Goal: Task Accomplishment & Management: Manage account settings

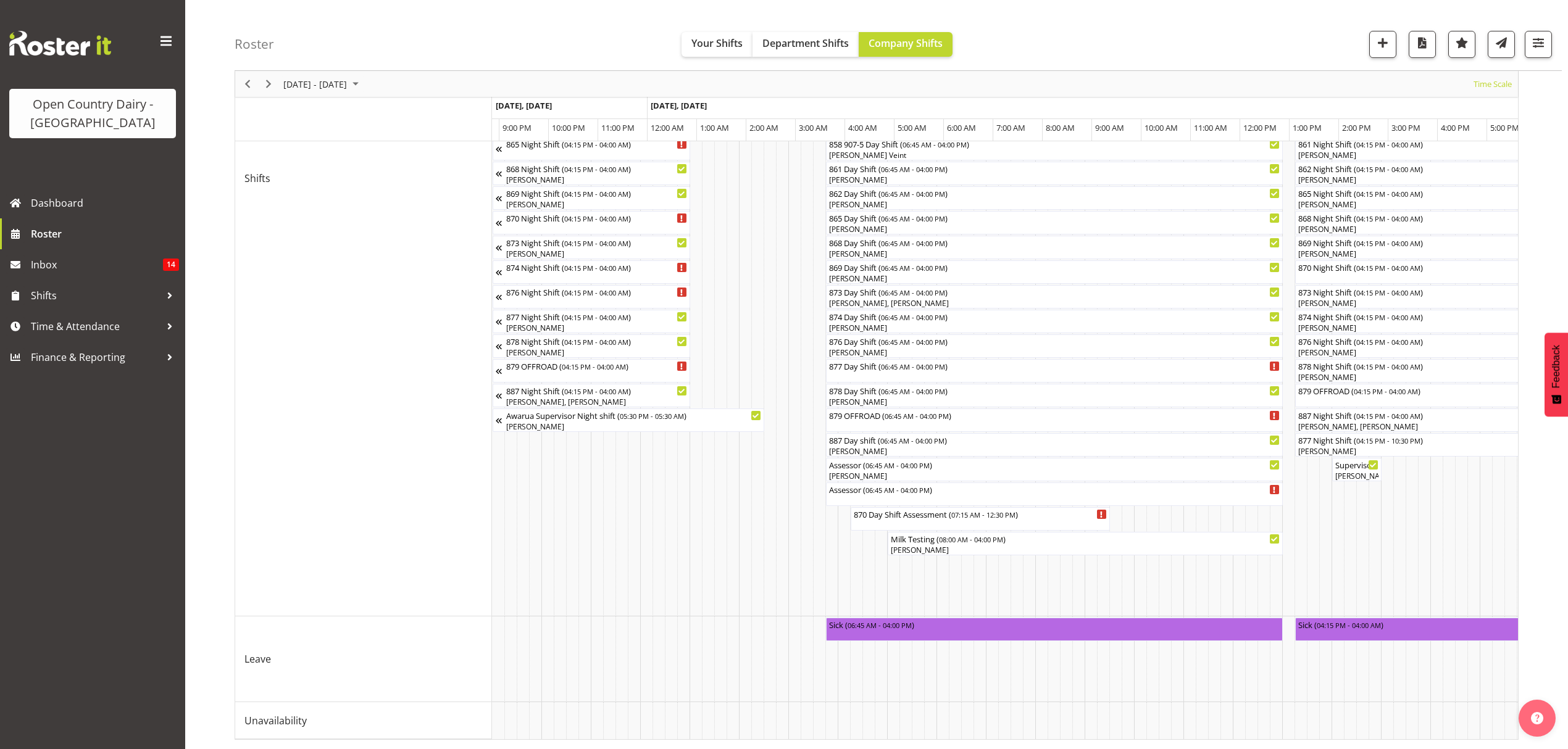
scroll to position [0, 5770]
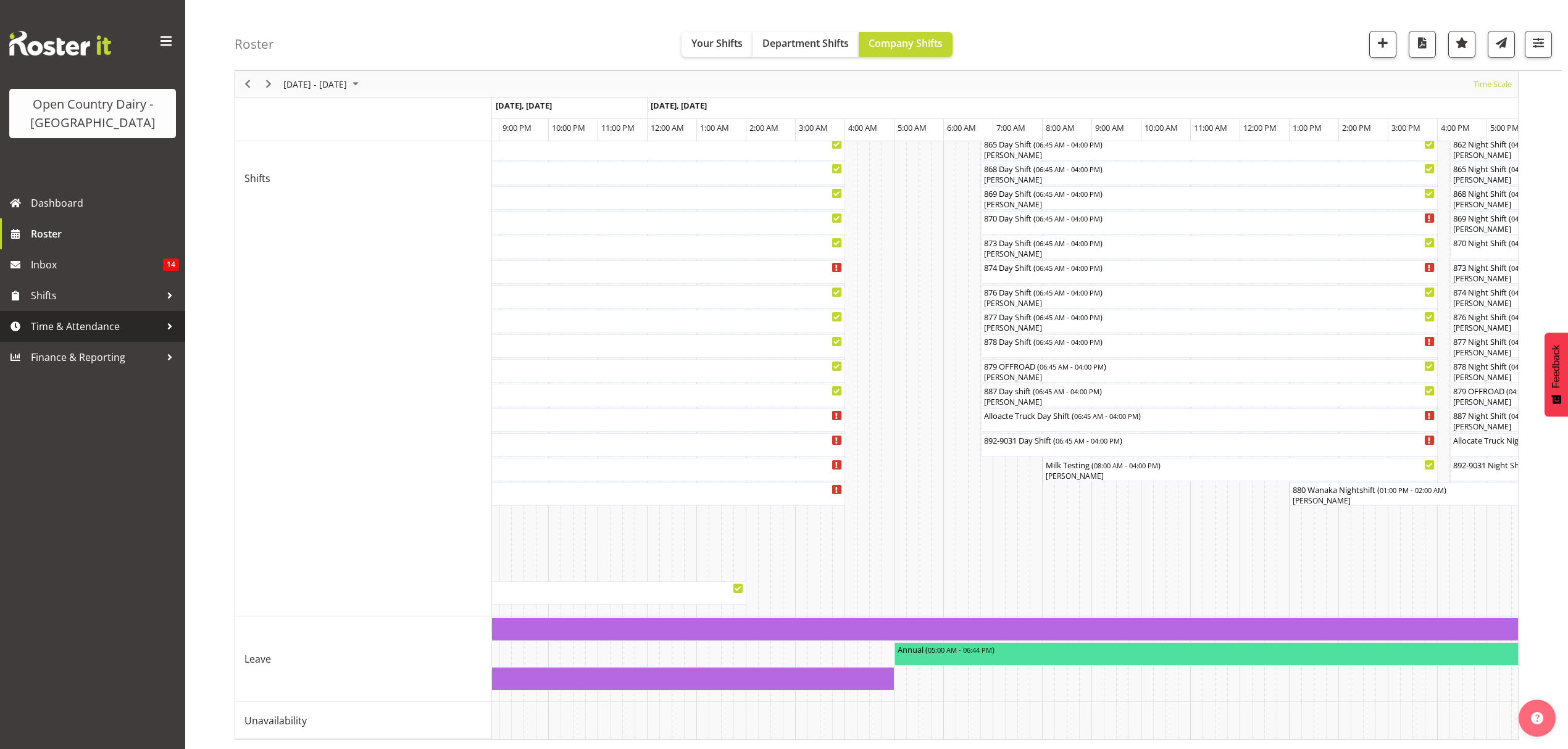
click at [35, 328] on span "Time & Attendance" at bounding box center [95, 326] width 130 height 18
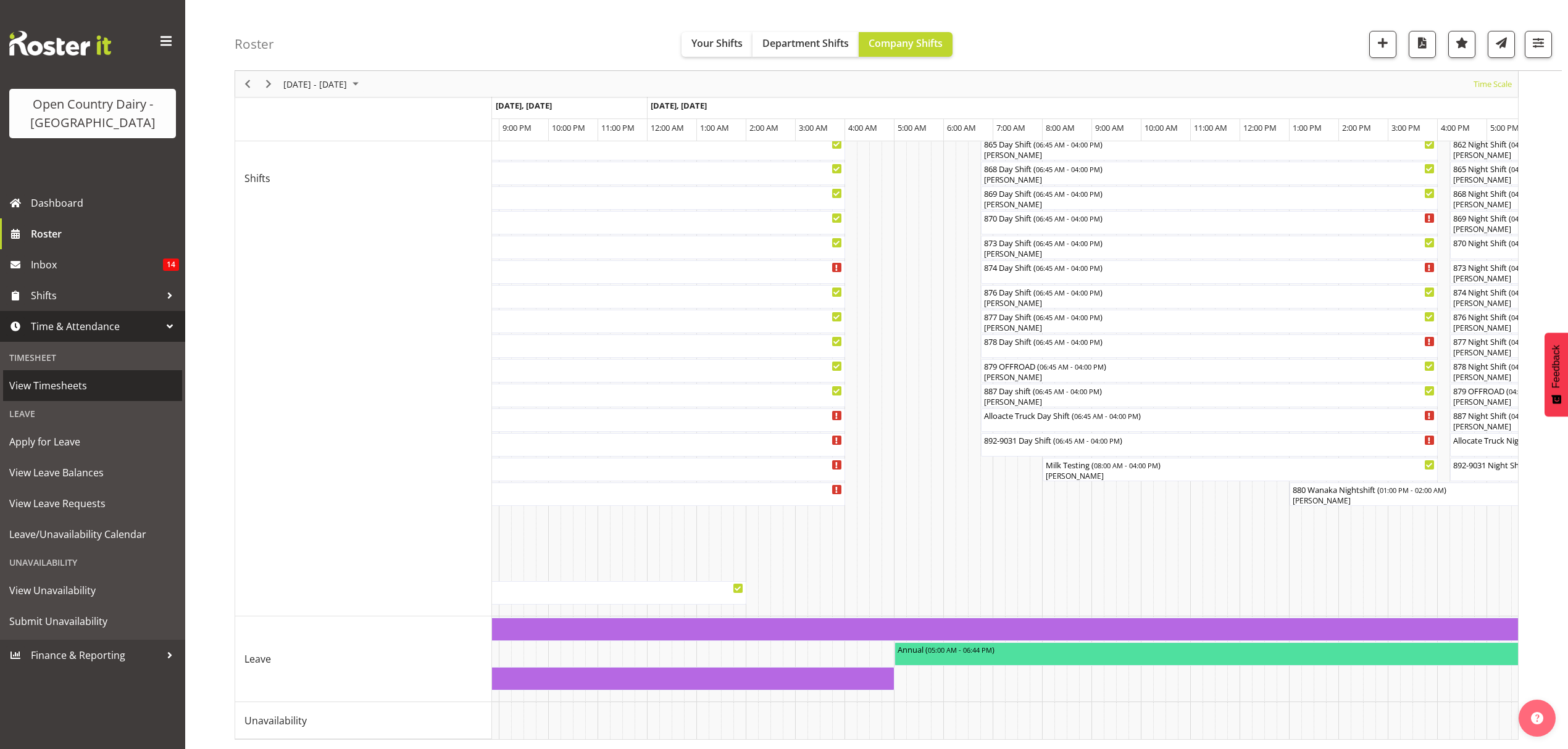
click at [45, 383] on span "View Timesheets" at bounding box center [92, 385] width 167 height 18
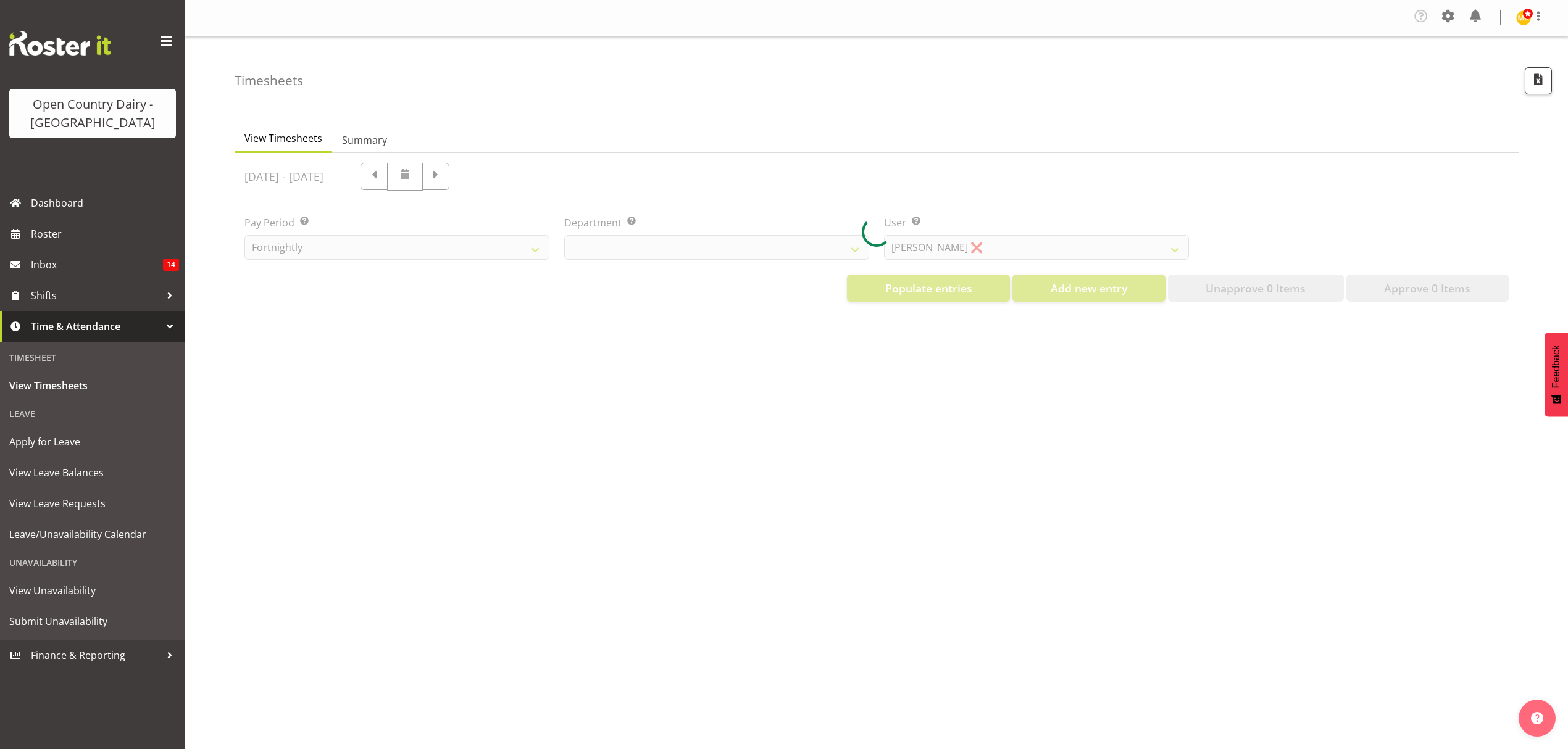
select select "699"
select select "8449"
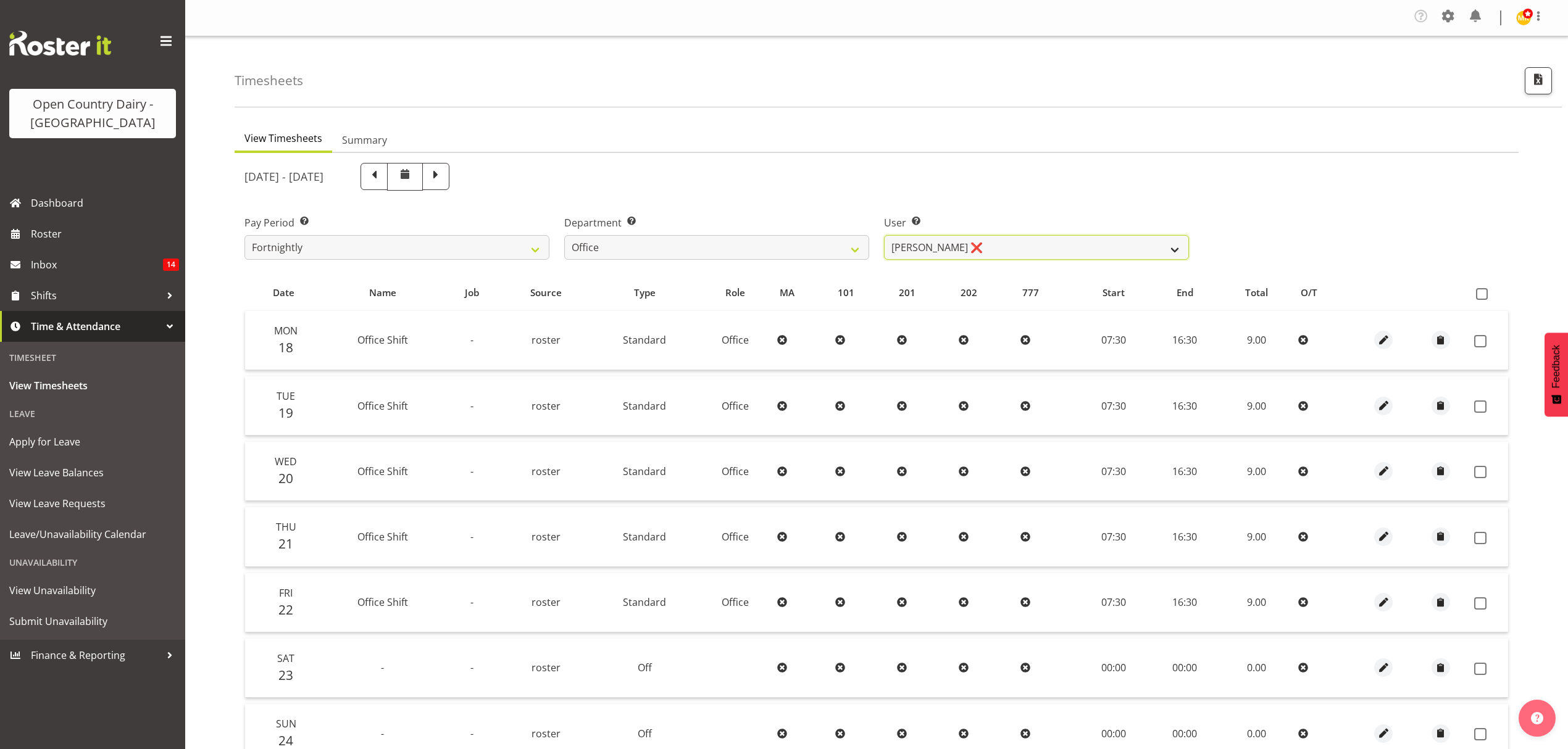
click at [1174, 250] on select "Clare Welland ❌ Corey Millan ❌ Jessica Greenwood ❌ Michael Campbell ❌ Michelle …" at bounding box center [1036, 247] width 305 height 25
click at [859, 251] on select "734 735 736 737 738 739 851 852 853 854 855 856 858 861 862 865 868 869 870 873" at bounding box center [716, 247] width 305 height 25
select select "676"
click at [564, 236] on select "734 735 736 737 738 739 851 852 853 854 855 856 858 861 862 865 868 869 870 873" at bounding box center [716, 247] width 305 height 25
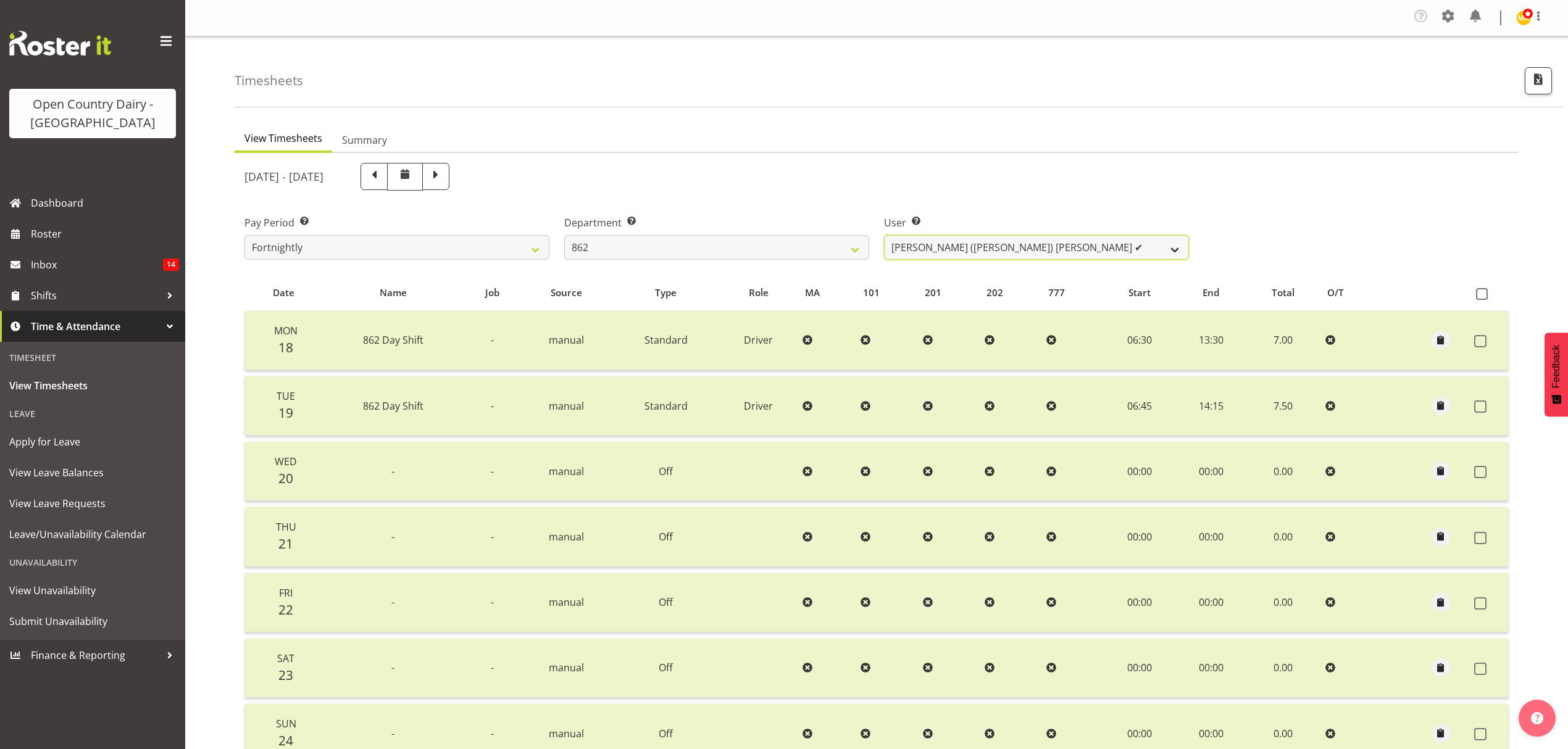
click at [1173, 249] on select "Bennie (David) Smith ✔ Colin Schwarz ✔ Forbes O'Reilly ✔ Tracy Inder ✔" at bounding box center [1036, 247] width 305 height 25
select select "11652"
click at [884, 236] on select "Bennie (David) Smith ✔ Colin Schwarz ✔ Forbes O'Reilly ✔ Tracy Inder ✔" at bounding box center [1036, 247] width 305 height 25
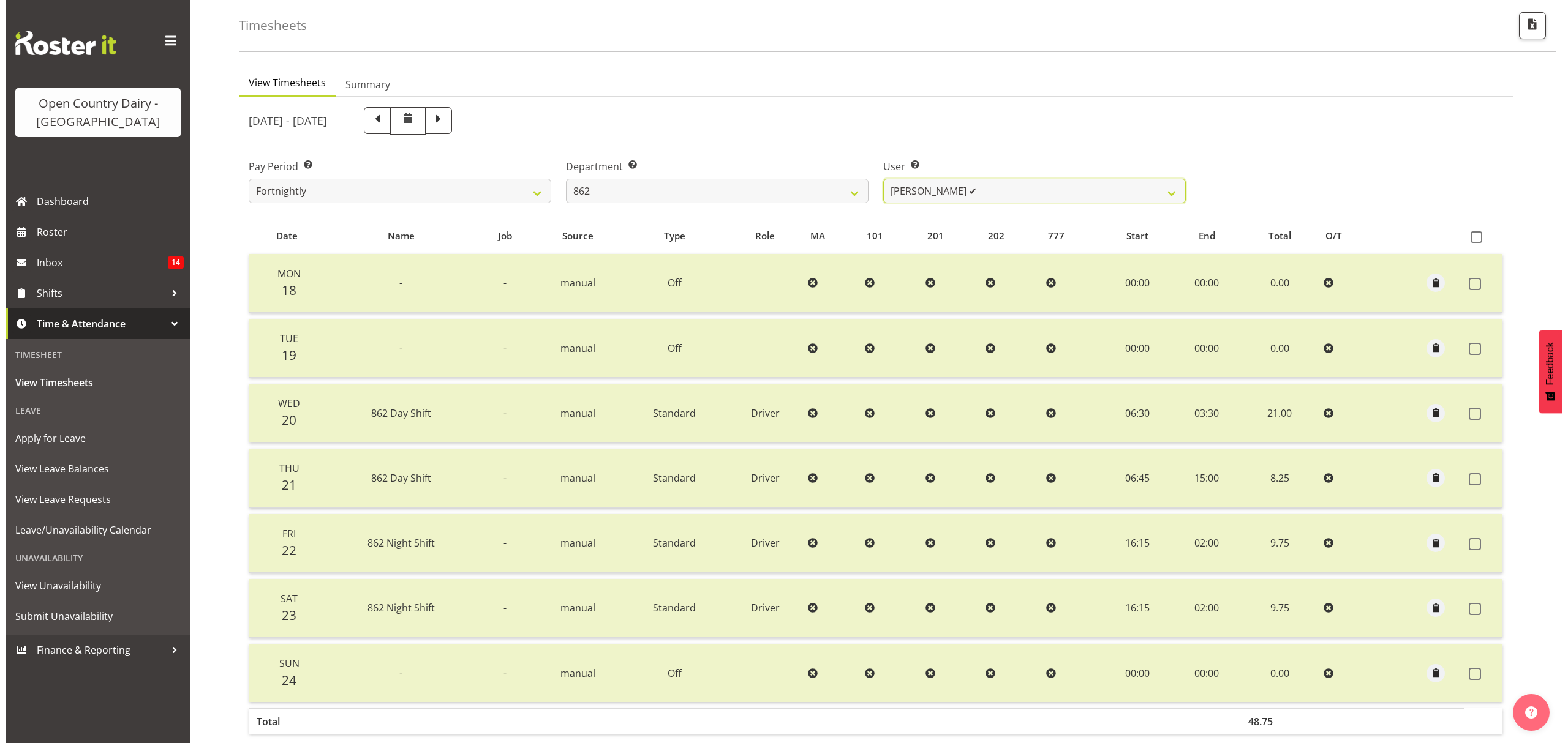
scroll to position [123, 0]
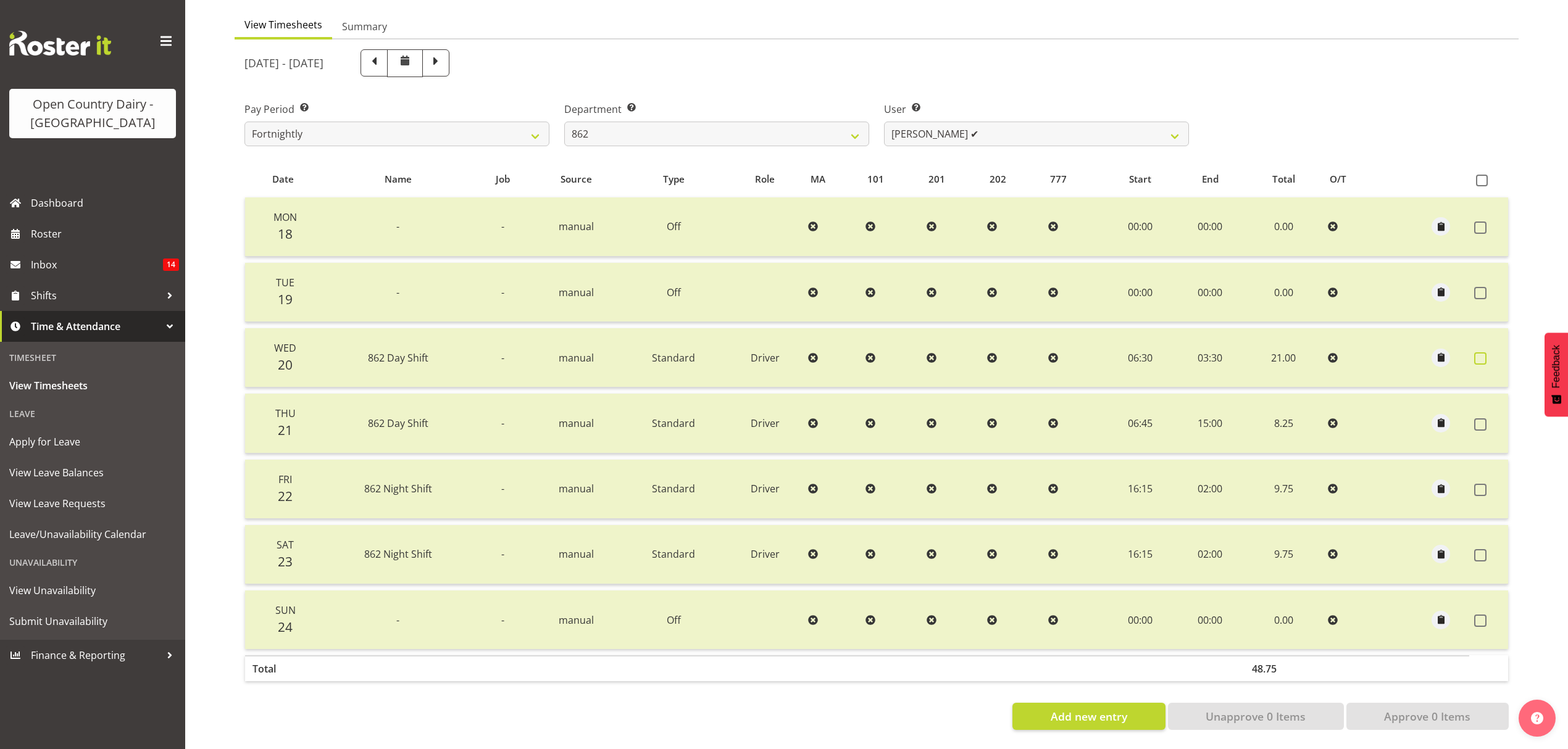
click at [1481, 352] on span at bounding box center [1480, 358] width 12 height 12
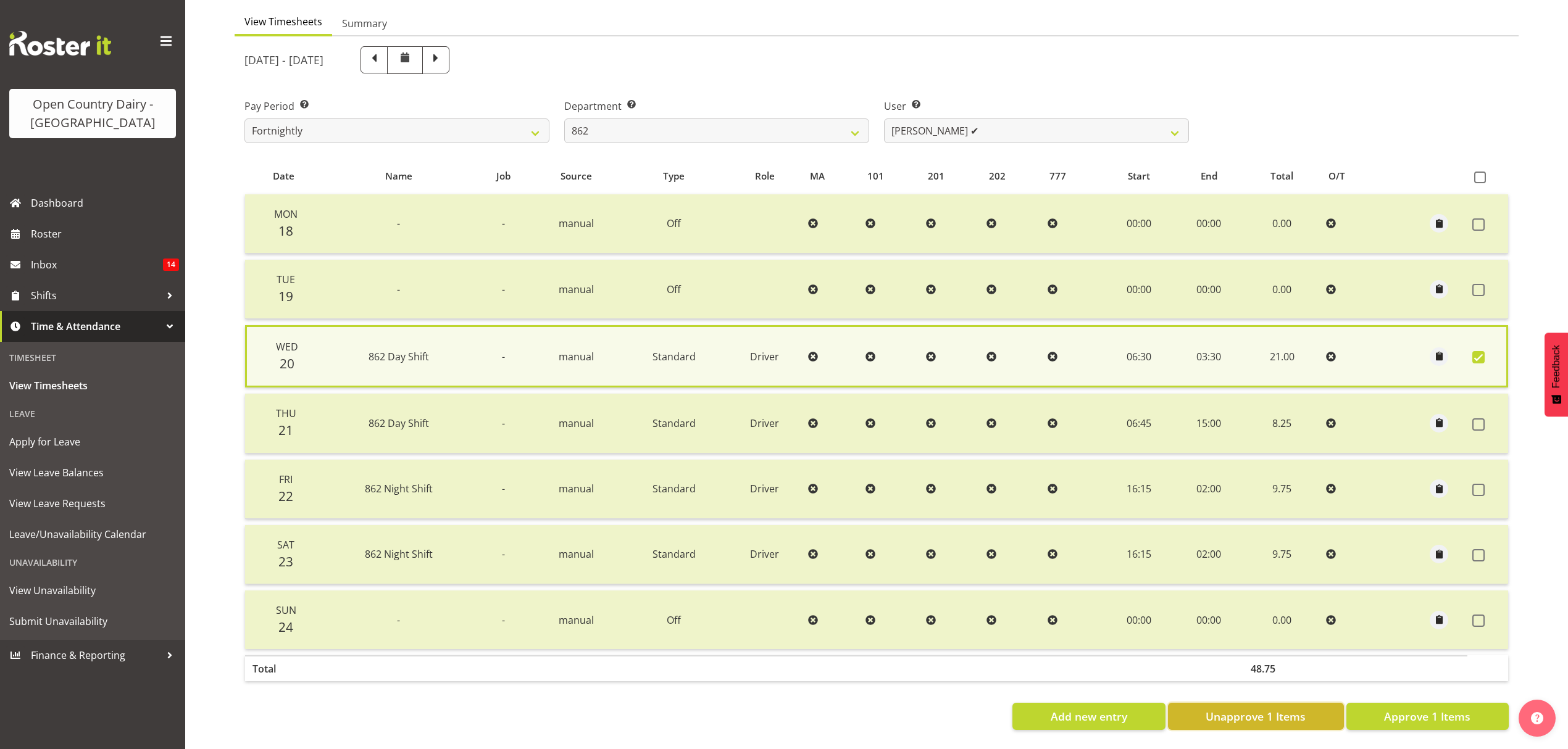
click at [1249, 709] on span "Unapprove 1 Items" at bounding box center [1255, 716] width 100 height 16
checkbox input "false"
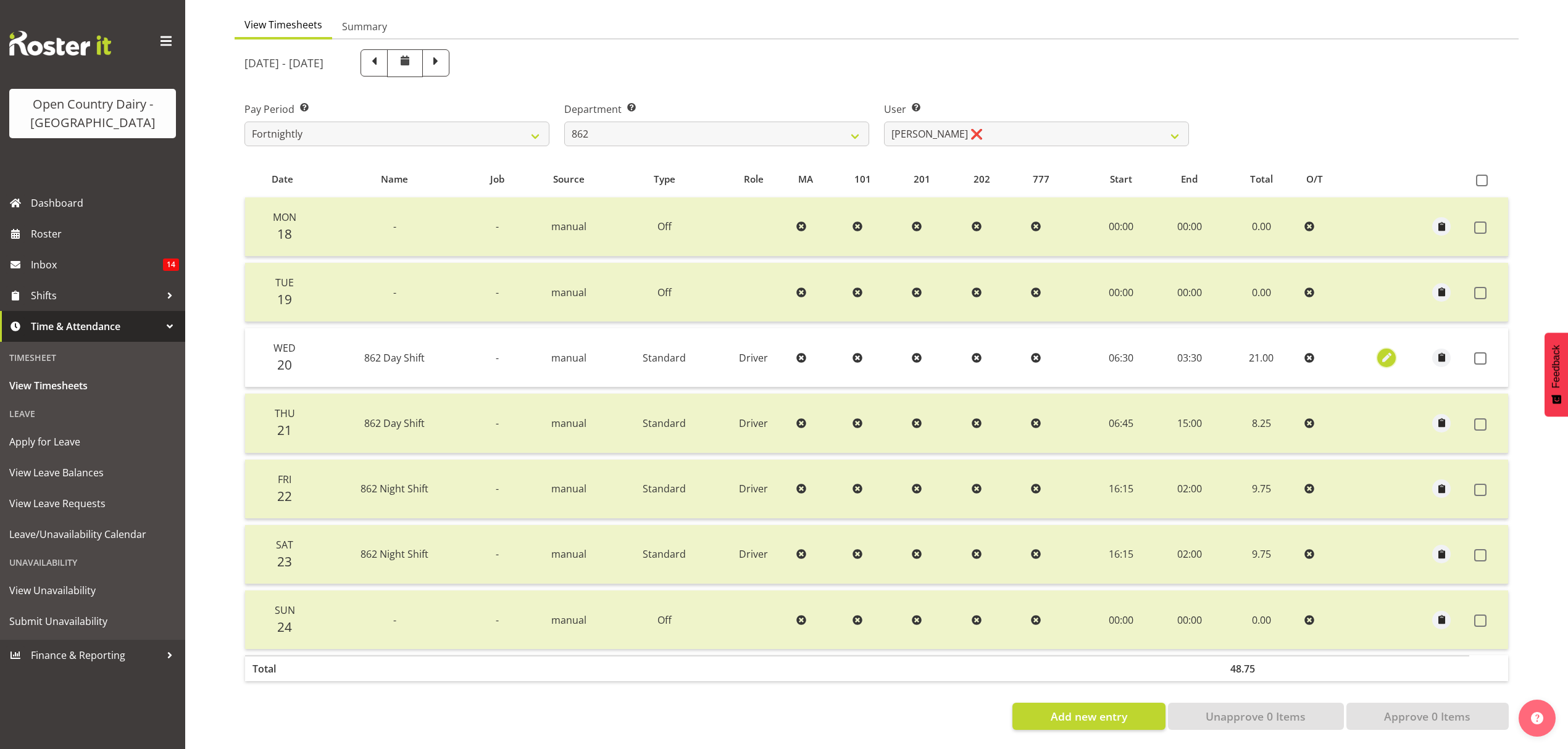
click at [1381, 351] on span "button" at bounding box center [1386, 357] width 14 height 14
select select "Standard"
select select "7"
select select "2025"
select select "3"
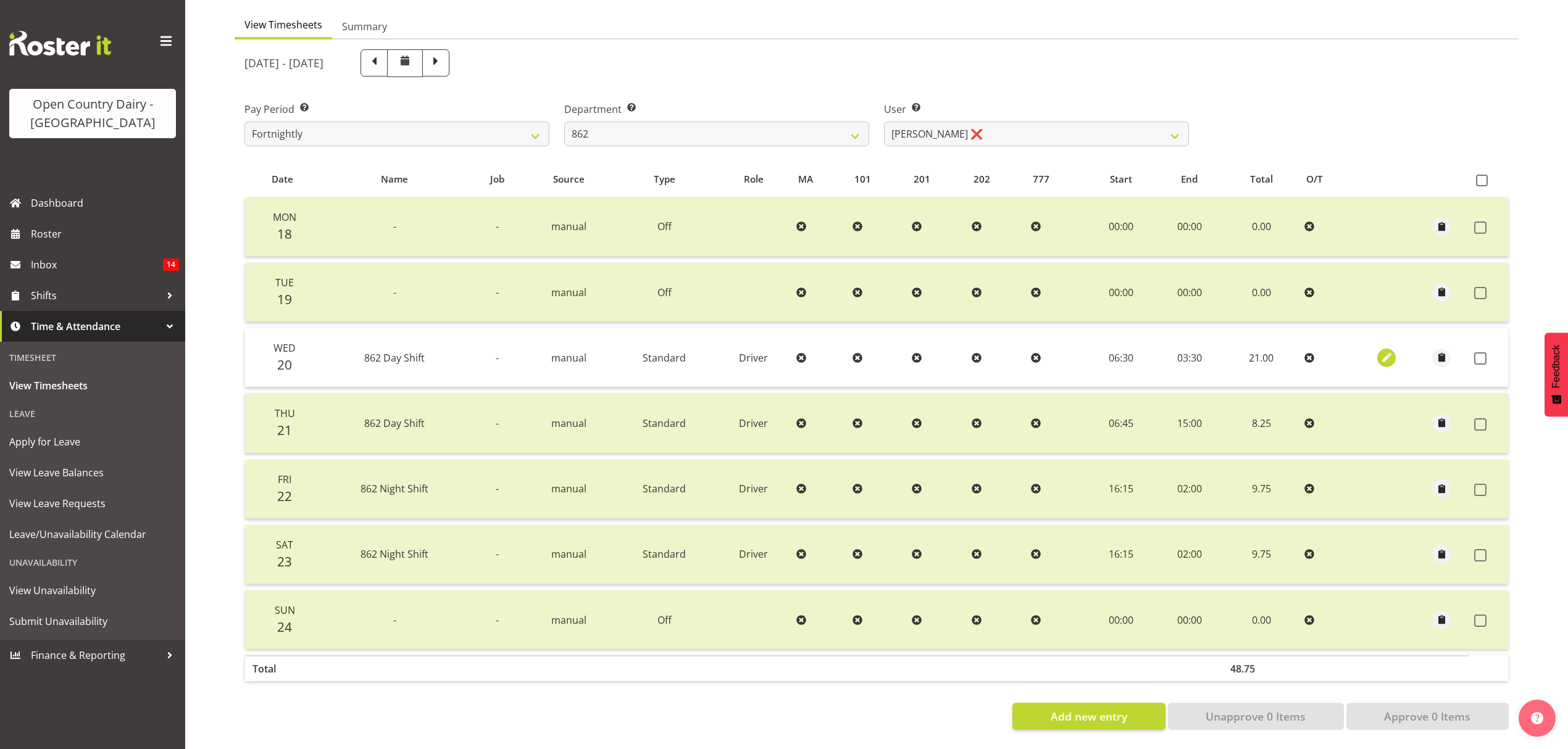
select select "30"
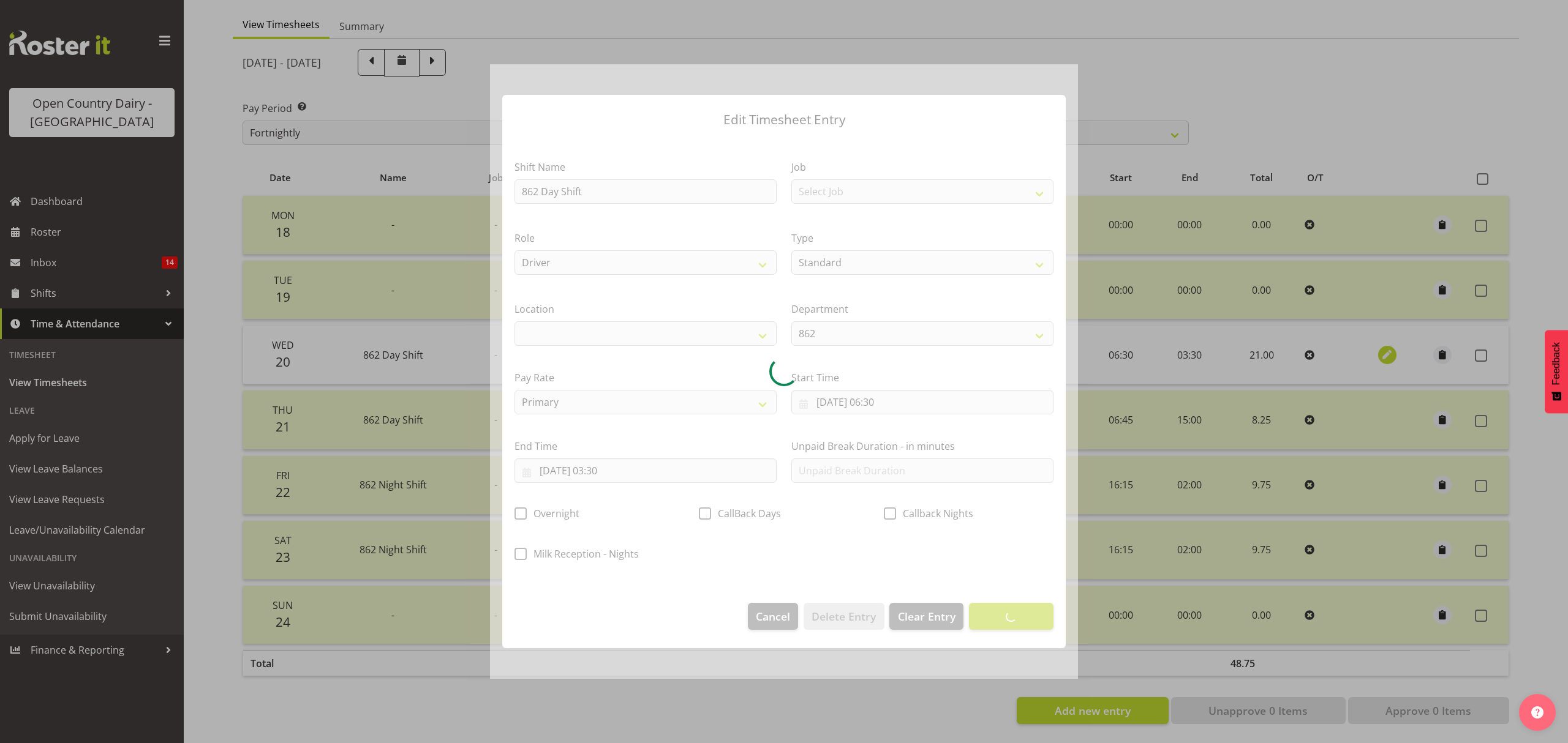
select select
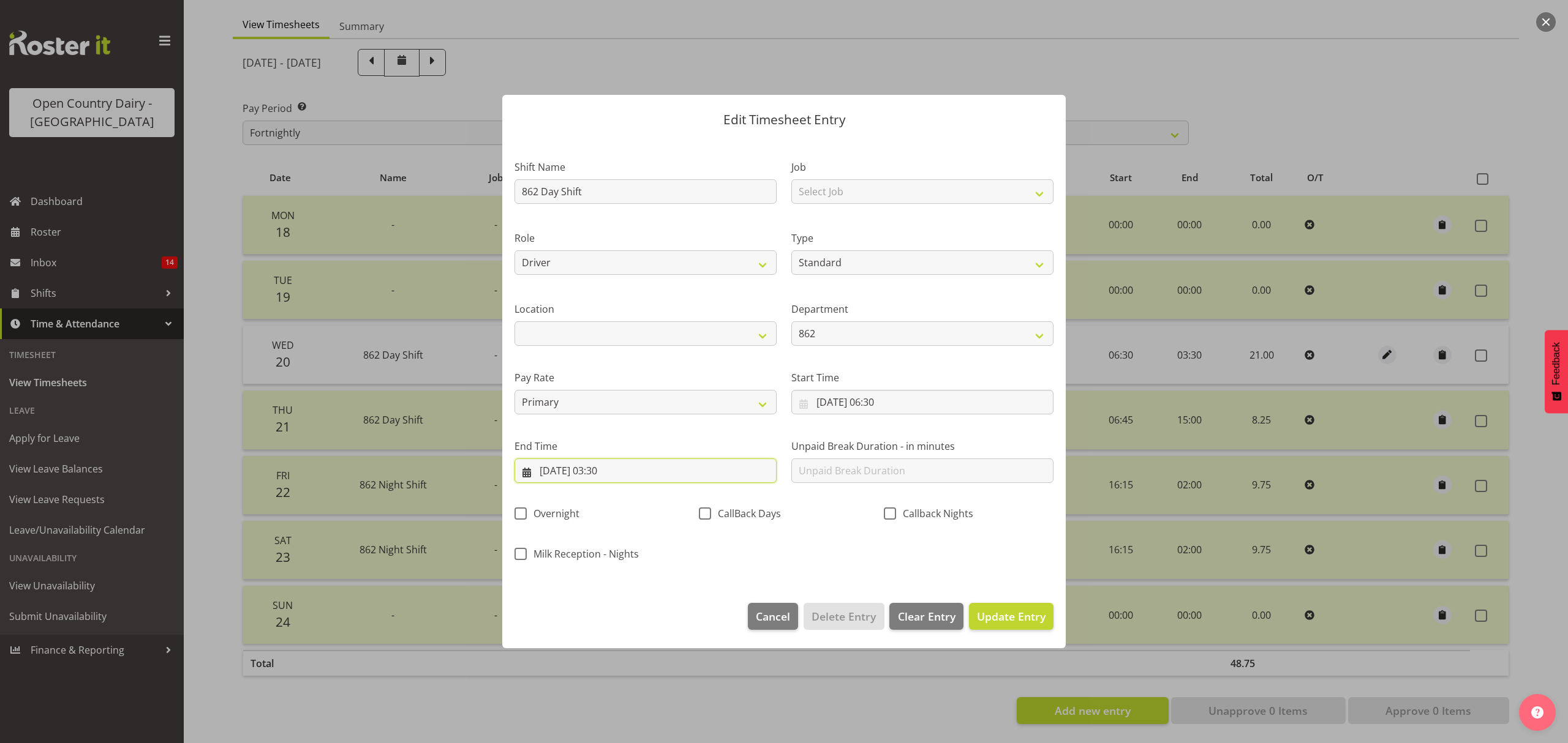
click at [623, 468] on input "21/08/2025, 03:30" at bounding box center [645, 471] width 262 height 25
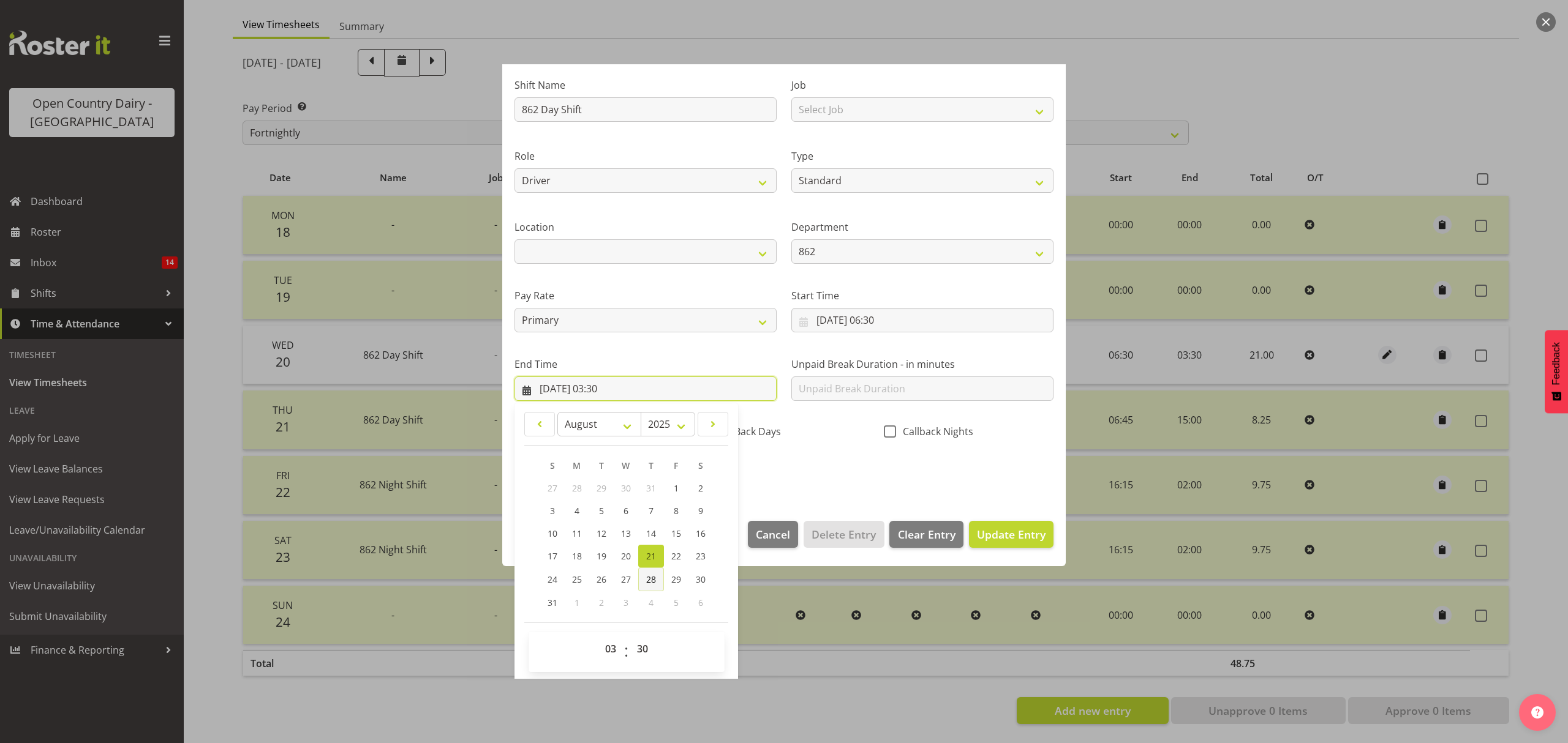
scroll to position [83, 0]
click at [611, 649] on select "00 01 02 03 04 05 06 07 08 09 10 11 12 13 14 15 16 17 18 19 20 21 22 23" at bounding box center [612, 647] width 28 height 25
select select "15"
click at [599, 636] on select "00 01 02 03 04 05 06 07 08 09 10 11 12 13 14 15 16 17 18 19 20 21 22 23" at bounding box center [612, 647] width 28 height 25
click at [608, 540] on link "12" at bounding box center [601, 532] width 25 height 23
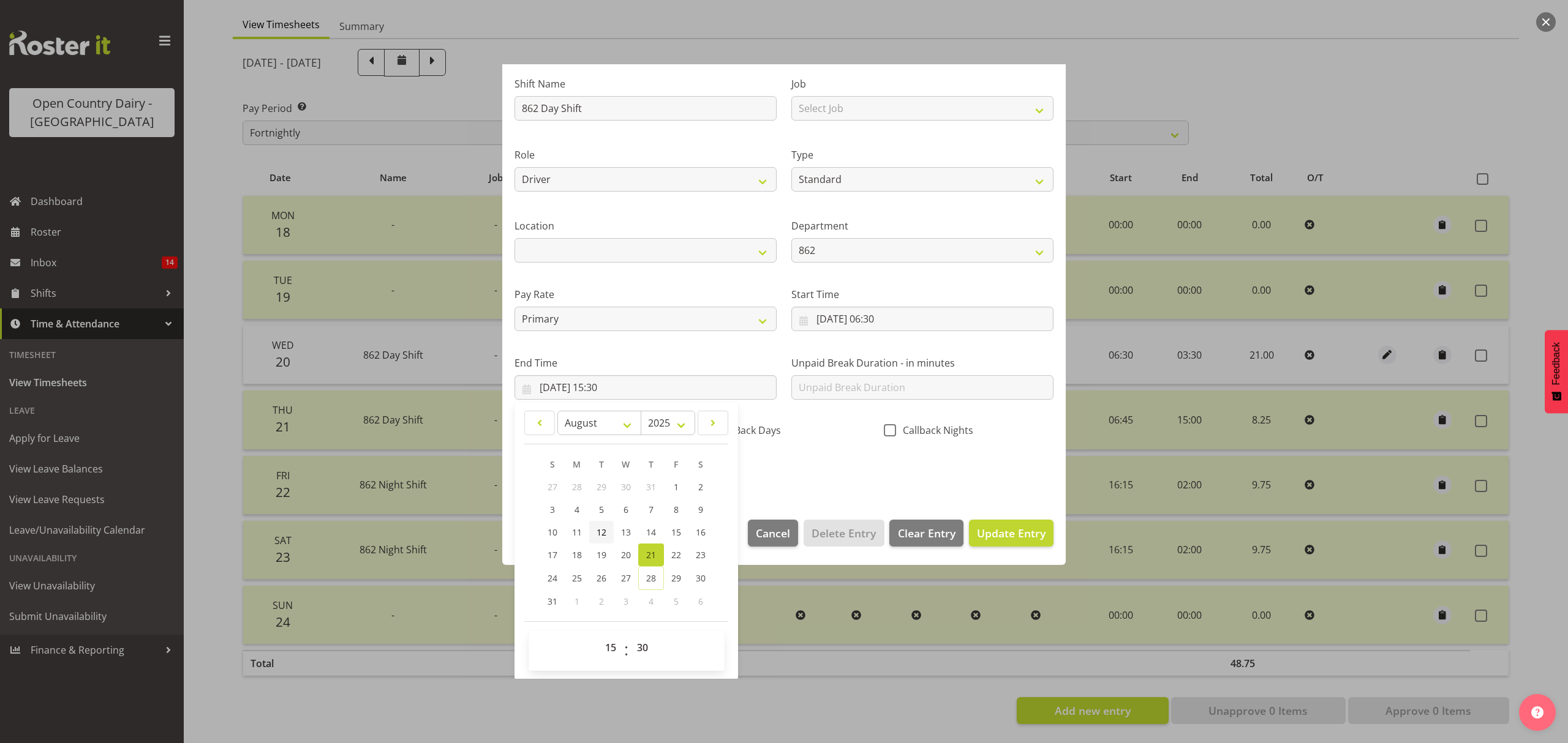
type input "12/08/2025, 15:30"
click at [991, 532] on span "Update Entry" at bounding box center [1011, 533] width 69 height 15
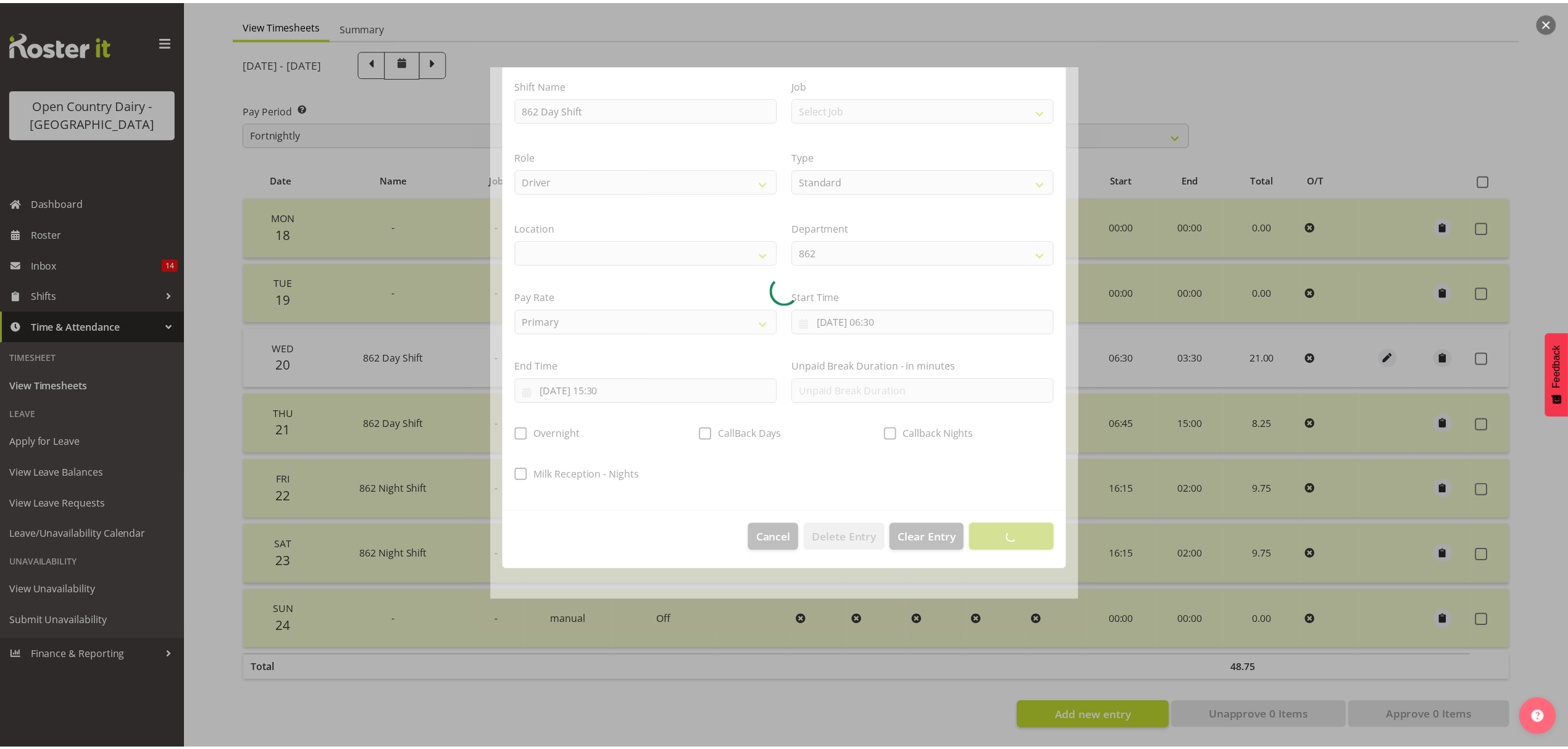
scroll to position [0, 0]
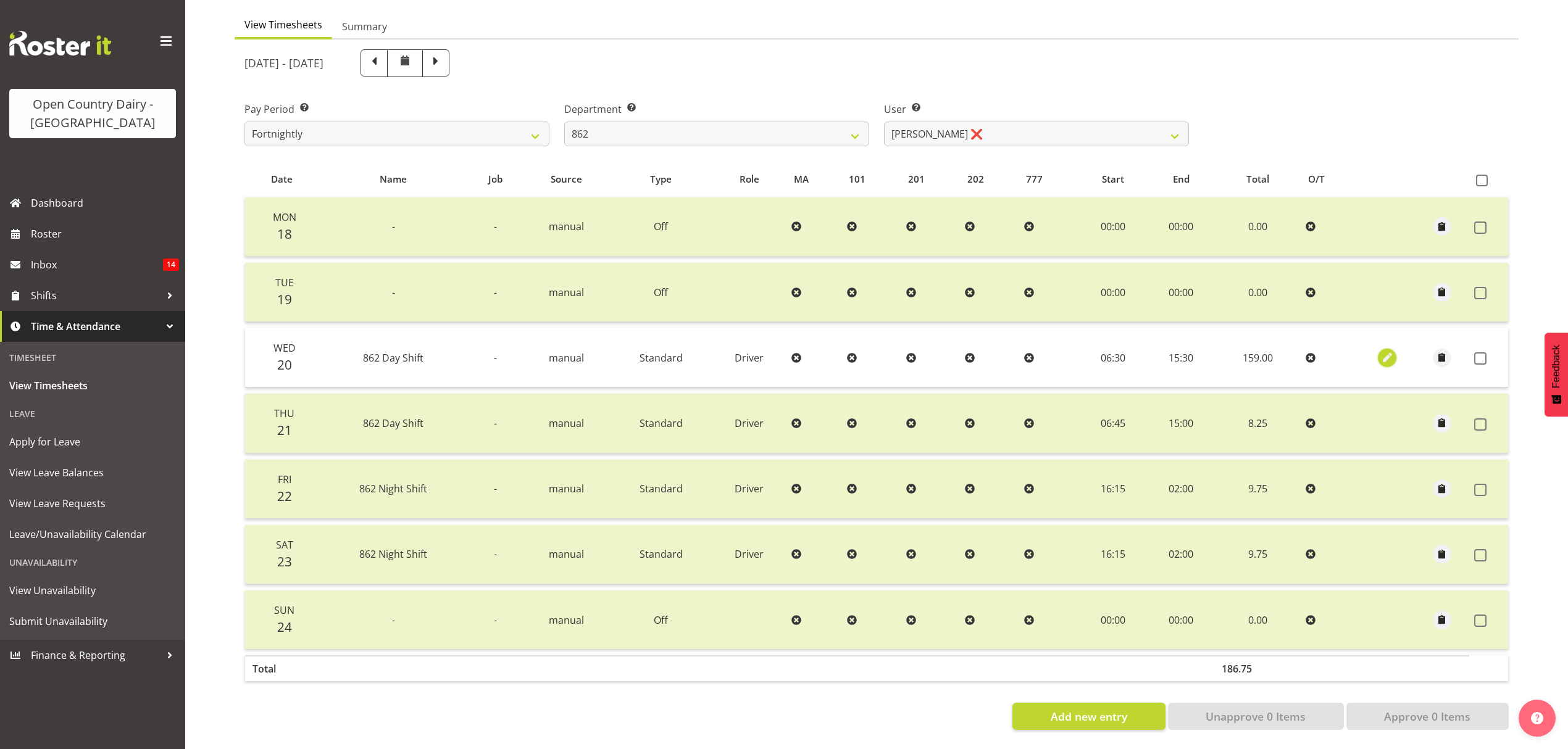
click at [1382, 351] on span "button" at bounding box center [1386, 357] width 14 height 14
select select "Standard"
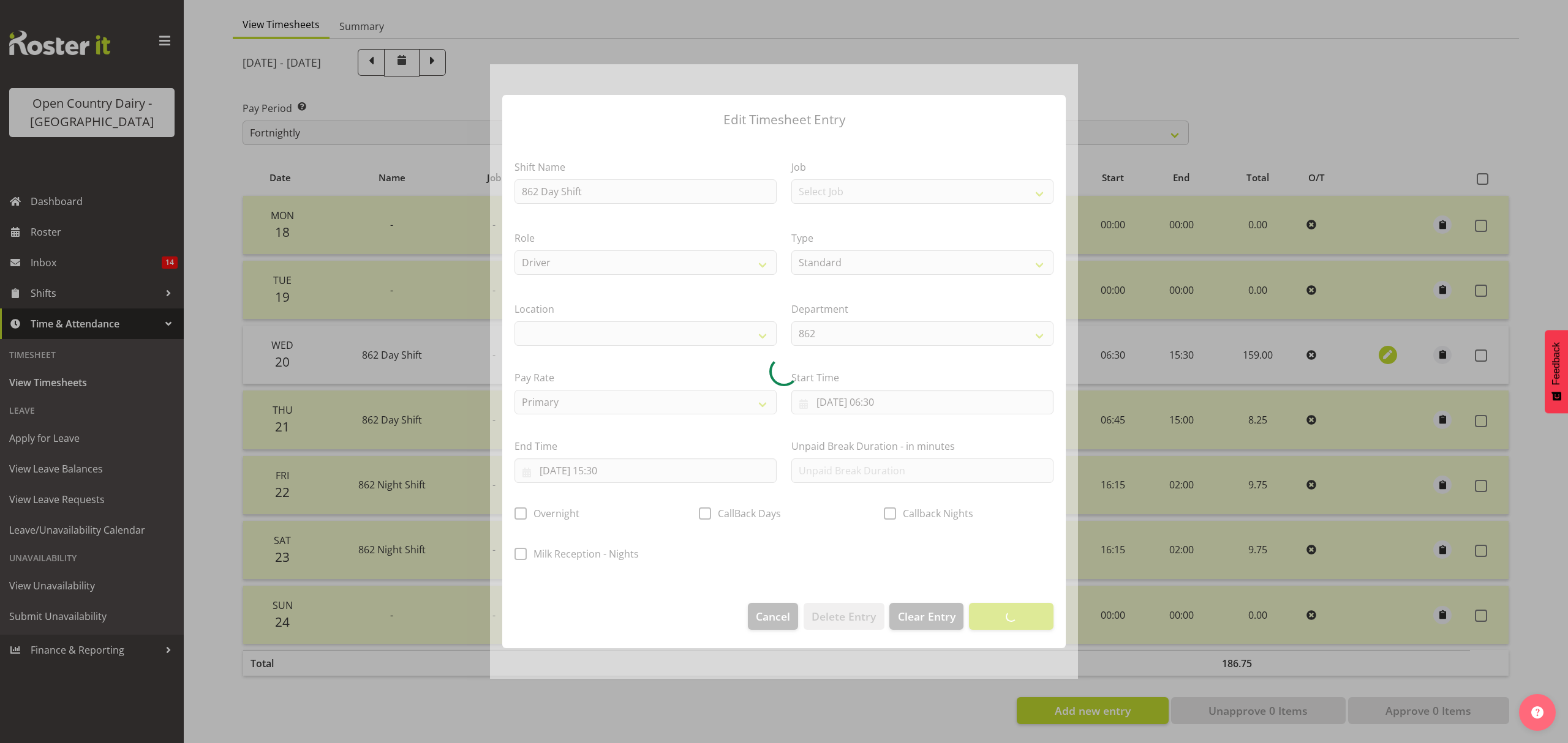
select select
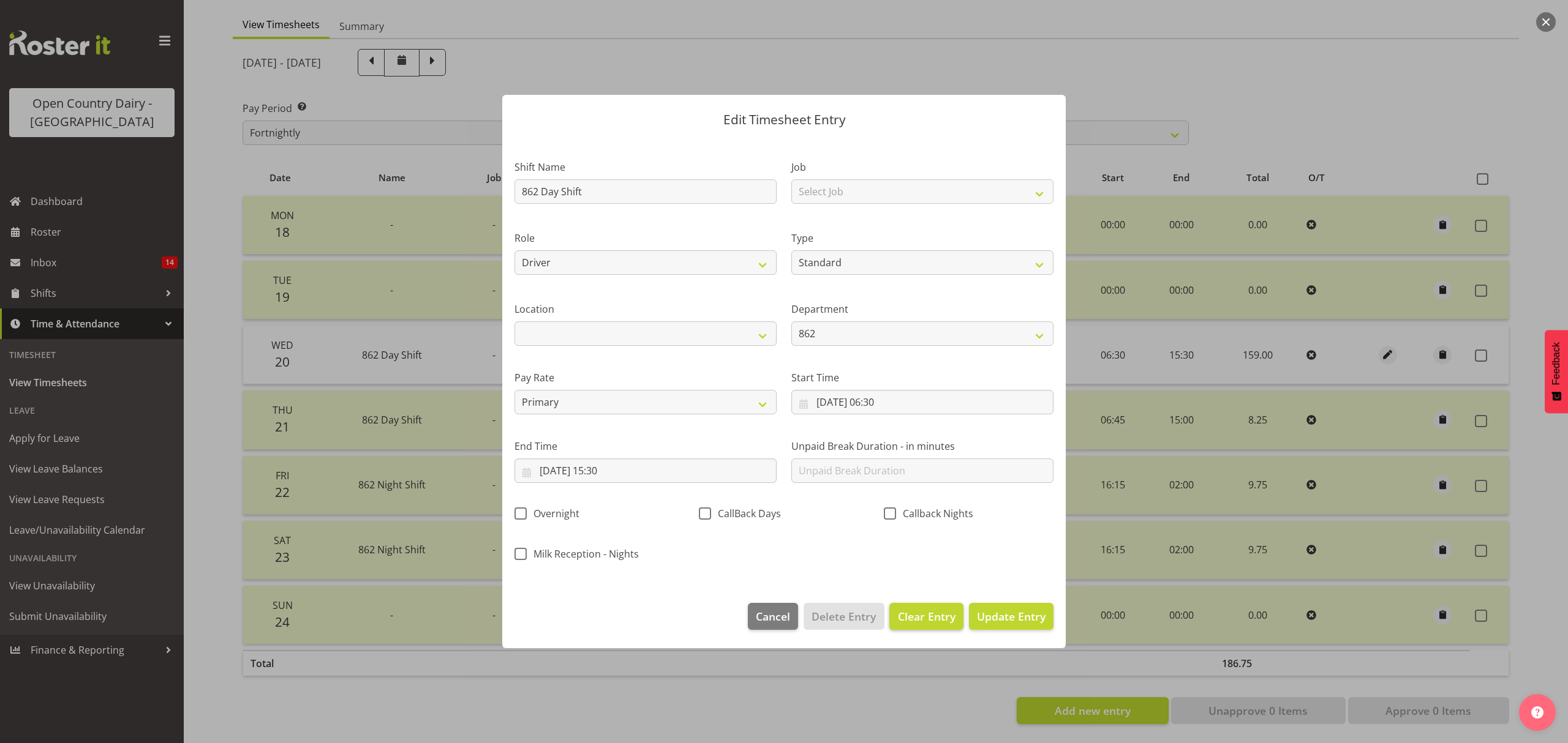
click at [933, 615] on span "Clear Entry" at bounding box center [926, 615] width 57 height 16
select select "Off"
type input "0"
select select
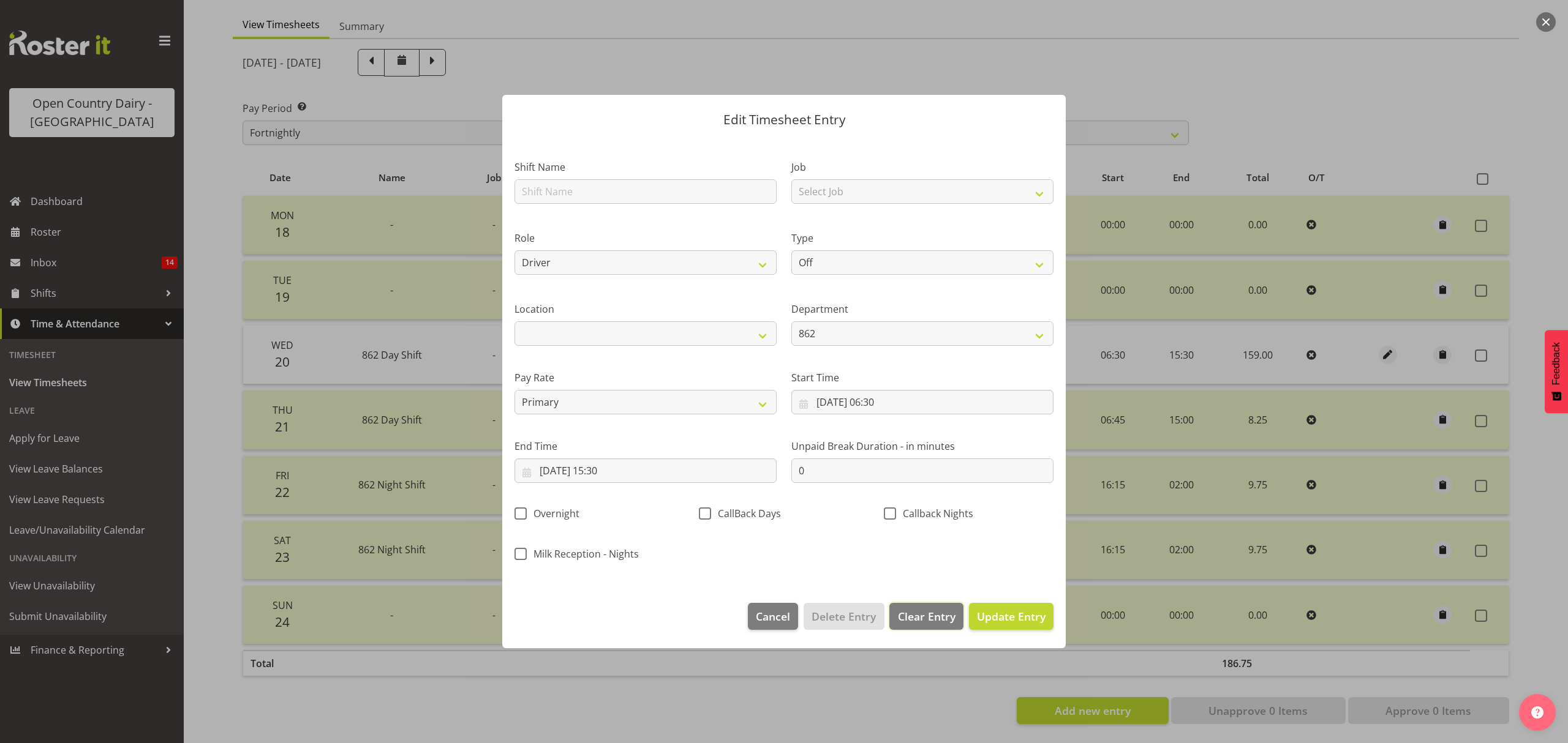
select select
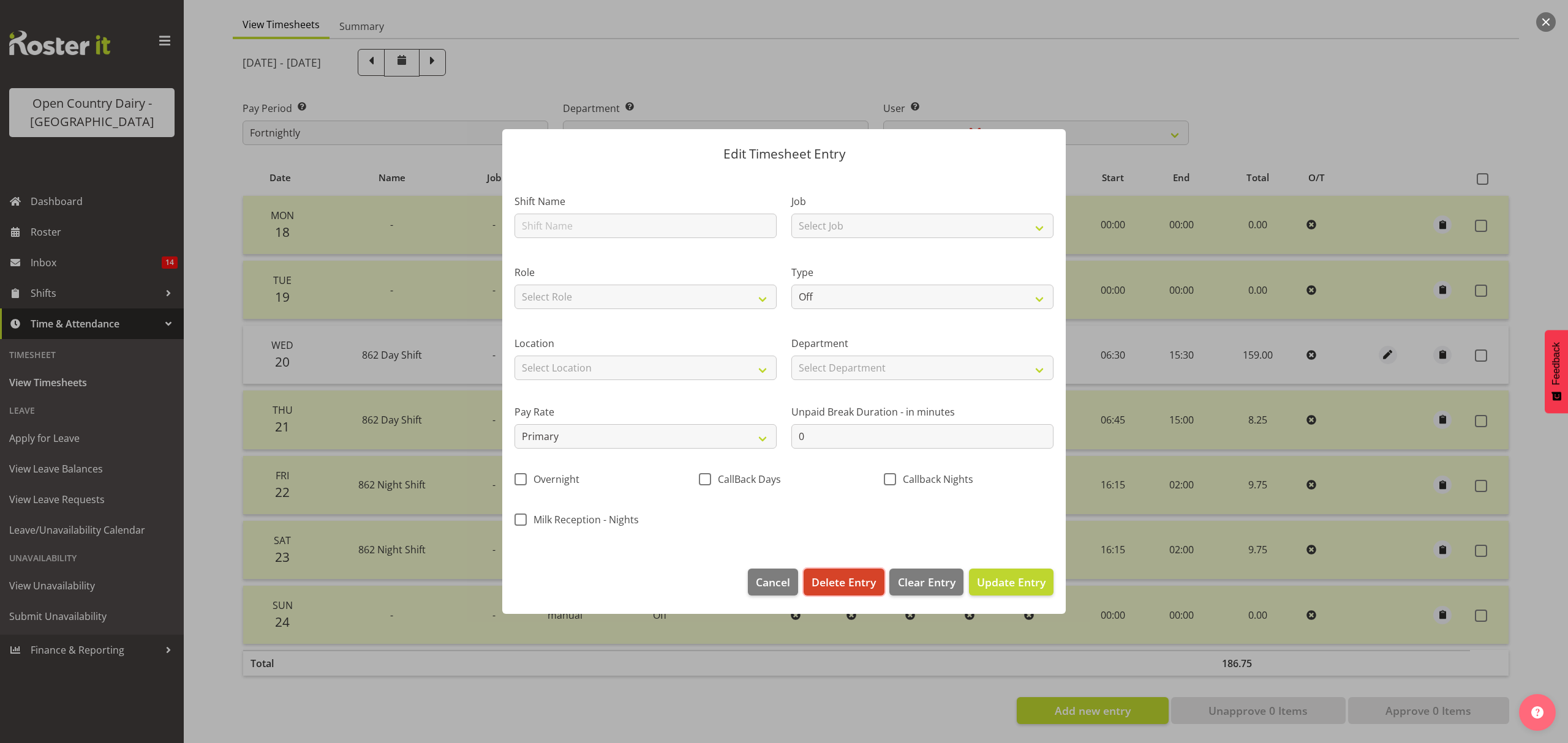
click at [844, 583] on span "Delete Entry" at bounding box center [843, 582] width 65 height 16
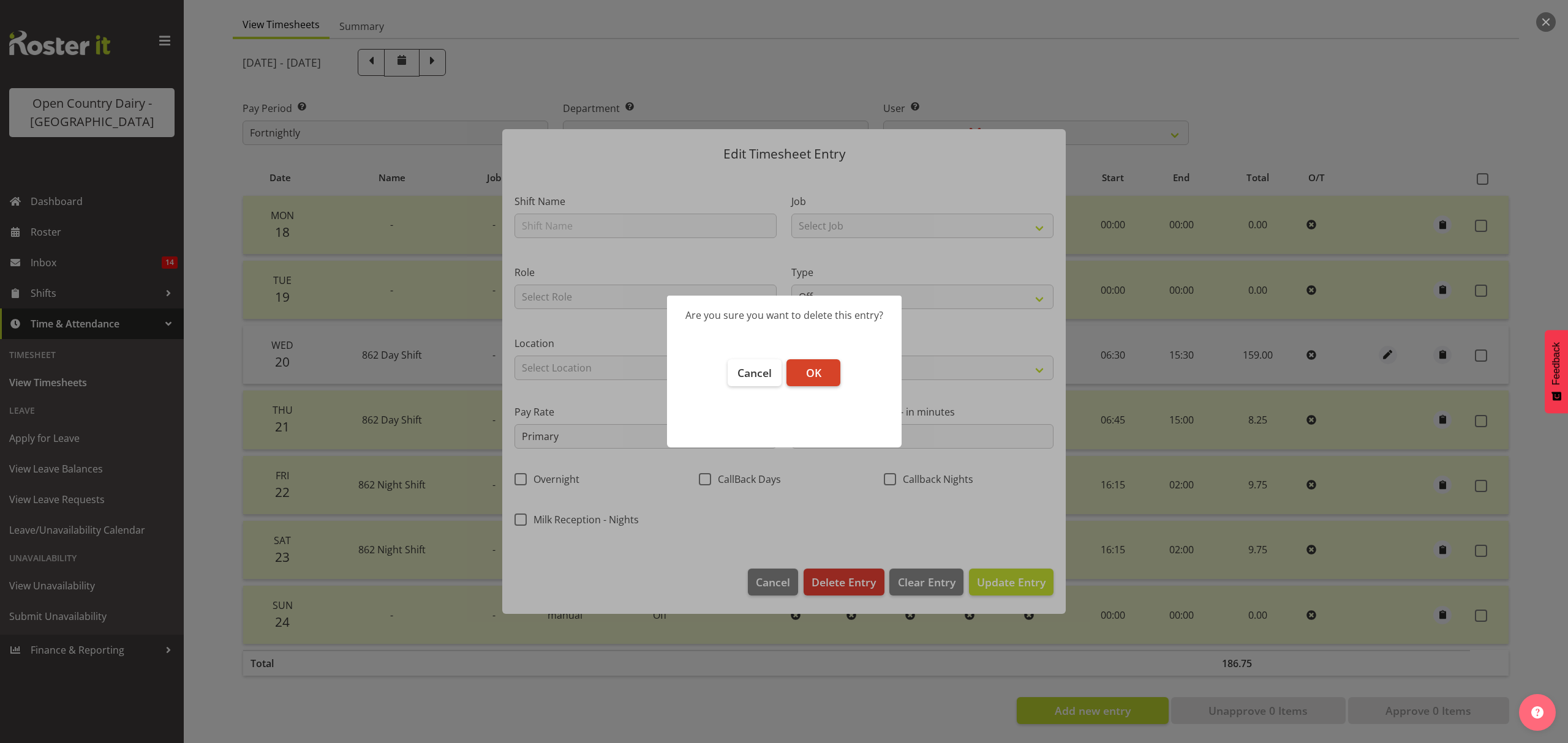
click at [816, 366] on span "OK" at bounding box center [813, 372] width 16 height 15
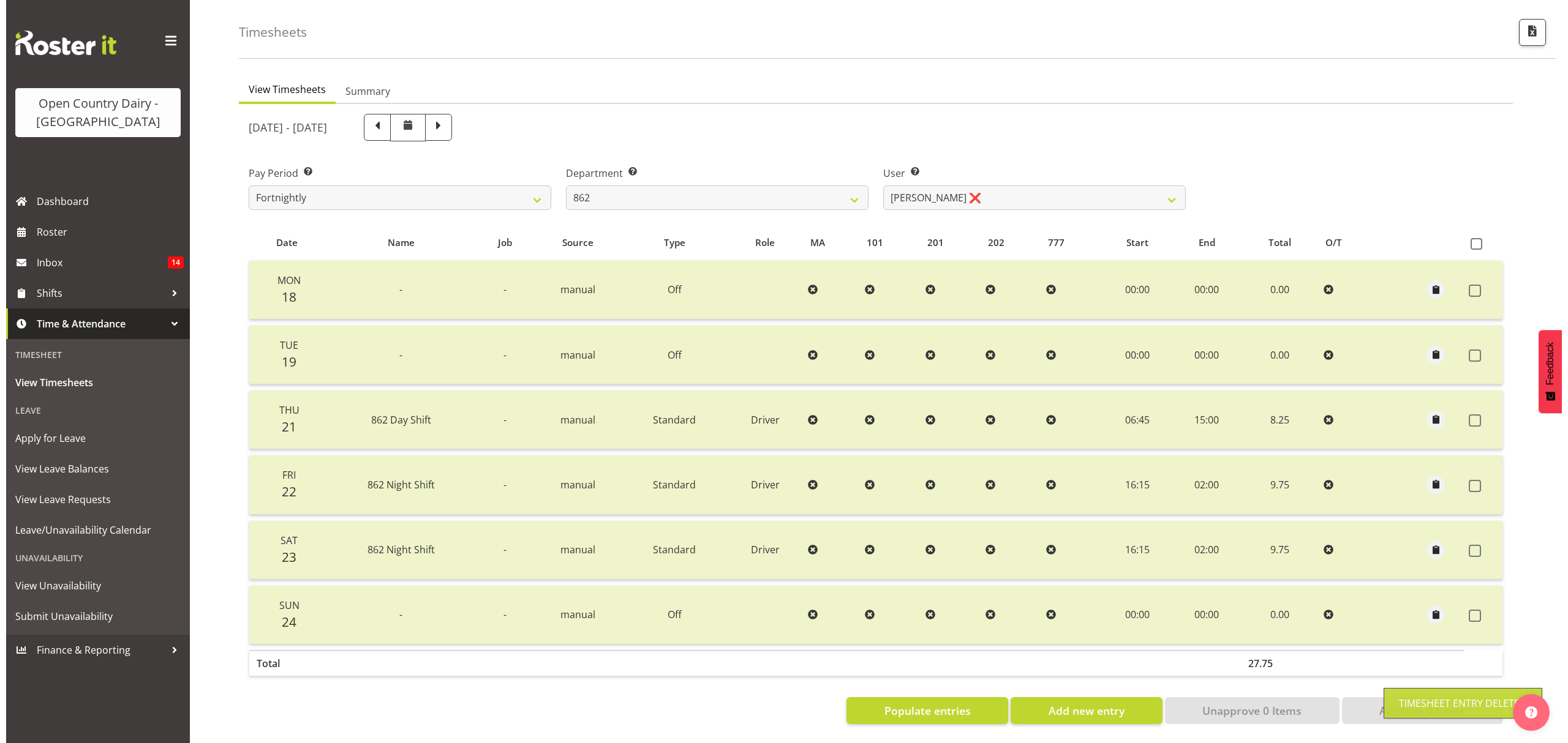
scroll to position [57, 0]
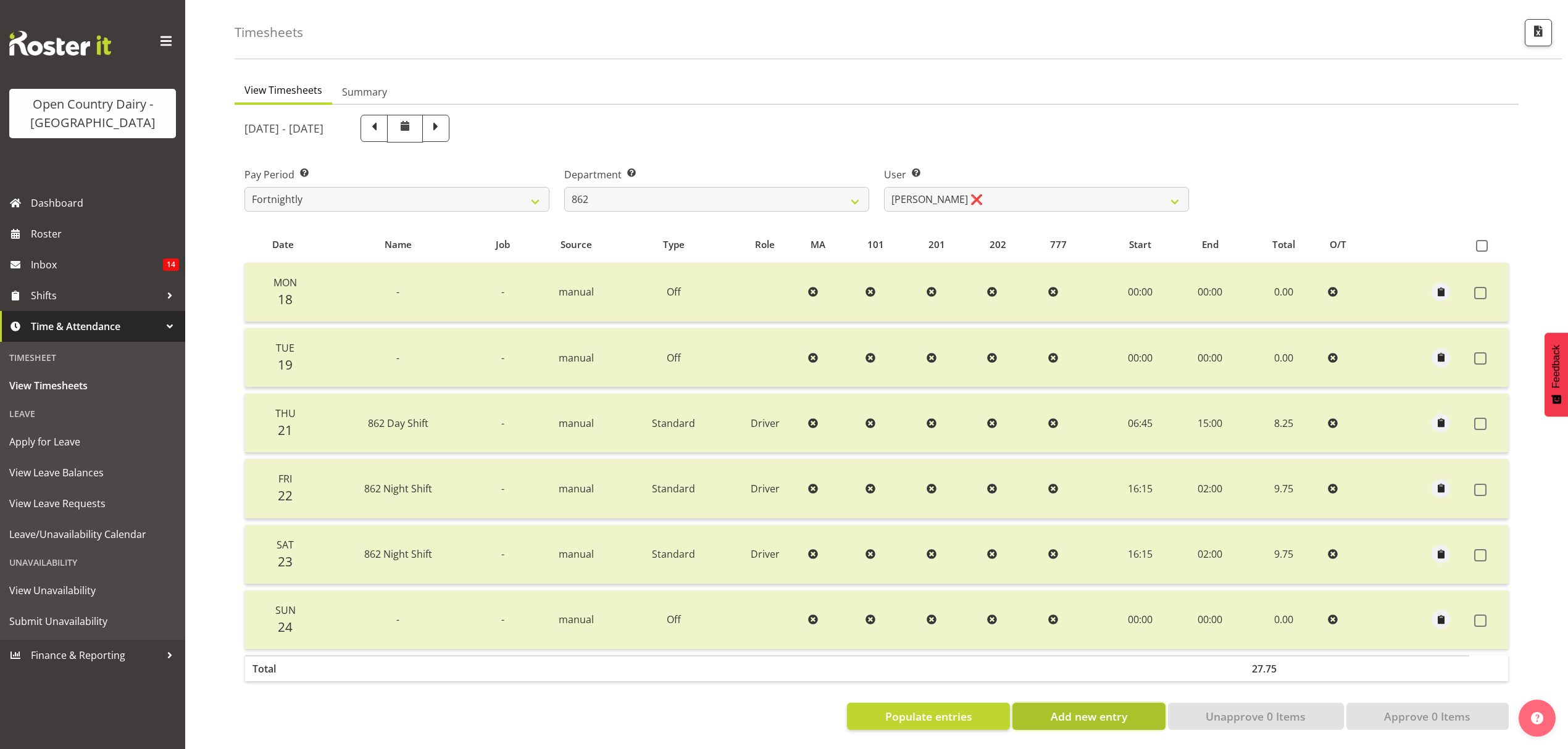
click at [1046, 704] on button "Add new entry" at bounding box center [1089, 716] width 153 height 27
select select
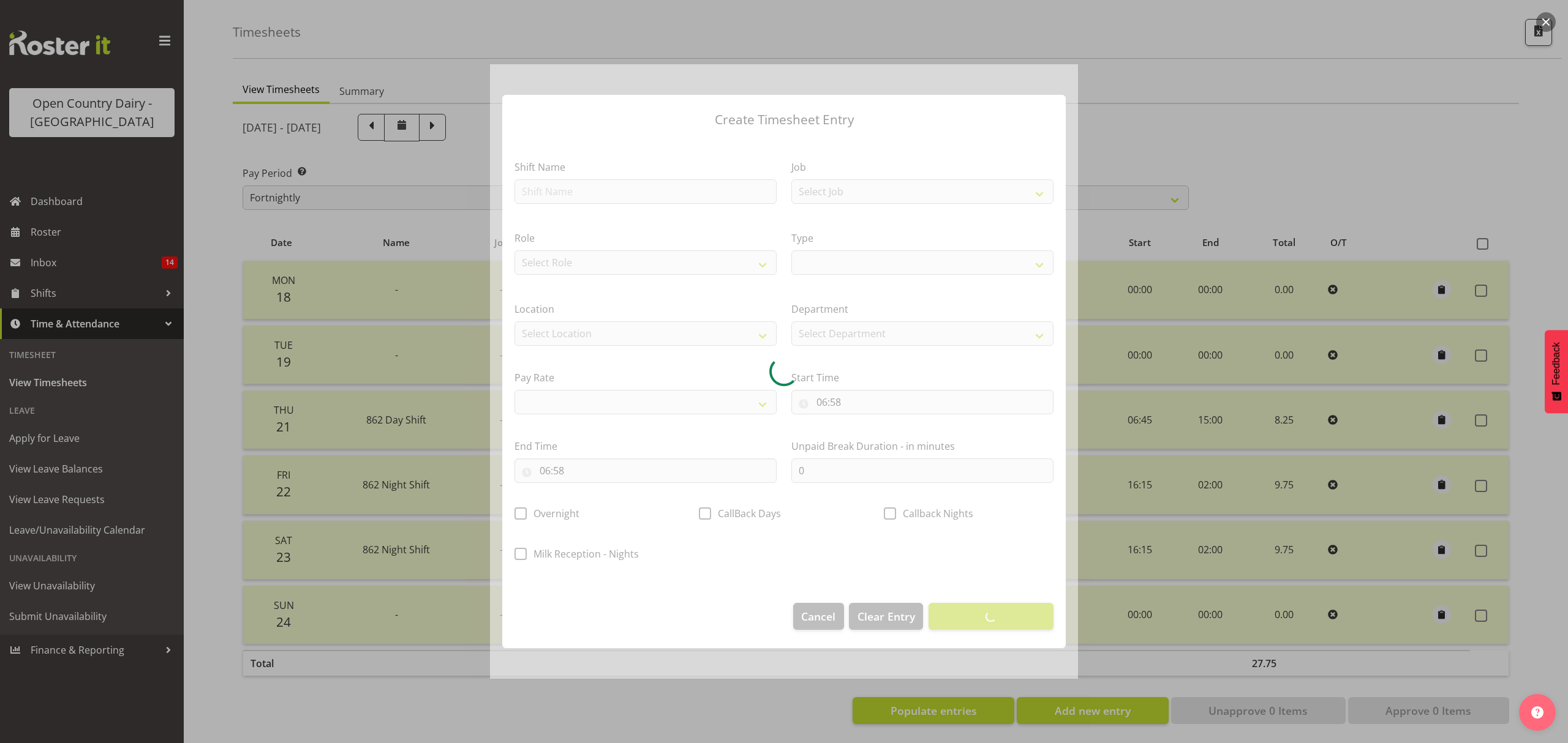
select select
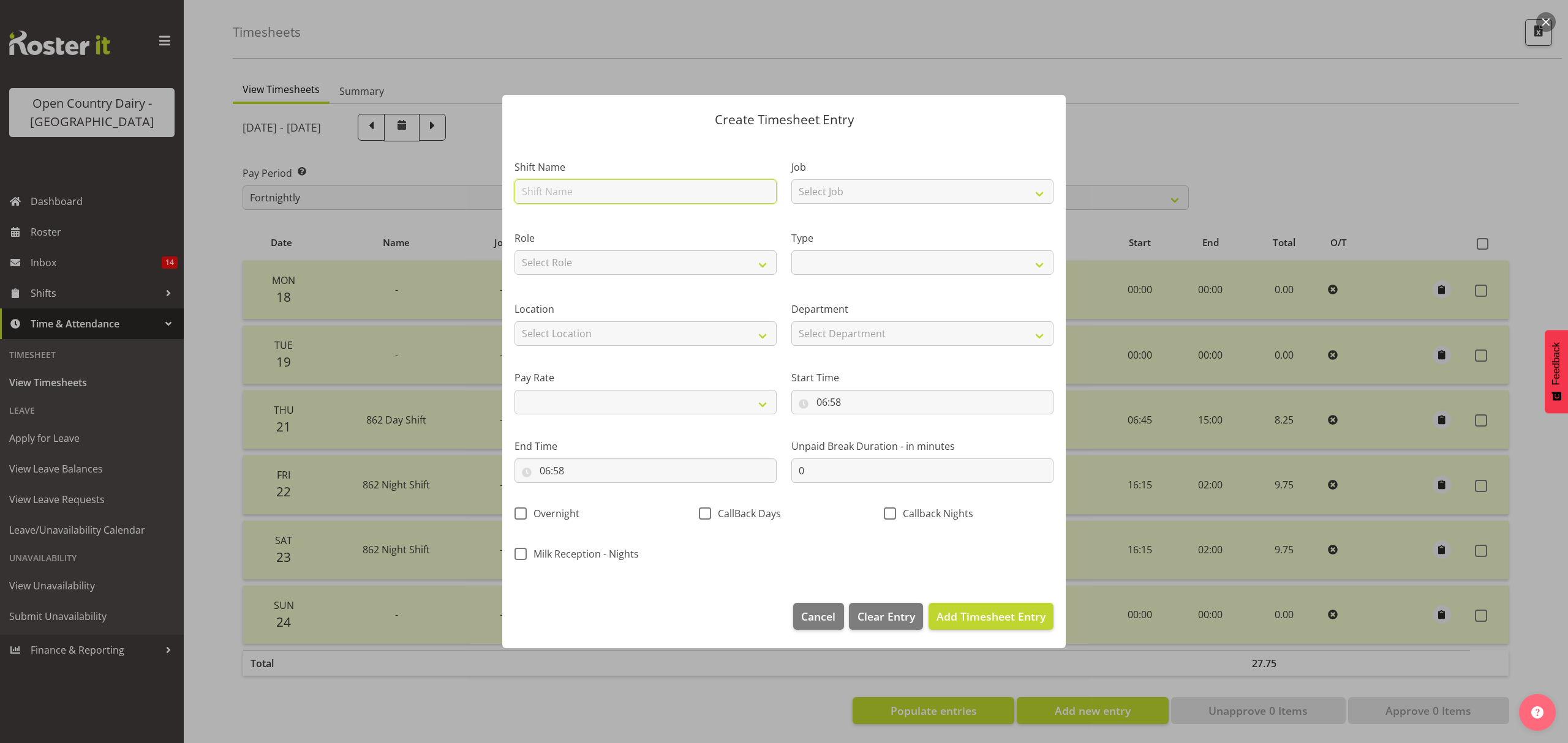
click at [542, 183] on input "text" at bounding box center [645, 191] width 262 height 25
type input "Day shift"
select select
click at [598, 336] on select "Select Location Awarua Milk Awarua Office Freight Horotiu office Waharoa Office…" at bounding box center [645, 334] width 262 height 25
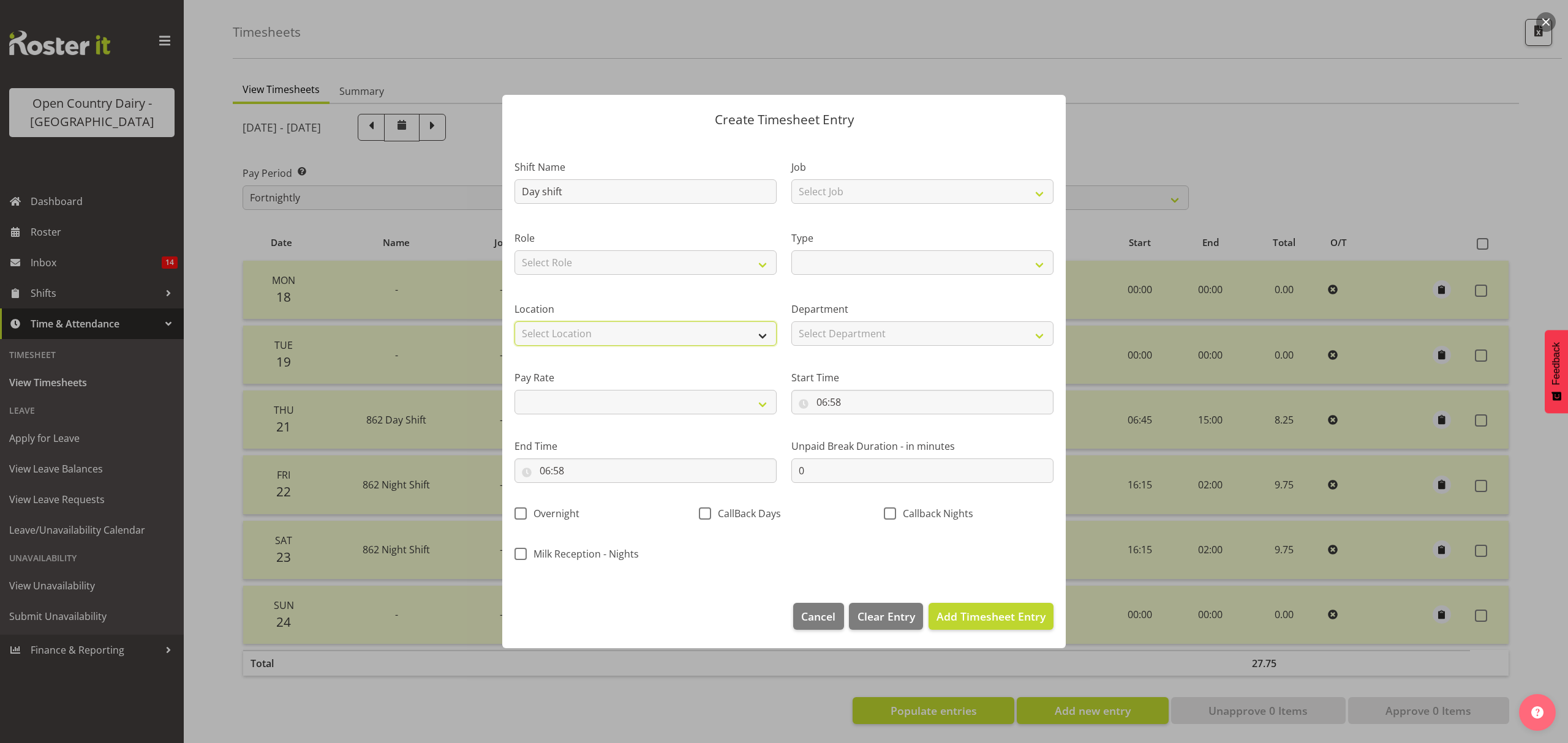
select select "988"
click at [514, 322] on select "Select Location Awarua Milk Awarua Office Freight Horotiu office Waharoa Office…" at bounding box center [645, 334] width 262 height 25
select select
drag, startPoint x: 764, startPoint y: 404, endPoint x: 748, endPoint y: 407, distance: 16.3
click at [761, 405] on select "Primary Secondary Tertiary Fourth Fifth" at bounding box center [645, 402] width 262 height 25
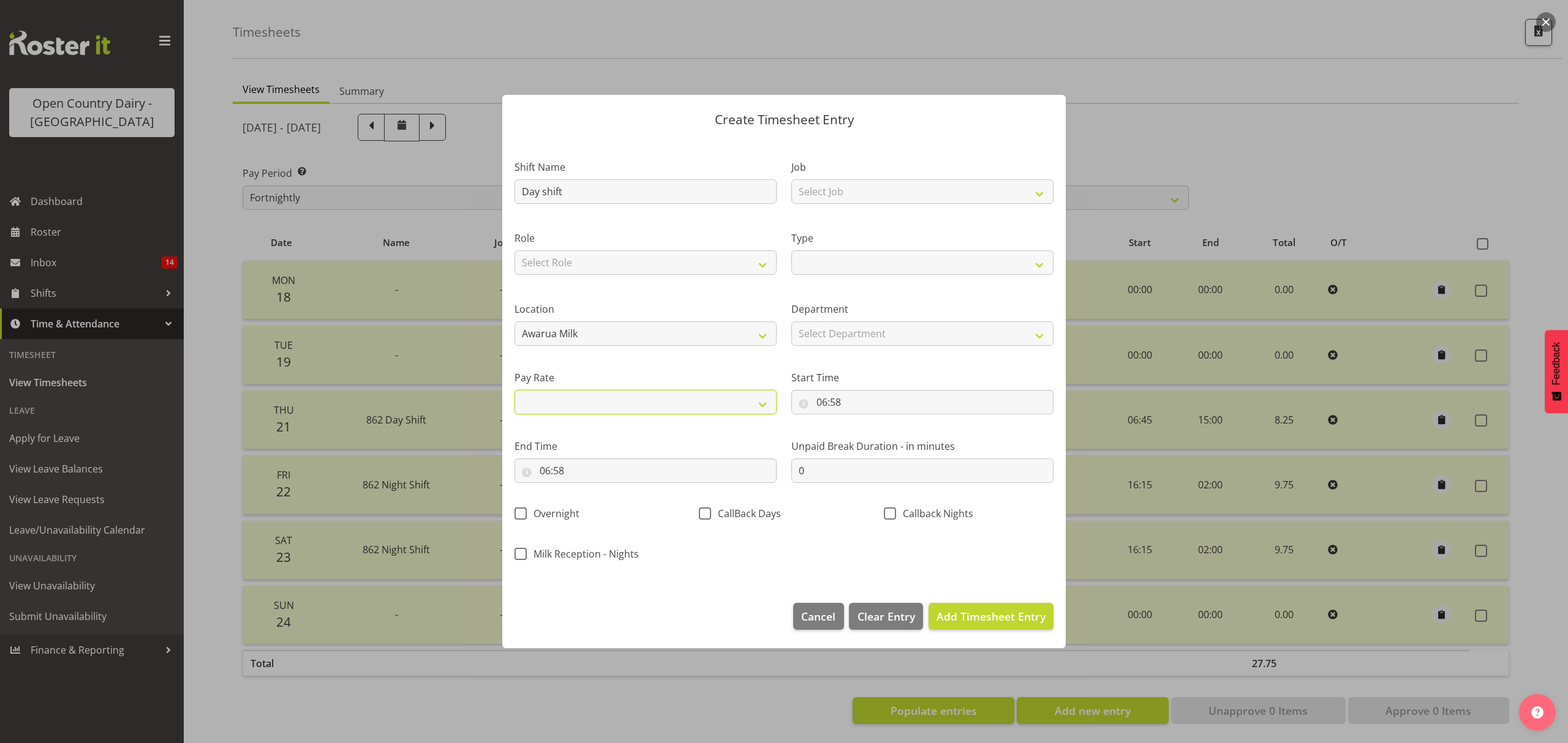
select select "primary"
click at [514, 390] on select "Primary Secondary Tertiary Fourth Fifth" at bounding box center [645, 402] width 262 height 25
select select
click at [572, 465] on input "06:58" at bounding box center [645, 471] width 262 height 25
click at [630, 499] on select "00 01 02 03 04 05 06 07 08 09 10 11 12 13 14 15 16 17 18 19 20 21 22 23 24 25 2…" at bounding box center [630, 502] width 28 height 25
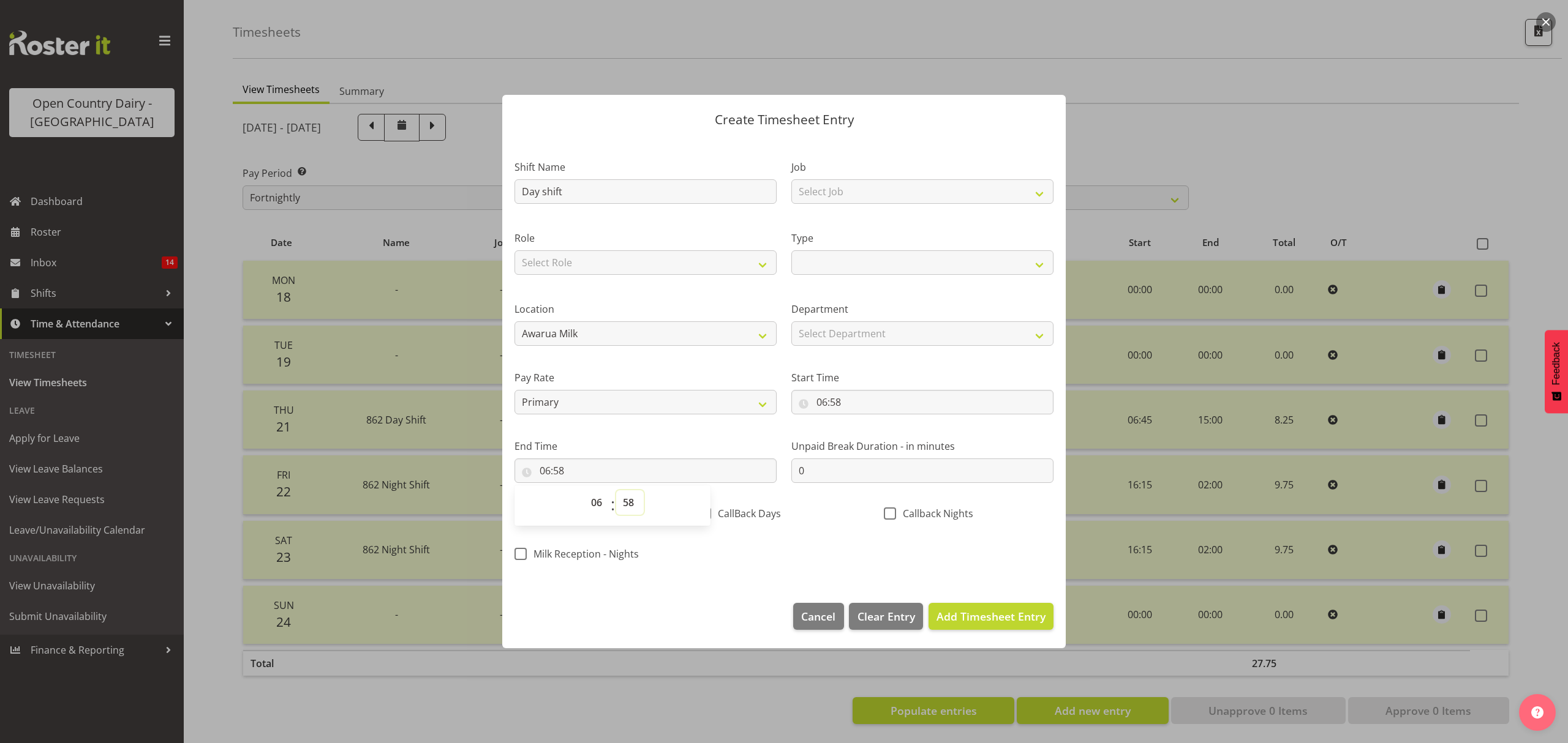
select select "30"
click at [616, 490] on select "00 01 02 03 04 05 06 07 08 09 10 11 12 13 14 15 16 17 18 19 20 21 22 23 24 25 2…" at bounding box center [630, 502] width 28 height 25
select select
type input "06:30"
click at [844, 397] on input "06:58" at bounding box center [922, 402] width 262 height 25
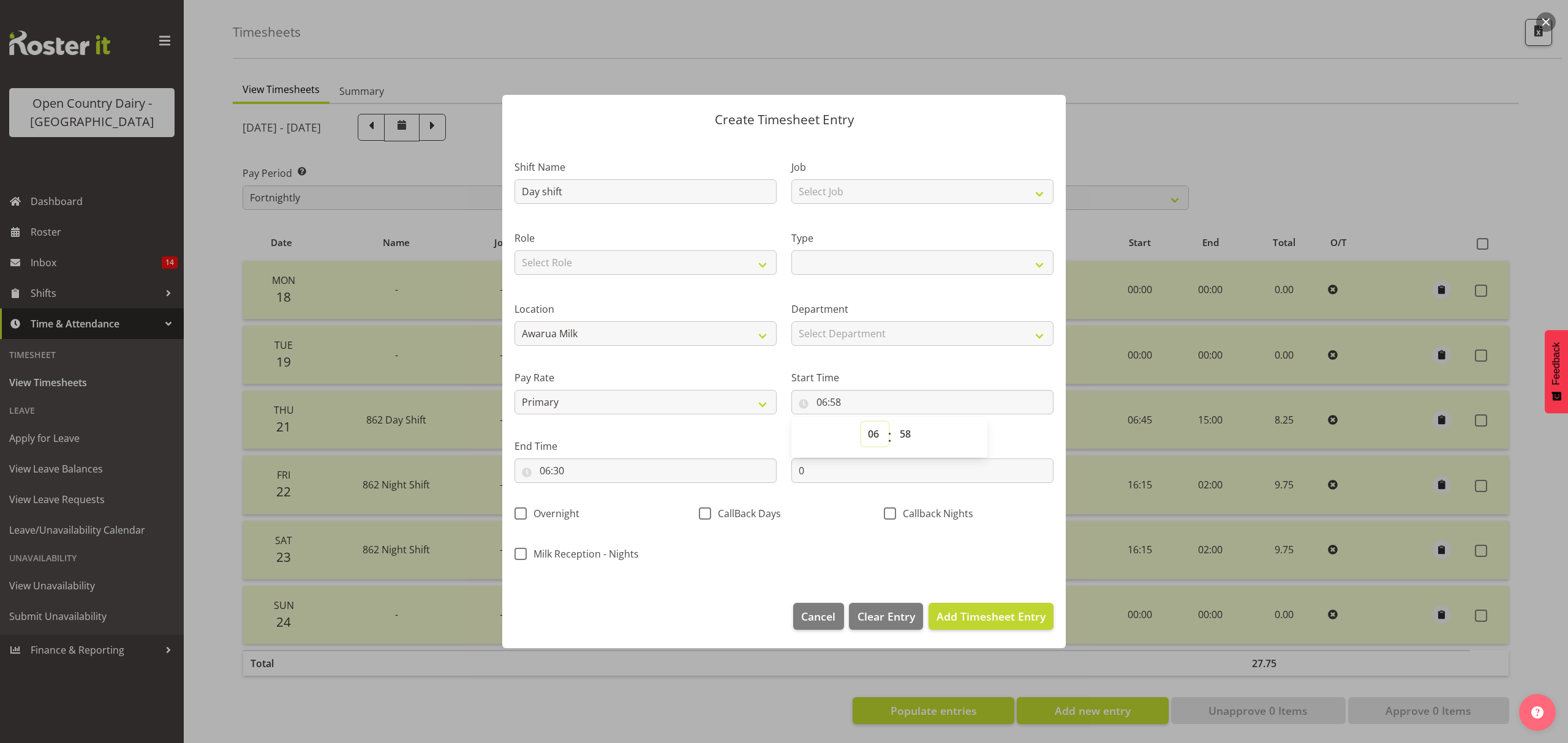
click at [872, 436] on select "00 01 02 03 04 05 06 07 08 09 10 11 12 13 14 15 16 17 18 19 20 21 22 23" at bounding box center [875, 434] width 28 height 25
select select "15"
click at [861, 421] on select "00 01 02 03 04 05 06 07 08 09 10 11 12 13 14 15 16 17 18 19 20 21 22 23" at bounding box center [875, 434] width 28 height 25
select select
type input "15:58"
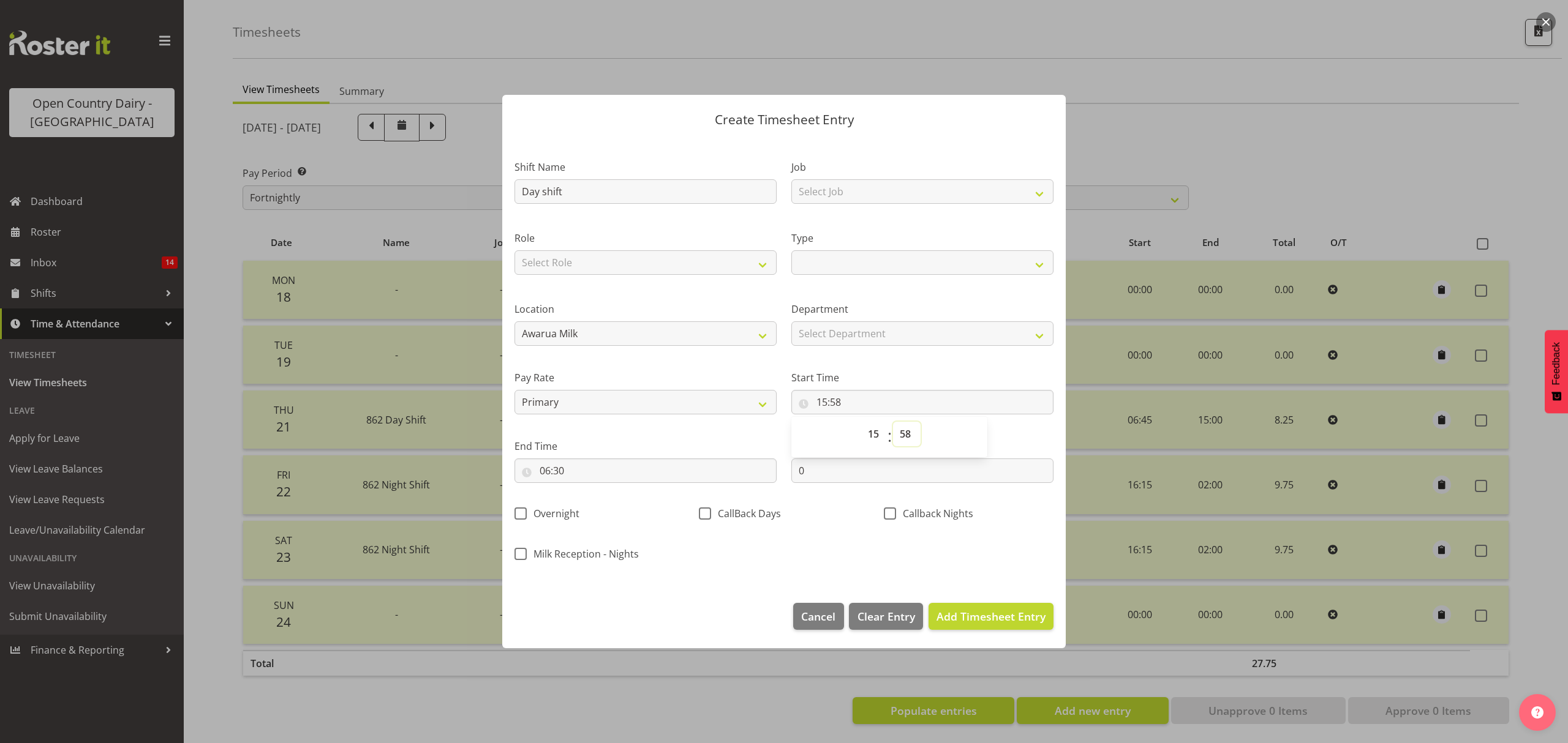
click at [906, 429] on select "00 01 02 03 04 05 06 07 08 09 10 11 12 13 14 15 16 17 18 19 20 21 22 23 24 25 2…" at bounding box center [906, 434] width 28 height 25
select select "30"
click at [892, 421] on select "00 01 02 03 04 05 06 07 08 09 10 11 12 13 14 15 16 17 18 19 20 21 22 23 24 25 2…" at bounding box center [906, 434] width 28 height 25
select select
type input "15:30"
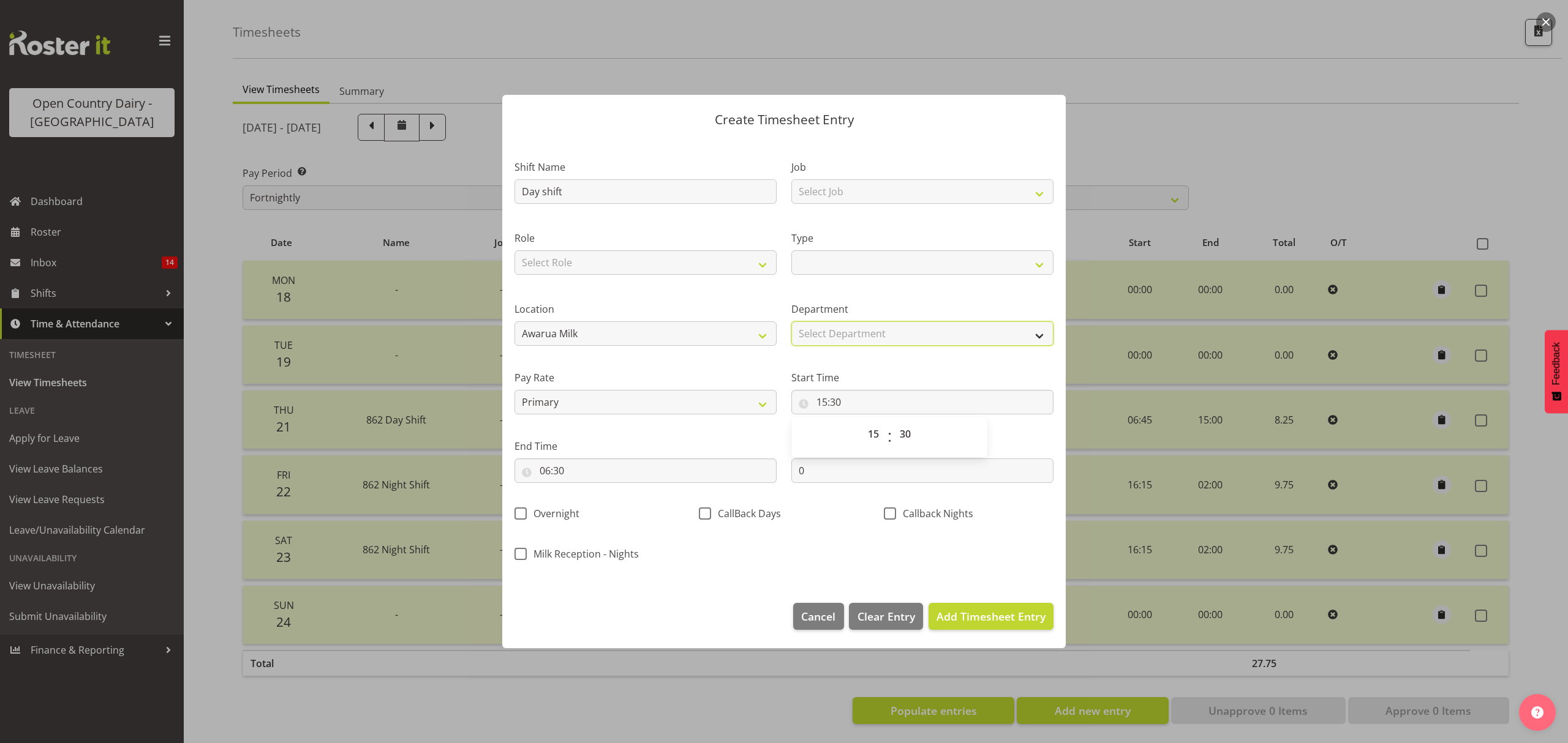
click at [835, 335] on select "Select Department 862 851 855 853 855 856 880 883 861 862 864 865 868 869 870 8…" at bounding box center [922, 334] width 262 height 25
select select "676"
click at [791, 322] on select "Select Department 862 851 855 853 855 856 880 883 861 862 864 865 868 869 870 8…" at bounding box center [922, 334] width 262 height 25
select select
select select "676"
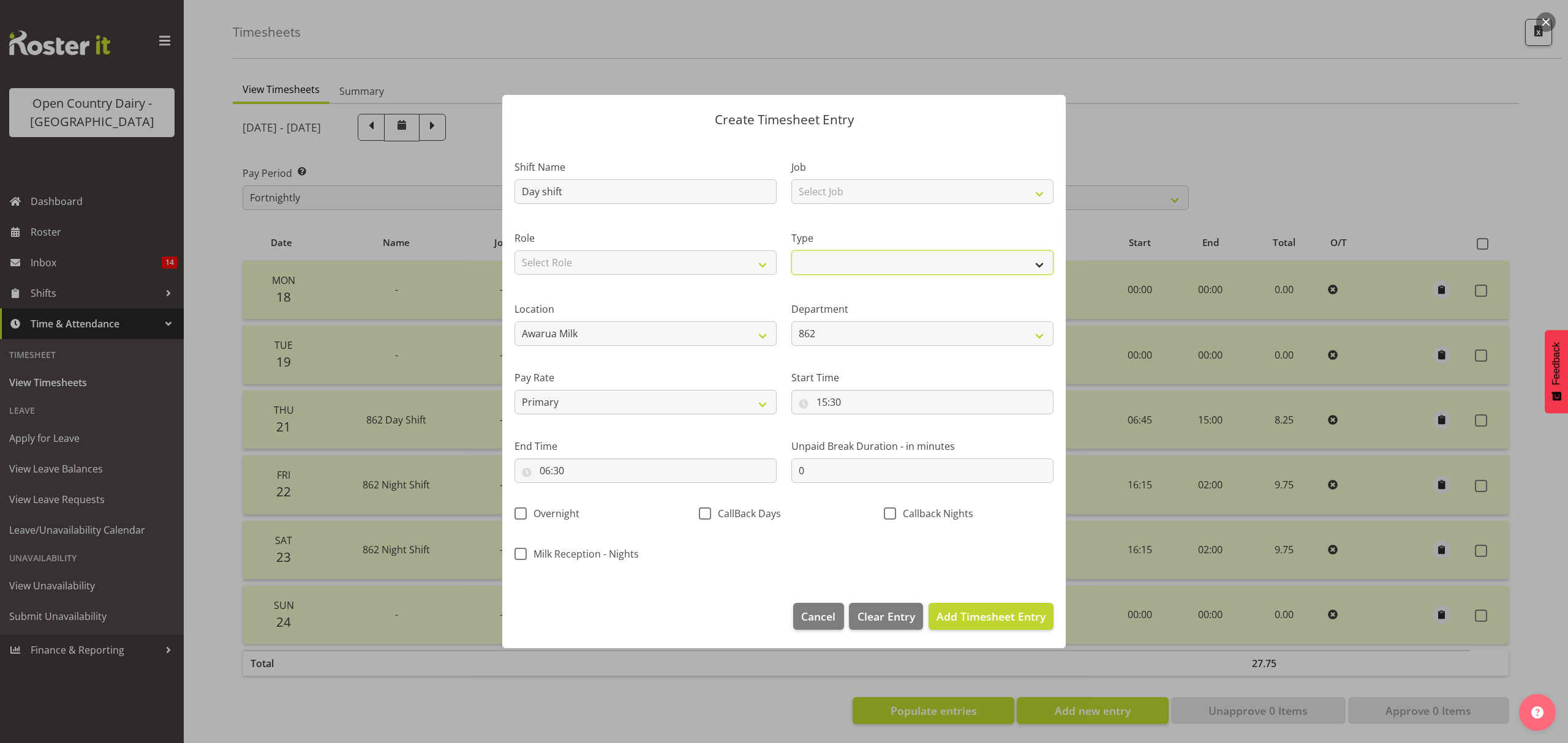
click at [811, 258] on select "Off Standard Public Holiday Public Holiday (Worked) Day In Lieu Annual Leave Si…" at bounding box center [922, 263] width 262 height 25
select select "Standard"
click at [791, 250] on select "Off Standard Public Holiday Public Holiday (Worked) Day In Lieu Annual Leave Si…" at bounding box center [922, 263] width 262 height 25
click at [757, 259] on select "Select Role Driver" at bounding box center [645, 263] width 262 height 25
select select "1154"
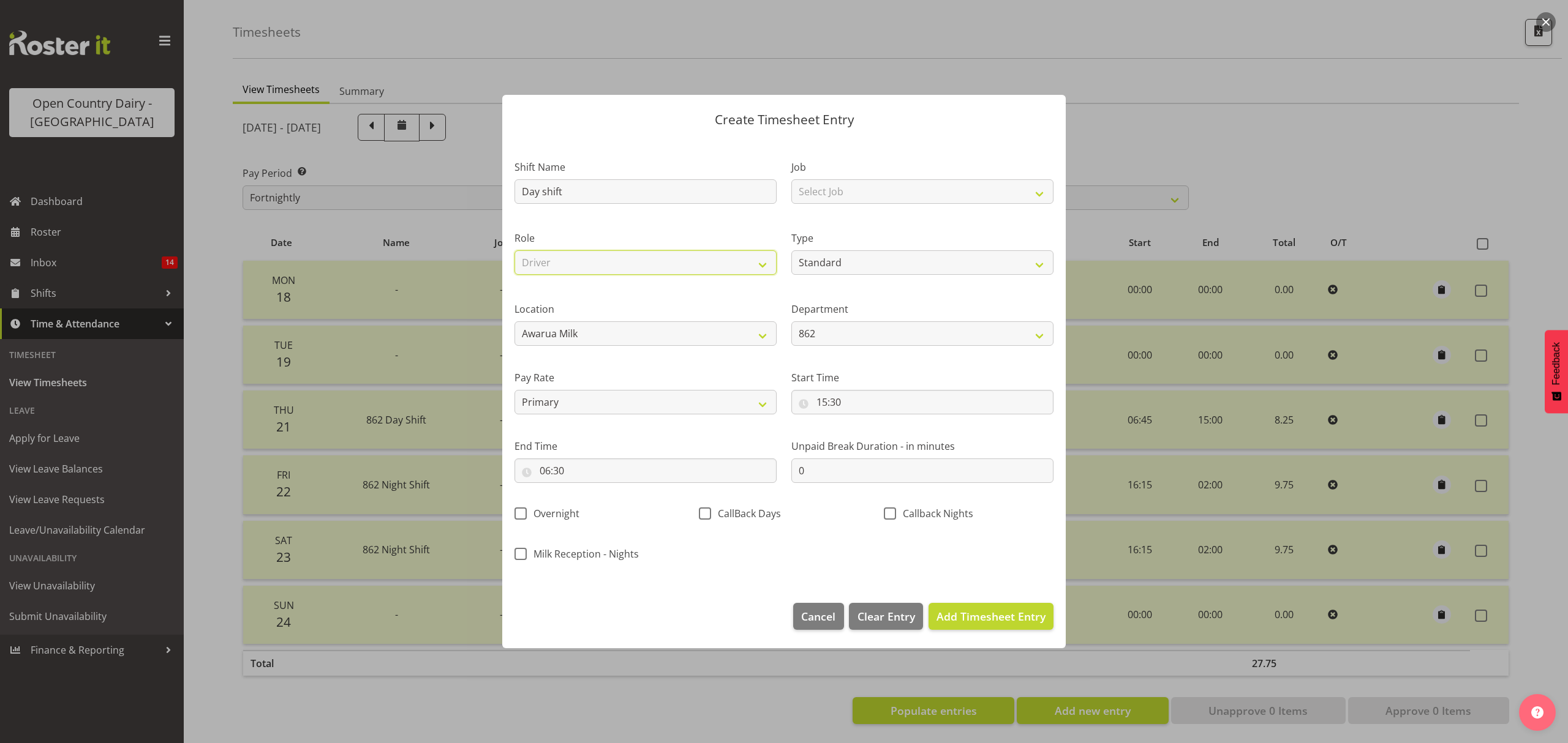
click at [514, 250] on select "Select Role Driver" at bounding box center [645, 263] width 262 height 25
click at [996, 613] on span "Add Timesheet Entry" at bounding box center [991, 616] width 109 height 15
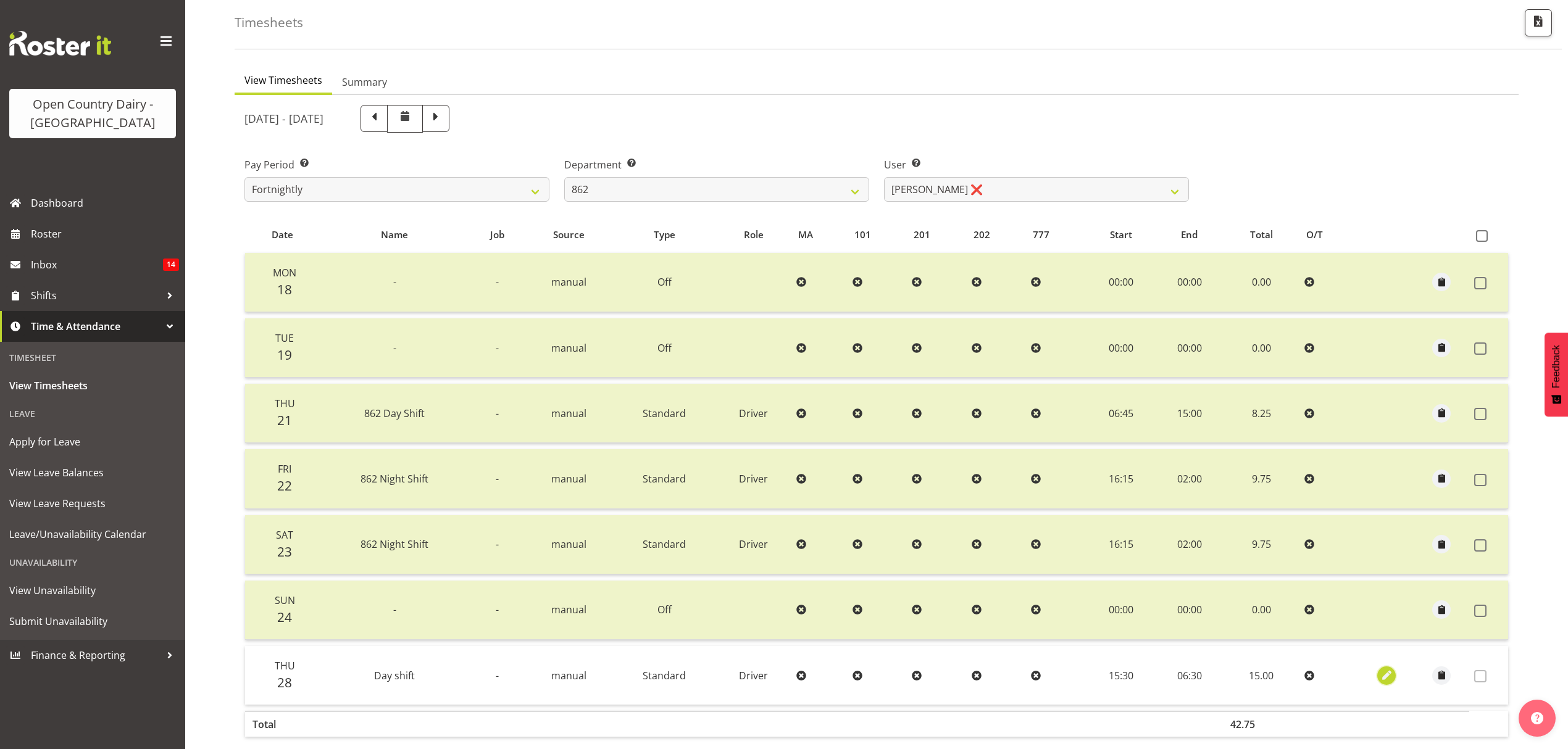
click at [1387, 665] on span "button" at bounding box center [1386, 675] width 14 height 21
select select "Standard"
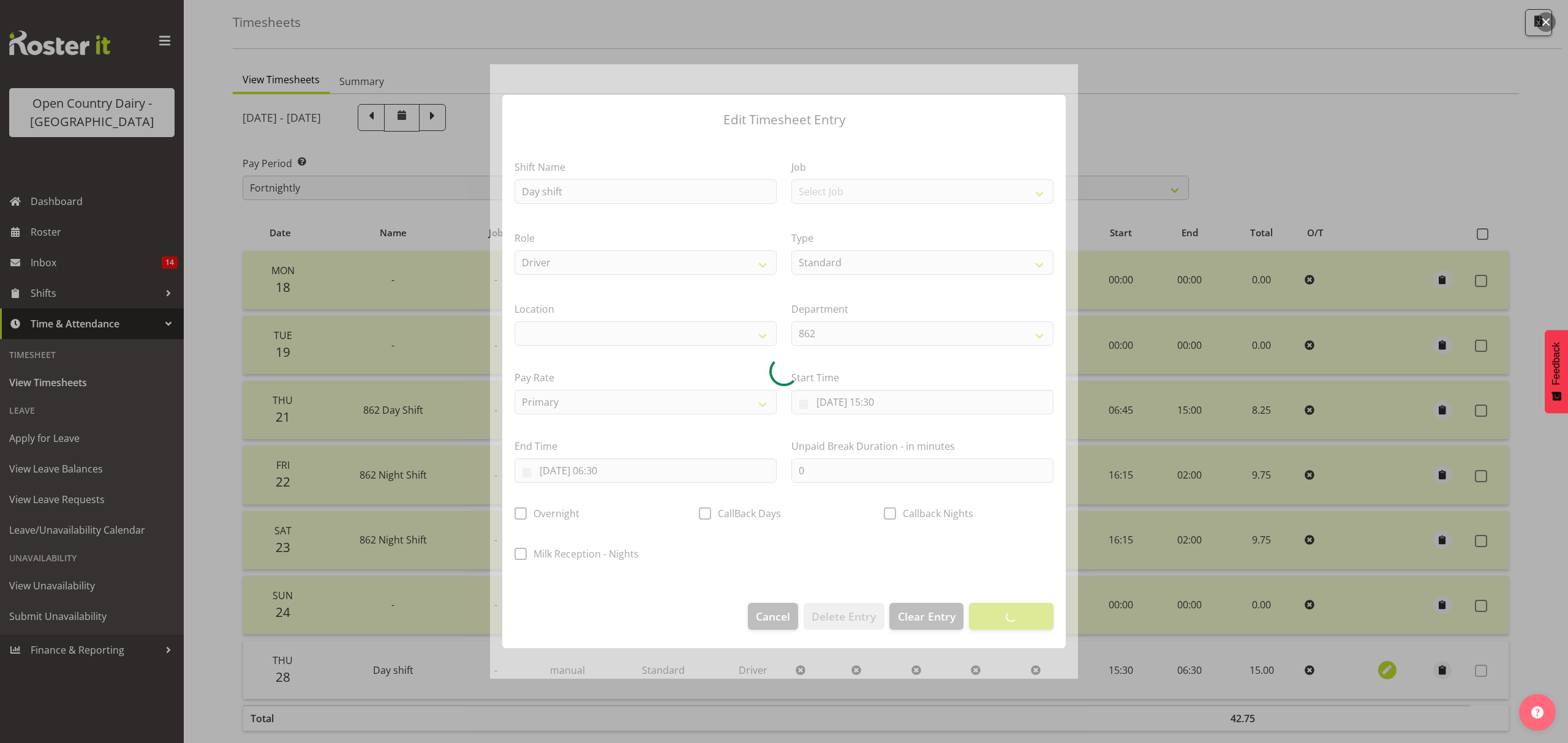
select select
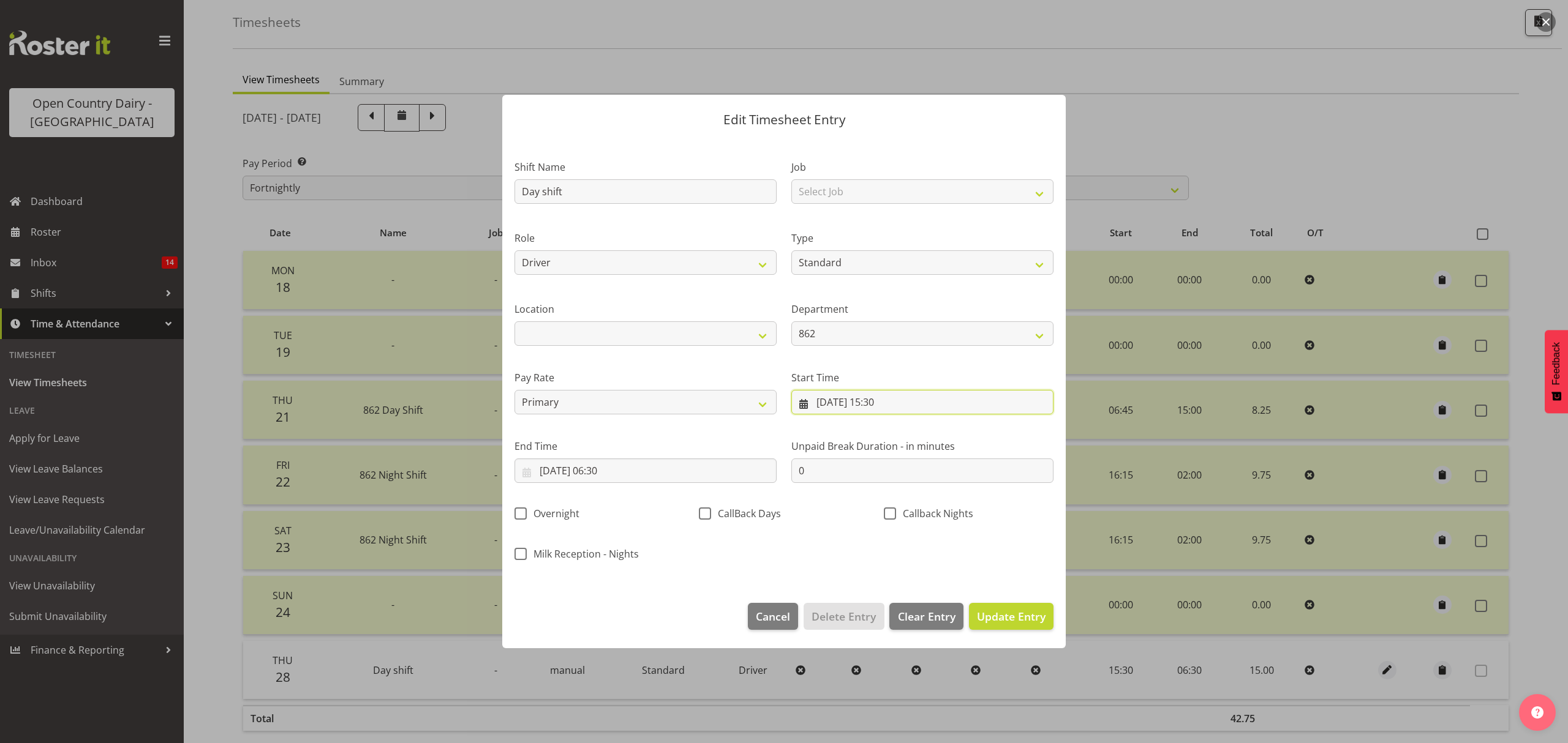
click at [828, 402] on input "28/08/2025, 15:30" at bounding box center [922, 402] width 262 height 25
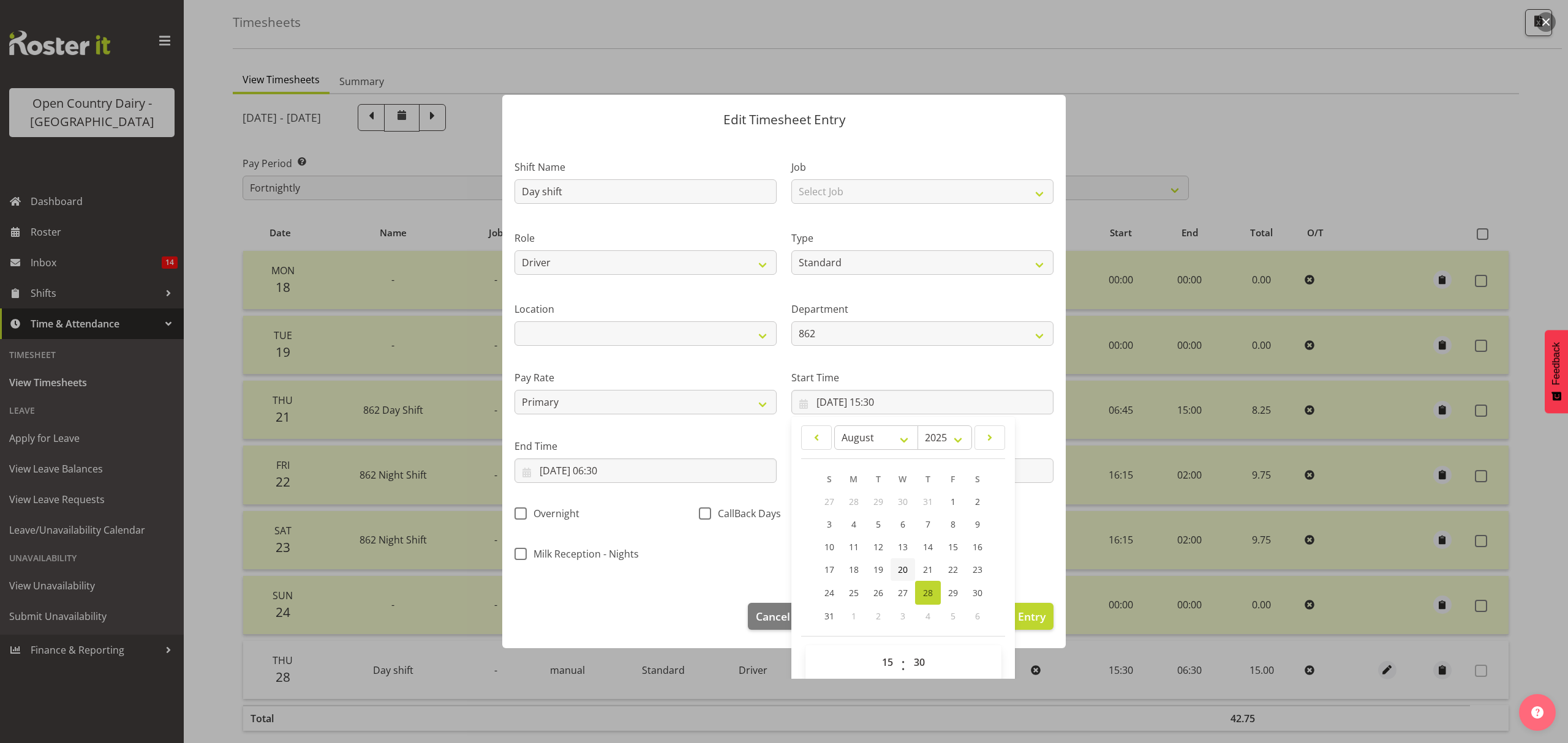
click at [897, 568] on span "20" at bounding box center [902, 570] width 10 height 11
type input "20/08/2025, 15:30"
click at [554, 471] on input "29/08/2025, 06:30" at bounding box center [645, 471] width 262 height 25
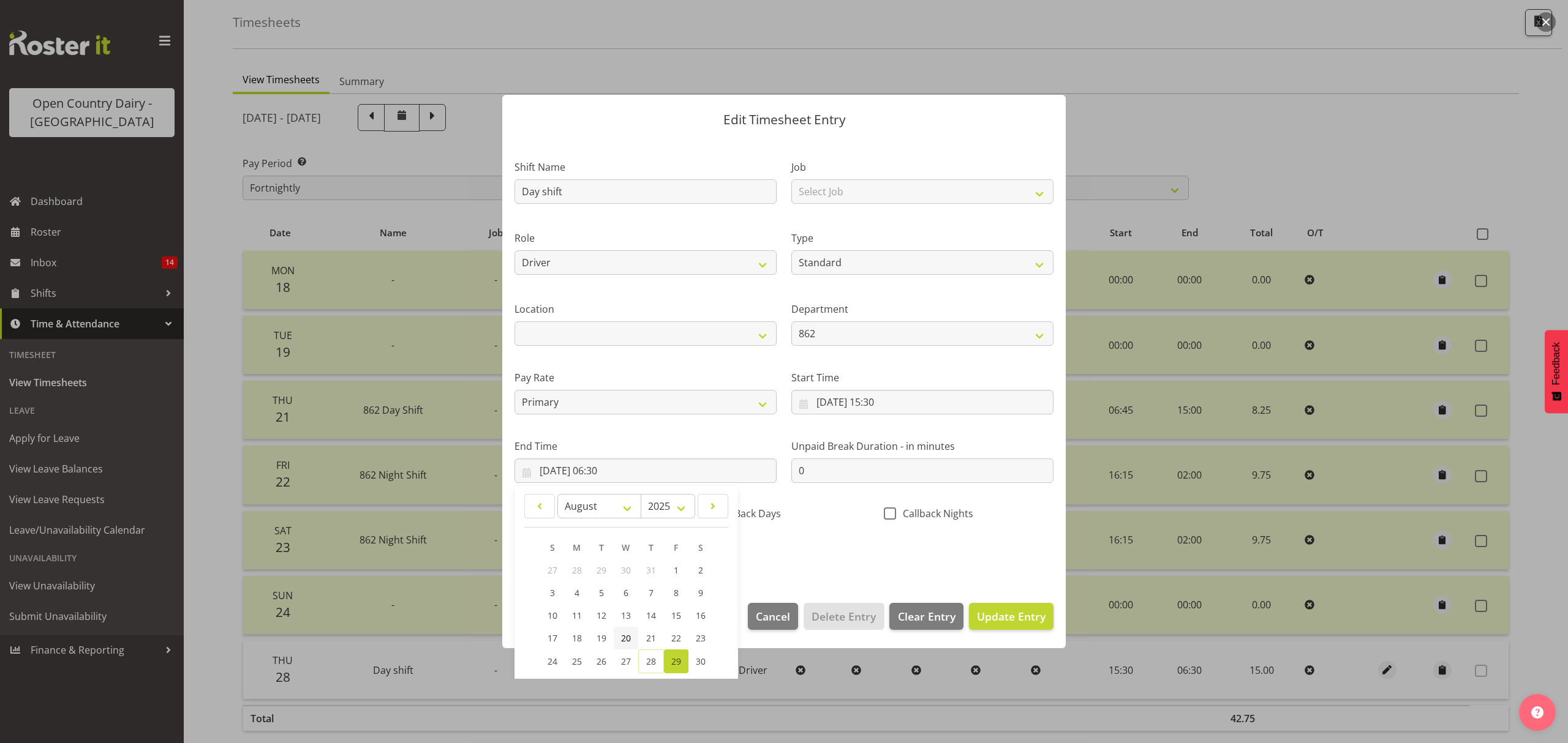
click at [626, 639] on span "20" at bounding box center [626, 638] width 10 height 11
type input "20/08/2025, 06:30"
click at [998, 615] on span "Update Entry" at bounding box center [1011, 616] width 69 height 15
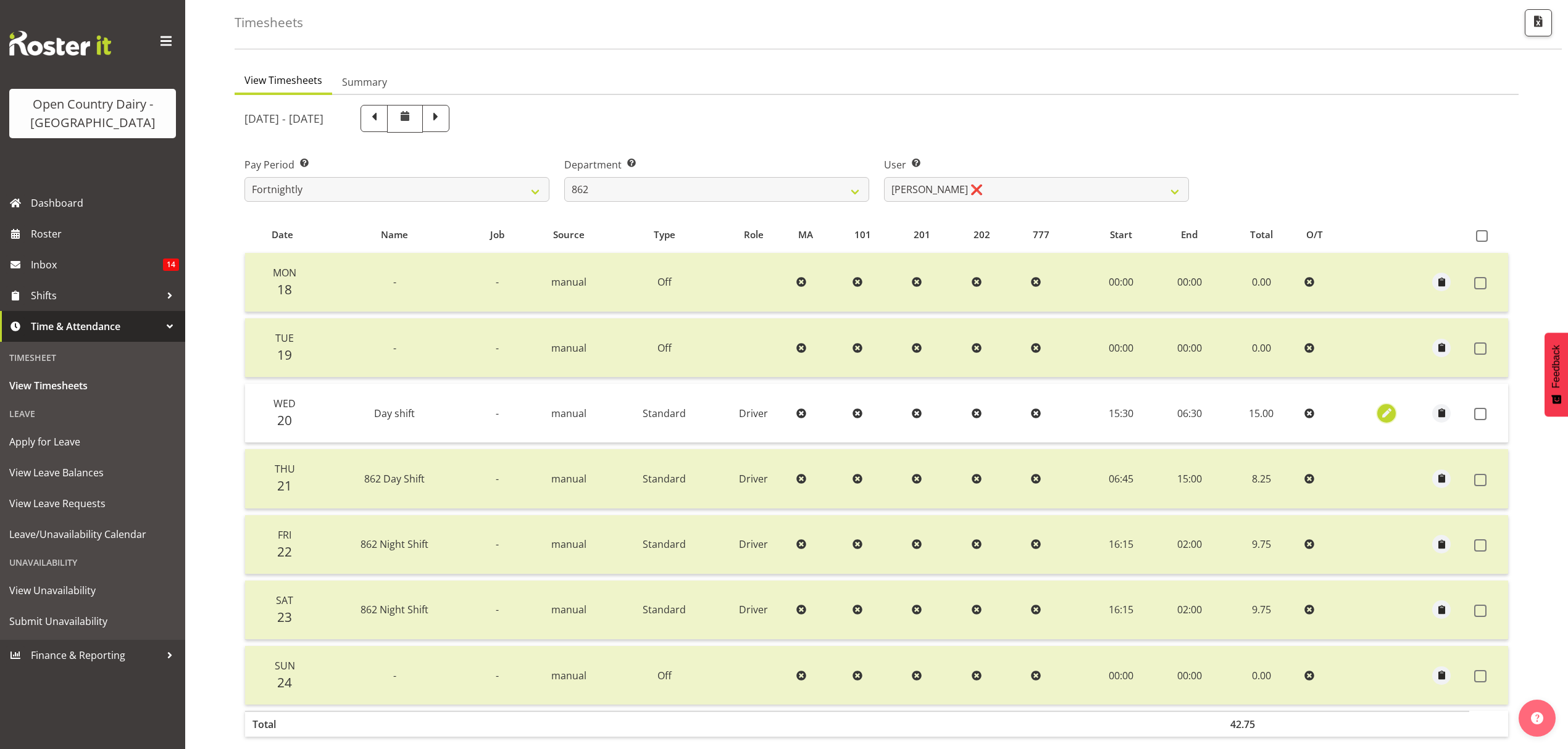
click at [1381, 412] on span "button" at bounding box center [1386, 412] width 14 height 14
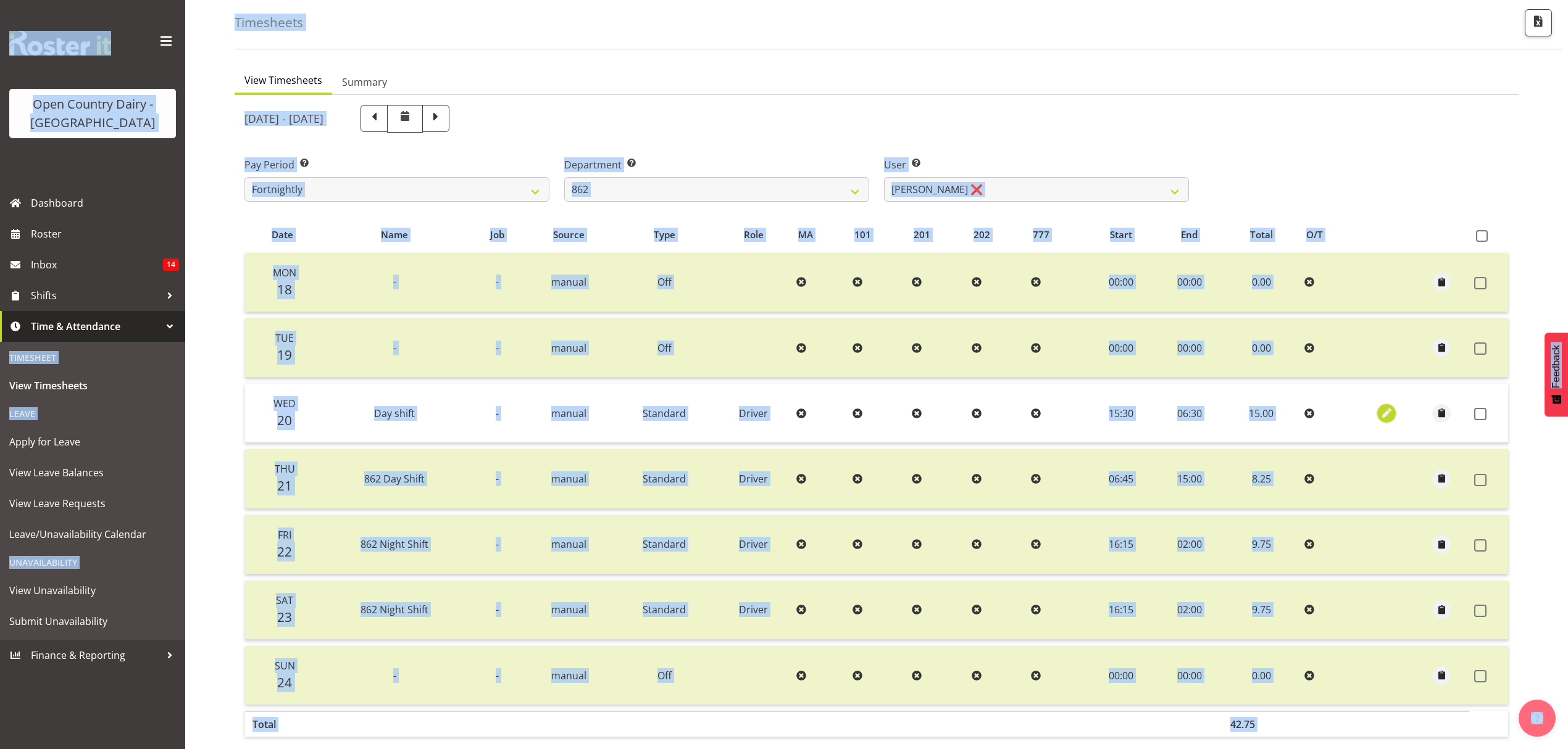
click at [1384, 410] on span "button" at bounding box center [1386, 412] width 14 height 14
select select "Standard"
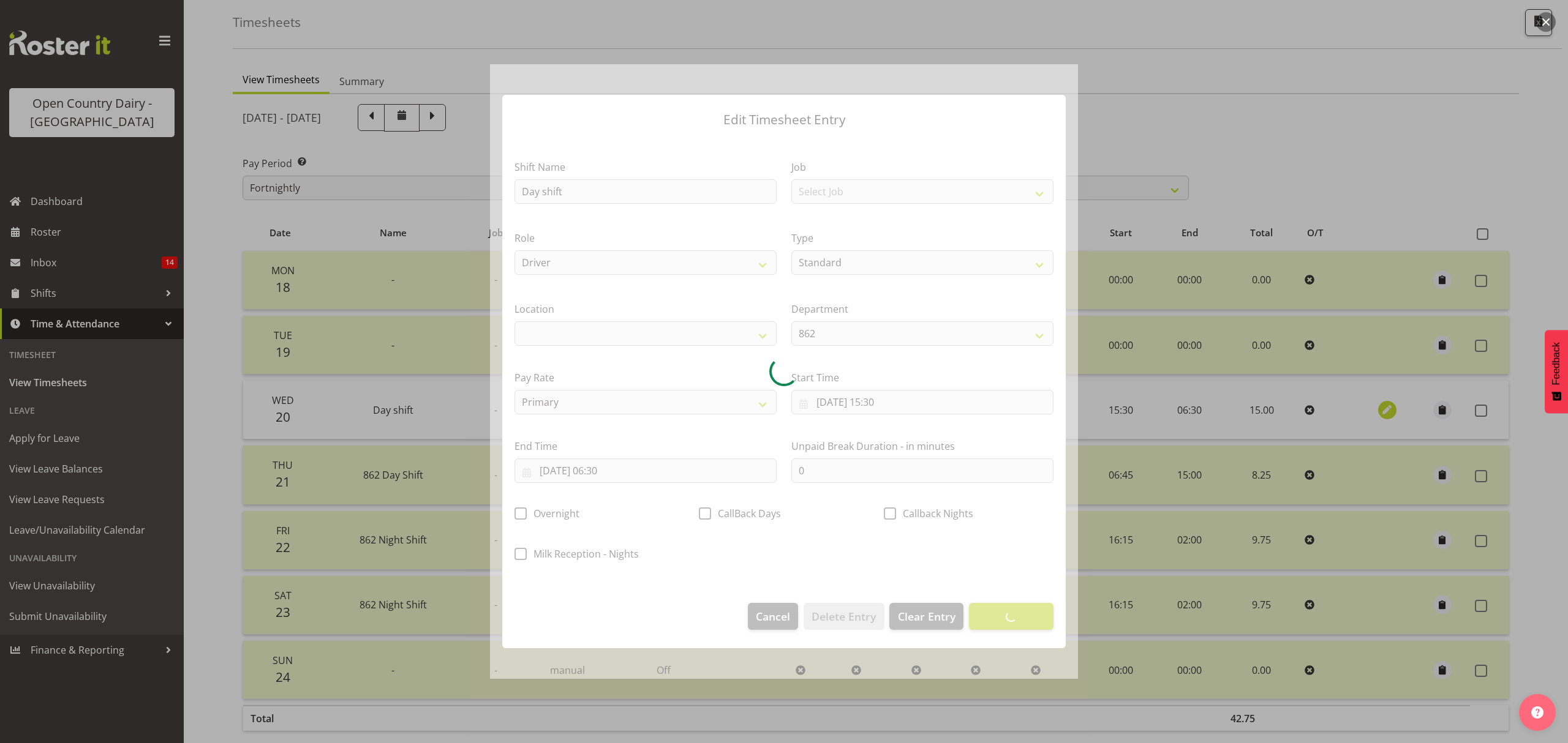
select select
click at [888, 399] on div at bounding box center [784, 372] width 588 height 615
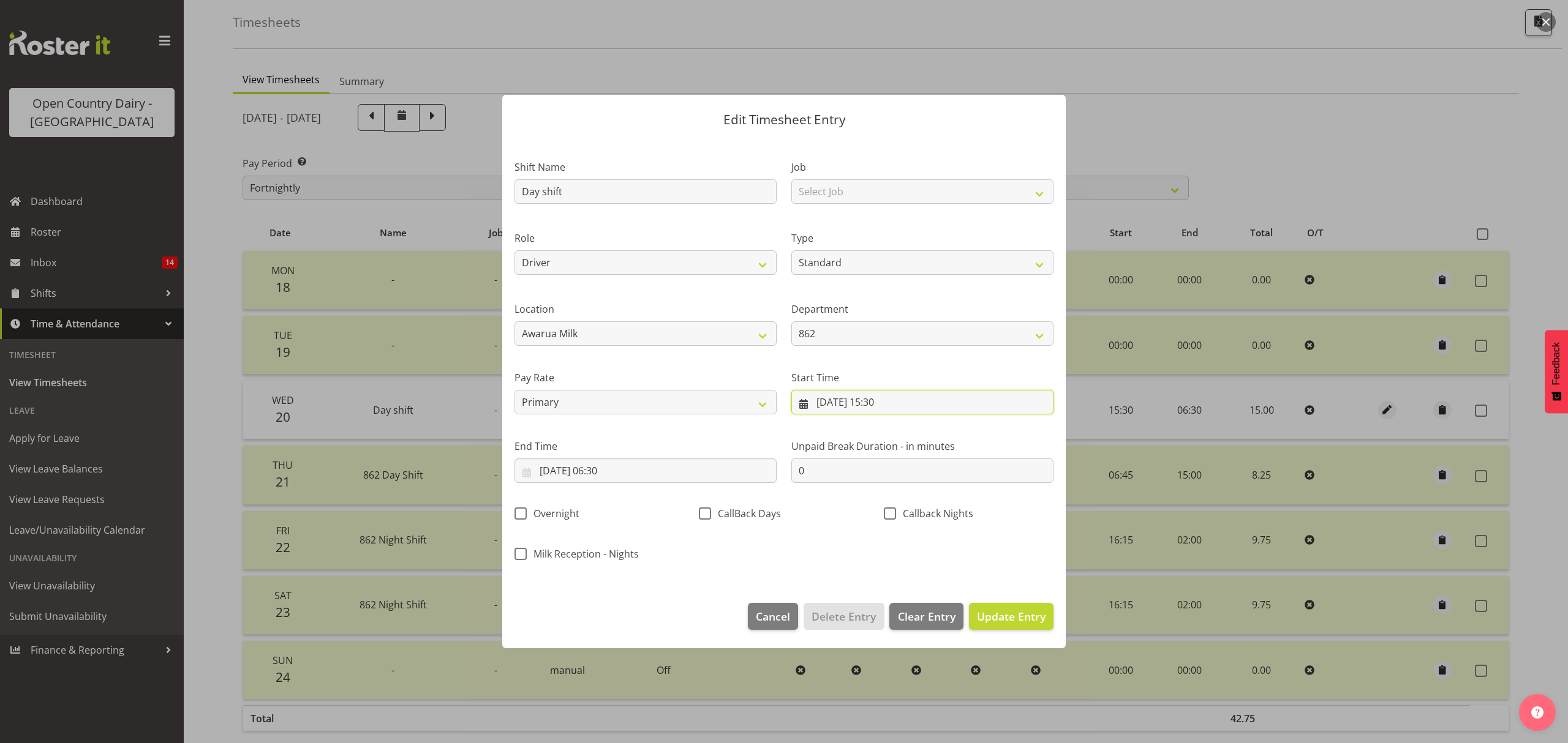
click at [882, 397] on input "20/08/2025, 15:30" at bounding box center [922, 402] width 262 height 25
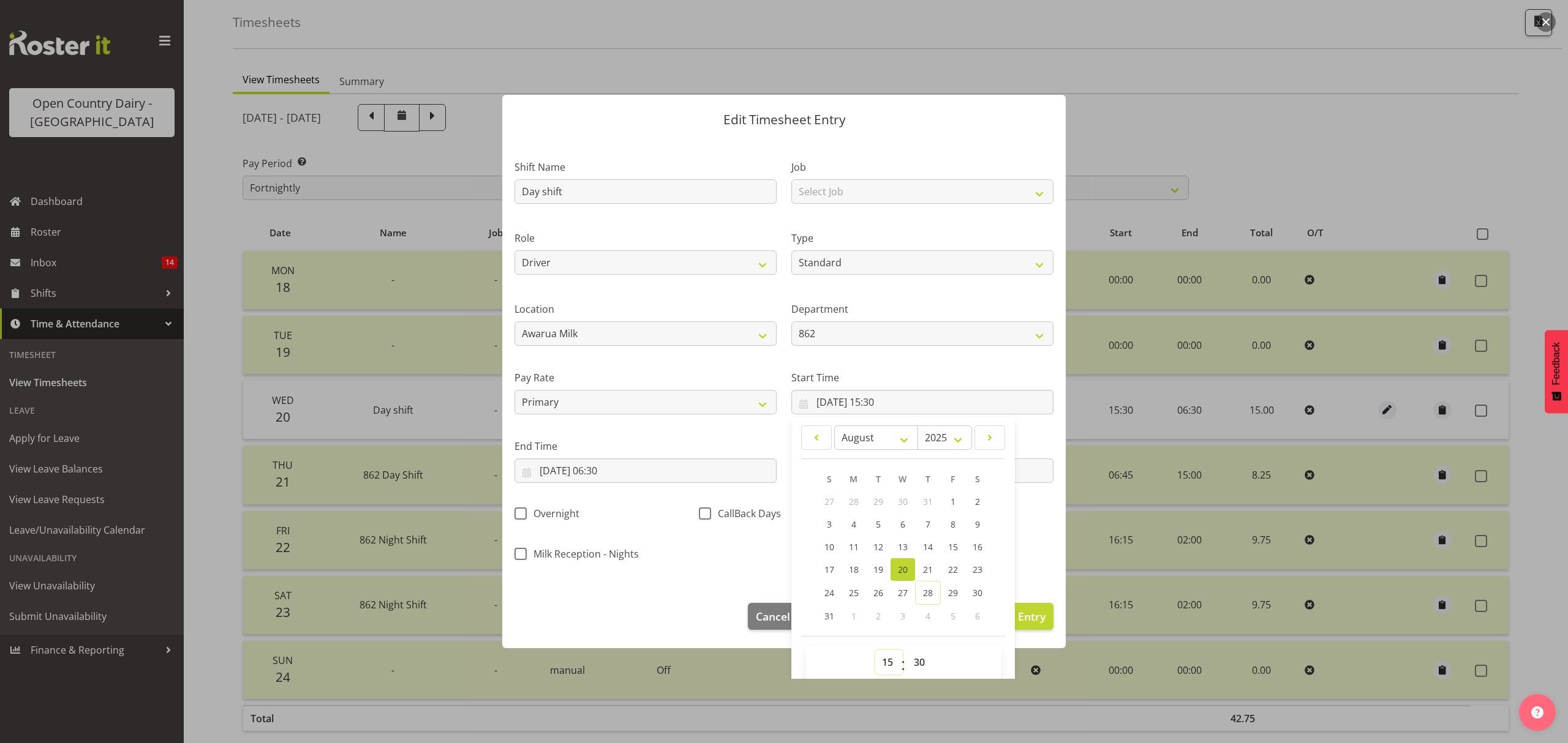
click at [884, 661] on select "00 01 02 03 04 05 06 07 08 09 10 11 12 13 14 15 16 17 18 19 20 21 22 23" at bounding box center [889, 662] width 28 height 25
select select "6"
click at [875, 651] on select "00 01 02 03 04 05 06 07 08 09 10 11 12 13 14 15 16 17 18 19 20 21 22 23" at bounding box center [889, 662] width 28 height 25
type input "20/08/2025, 06:30"
click at [603, 474] on input "21/08/2025, 06:30" at bounding box center [645, 471] width 262 height 25
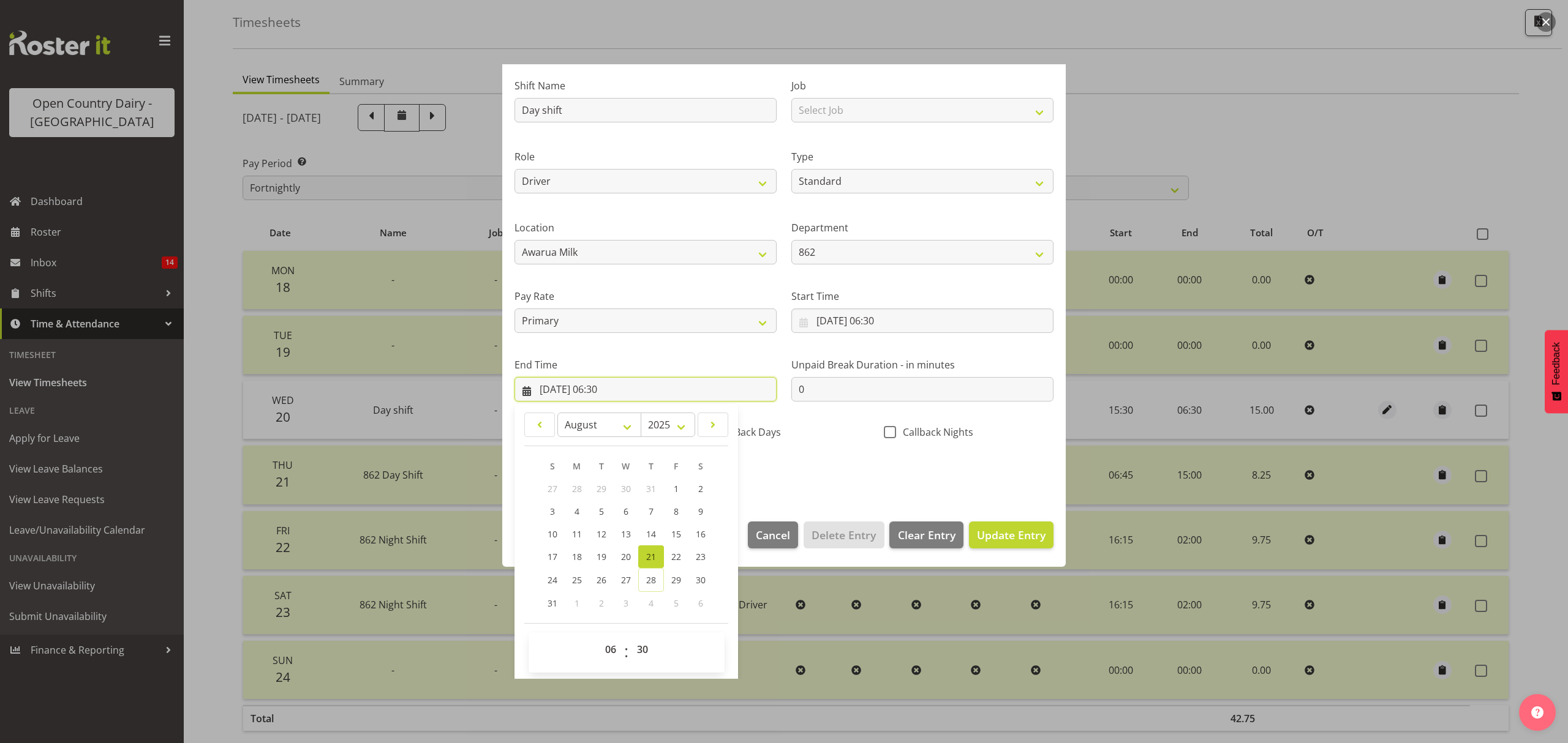
scroll to position [83, 0]
click at [621, 640] on select "00 01 02 03 04 05 06 07 08 09 10 11 12 13 14 15 16 17 18 19 20 21 22 23" at bounding box center [612, 647] width 28 height 25
select select "15"
click at [599, 636] on select "00 01 02 03 04 05 06 07 08 09 10 11 12 13 14 15 16 17 18 19 20 21 22 23" at bounding box center [612, 647] width 28 height 25
type input "21/08/2025, 15:30"
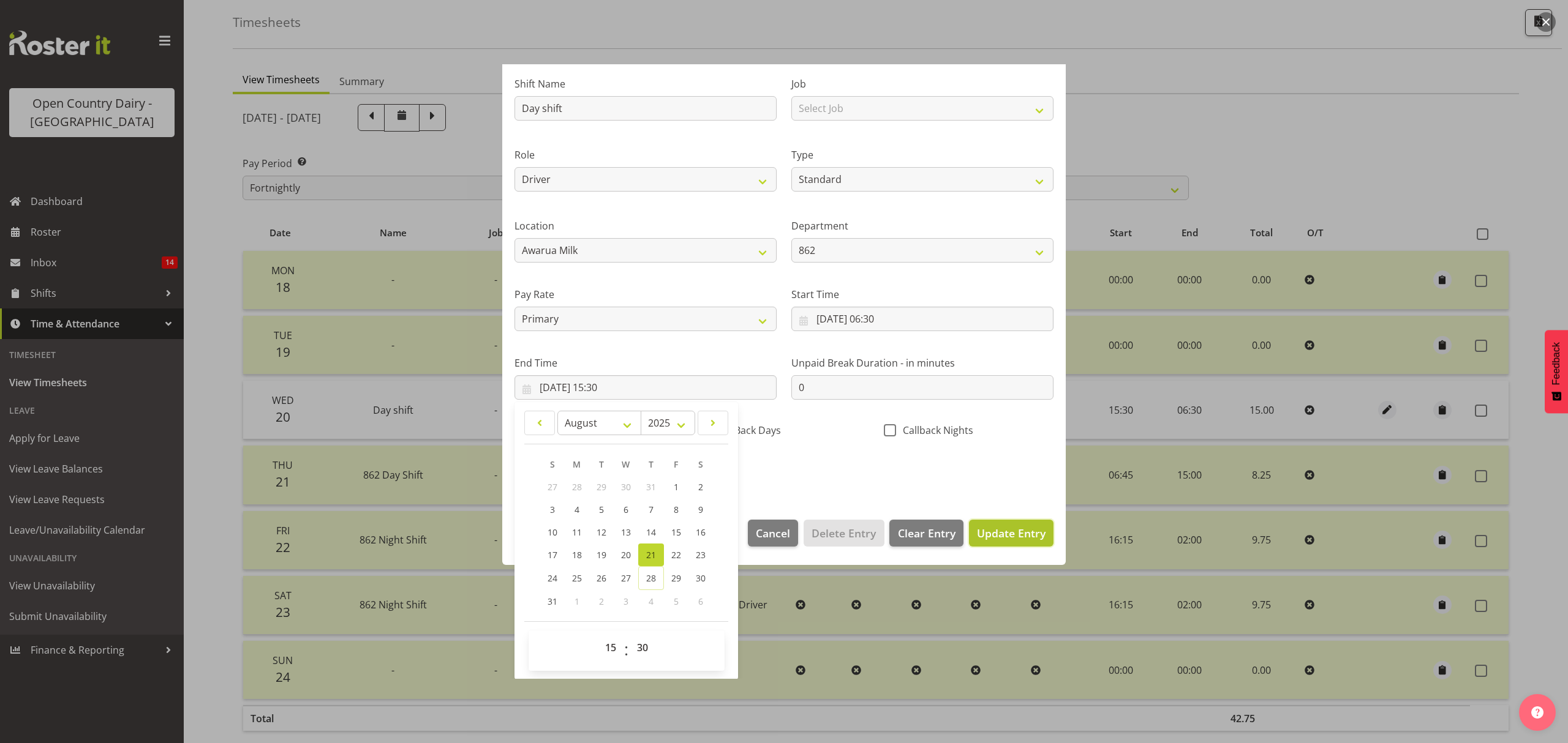
click at [992, 534] on span "Update Entry" at bounding box center [1011, 533] width 69 height 15
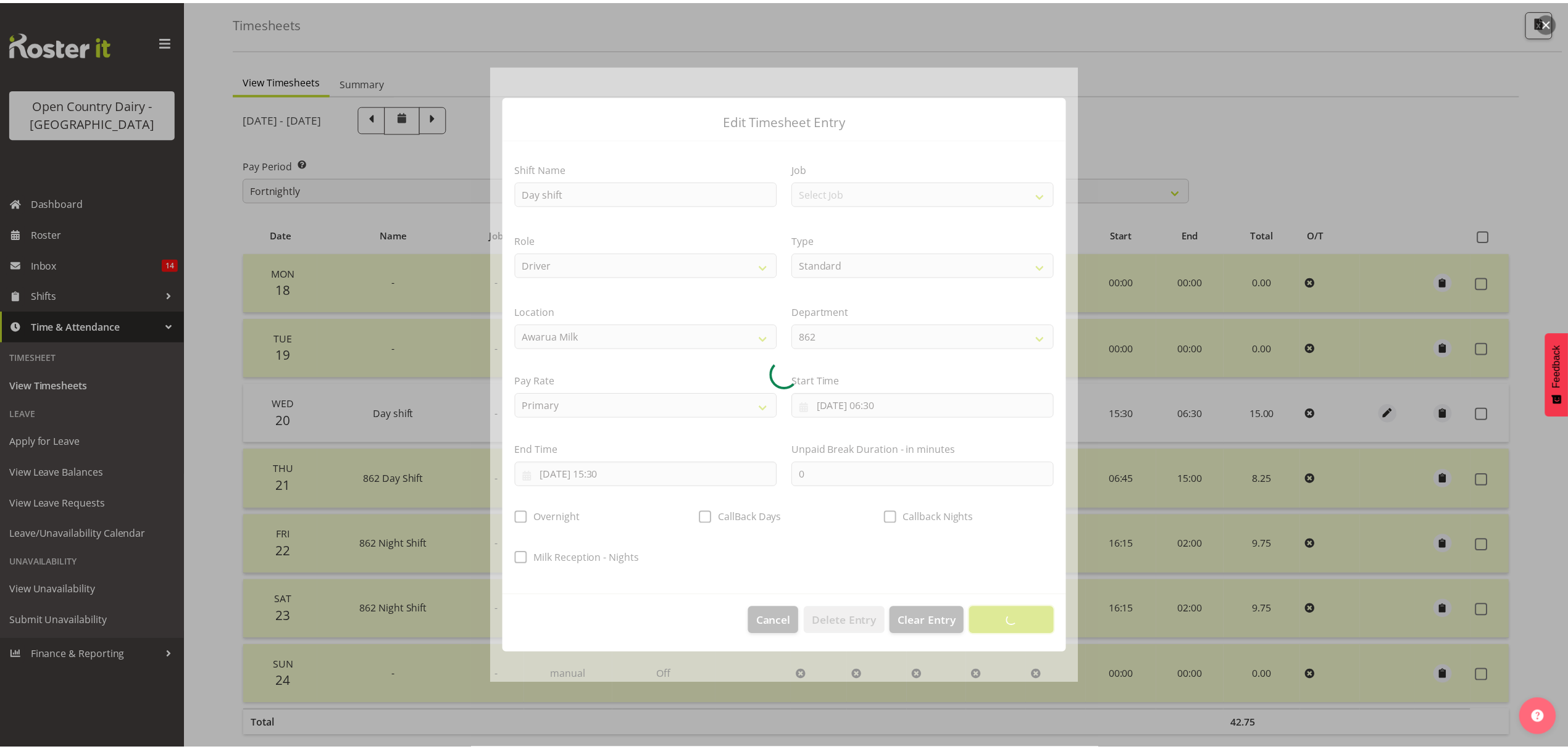
scroll to position [0, 0]
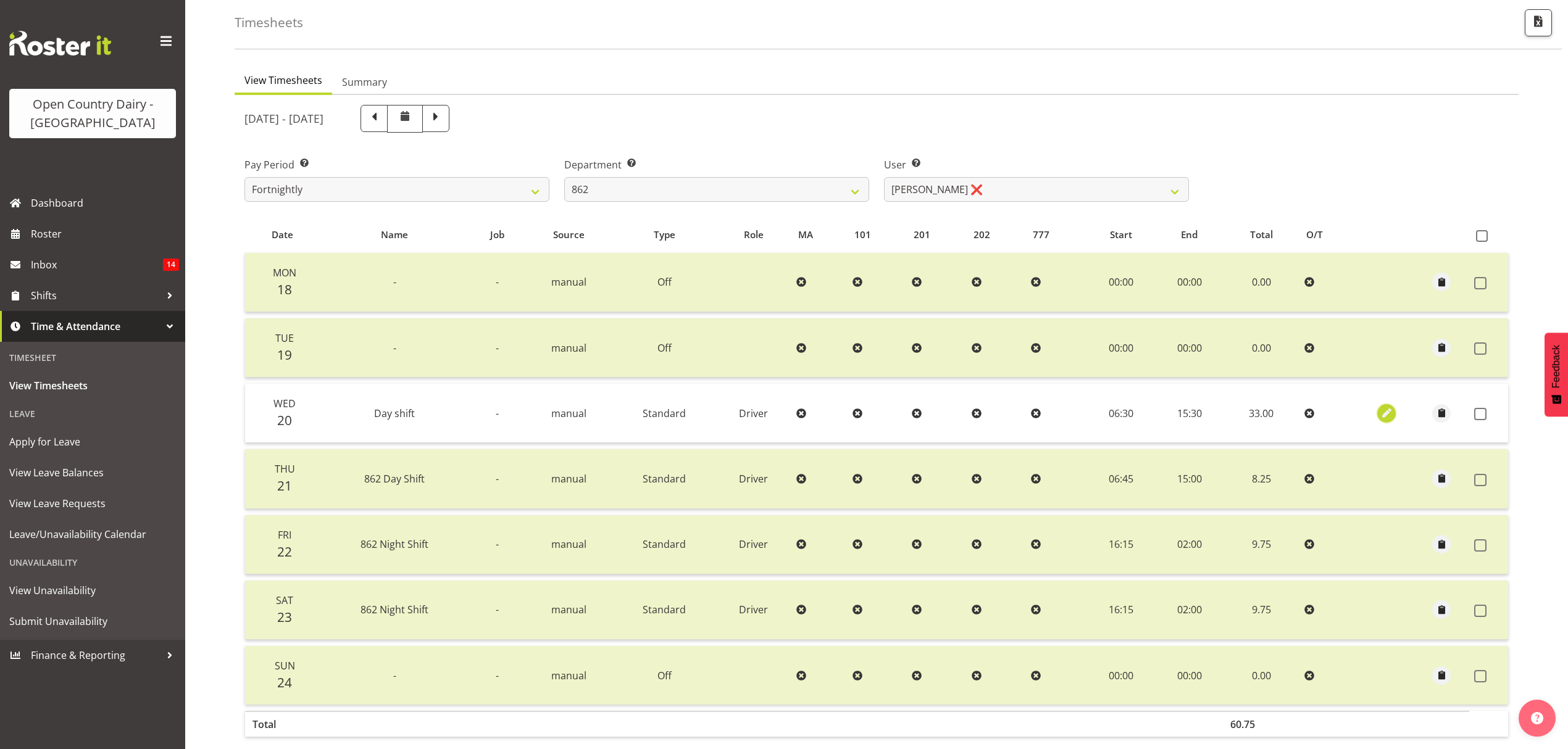
click at [1380, 407] on span "button" at bounding box center [1386, 412] width 14 height 14
select select "Standard"
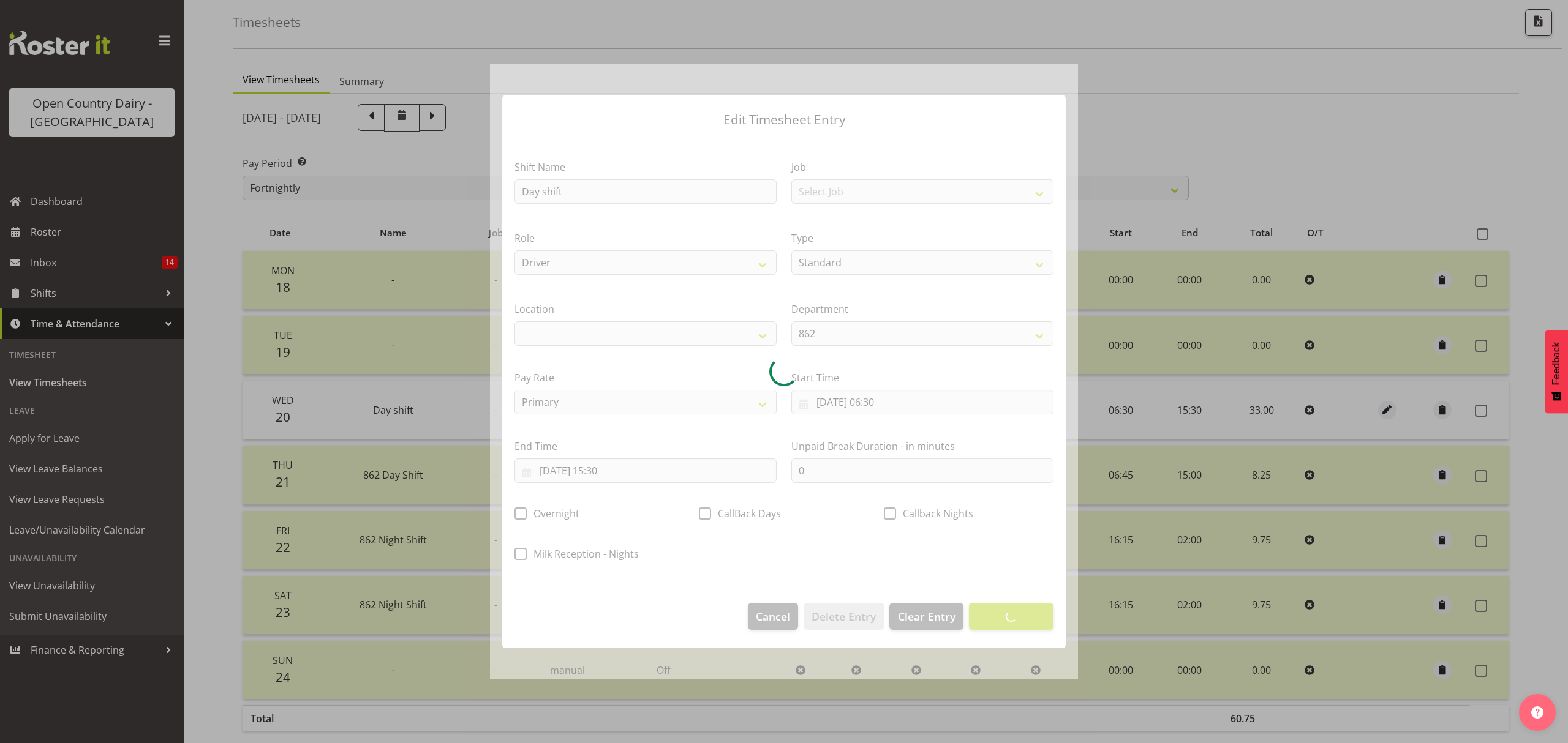
select select
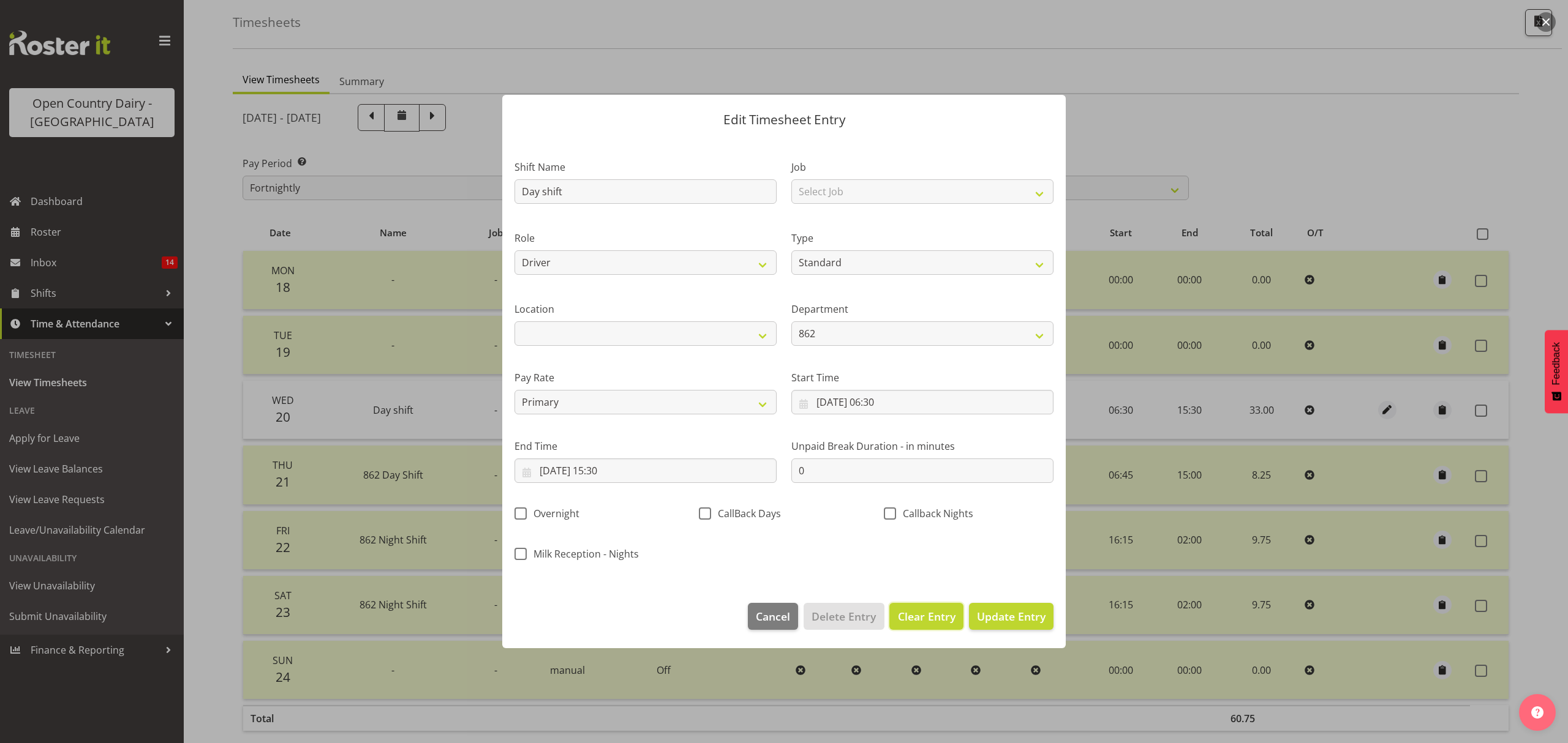
click at [911, 615] on span "Clear Entry" at bounding box center [926, 615] width 57 height 16
select select "Off"
select select
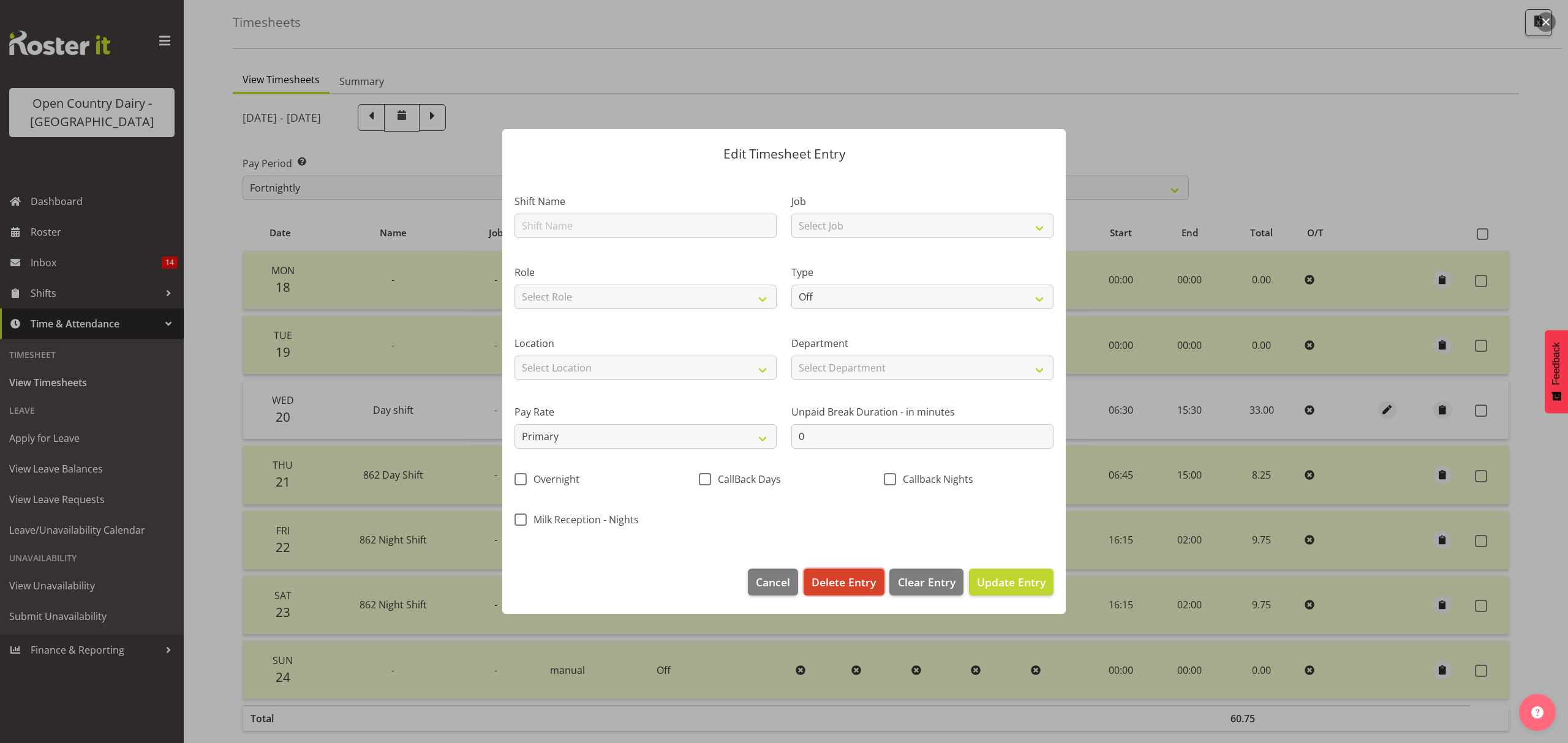
click at [844, 579] on span "Delete Entry" at bounding box center [843, 582] width 65 height 16
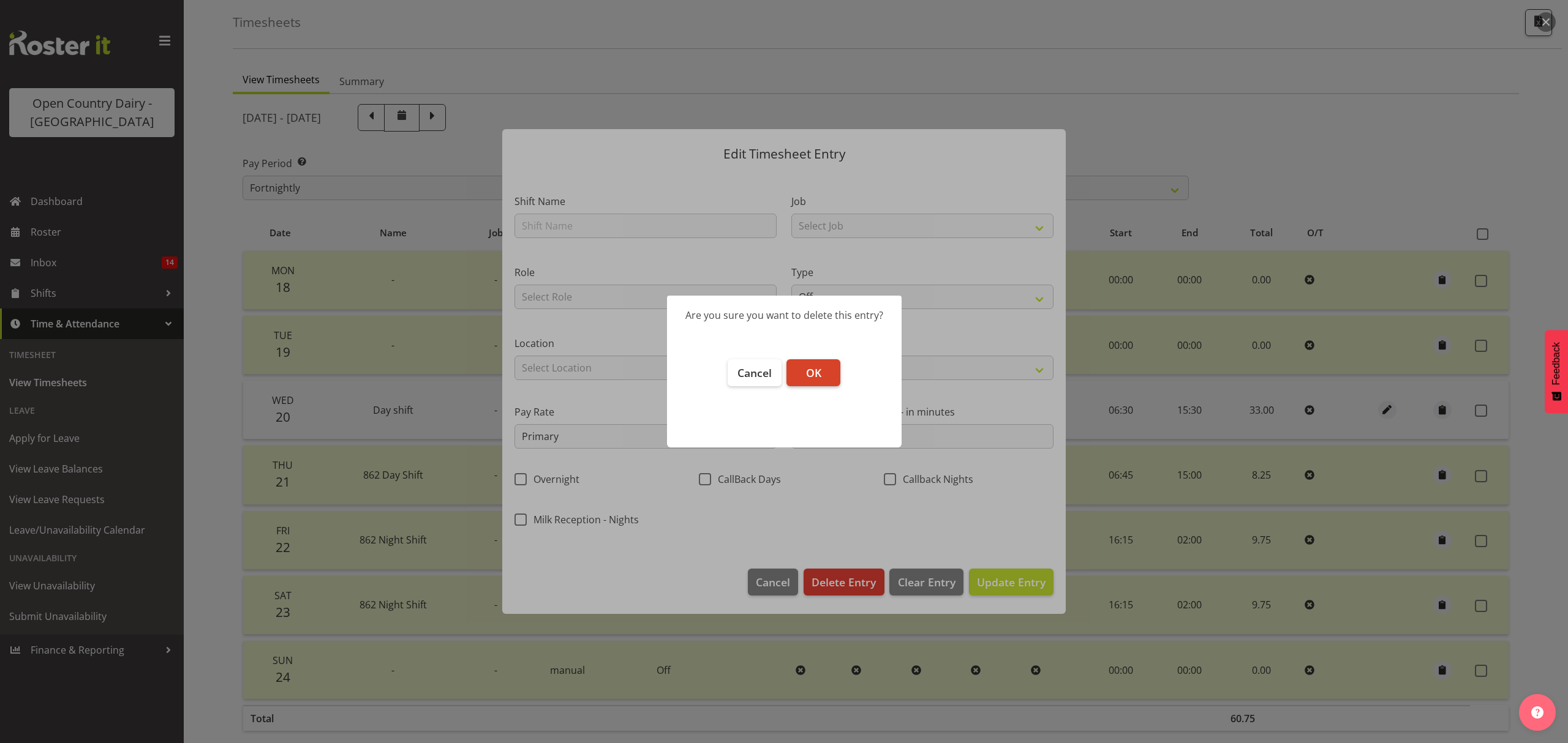
click at [800, 366] on button "OK" at bounding box center [813, 372] width 54 height 27
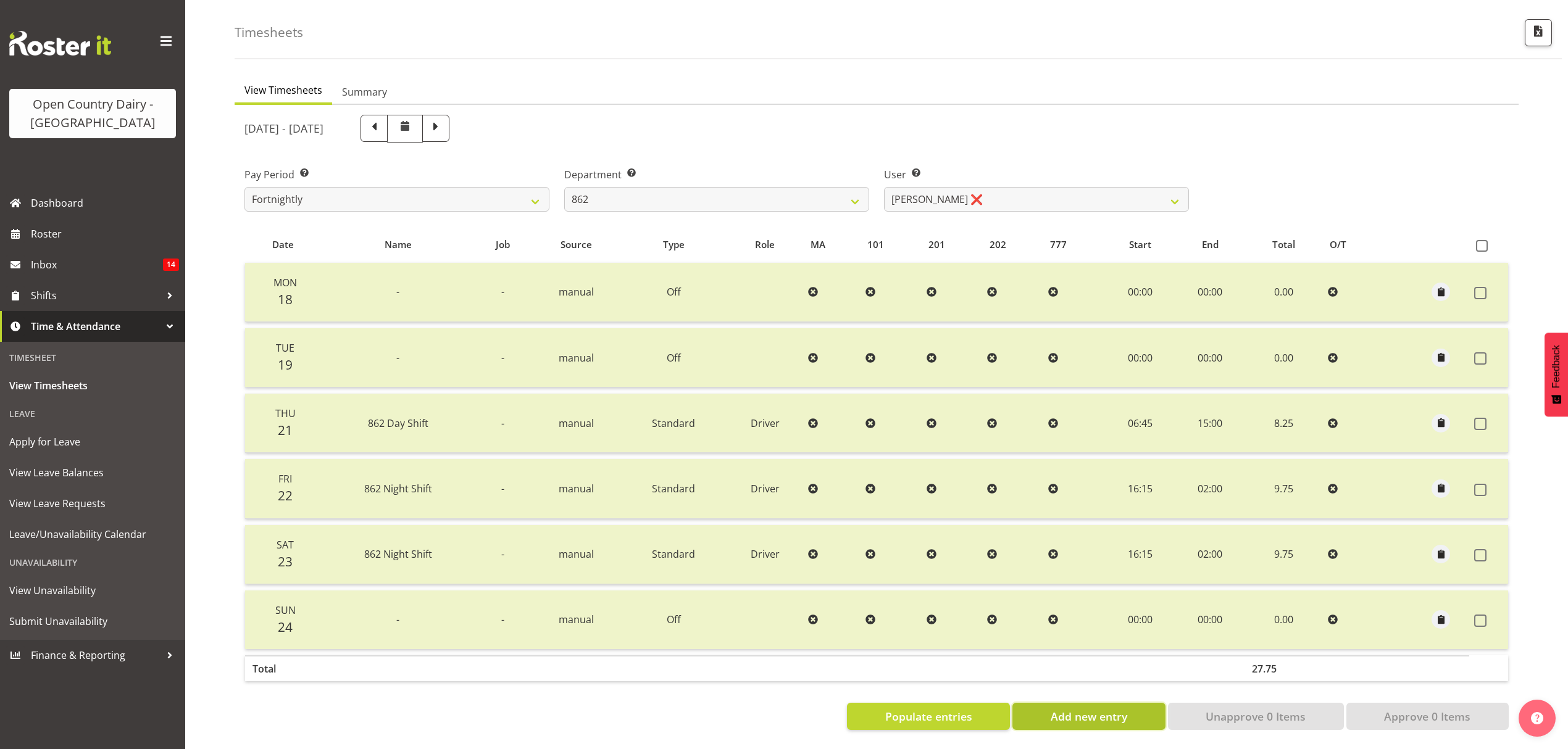
click at [1084, 709] on span "Add new entry" at bounding box center [1089, 716] width 77 height 16
select select
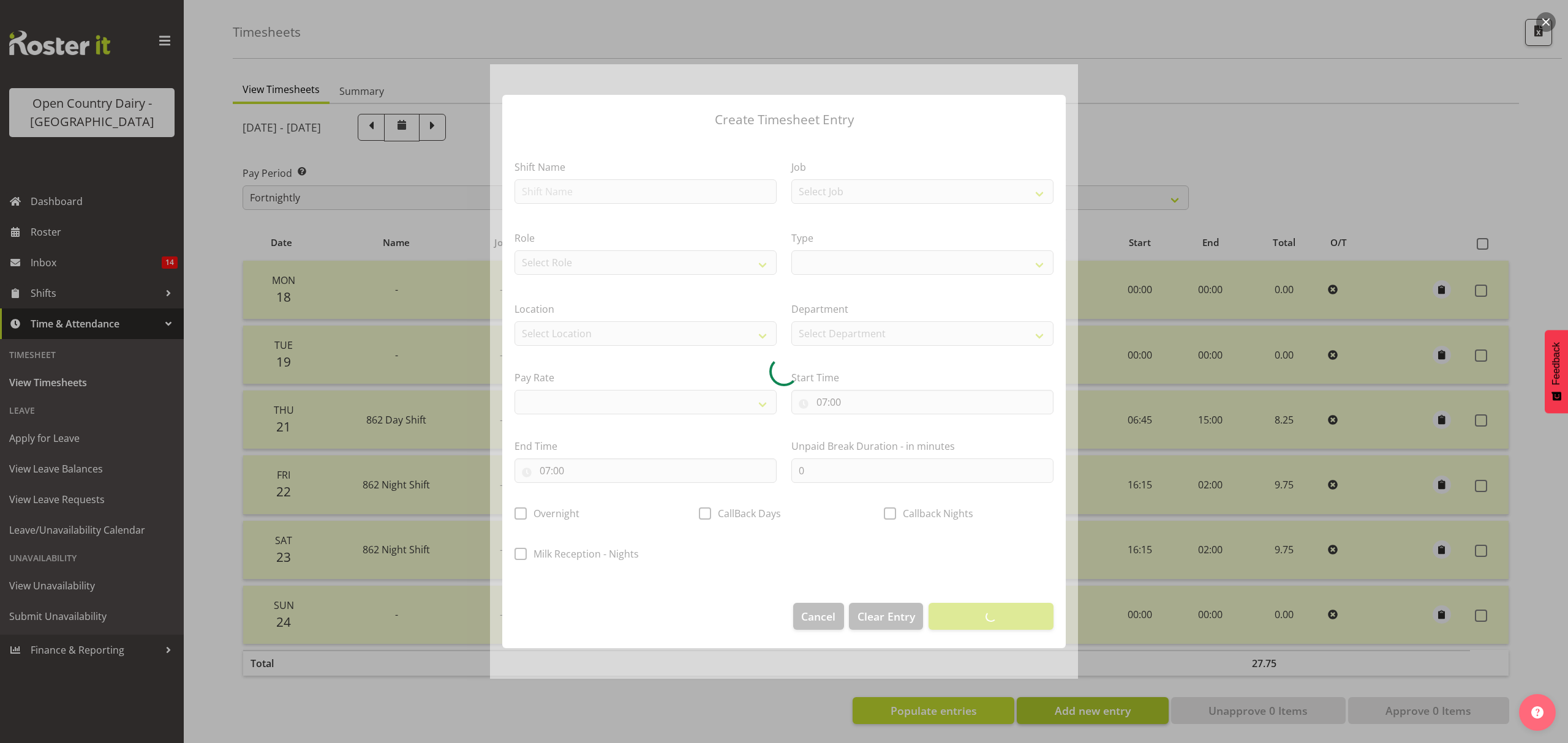
select select
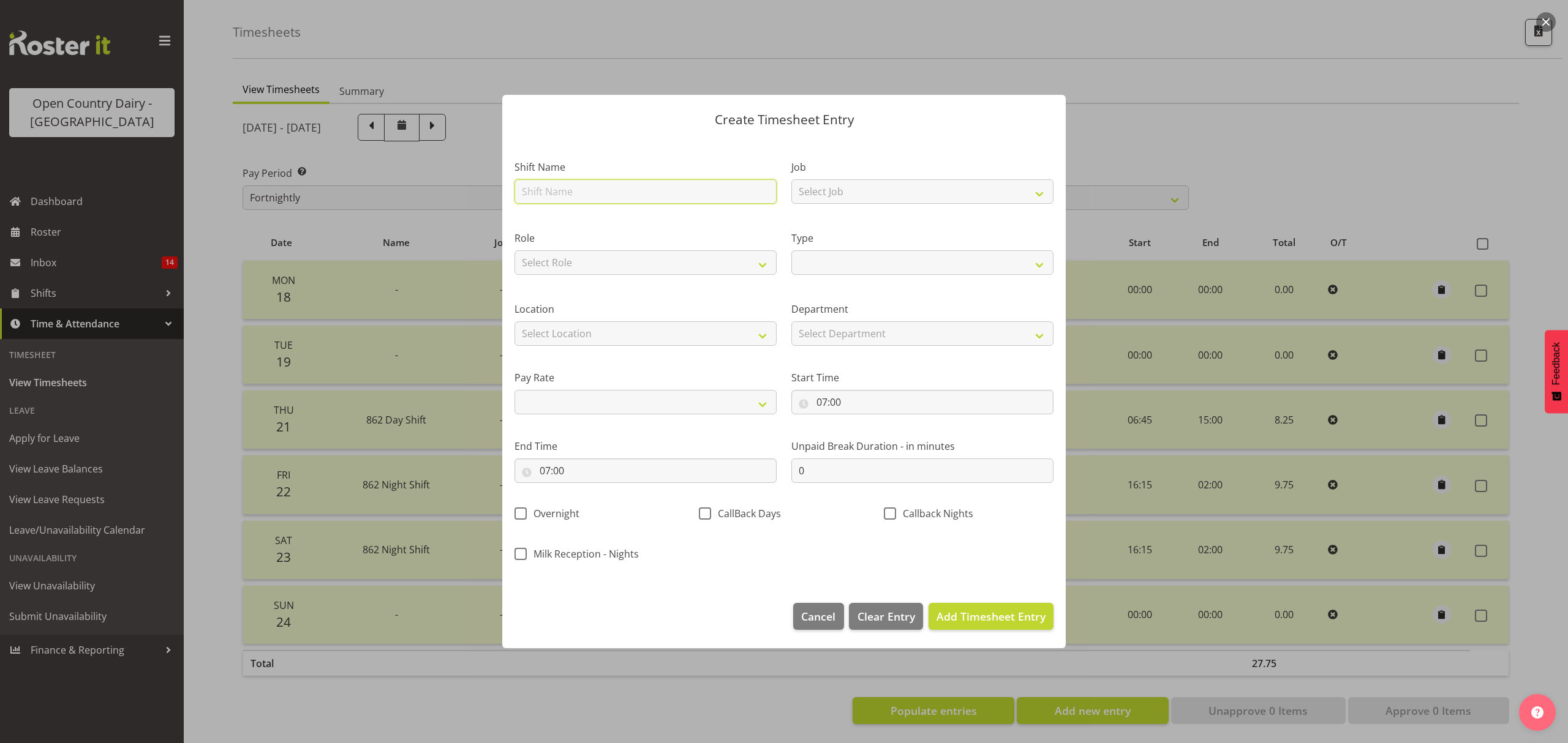
click at [537, 192] on input "text" at bounding box center [645, 191] width 262 height 25
type input "Day shift"
select select
click at [608, 254] on select "Select Role Driver" at bounding box center [645, 263] width 262 height 25
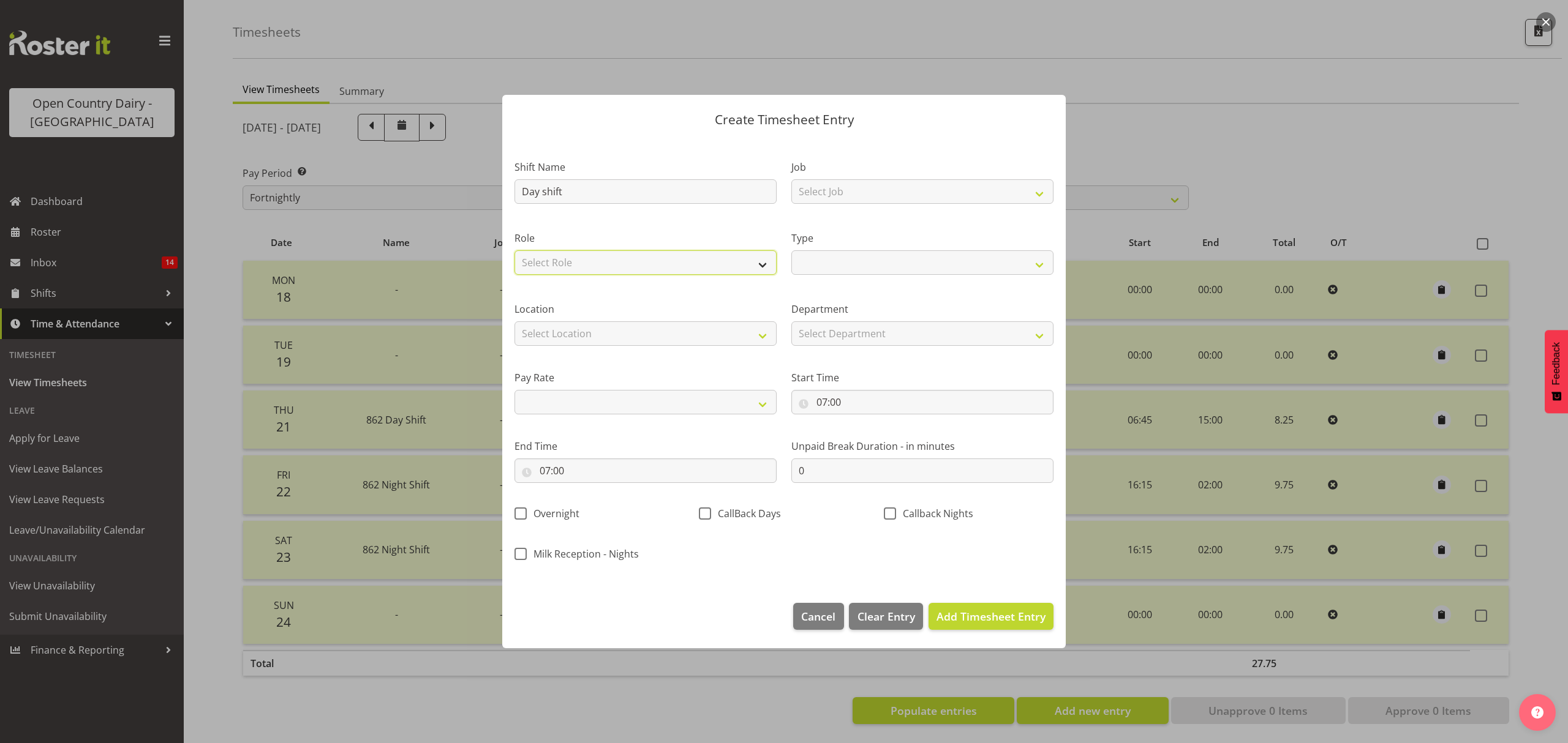
select select "1154"
click at [514, 250] on select "Select Role Driver" at bounding box center [645, 263] width 262 height 25
select select
click at [606, 331] on select "Select Location Awarua Milk Awarua Office Freight Horotiu office Waharoa Office…" at bounding box center [645, 334] width 262 height 25
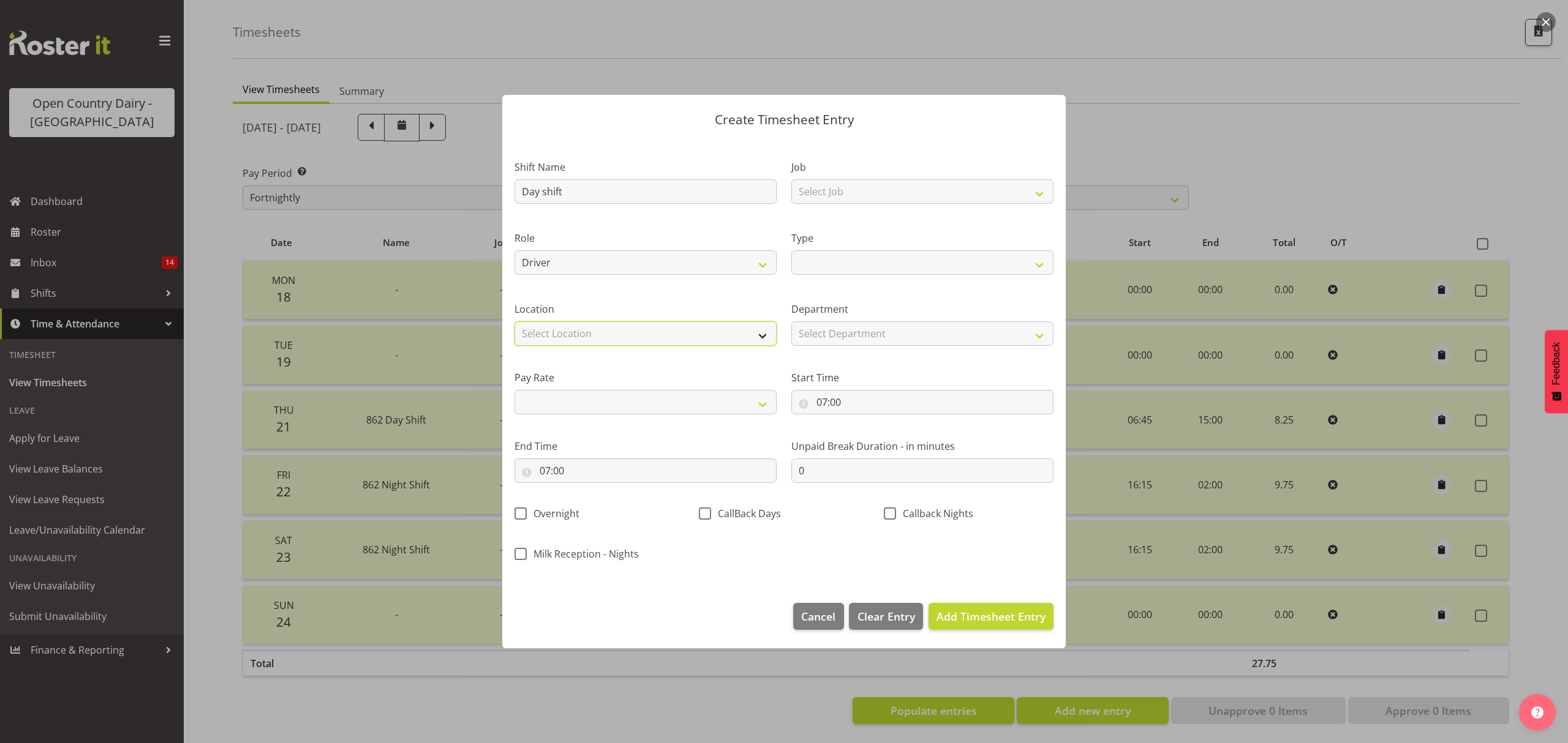
select select "988"
click at [514, 322] on select "Select Location Awarua Milk Awarua Office Freight Horotiu office Waharoa Office…" at bounding box center [645, 334] width 262 height 25
select select
click at [603, 403] on select "Primary Secondary Tertiary Fourth Fifth" at bounding box center [645, 402] width 262 height 25
select select "primary"
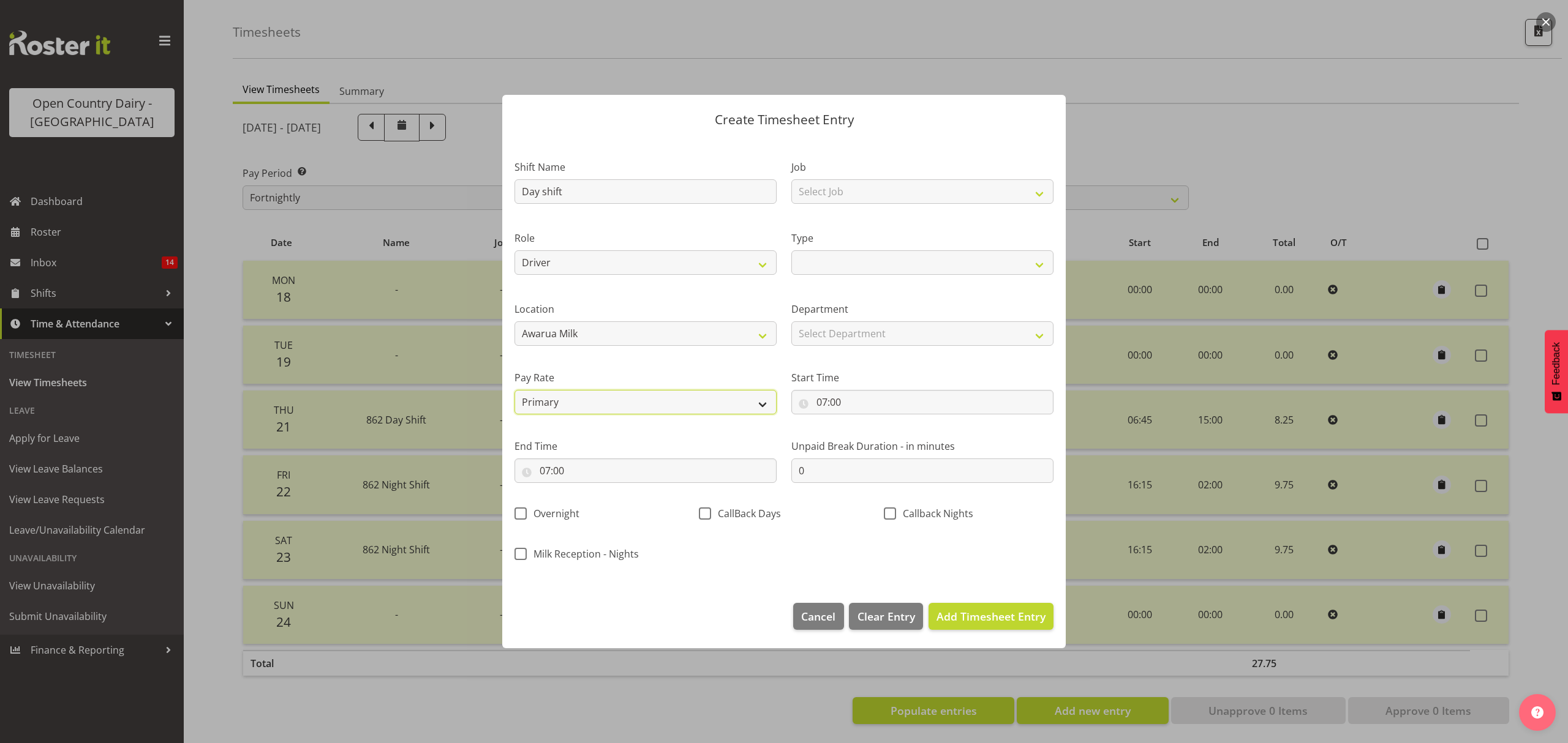
click at [514, 390] on select "Primary Secondary Tertiary Fourth Fifth" at bounding box center [645, 402] width 262 height 25
click at [911, 256] on select "Off Standard Public Holiday Public Holiday (Worked) Day In Lieu Annual Leave Si…" at bounding box center [922, 263] width 262 height 25
select select "Standard"
click at [791, 250] on select "Off Standard Public Holiday Public Holiday (Worked) Day In Lieu Annual Leave Si…" at bounding box center [922, 263] width 262 height 25
click at [875, 336] on select "Select Department 862 851 855 853 855 856 880 883 861 862 864 865 868 869 870 8…" at bounding box center [922, 334] width 262 height 25
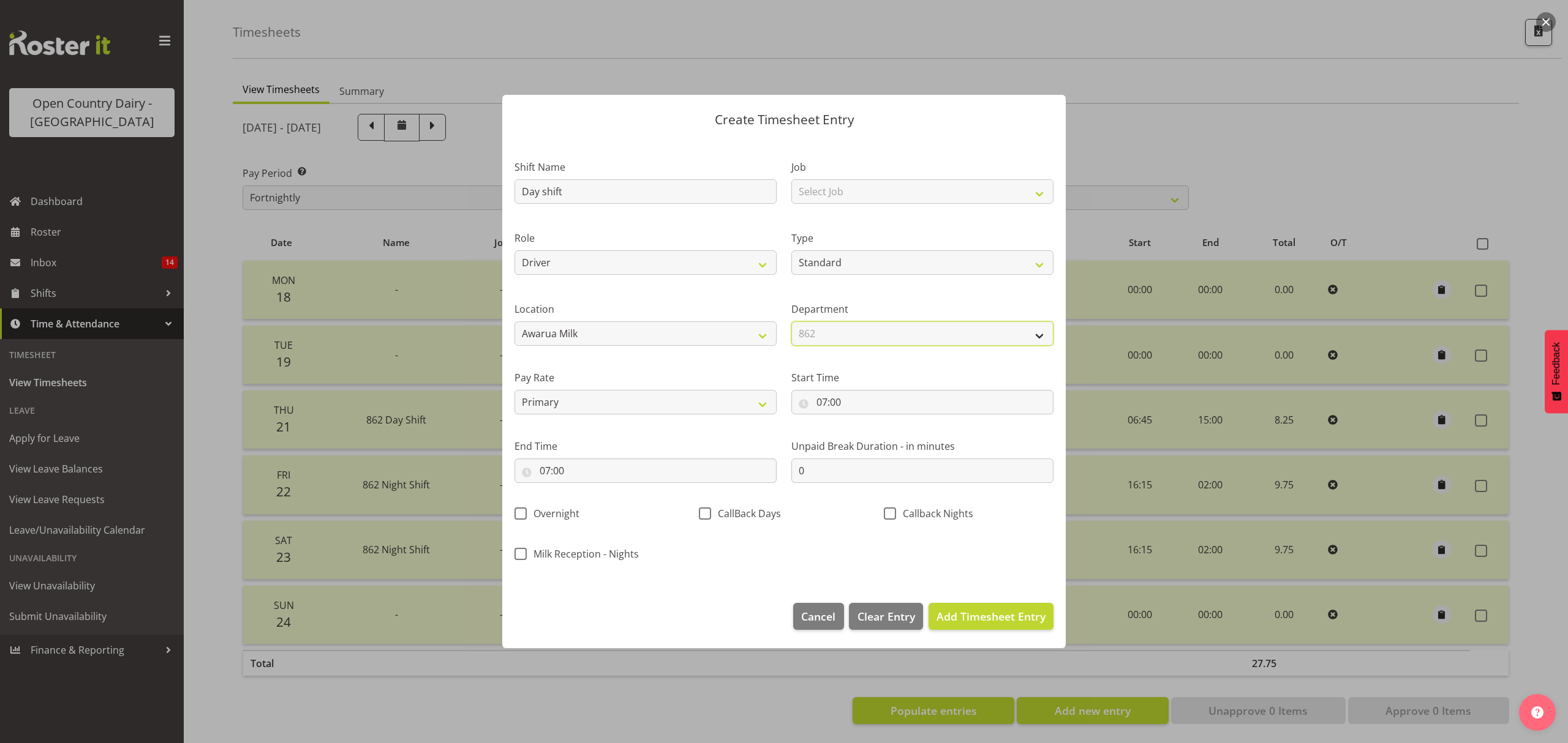
click at [791, 322] on select "Select Department 862 851 855 853 855 856 880 883 861 862 864 865 868 869 870 8…" at bounding box center [922, 334] width 262 height 25
select select "676"
click at [848, 395] on input "07:00" at bounding box center [922, 402] width 262 height 25
click at [870, 444] on select "00 01 02 03 04 05 06 07 08 09 10 11 12 13 14 15 16 17 18 19 20 21 22 23" at bounding box center [875, 434] width 28 height 25
select select "6"
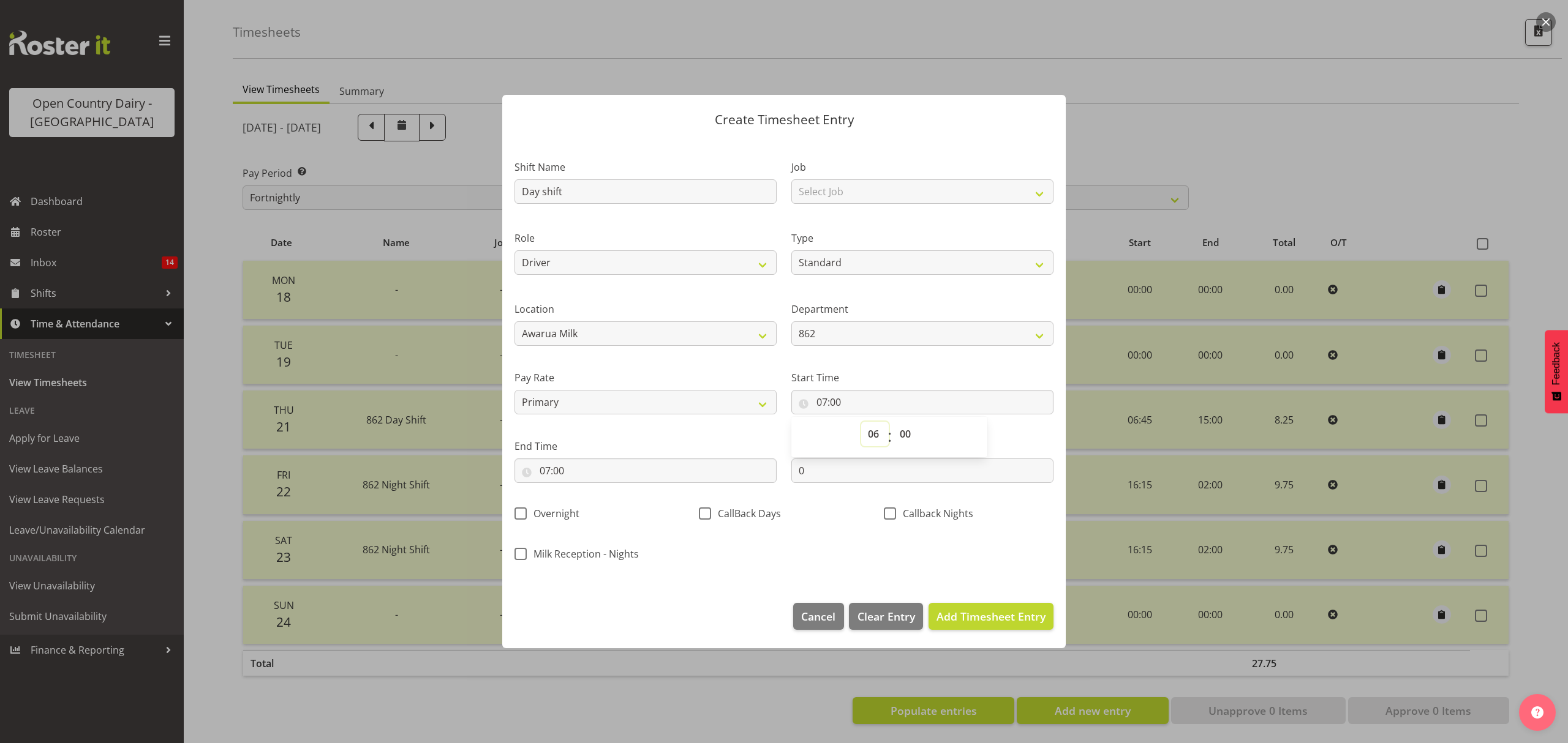
click at [861, 421] on select "00 01 02 03 04 05 06 07 08 09 10 11 12 13 14 15 16 17 18 19 20 21 22 23" at bounding box center [875, 434] width 28 height 25
type input "06:00"
click at [905, 431] on select "00 01 02 03 04 05 06 07 08 09 10 11 12 13 14 15 16 17 18 19 20 21 22 23 24 25 2…" at bounding box center [906, 434] width 28 height 25
select select "30"
click at [892, 421] on select "00 01 02 03 04 05 06 07 08 09 10 11 12 13 14 15 16 17 18 19 20 21 22 23 24 25 2…" at bounding box center [906, 434] width 28 height 25
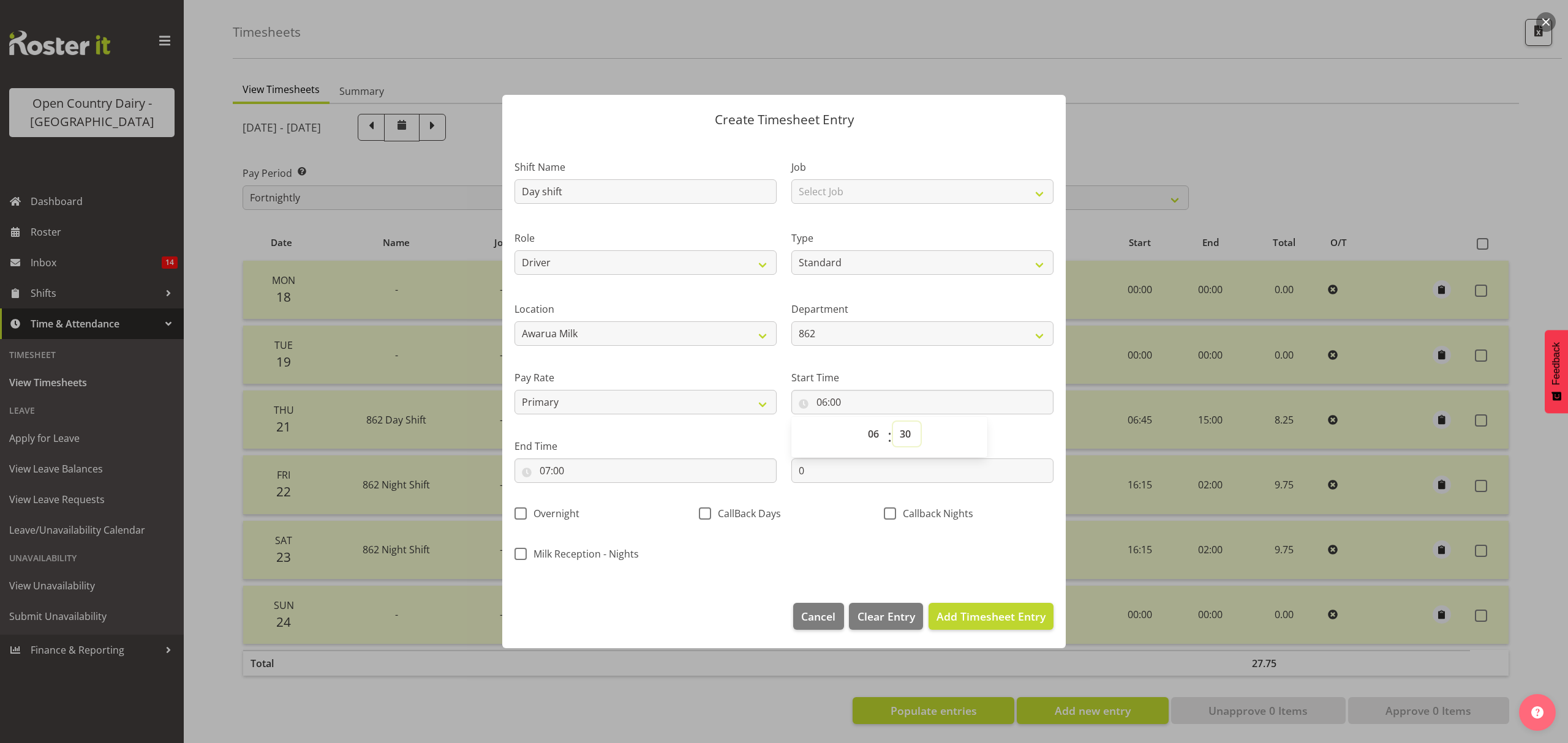
type input "06:30"
click at [811, 402] on input "06:30" at bounding box center [922, 402] width 262 height 25
click at [804, 399] on input "06:30" at bounding box center [922, 402] width 262 height 25
click at [870, 431] on select "00 01 02 03 04 05 06 07 08 09 10 11 12 13 14 15 16 17 18 19 20 21 22 23" at bounding box center [875, 434] width 28 height 25
click at [843, 378] on label "Start Time" at bounding box center [922, 377] width 262 height 15
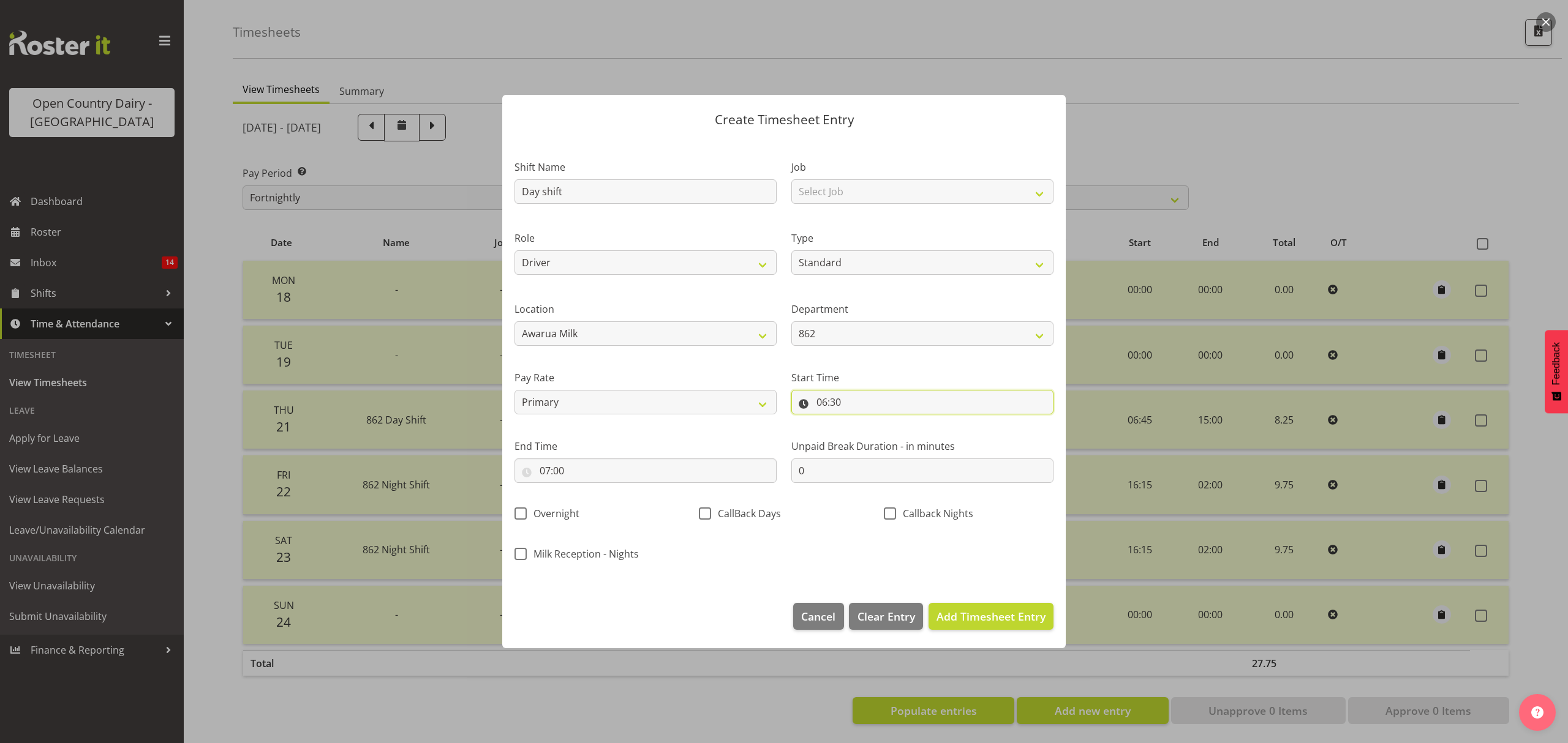
click at [884, 402] on input "06:30" at bounding box center [922, 402] width 262 height 25
click at [807, 399] on input "06:30" at bounding box center [922, 402] width 262 height 25
click at [873, 620] on span "Clear Entry" at bounding box center [886, 615] width 57 height 16
select select "Off"
select select
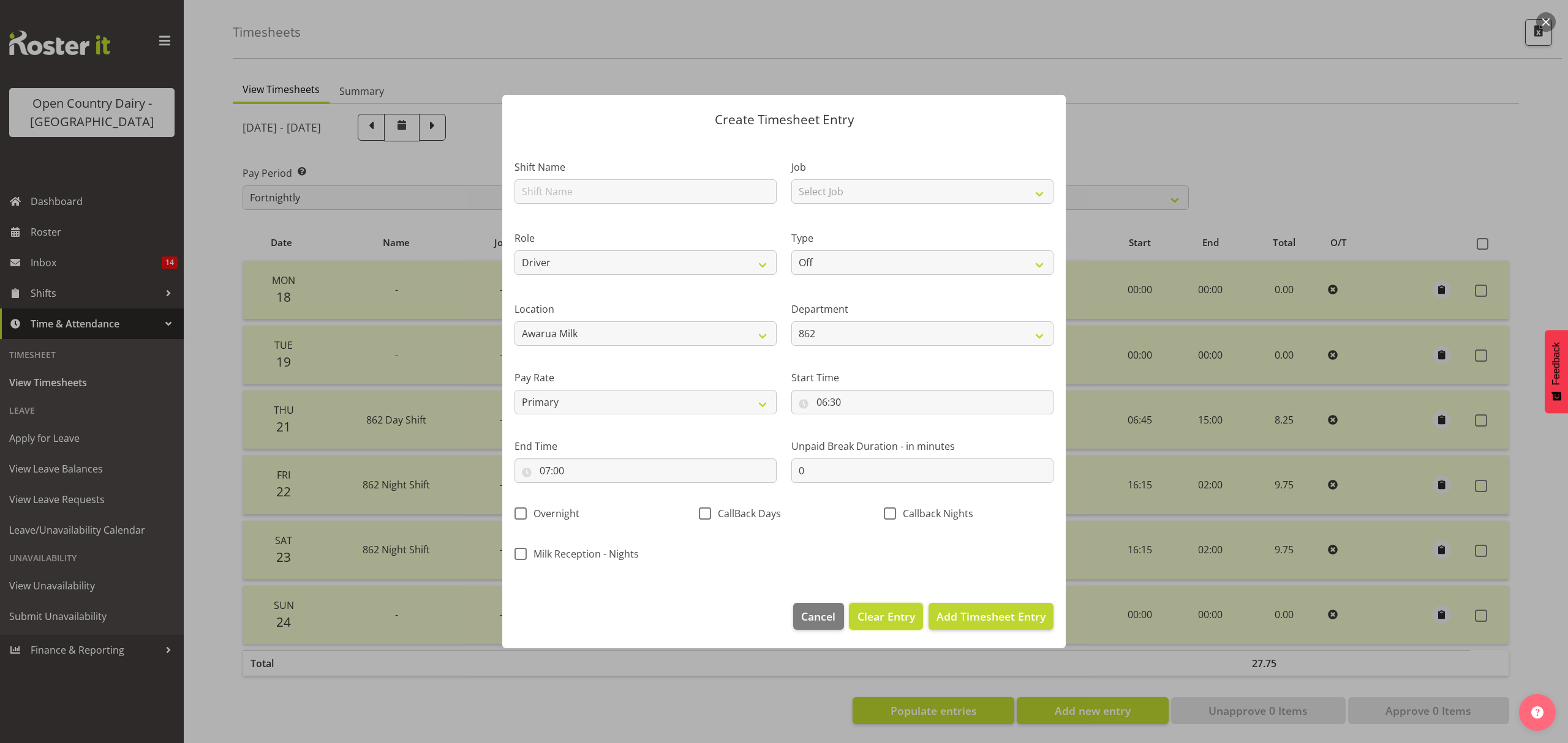
select select
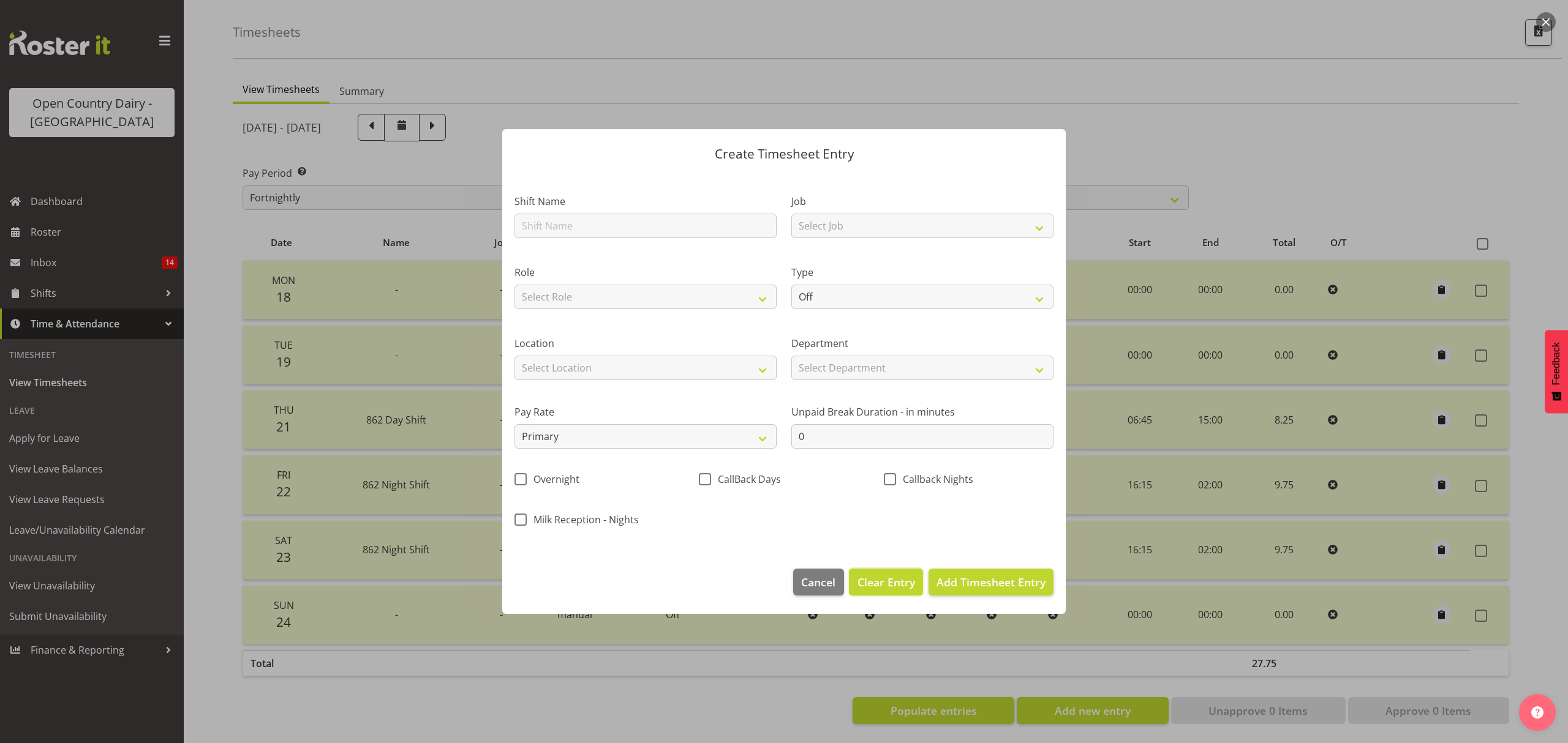
click at [870, 586] on span "Clear Entry" at bounding box center [886, 582] width 57 height 16
click at [811, 585] on span "Cancel" at bounding box center [818, 582] width 34 height 16
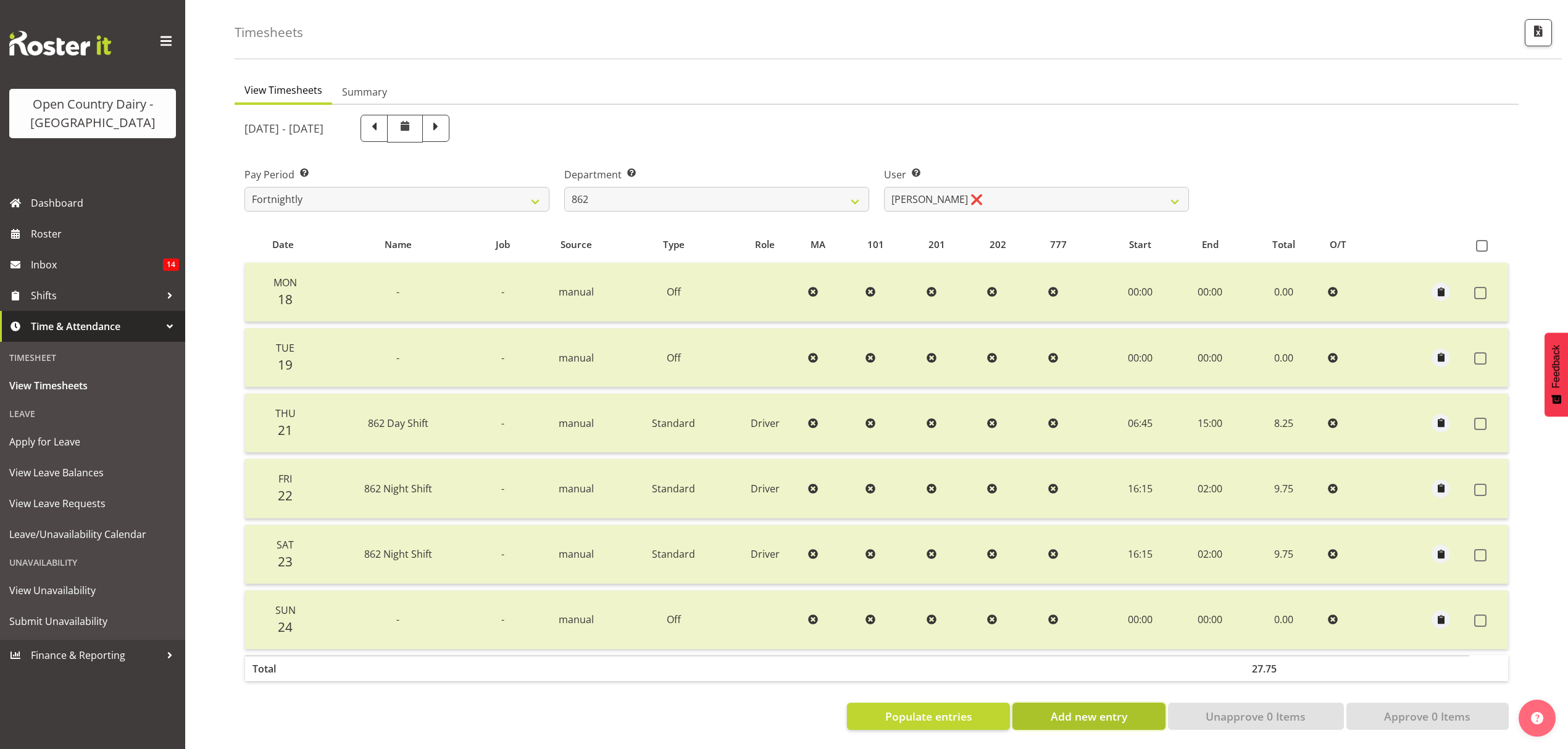
click at [1060, 709] on span "Add new entry" at bounding box center [1089, 716] width 77 height 16
select select
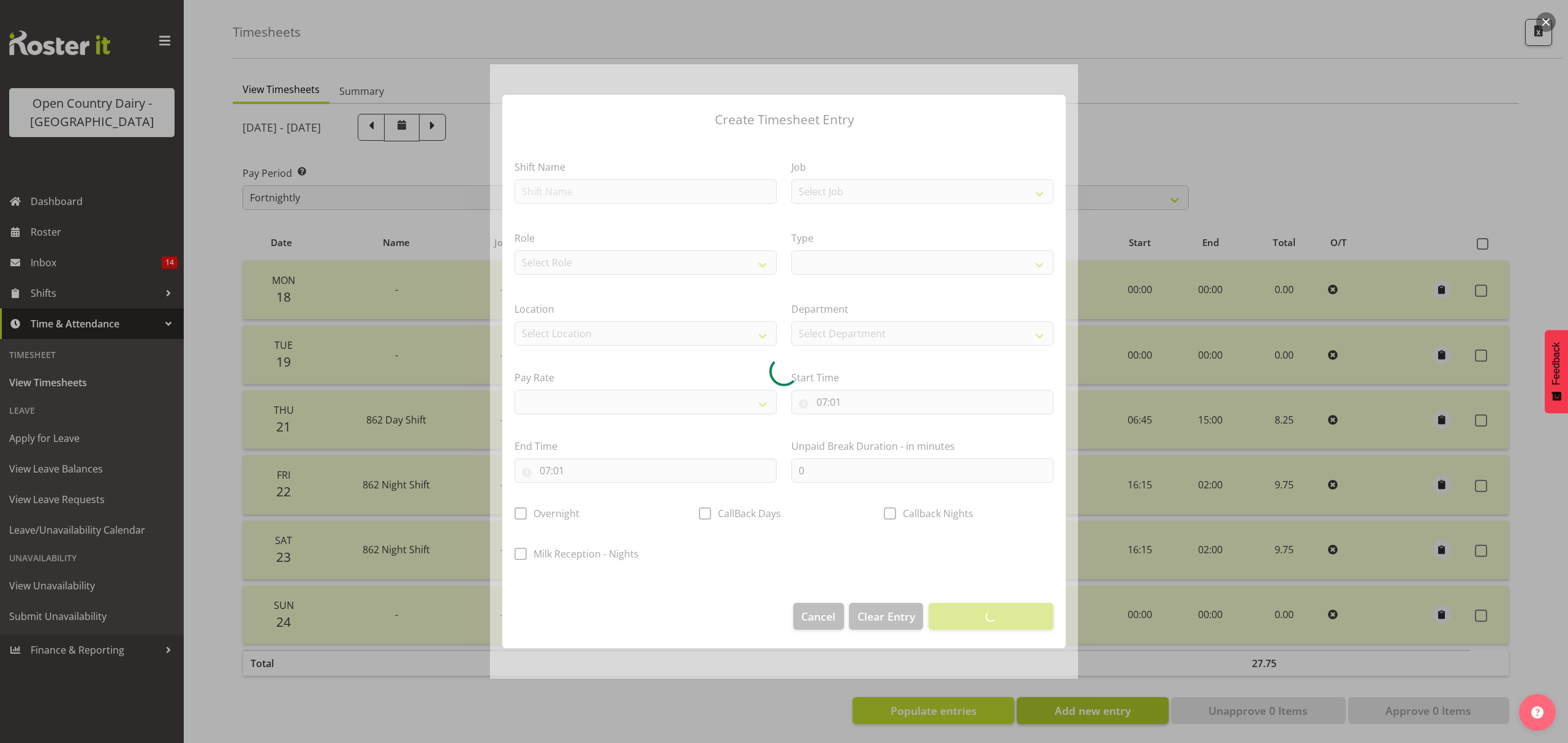
select select
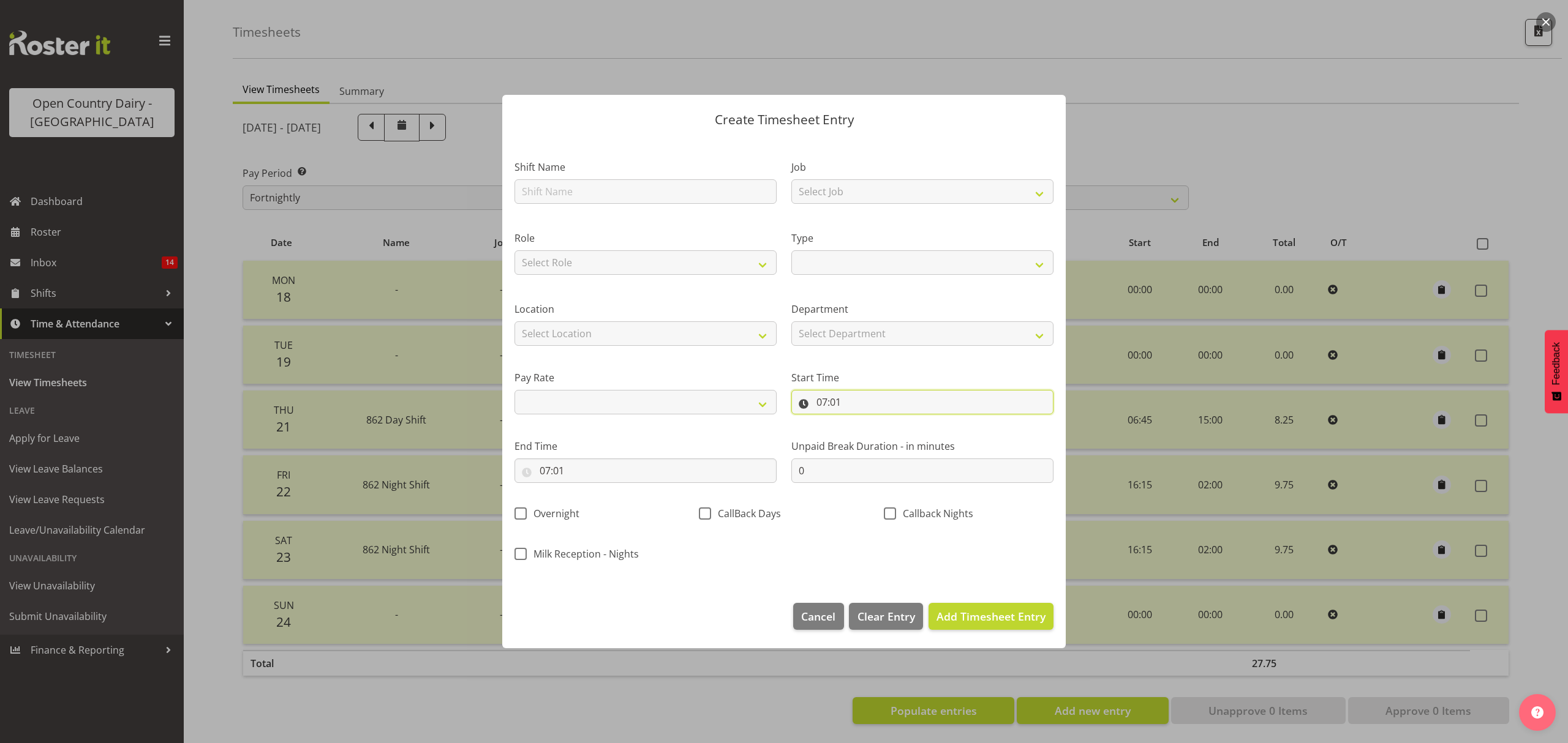
click at [917, 405] on input "07:01" at bounding box center [922, 402] width 262 height 25
click at [927, 431] on div "00 01 02 03 04 05 06 07 08 09 10 11 12 13 14 15 16 17 18 19 20 21 22 23 : 00 01…" at bounding box center [888, 436] width 196 height 30
click at [832, 402] on input "07:01" at bounding box center [922, 402] width 262 height 25
click at [546, 463] on input "07:01" at bounding box center [645, 471] width 262 height 25
click at [1071, 703] on div at bounding box center [784, 372] width 1568 height 743
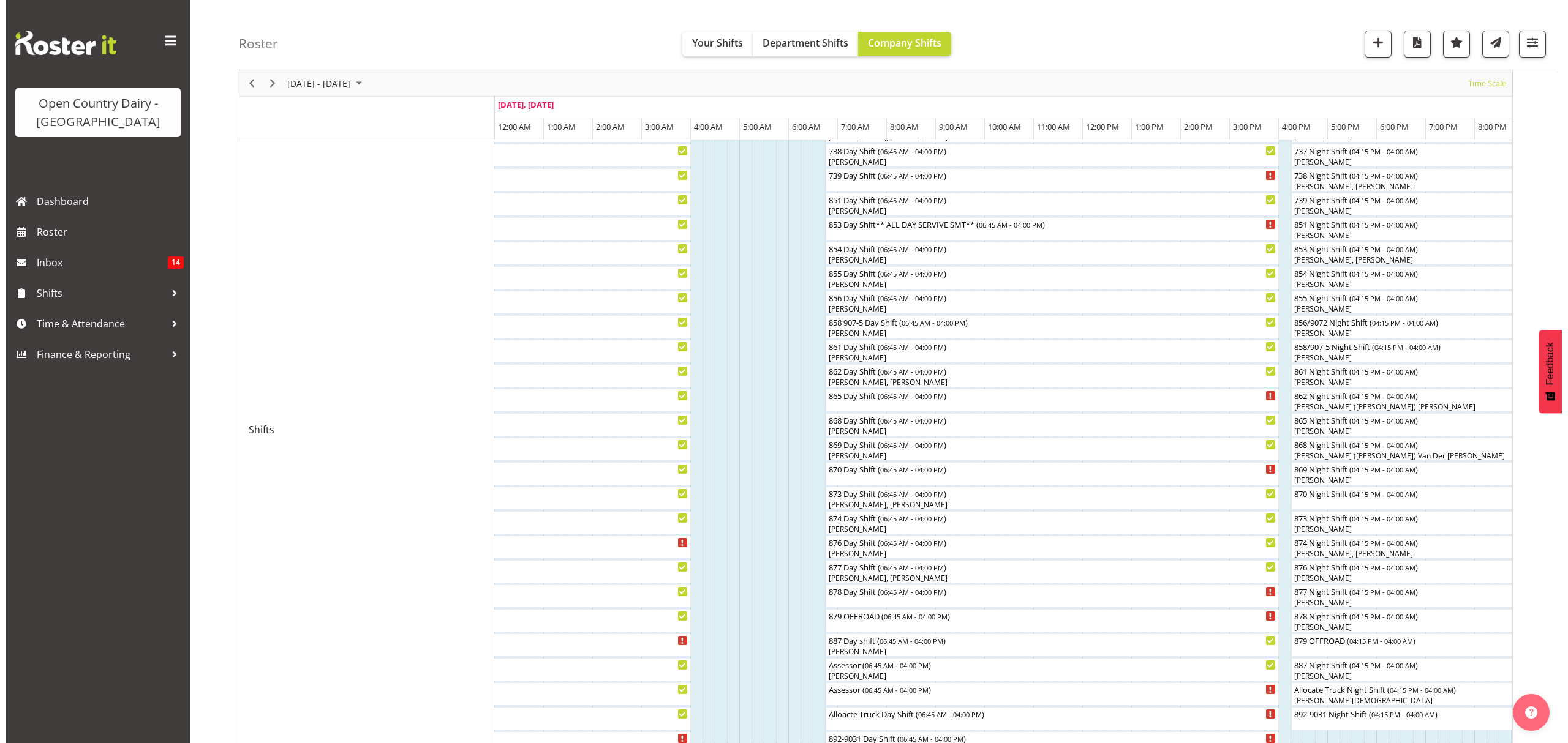
scroll to position [245, 0]
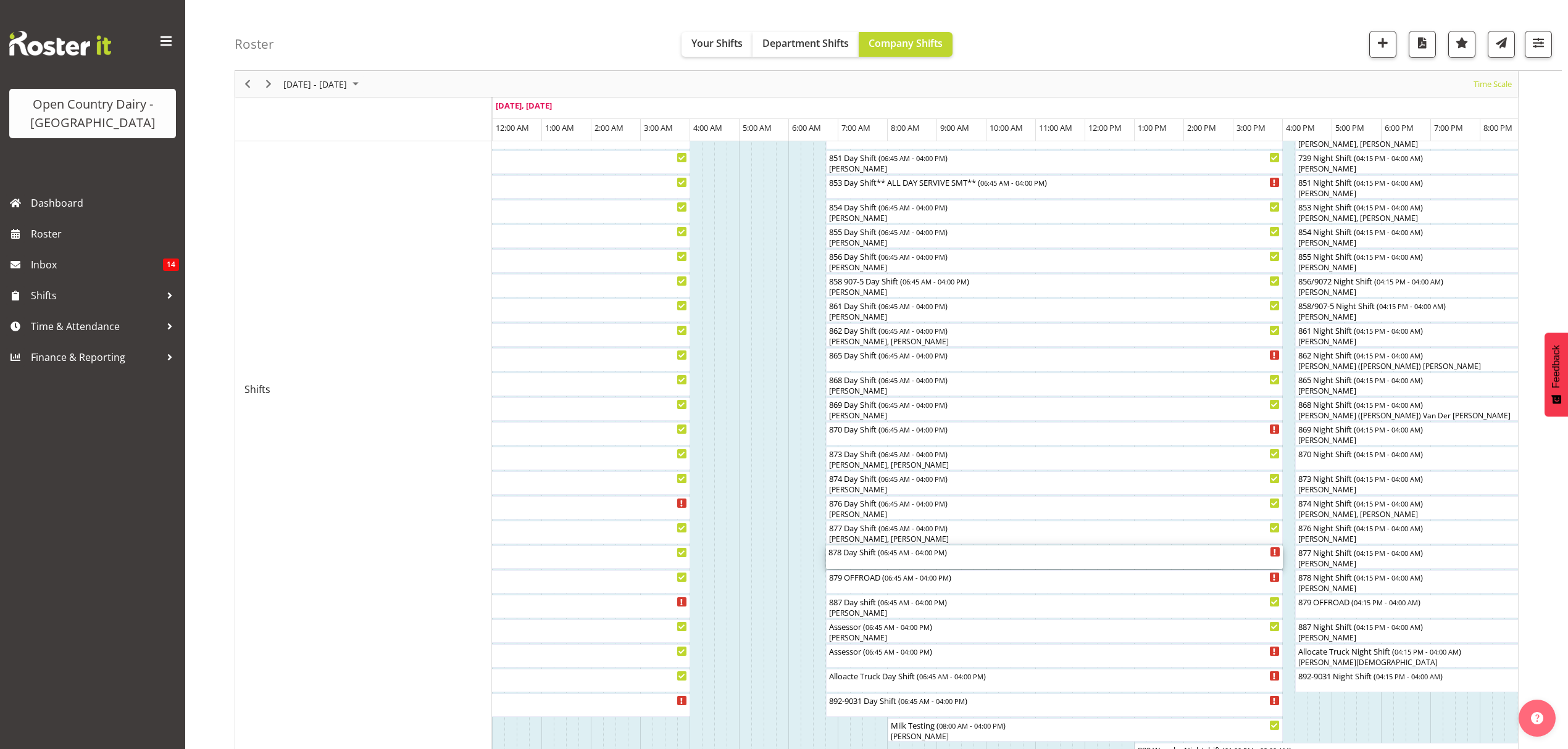
click at [860, 554] on div "878 Day Shift ( 06:45 AM - 04:00 PM )" at bounding box center [1054, 551] width 451 height 12
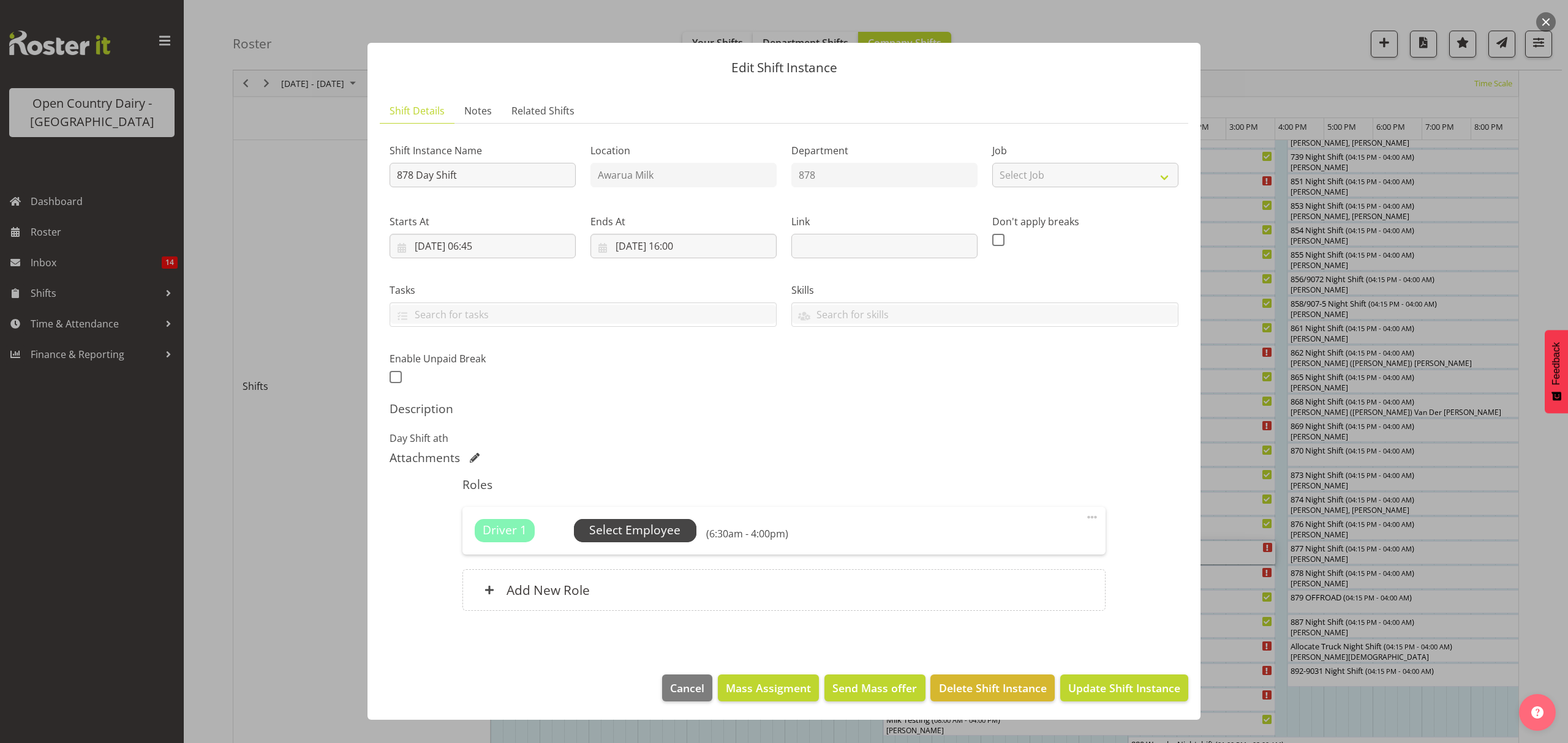
click at [621, 531] on span "Select Employee" at bounding box center [634, 530] width 91 height 18
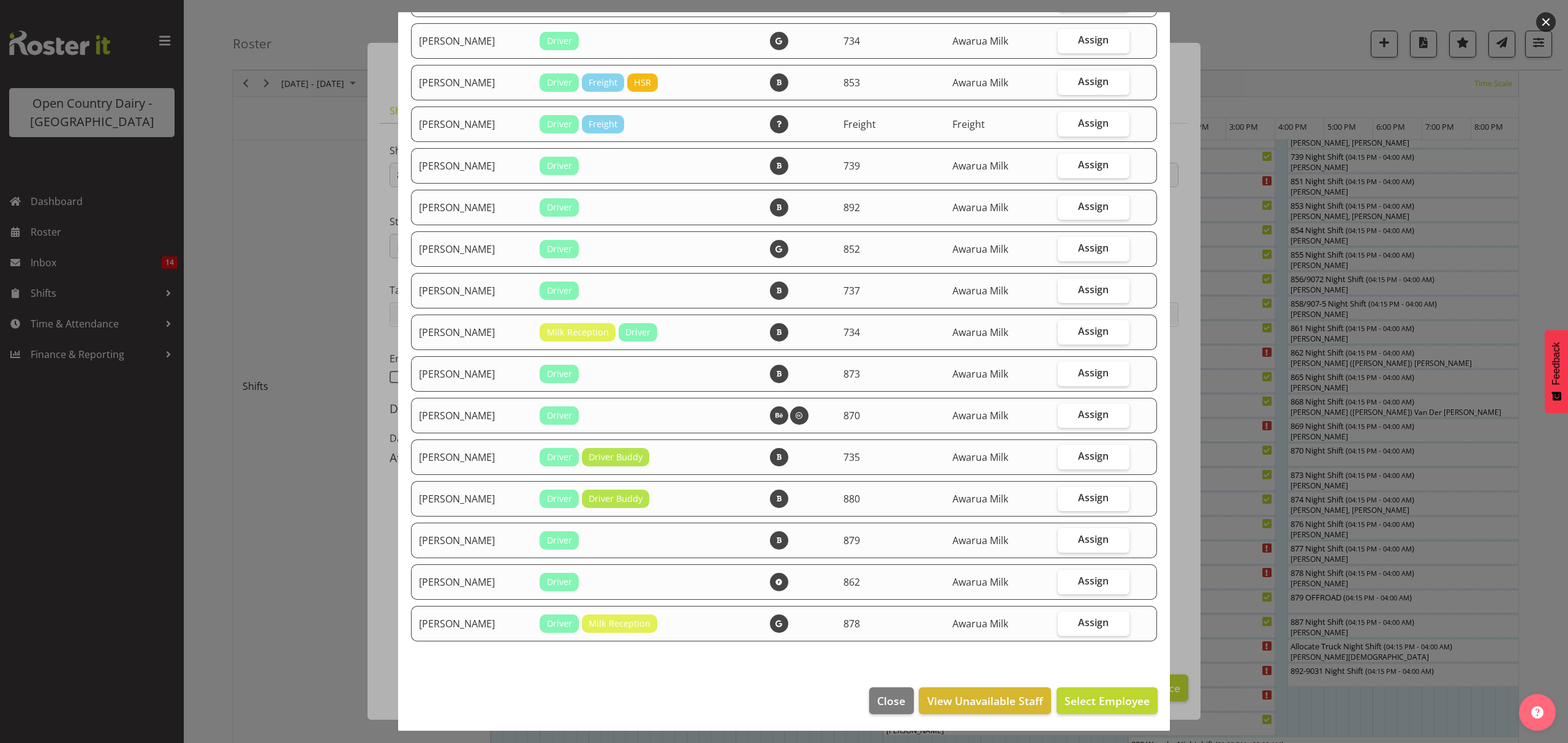
scroll to position [822, 0]
click at [1245, 343] on div at bounding box center [784, 372] width 1568 height 743
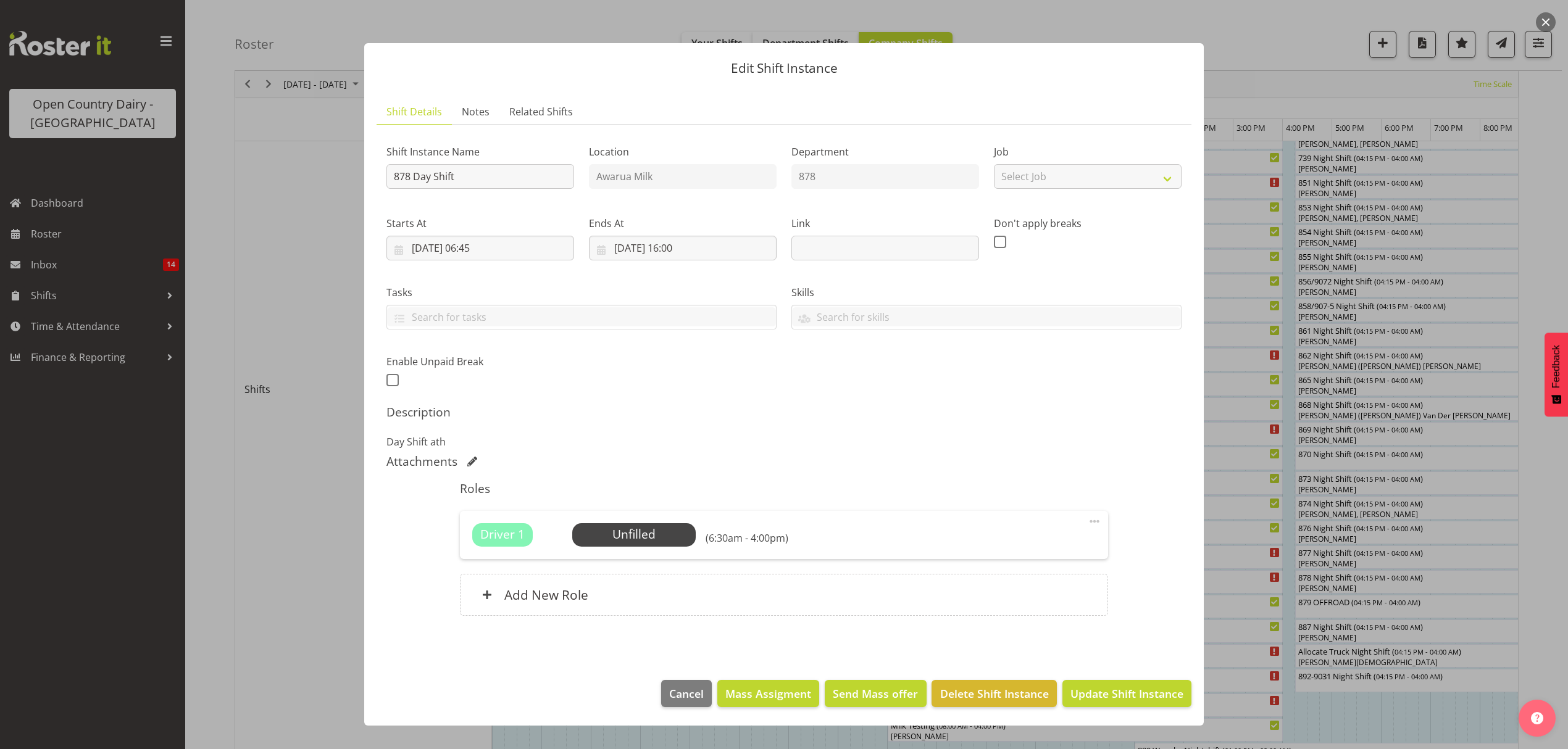
click at [1223, 452] on div at bounding box center [784, 374] width 1568 height 749
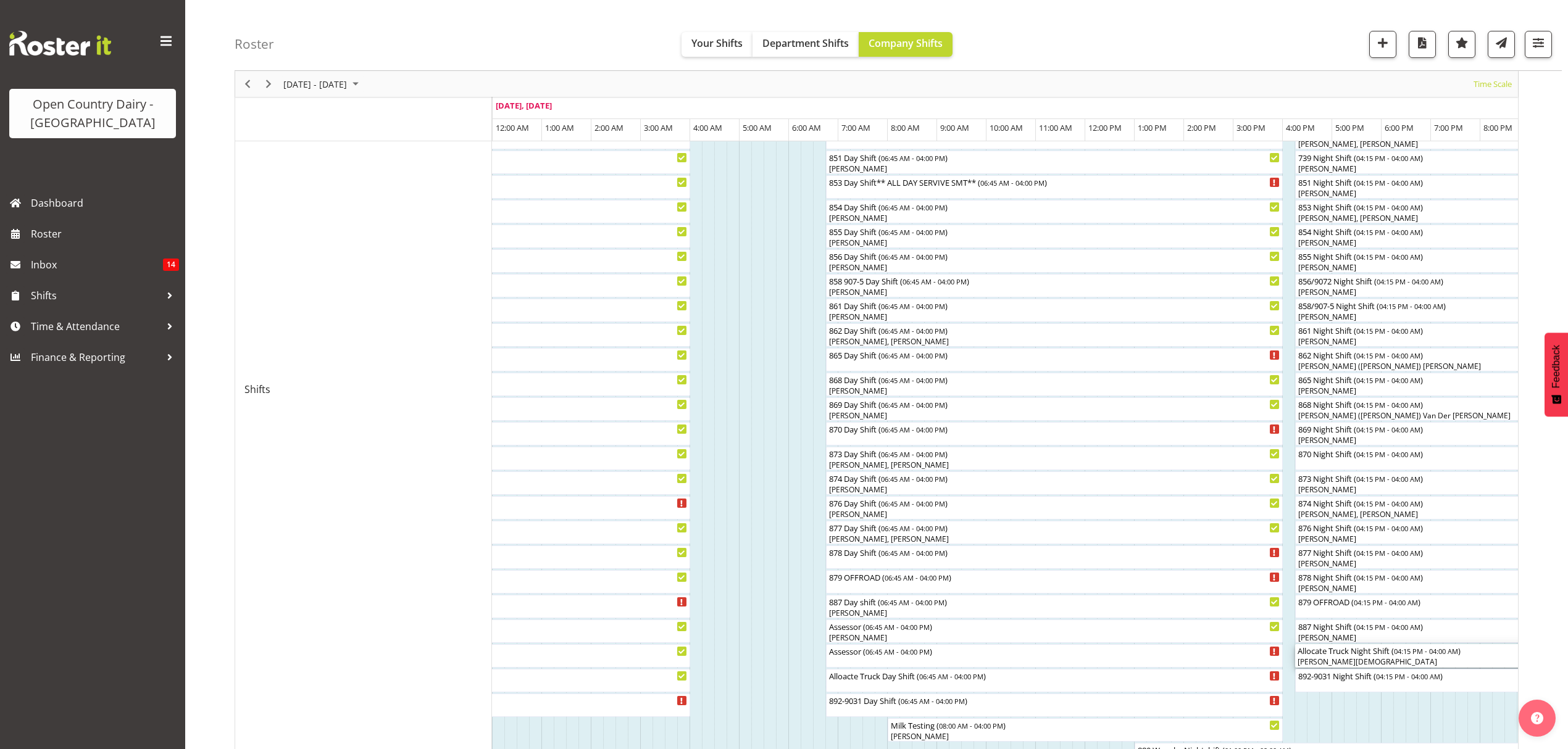
click at [1336, 665] on div "[PERSON_NAME][DEMOGRAPHIC_DATA]" at bounding box center [1585, 662] width 575 height 11
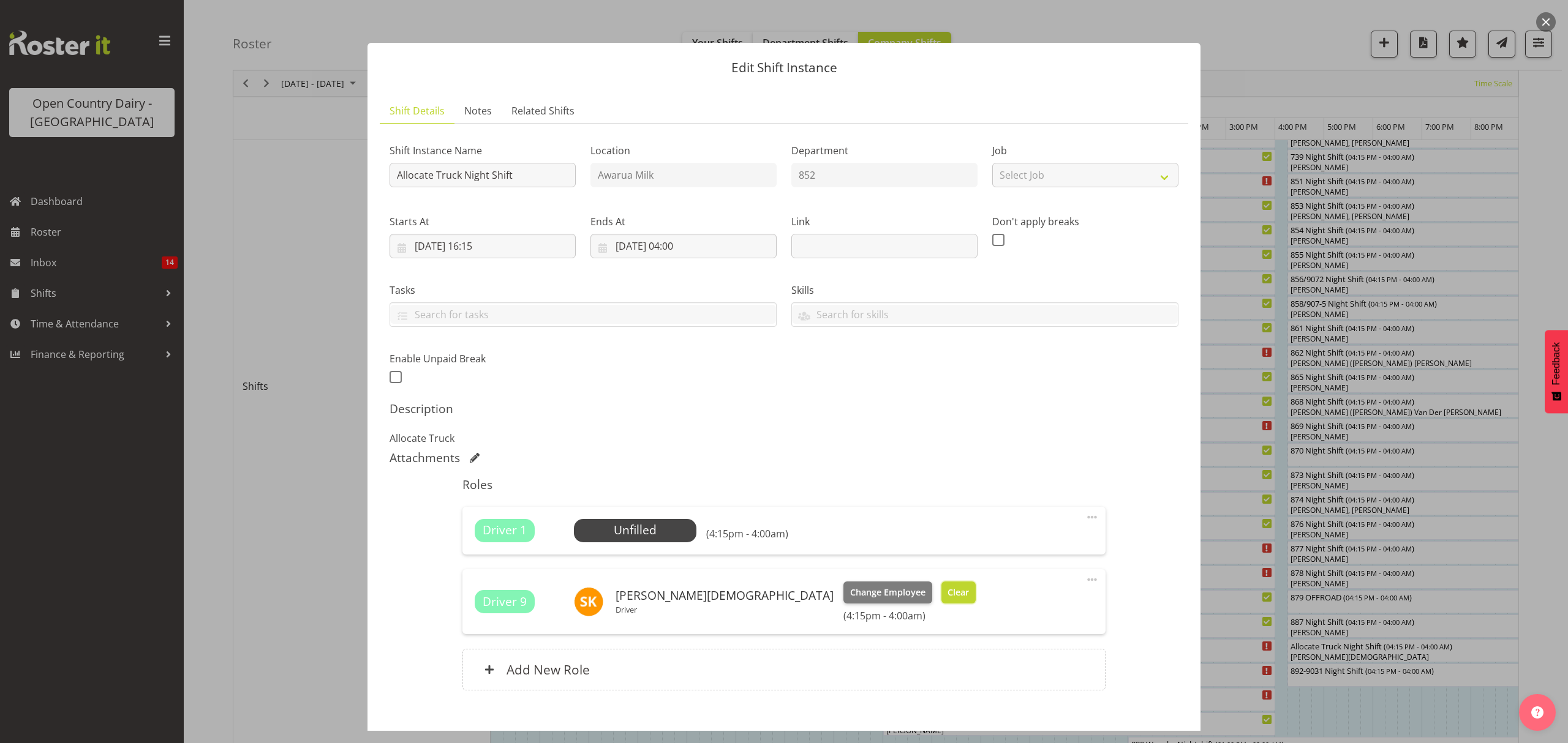
click at [947, 593] on span "Clear" at bounding box center [958, 592] width 21 height 13
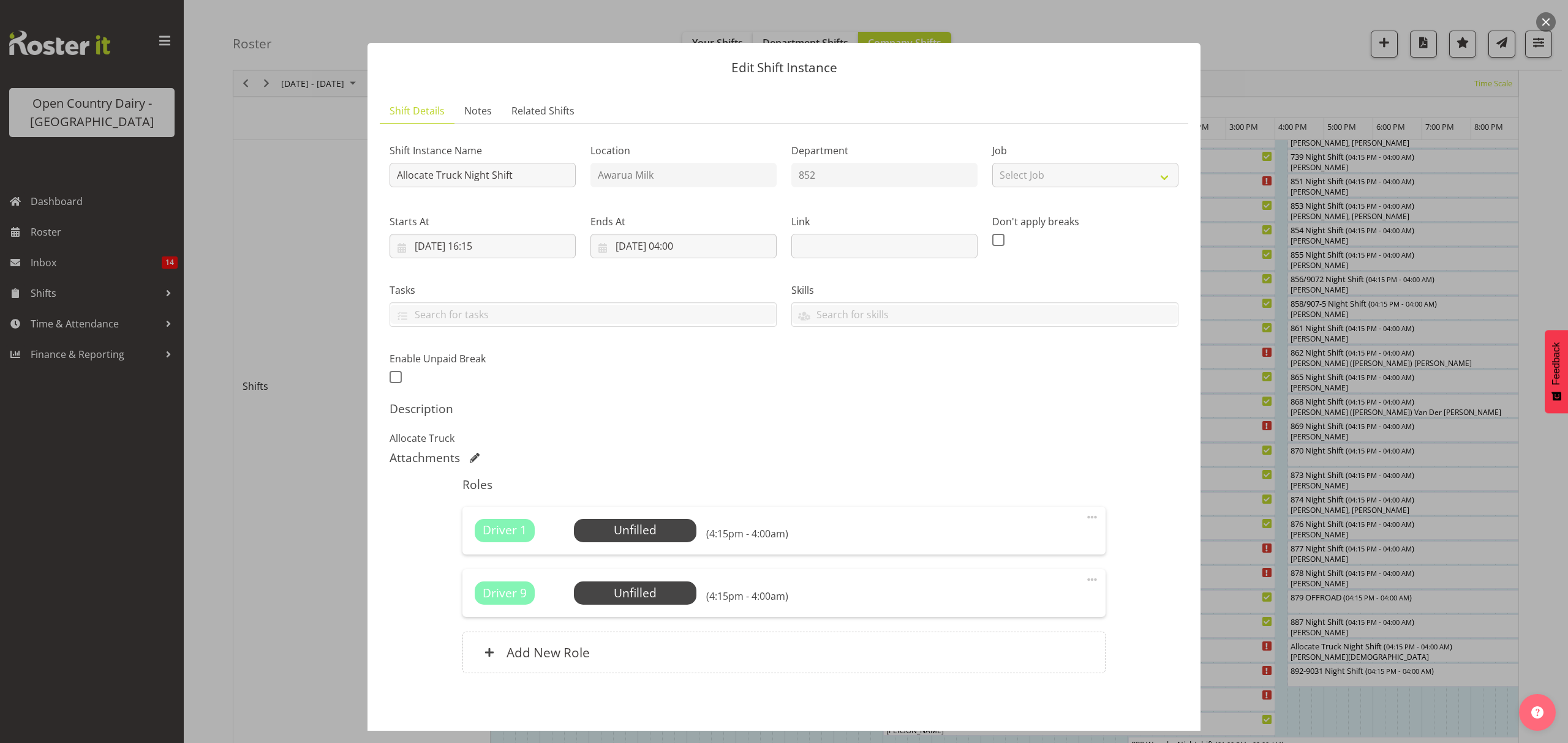
scroll to position [52, 0]
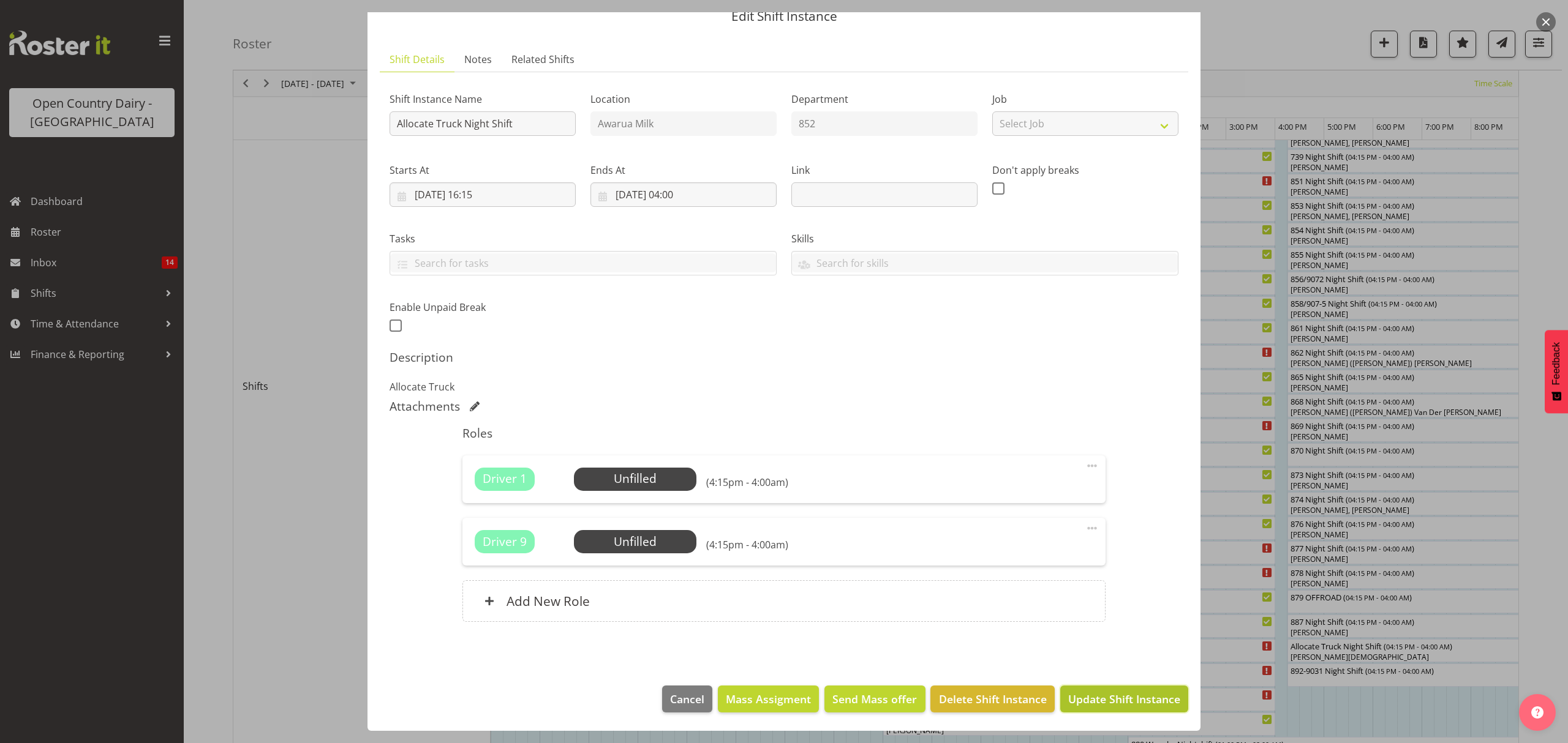
click at [1122, 700] on span "Update Shift Instance" at bounding box center [1123, 698] width 112 height 16
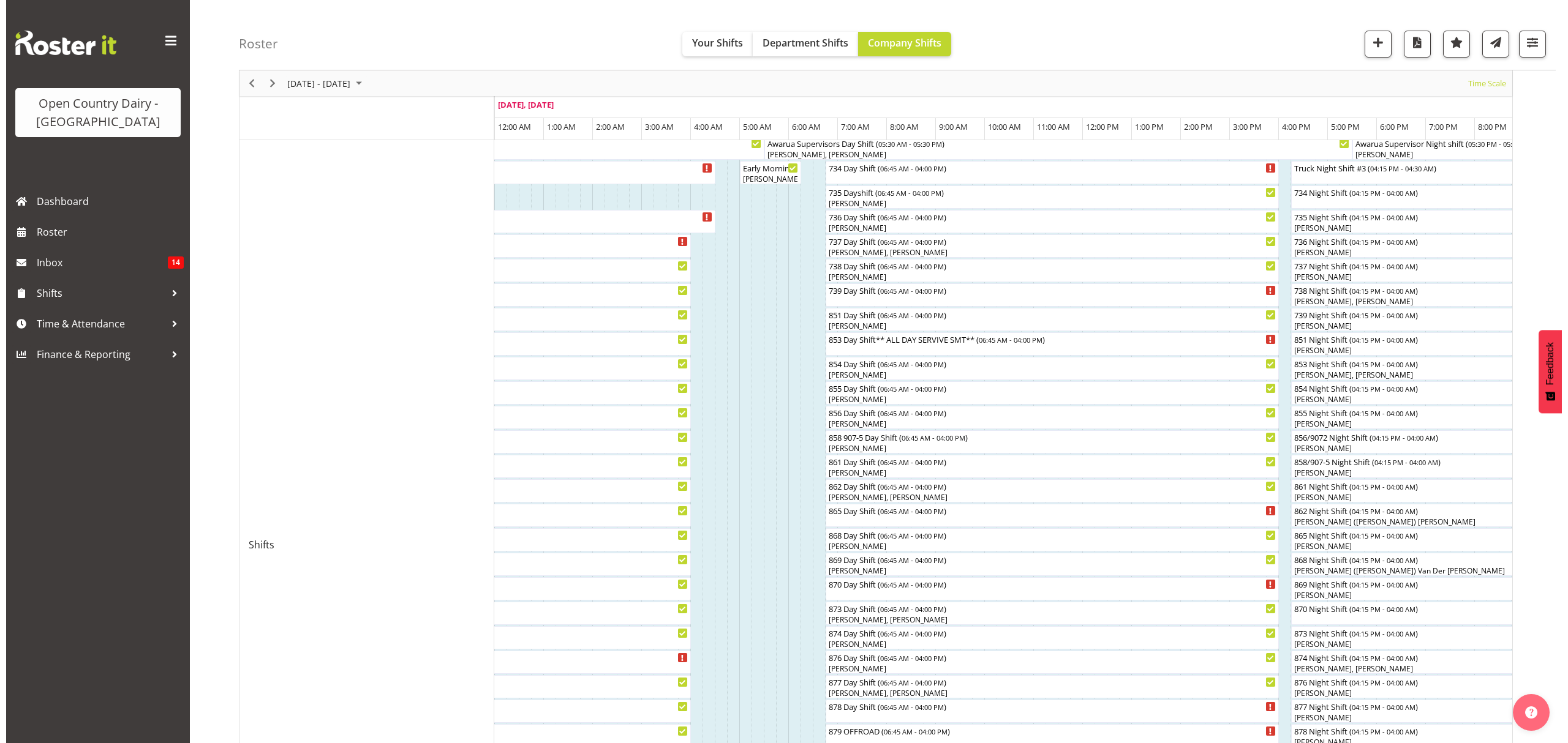
scroll to position [467, 0]
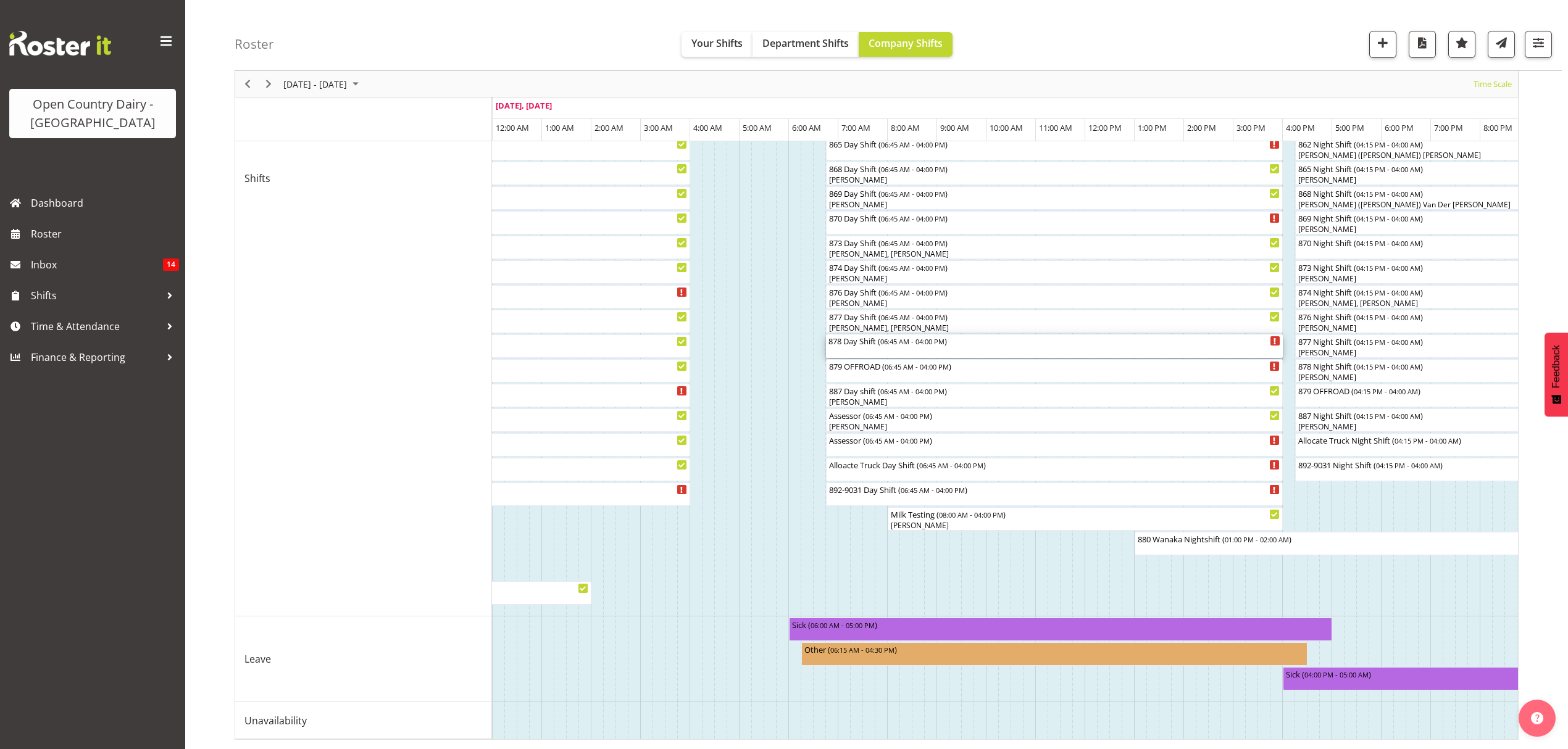
click at [858, 334] on div "878 Day Shift ( 06:45 AM - 04:00 PM )" at bounding box center [1054, 340] width 451 height 12
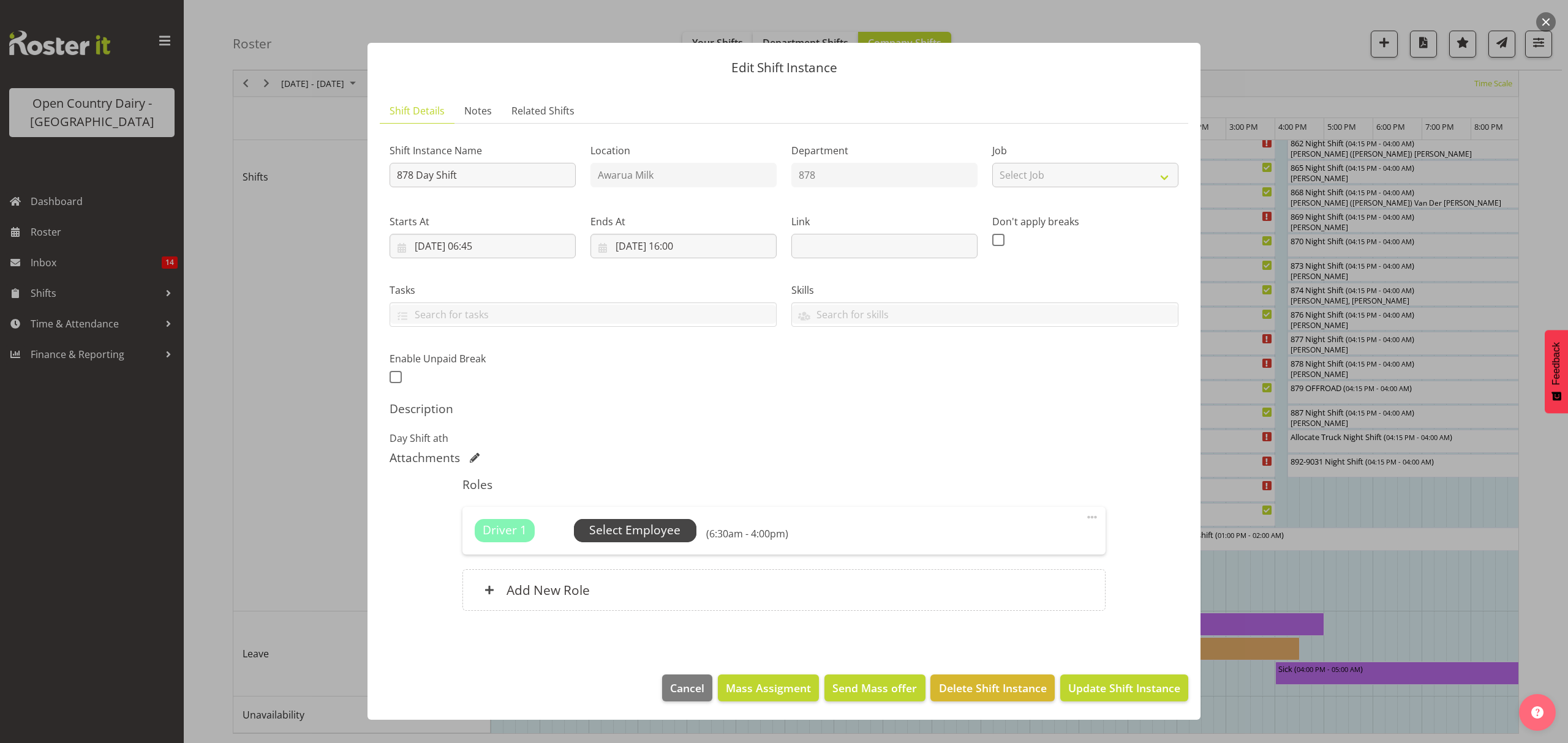
click at [613, 529] on span "Select Employee" at bounding box center [634, 530] width 91 height 18
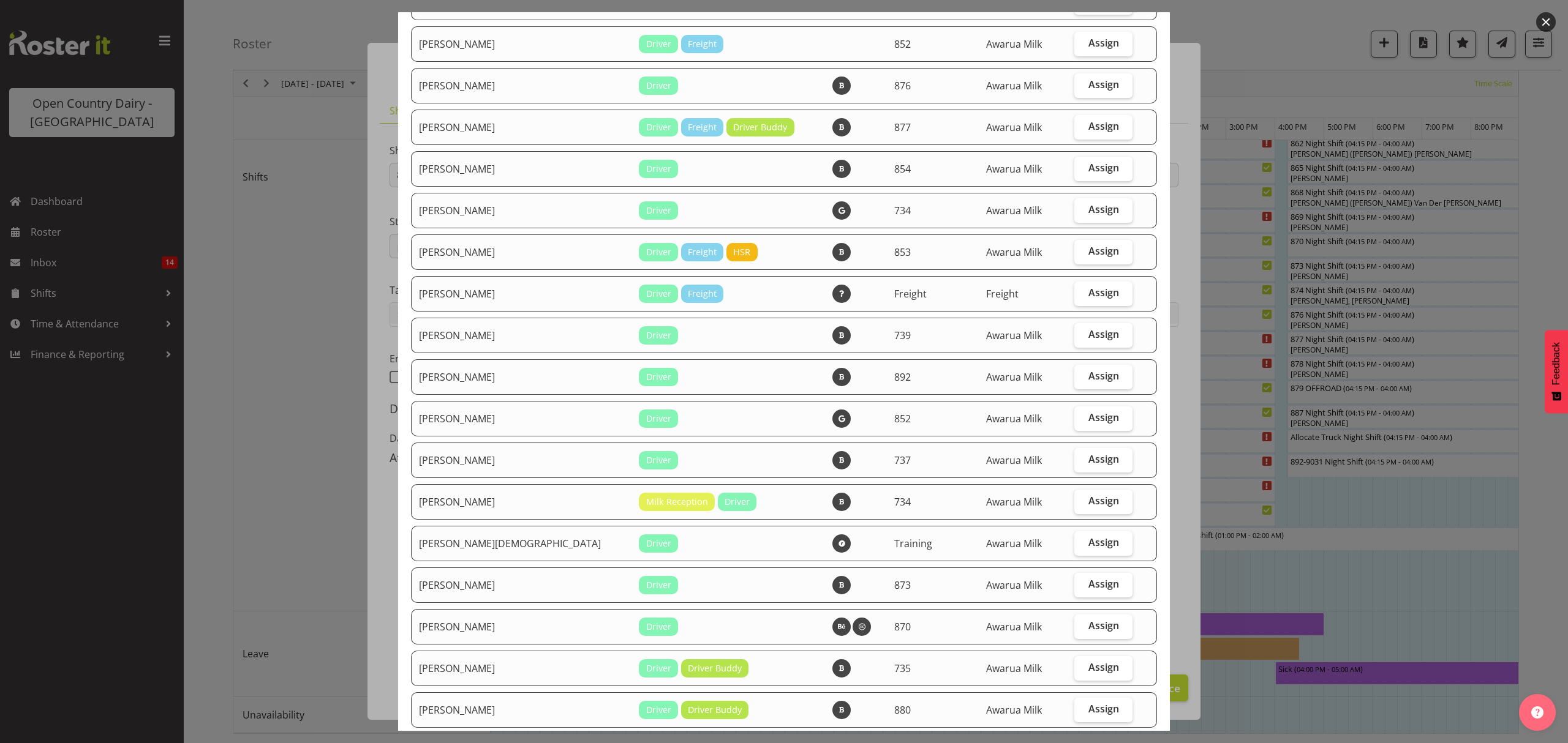
scroll to position [652, 0]
click at [1088, 539] on span "Assign" at bounding box center [1103, 541] width 30 height 12
click at [1082, 539] on input "Assign" at bounding box center [1078, 542] width 8 height 8
checkbox input "true"
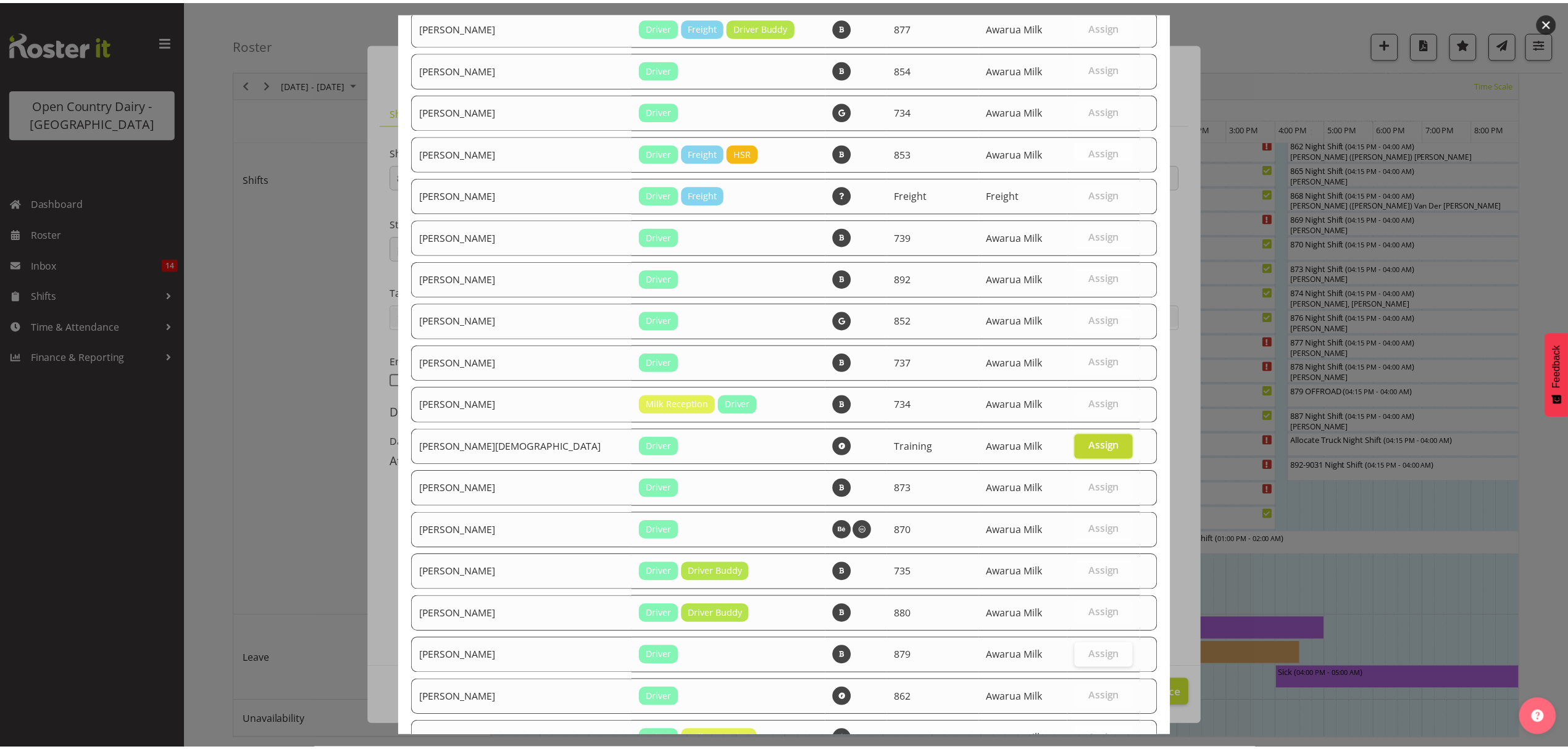
scroll to position [871, 0]
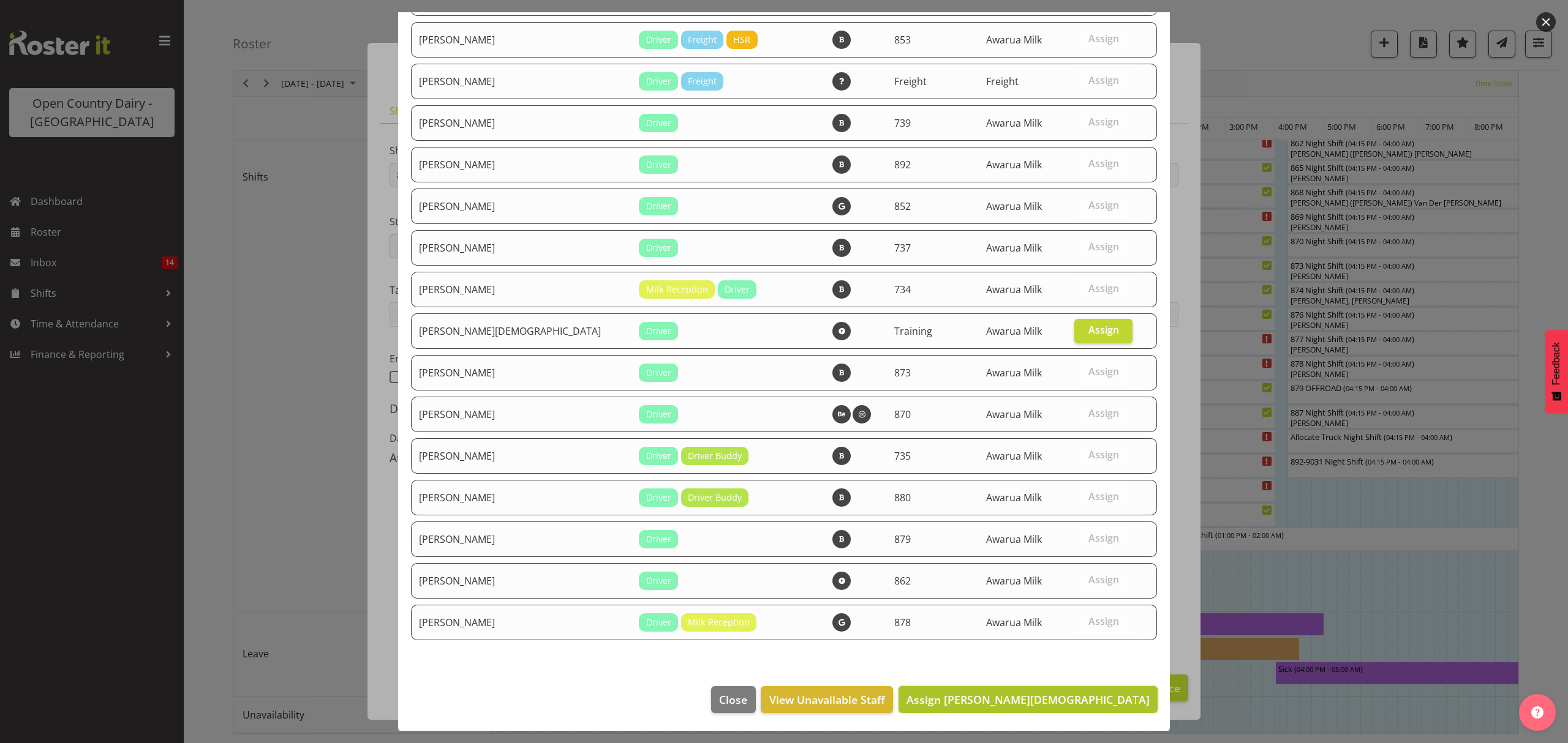
click at [1086, 704] on span "Assign [PERSON_NAME][DEMOGRAPHIC_DATA]" at bounding box center [1028, 700] width 243 height 15
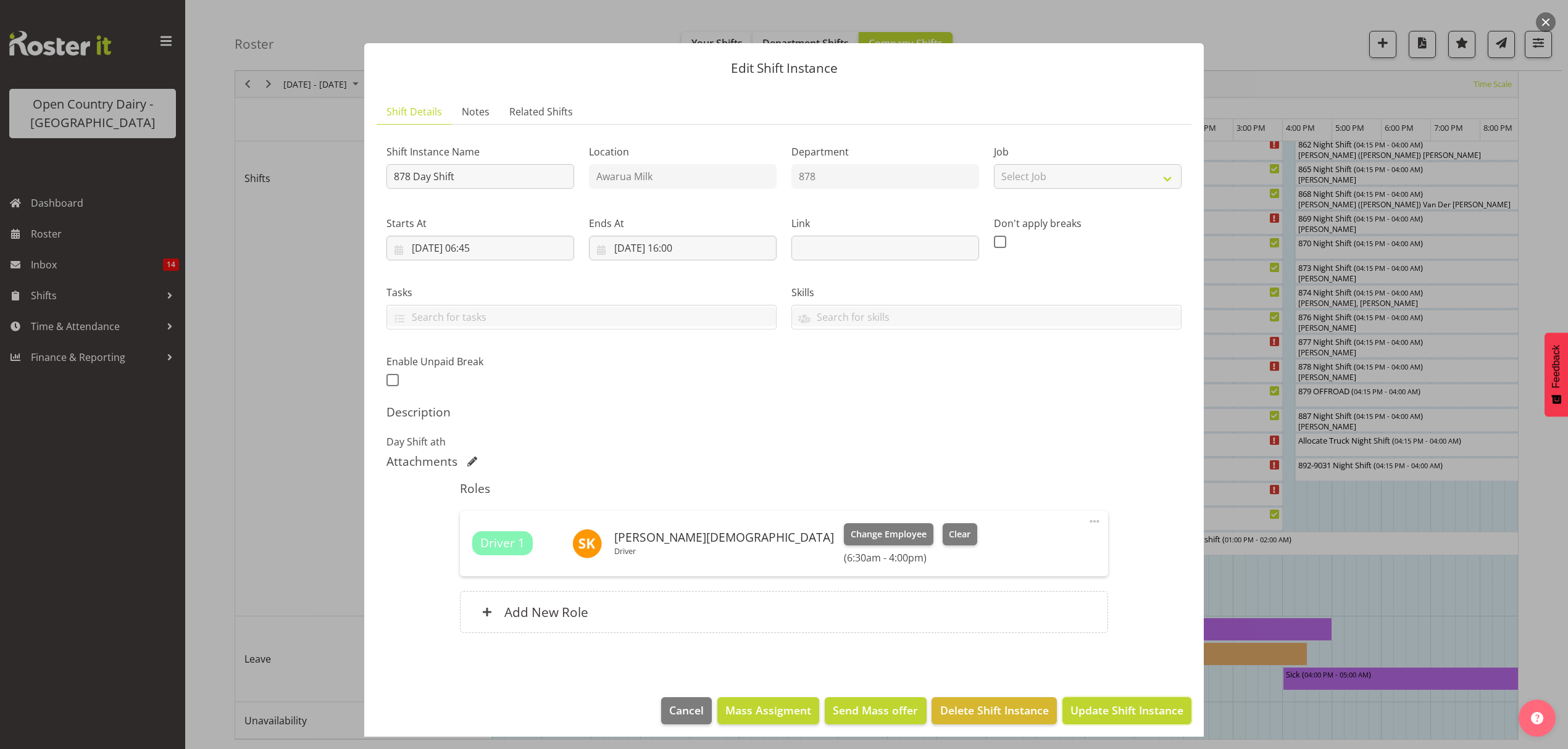
click at [1094, 709] on span "Update Shift Instance" at bounding box center [1126, 709] width 113 height 16
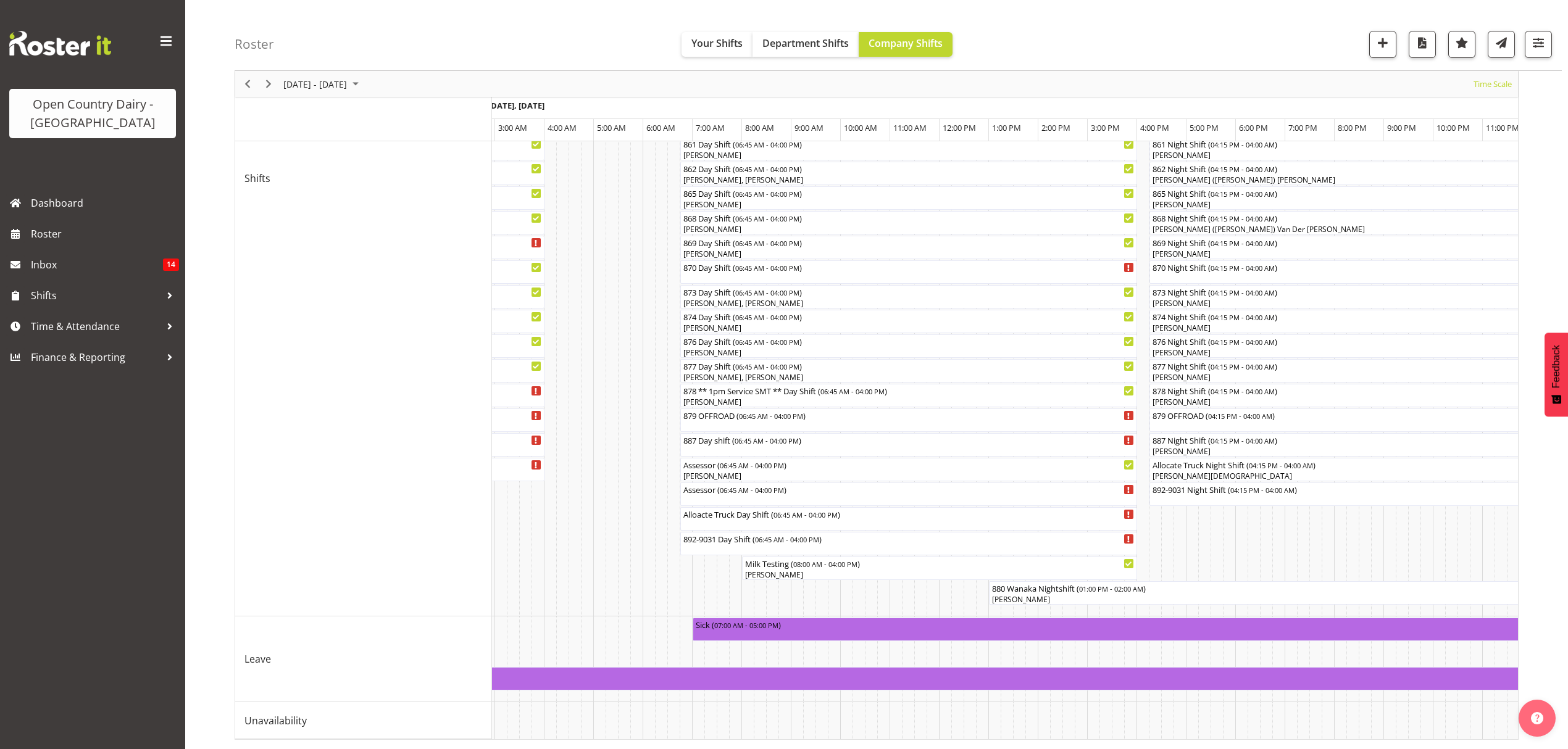
scroll to position [0, 4878]
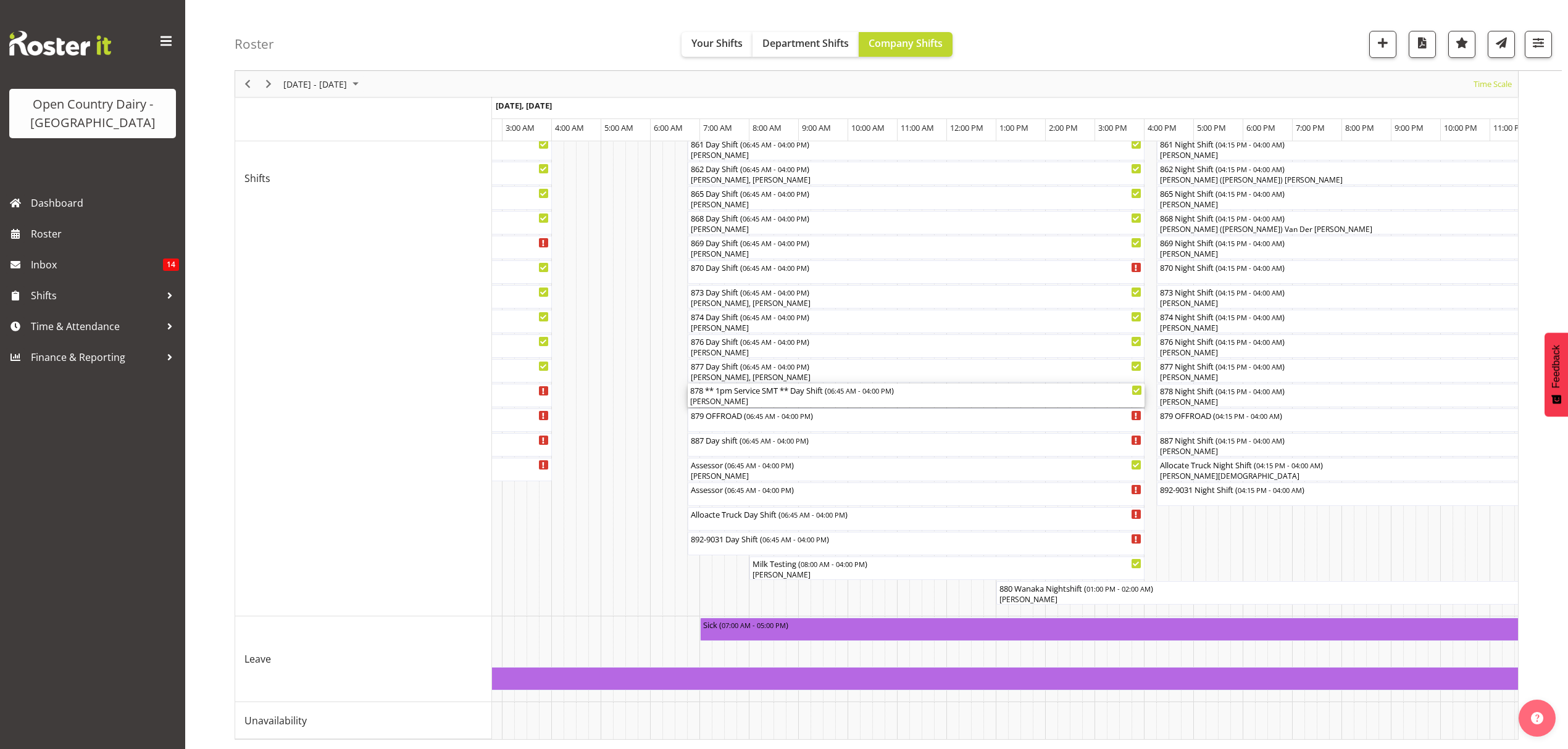
click at [736, 384] on div "878 ** 1pm Service SMT ** Day Shift ( 06:45 AM - 04:00 PM ) [PERSON_NAME] Unahi" at bounding box center [915, 395] width 451 height 23
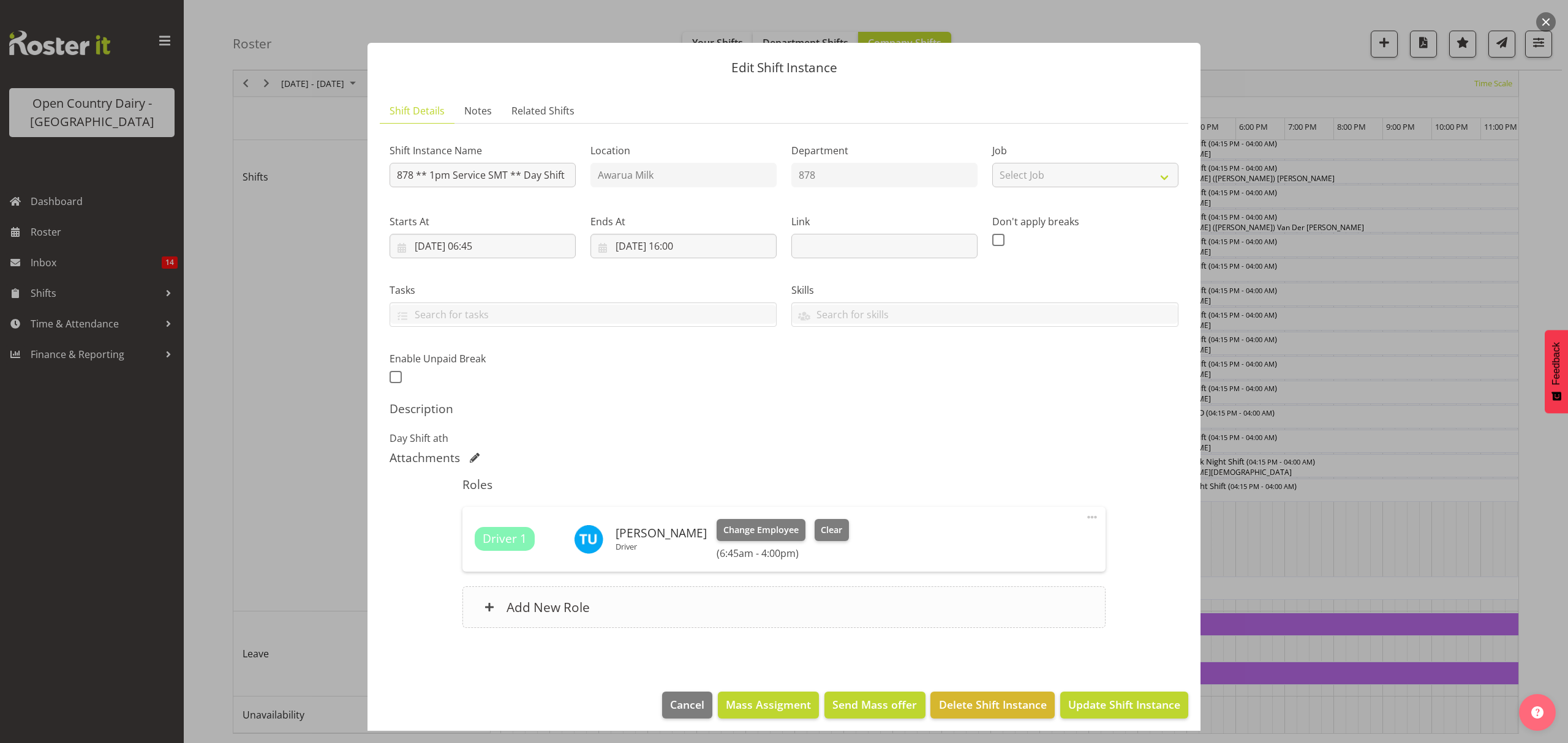
click at [511, 610] on h6 "Add New Role" at bounding box center [548, 606] width 84 height 16
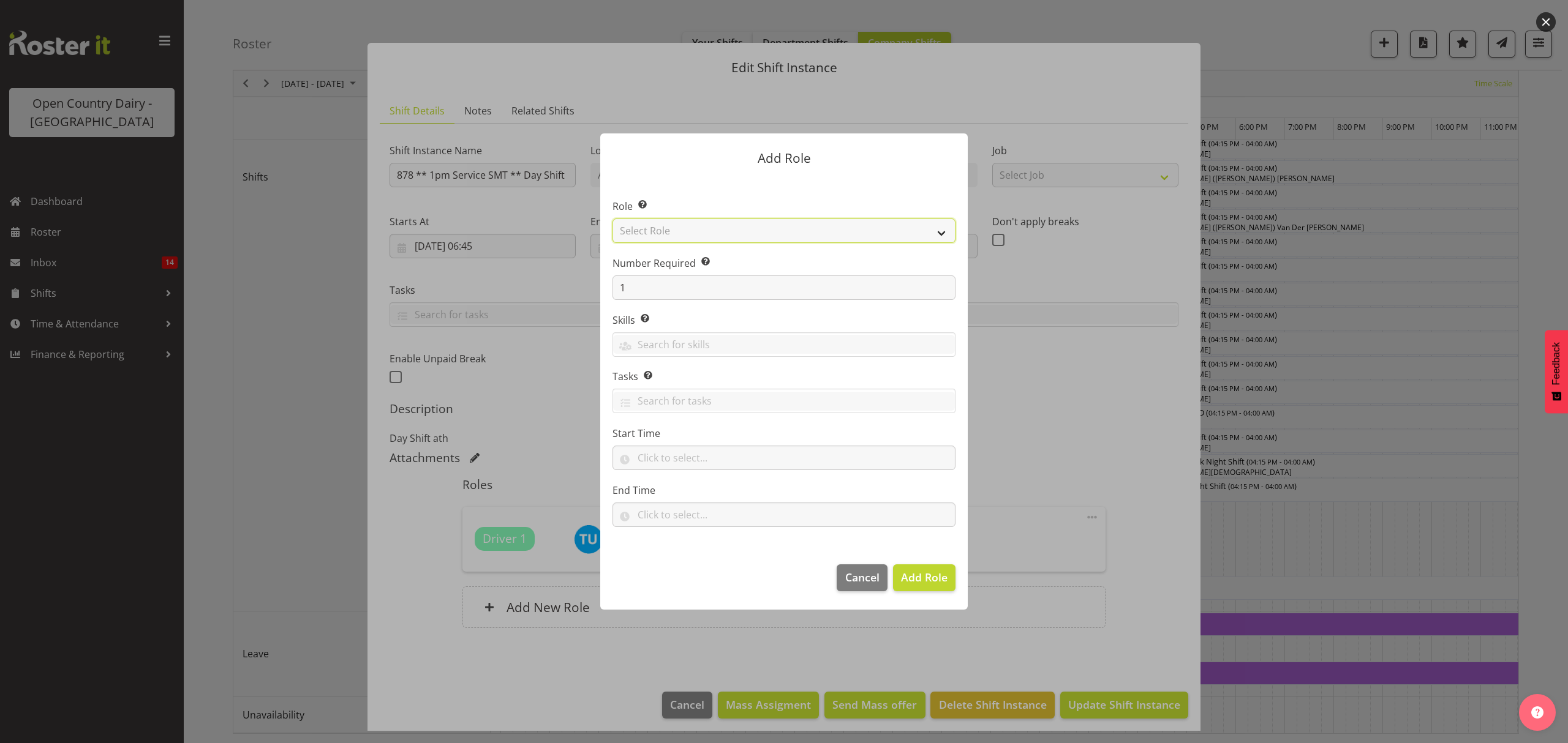
click at [655, 229] on select "Select Role Crew Leader Driver Driver Assessor Dayshift Driver Assessor Nightsh…" at bounding box center [784, 231] width 343 height 25
select select "1438"
click at [612, 218] on select "Select Role Crew Leader Driver Driver Assessor Dayshift Driver Assessor Nightsh…" at bounding box center [784, 231] width 343 height 25
click at [931, 574] on span "Add Role" at bounding box center [924, 577] width 47 height 15
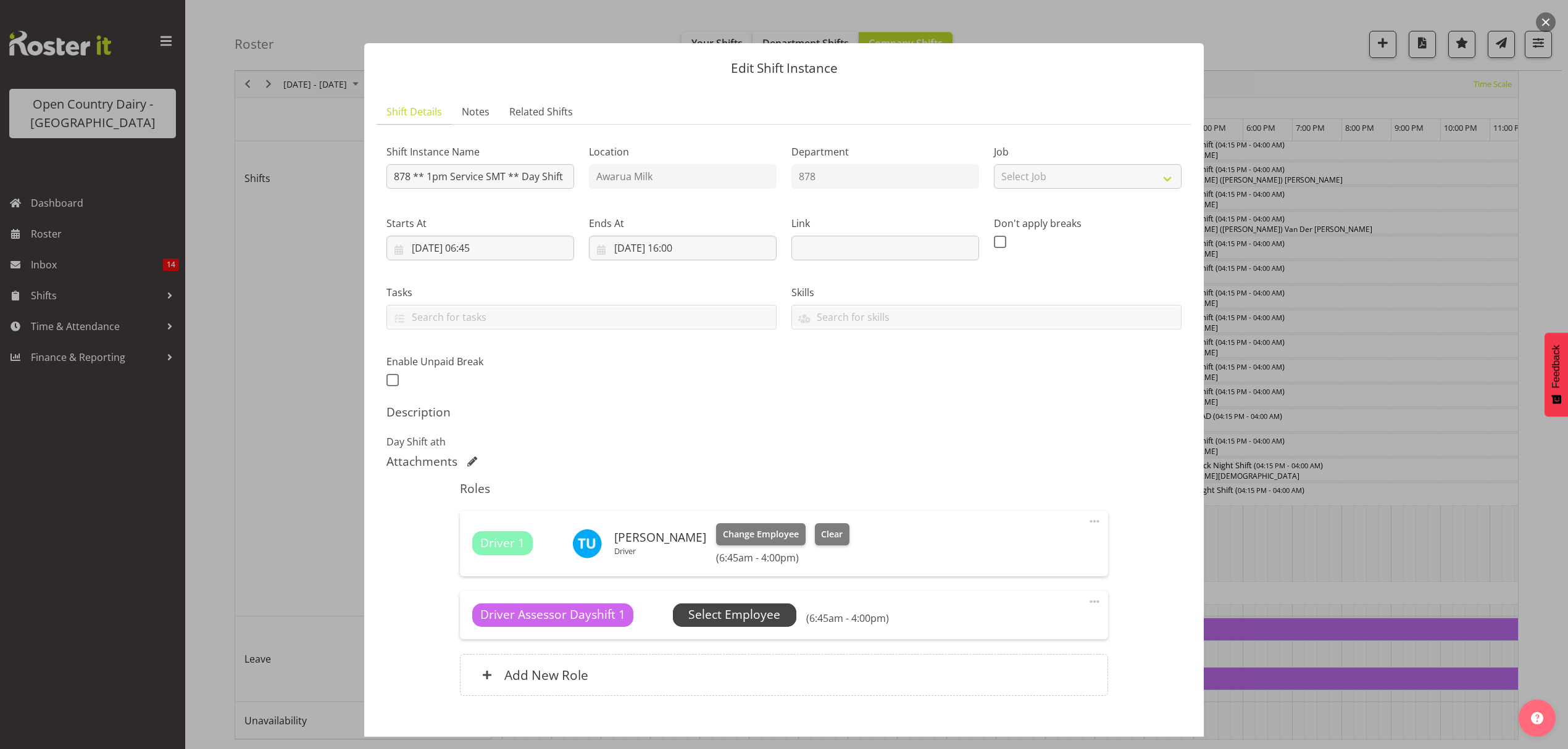
click at [729, 618] on span "Select Employee" at bounding box center [734, 615] width 92 height 18
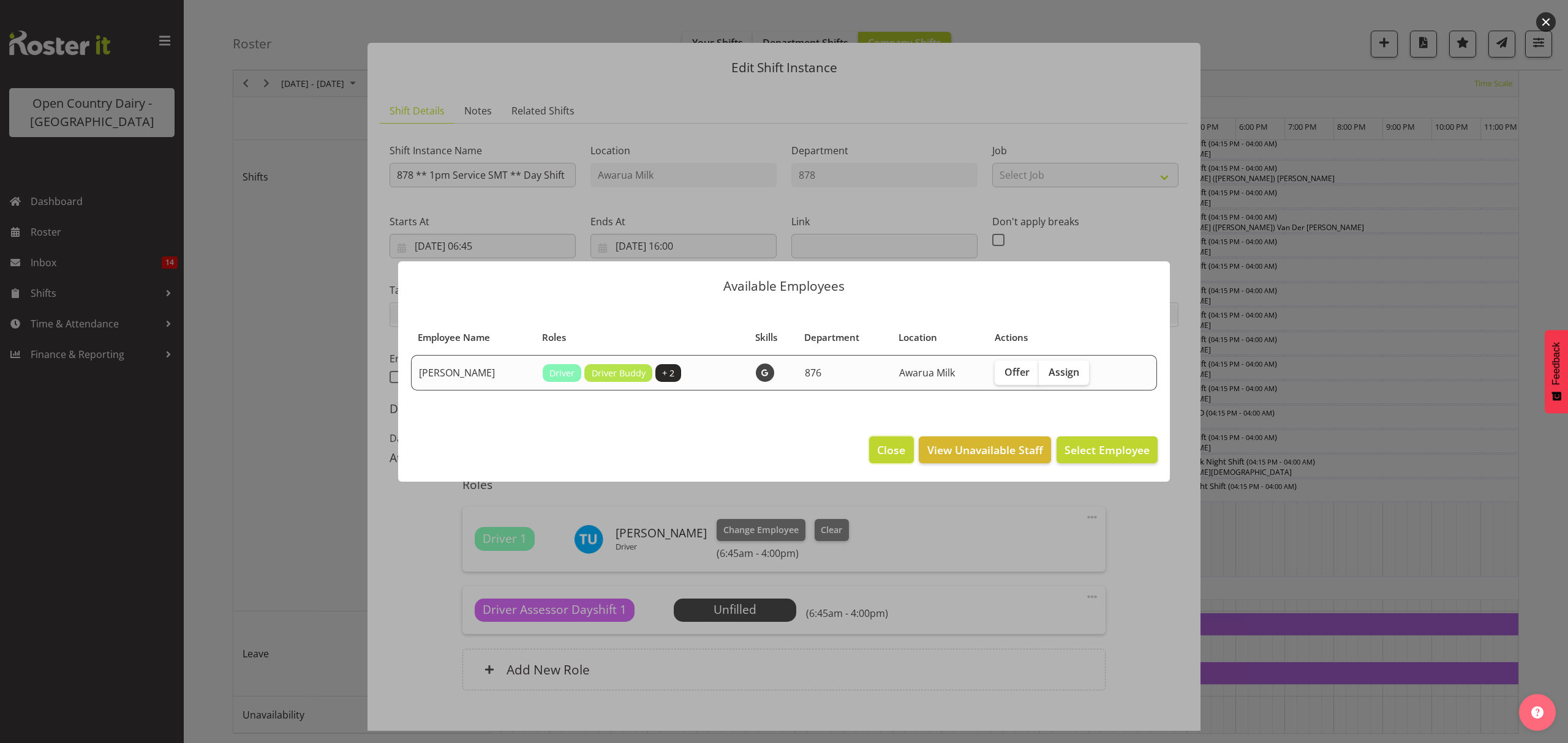
click at [887, 444] on span "Close" at bounding box center [891, 449] width 28 height 16
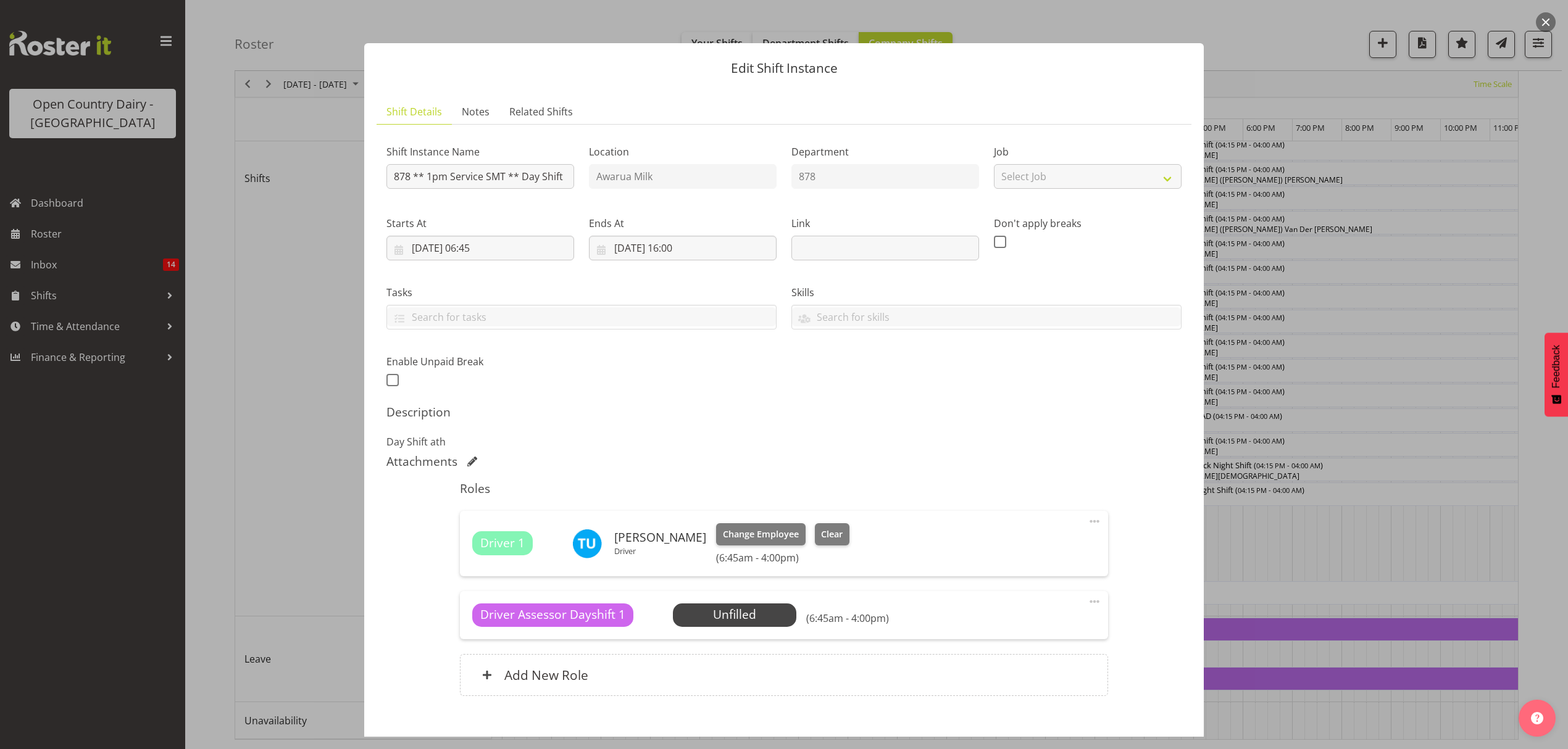
click at [1268, 521] on div at bounding box center [784, 374] width 1568 height 749
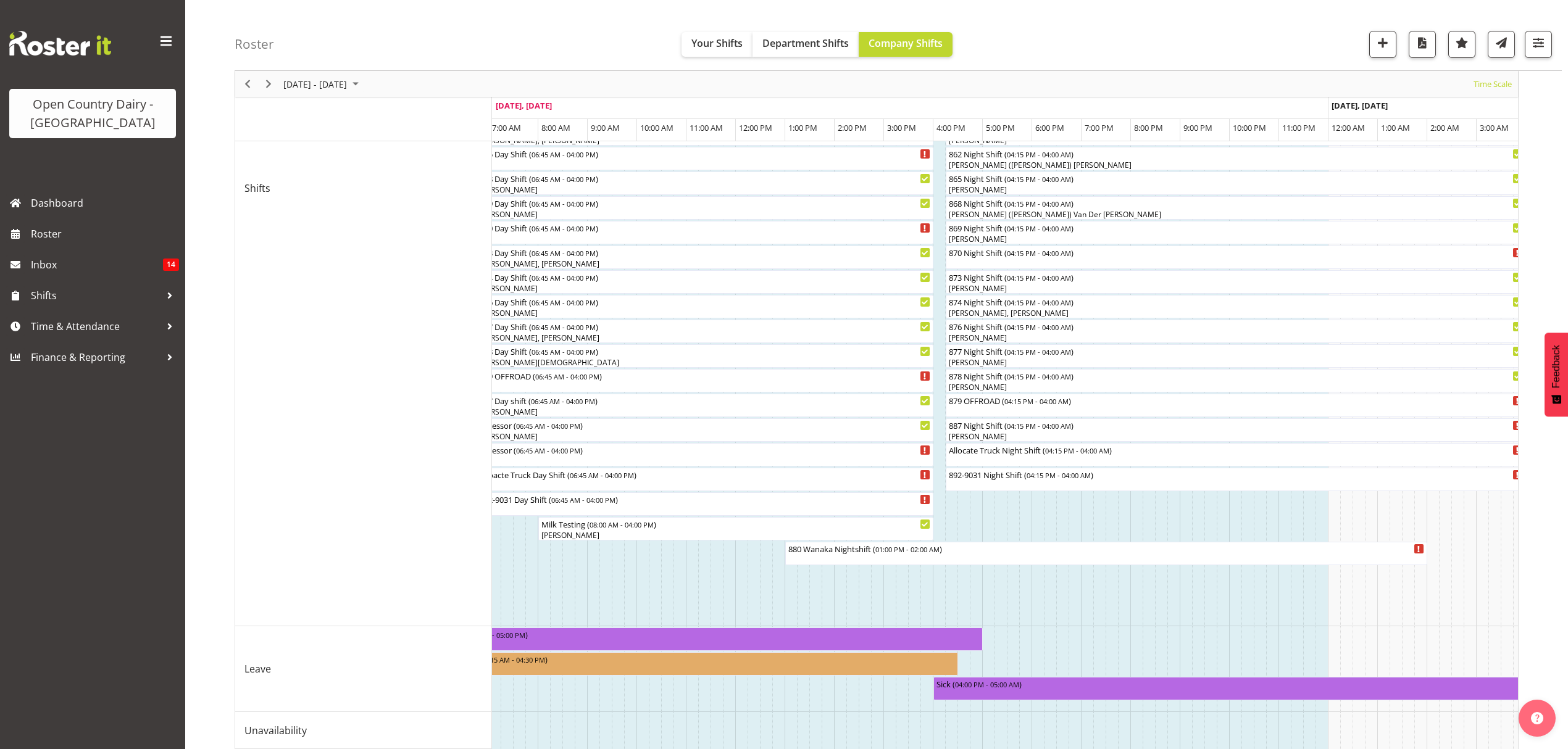
scroll to position [471, 0]
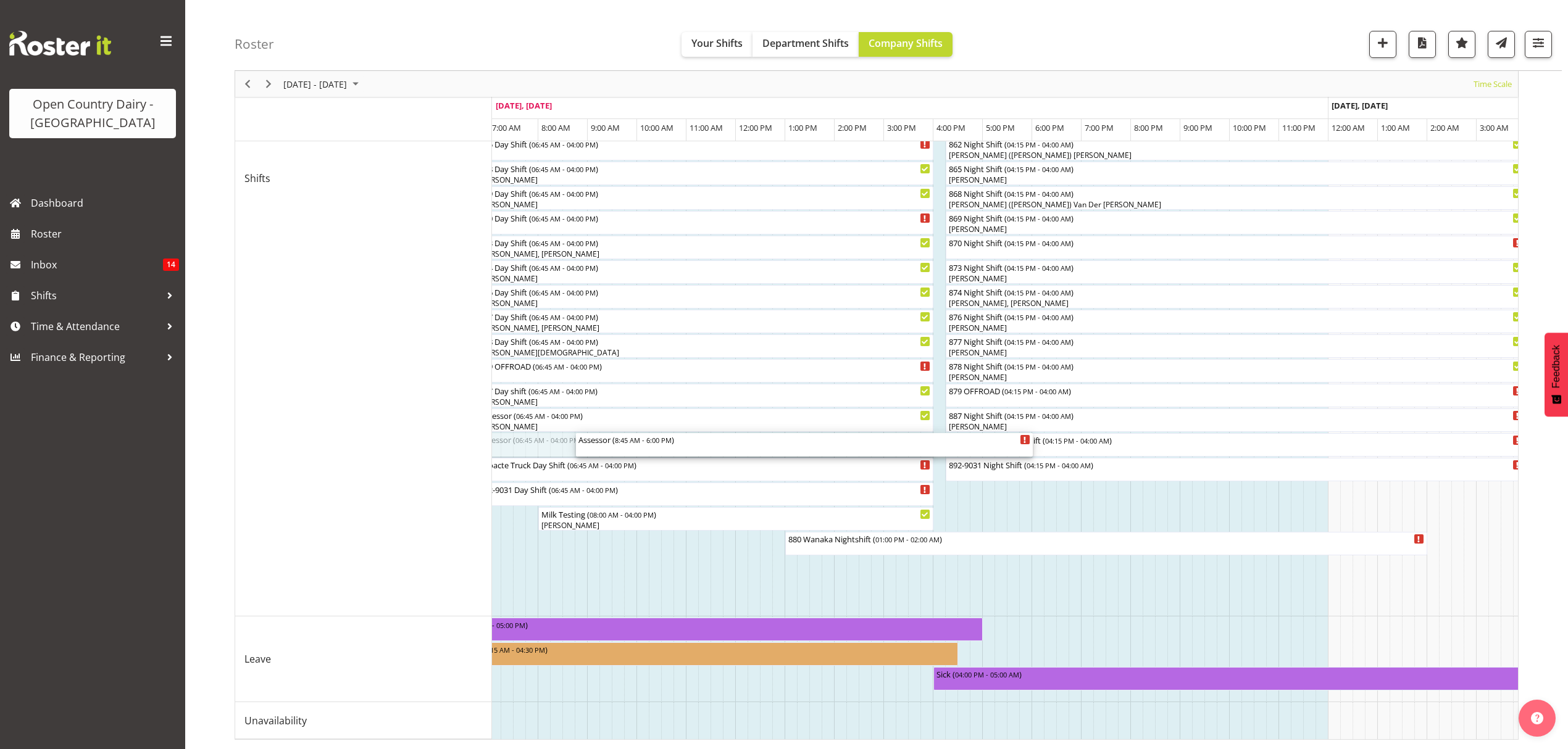
drag, startPoint x: 680, startPoint y: 441, endPoint x: 104, endPoint y: 1, distance: 724.8
click at [0, 0] on div at bounding box center [0, 0] width 0 height 0
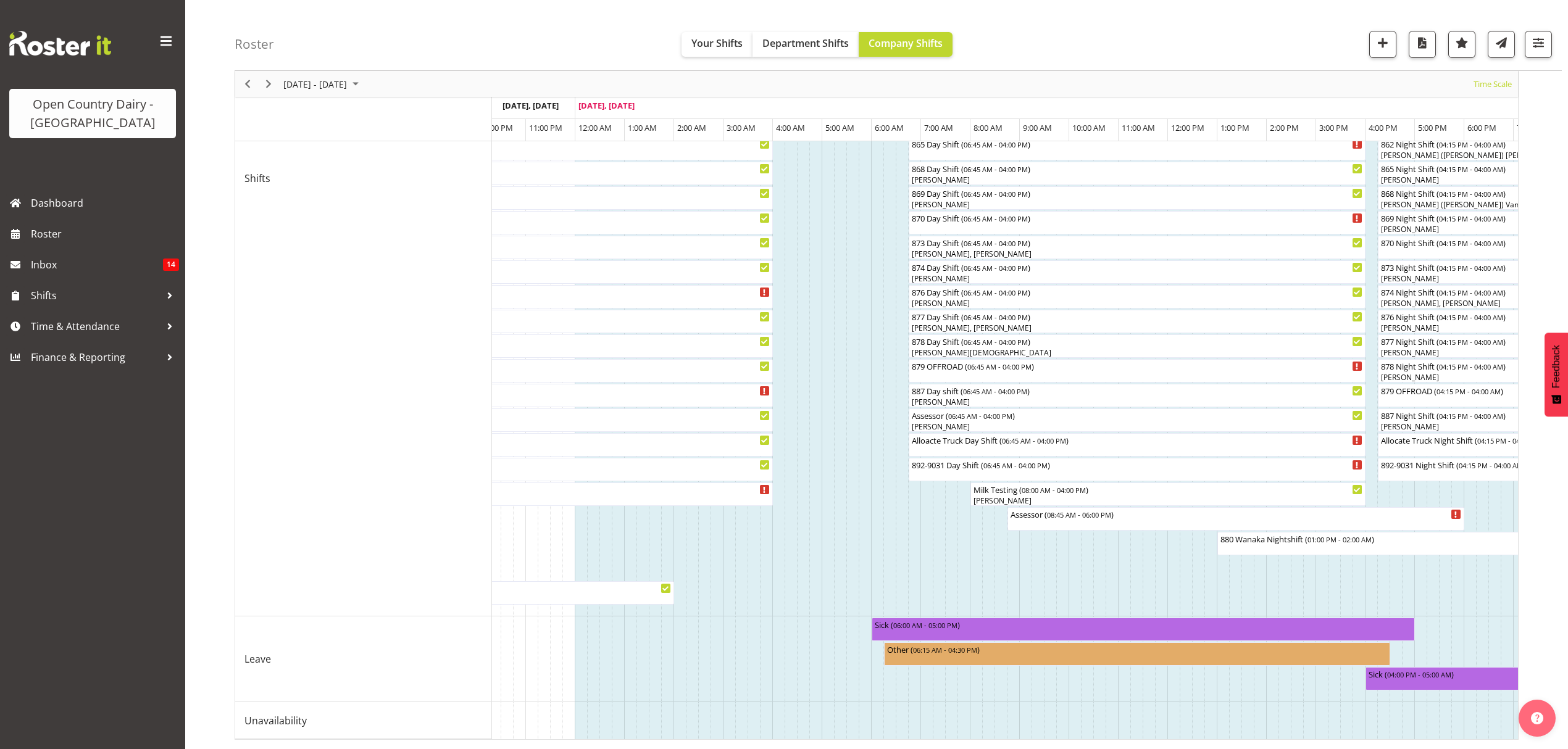
scroll to position [0, 3487]
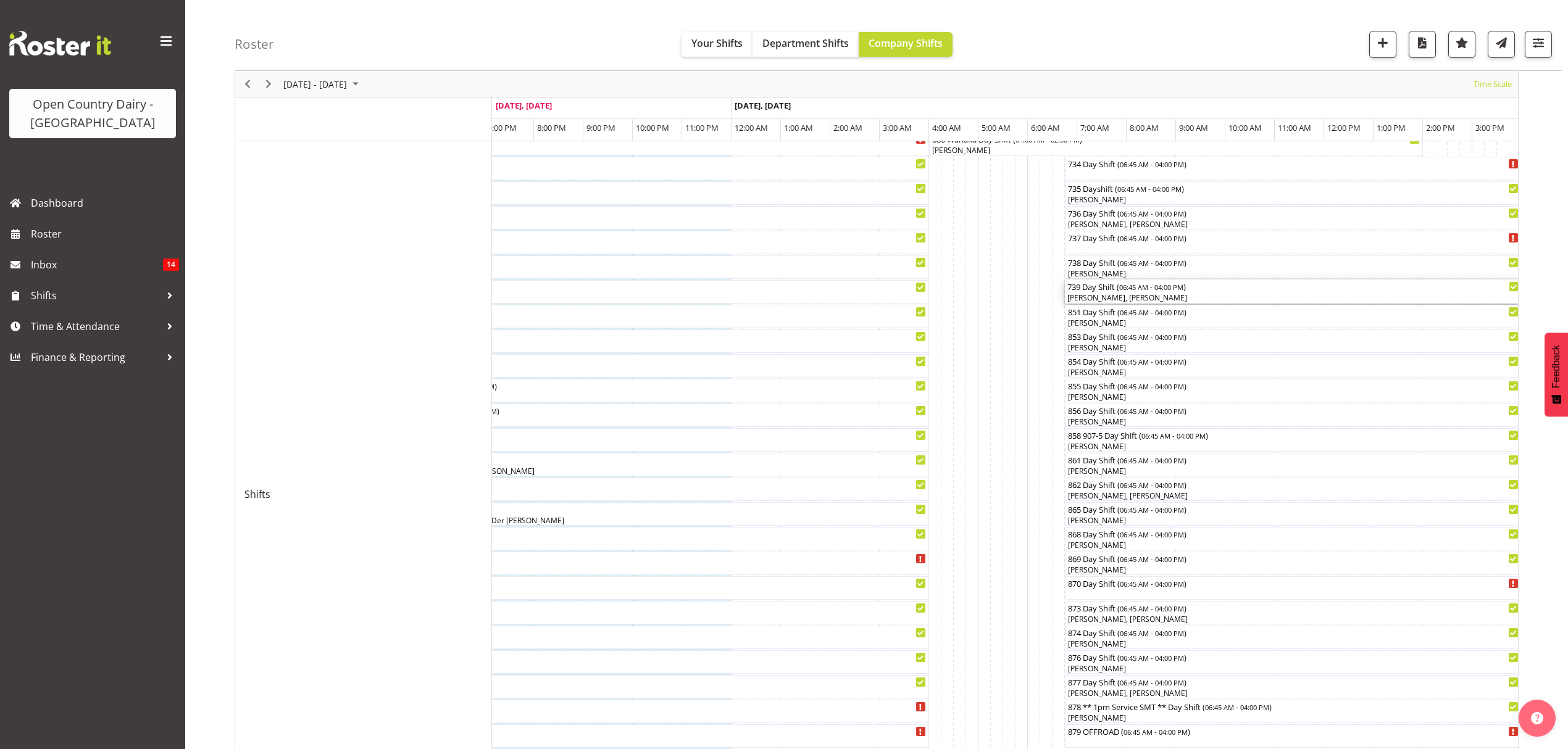
click at [1097, 296] on div "[PERSON_NAME], [PERSON_NAME]" at bounding box center [1292, 297] width 451 height 11
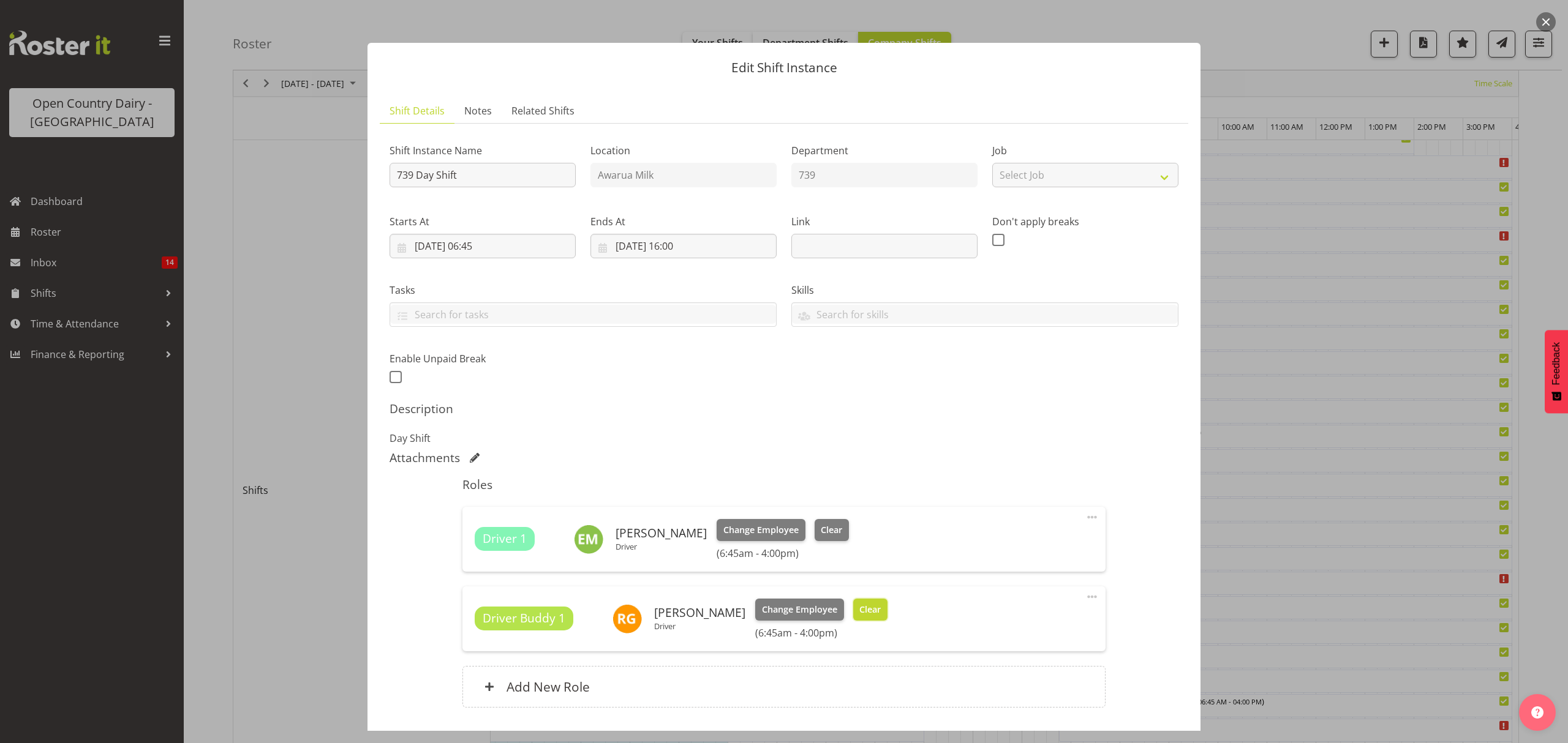
click at [880, 610] on span "Clear" at bounding box center [870, 610] width 21 height 13
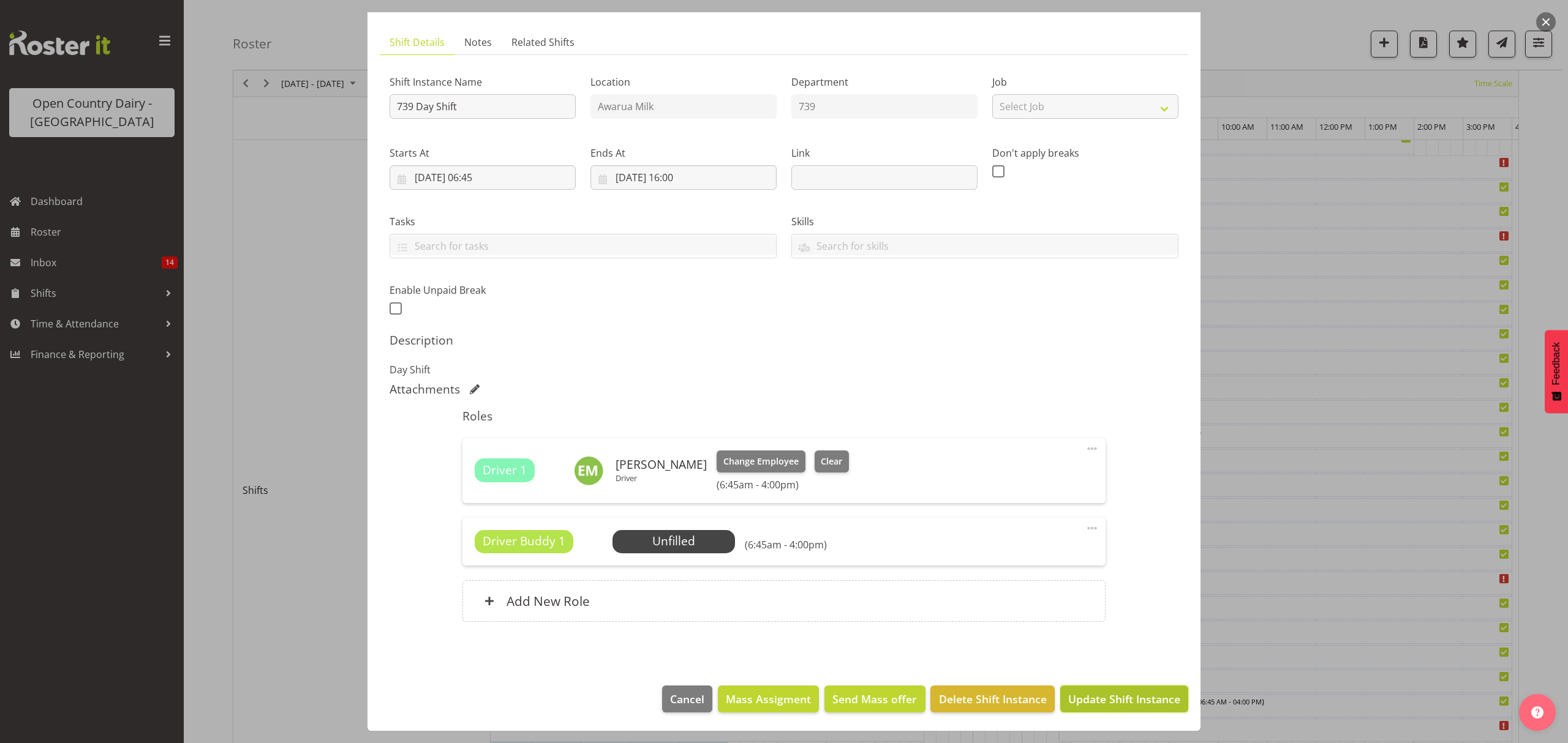
click at [1080, 693] on span "Update Shift Instance" at bounding box center [1123, 698] width 112 height 16
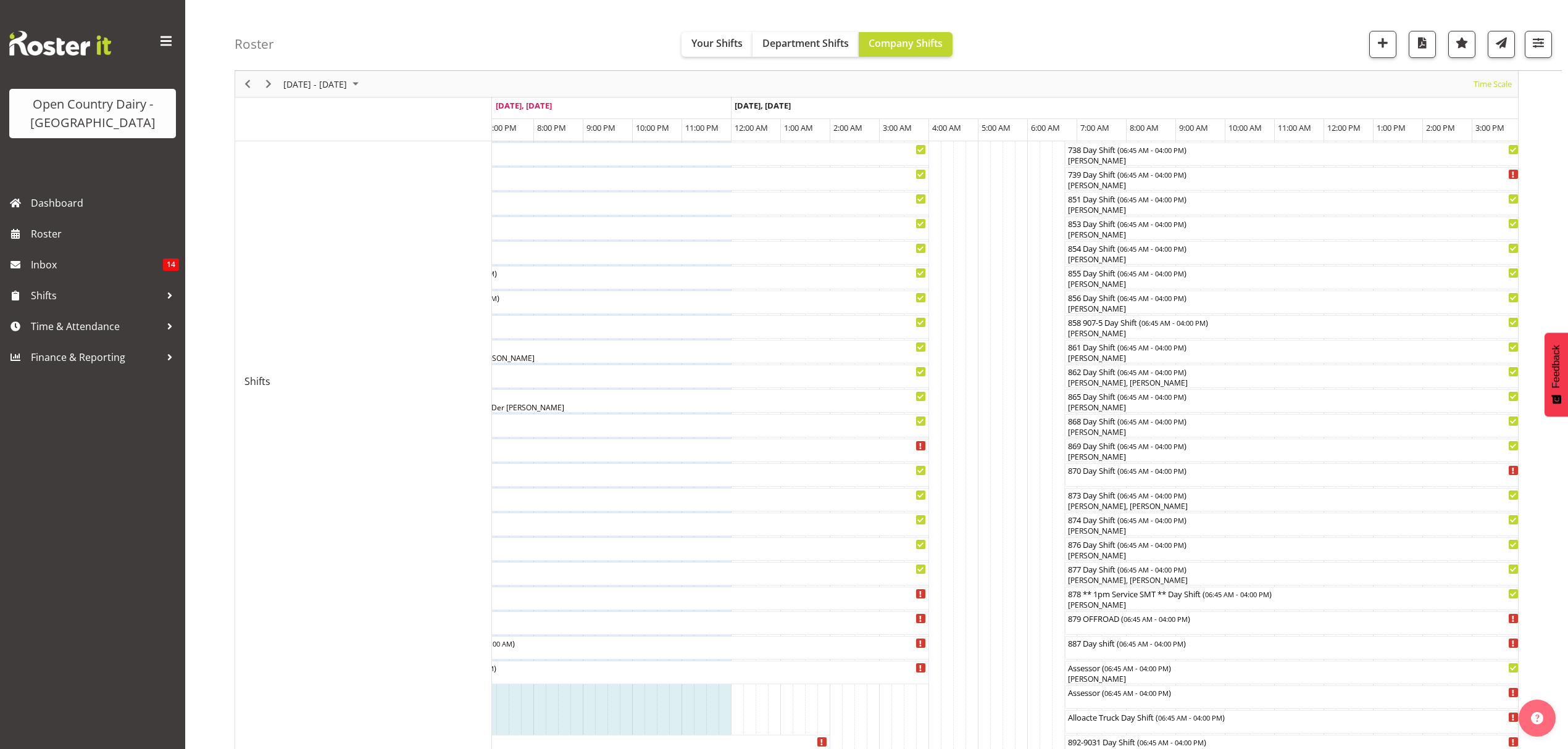
scroll to position [329, 0]
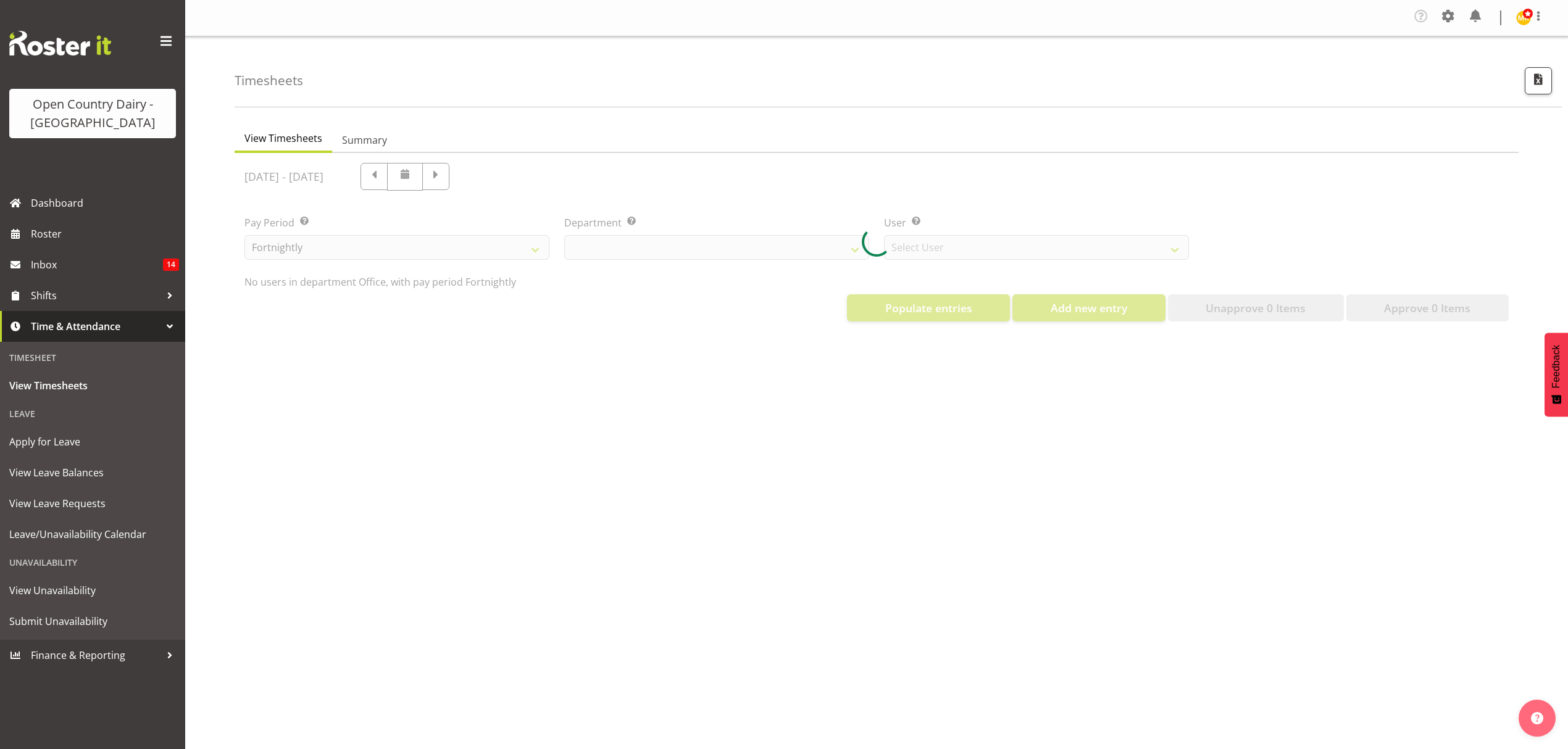
select select "699"
select select "8449"
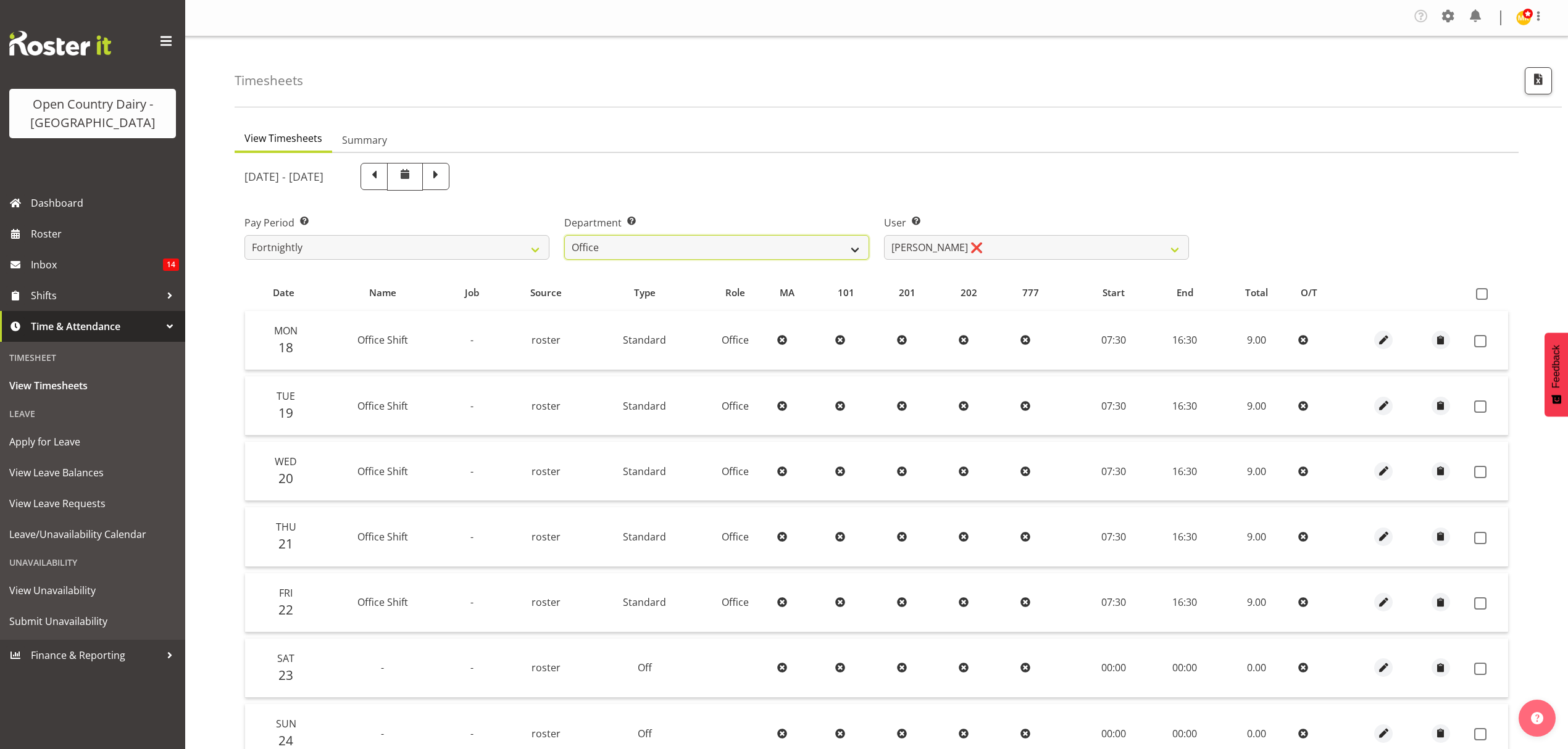
click at [854, 247] on select "734 735 736 737 738 739 851 852 853 854 855 856 858 861 862 865 868 869 870 873" at bounding box center [716, 247] width 305 height 25
select select "676"
click at [564, 236] on select "734 735 736 737 738 739 851 852 853 854 855 856 858 861 862 865 868 869 870 873" at bounding box center [716, 247] width 305 height 25
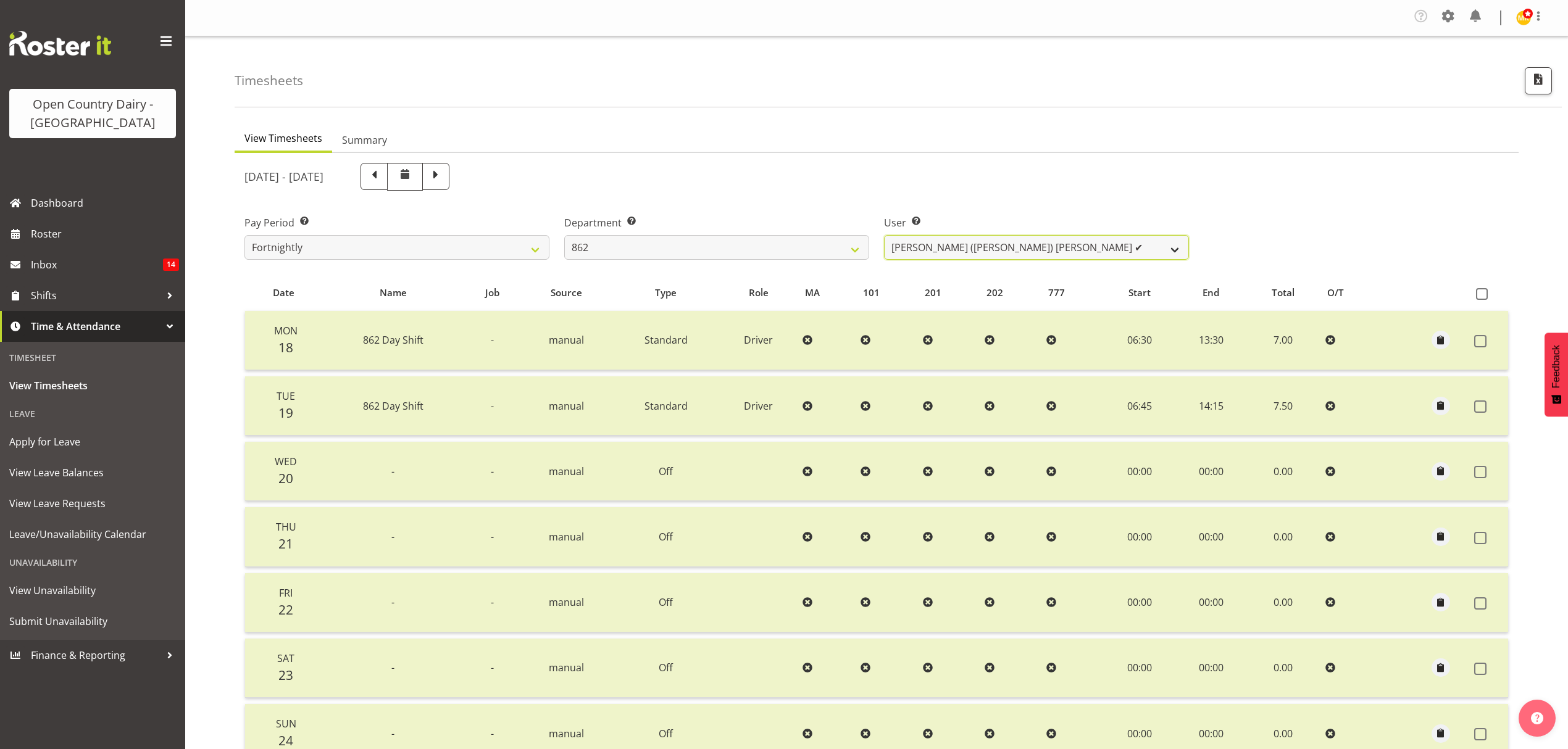
click at [1174, 248] on select "Bennie (David) Smith ✔ Colin Schwarz ❌ Forbes O'Reilly ✔ Tracy Inder ✔" at bounding box center [1036, 247] width 305 height 25
select select "11652"
click at [884, 236] on select "Bennie (David) Smith ✔ Colin Schwarz ❌ Forbes O'Reilly ✔ Tracy Inder ✔" at bounding box center [1036, 247] width 305 height 25
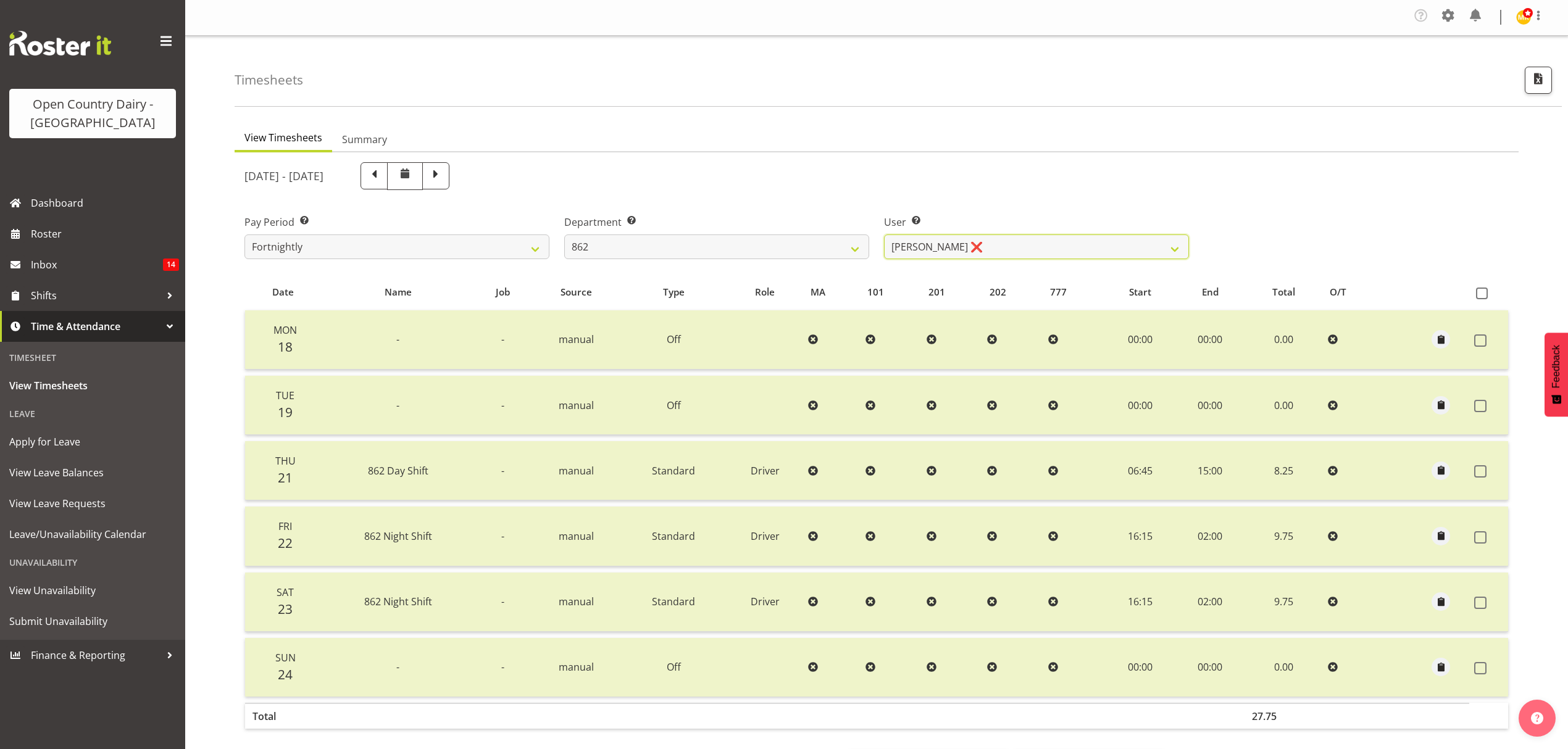
scroll to position [58, 0]
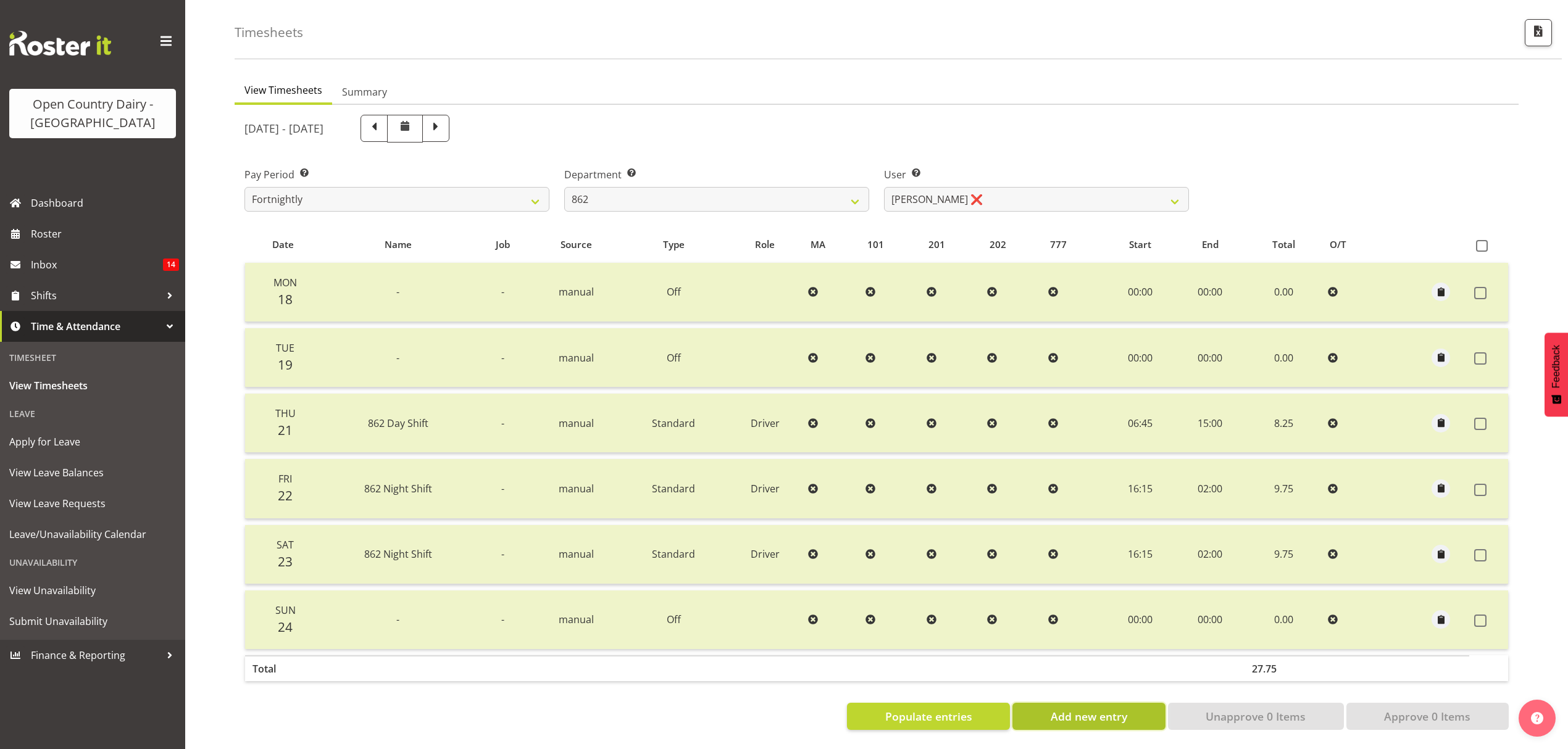
click at [1062, 709] on span "Add new entry" at bounding box center [1089, 716] width 77 height 16
select select
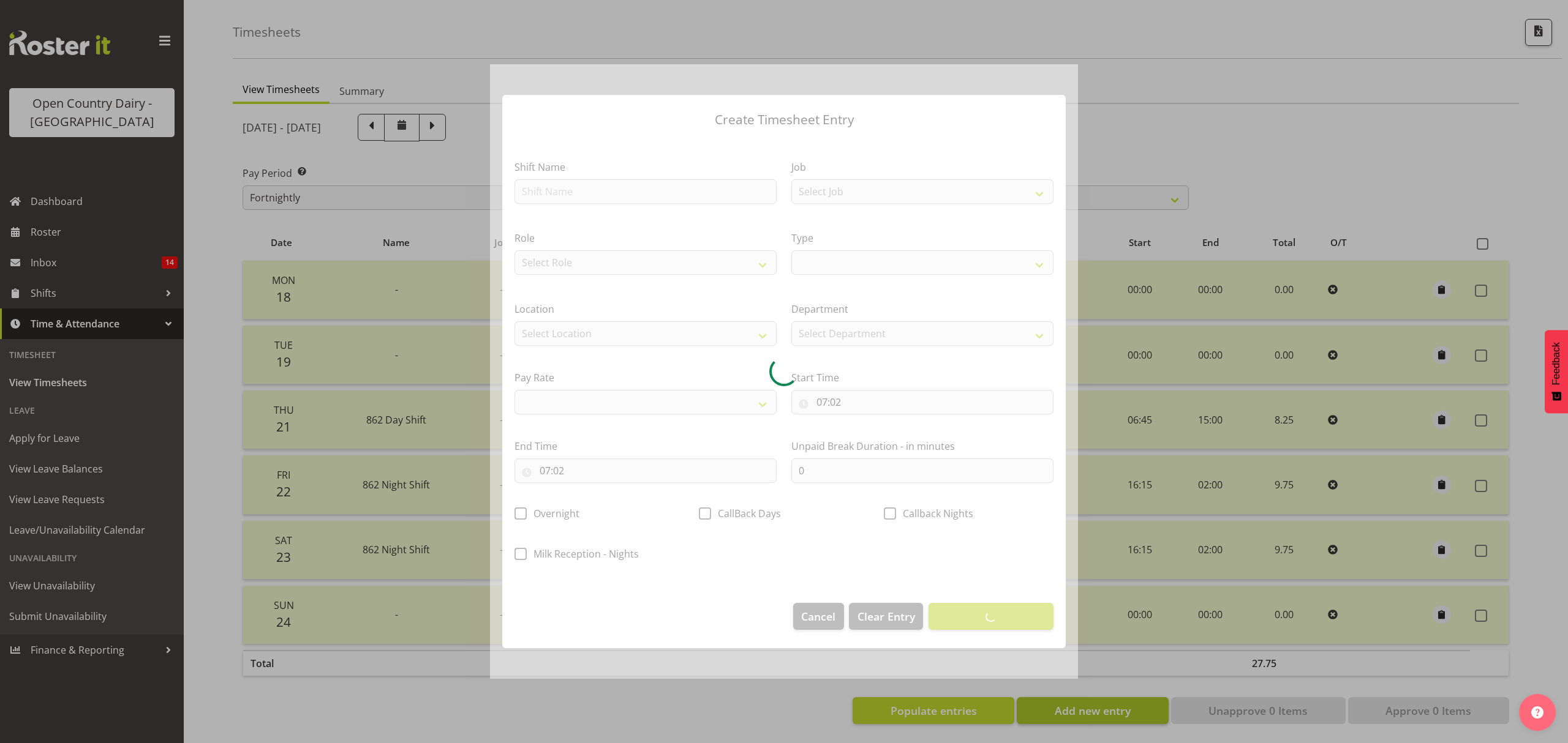
select select
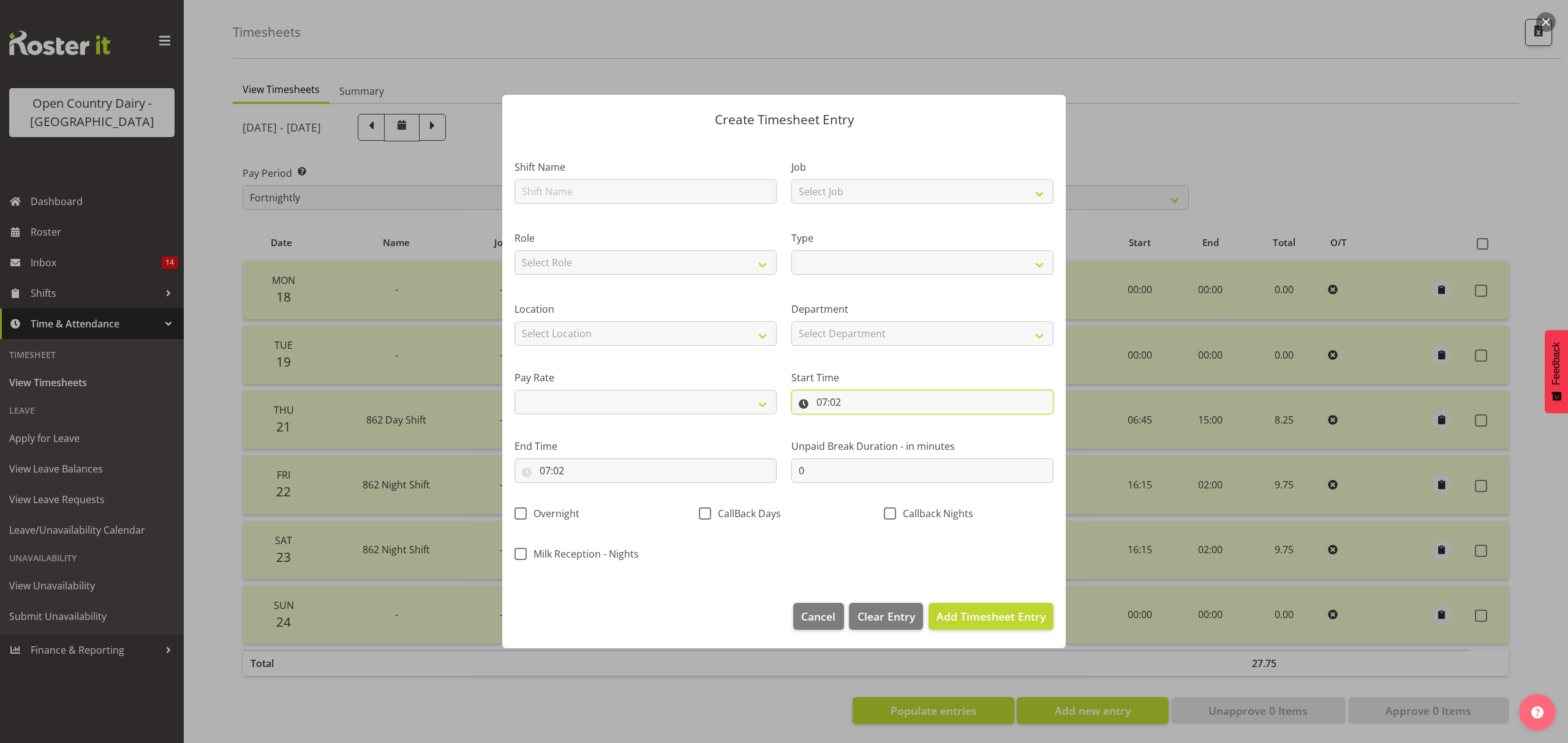
click at [829, 400] on input "07:02" at bounding box center [922, 402] width 262 height 25
click at [829, 400] on input "07:02" at bounding box center [922, 402] width 262 height 25
click at [831, 400] on input "07:02" at bounding box center [922, 402] width 262 height 25
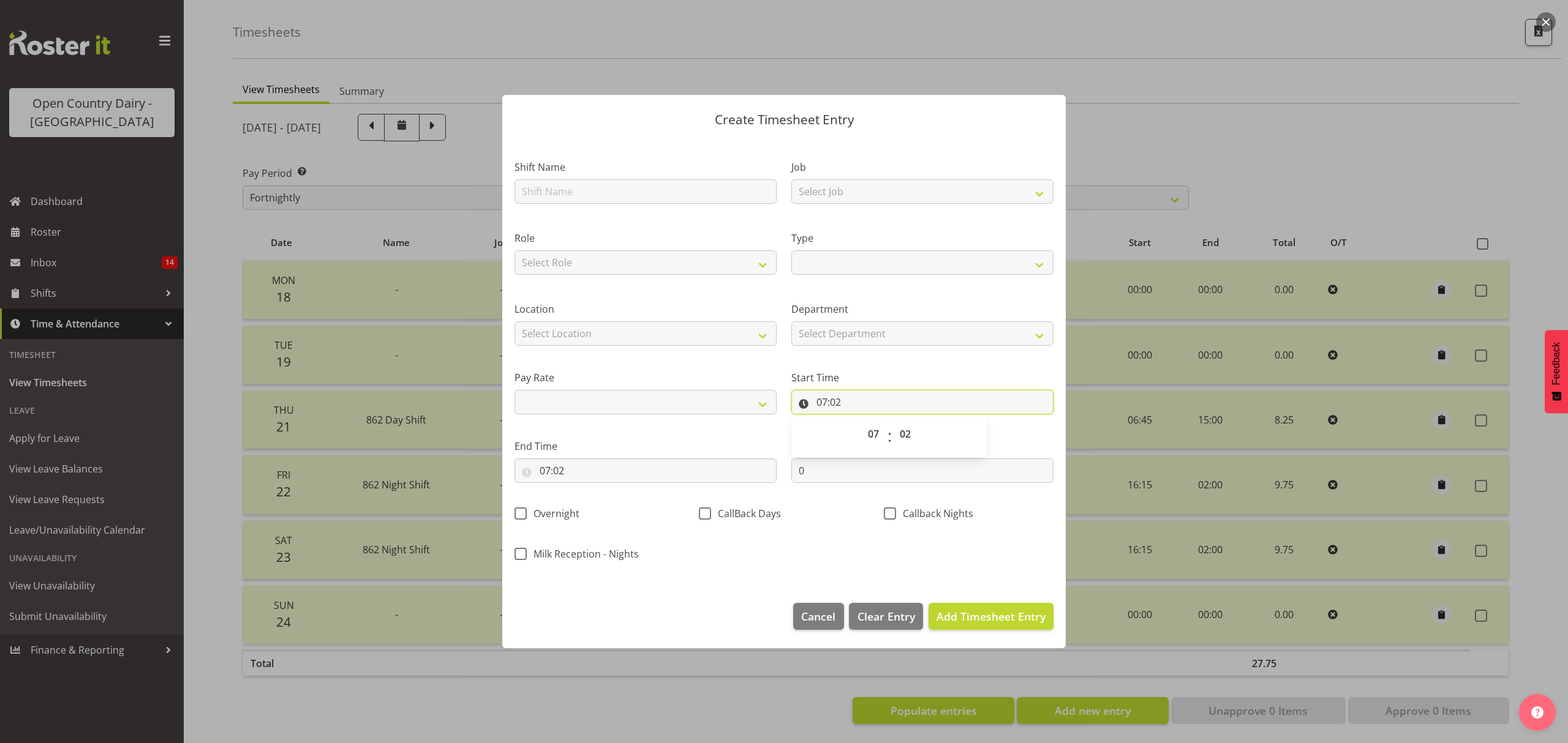
click at [831, 399] on input "07:02" at bounding box center [922, 402] width 262 height 25
click at [652, 194] on input "text" at bounding box center [645, 191] width 262 height 25
type input "Day shift"
select select
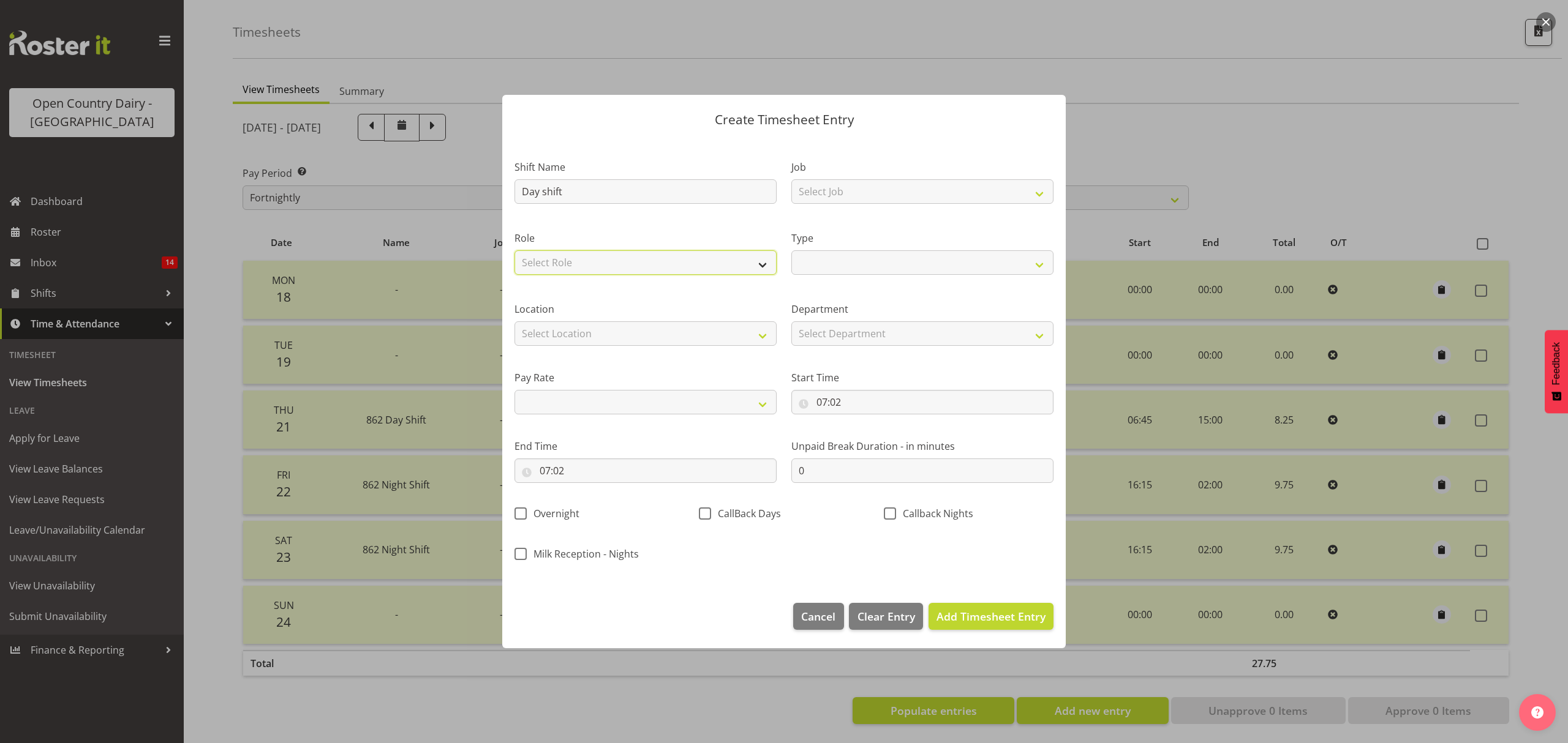
click at [576, 263] on select "Select Role Driver" at bounding box center [645, 263] width 262 height 25
select select "1154"
click at [514, 250] on select "Select Role Driver" at bounding box center [645, 263] width 262 height 25
select select
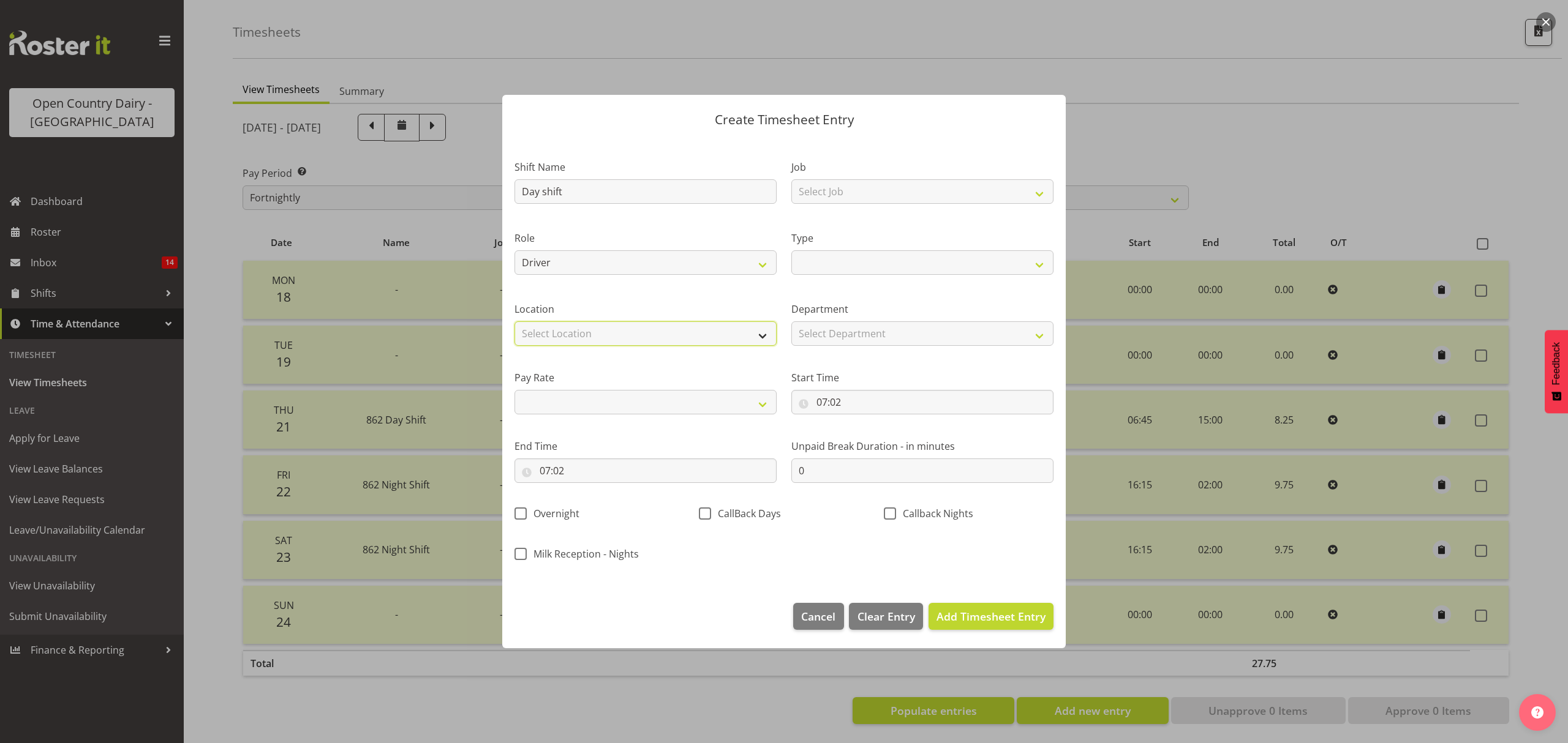
click at [599, 326] on select "Select Location Awarua Milk Awarua Office Freight Horotiu office Waharoa Office…" at bounding box center [645, 334] width 262 height 25
select select "988"
click at [514, 322] on select "Select Location Awarua Milk Awarua Office Freight Horotiu office Waharoa Office…" at bounding box center [645, 334] width 262 height 25
select select
click at [567, 397] on select "Primary Secondary Tertiary Fourth Fifth" at bounding box center [645, 402] width 262 height 25
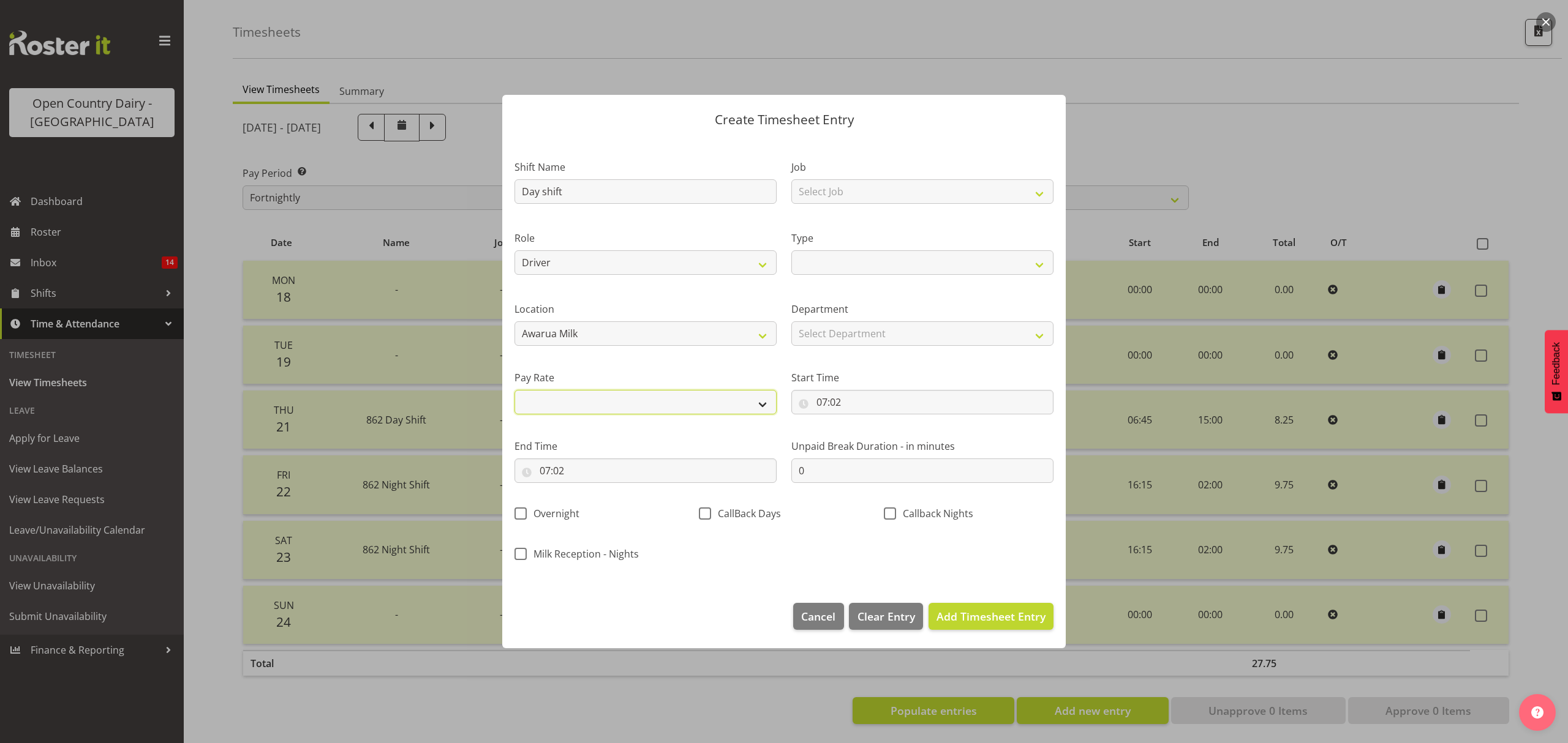
select select "primary"
click at [514, 390] on select "Primary Secondary Tertiary Fourth Fifth" at bounding box center [645, 402] width 262 height 25
click at [892, 268] on select "Off Standard Public Holiday Public Holiday (Worked) Day In Lieu Annual Leave Si…" at bounding box center [922, 263] width 262 height 25
select select "Standard"
click at [791, 250] on select "Off Standard Public Holiday Public Holiday (Worked) Day In Lieu Annual Leave Si…" at bounding box center [922, 263] width 262 height 25
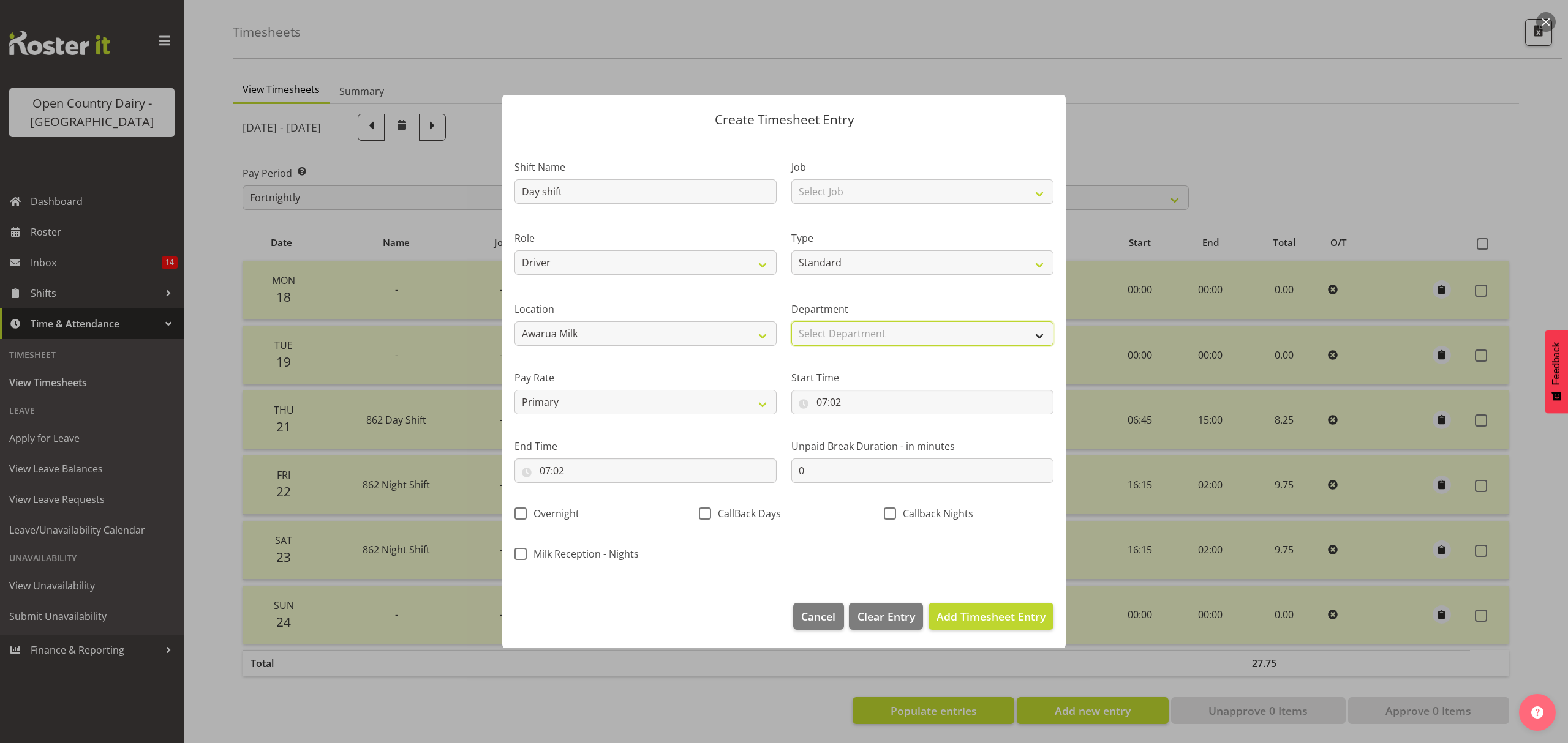
click at [874, 328] on select "Select Department 862 851 855 853 855 856 880 883 861 862 864 865 868 869 870 8…" at bounding box center [922, 334] width 262 height 25
click at [791, 322] on select "Select Department 862 851 855 853 855 856 880 883 861 862 864 865 868 869 870 8…" at bounding box center [922, 334] width 262 height 25
select select "676"
click at [816, 402] on input "07:02" at bounding box center [922, 402] width 262 height 25
click at [873, 433] on select "00 01 02 03 04 05 06 07 08 09 10 11 12 13 14 15 16 17 18 19 20 21 22 23" at bounding box center [875, 434] width 28 height 25
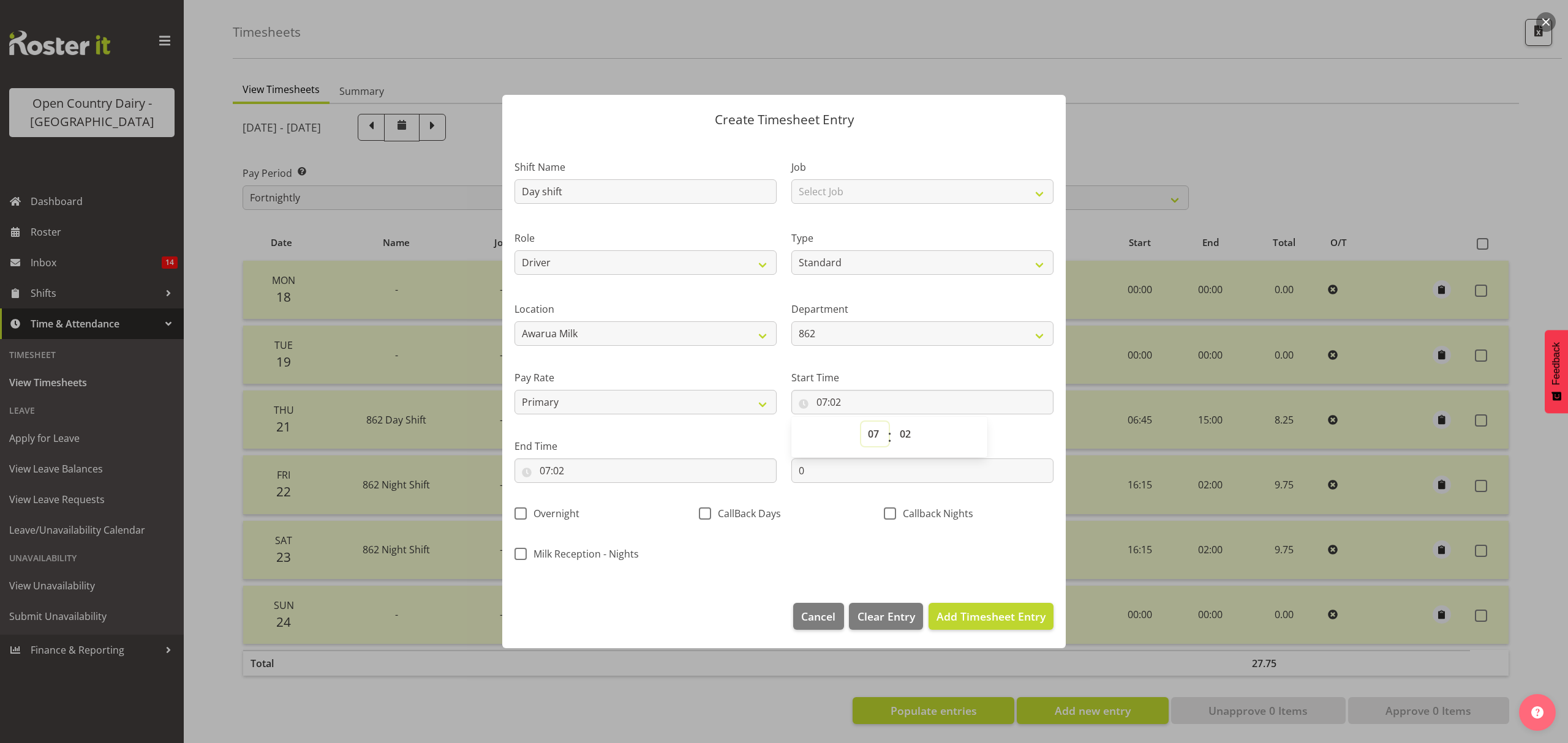
select select "6"
click at [861, 421] on select "00 01 02 03 04 05 06 07 08 09 10 11 12 13 14 15 16 17 18 19 20 21 22 23" at bounding box center [875, 434] width 28 height 25
type input "06:02"
click at [910, 436] on select "00 01 02 03 04 05 06 07 08 09 10 11 12 13 14 15 16 17 18 19 20 21 22 23 24 25 2…" at bounding box center [906, 434] width 28 height 25
select select "30"
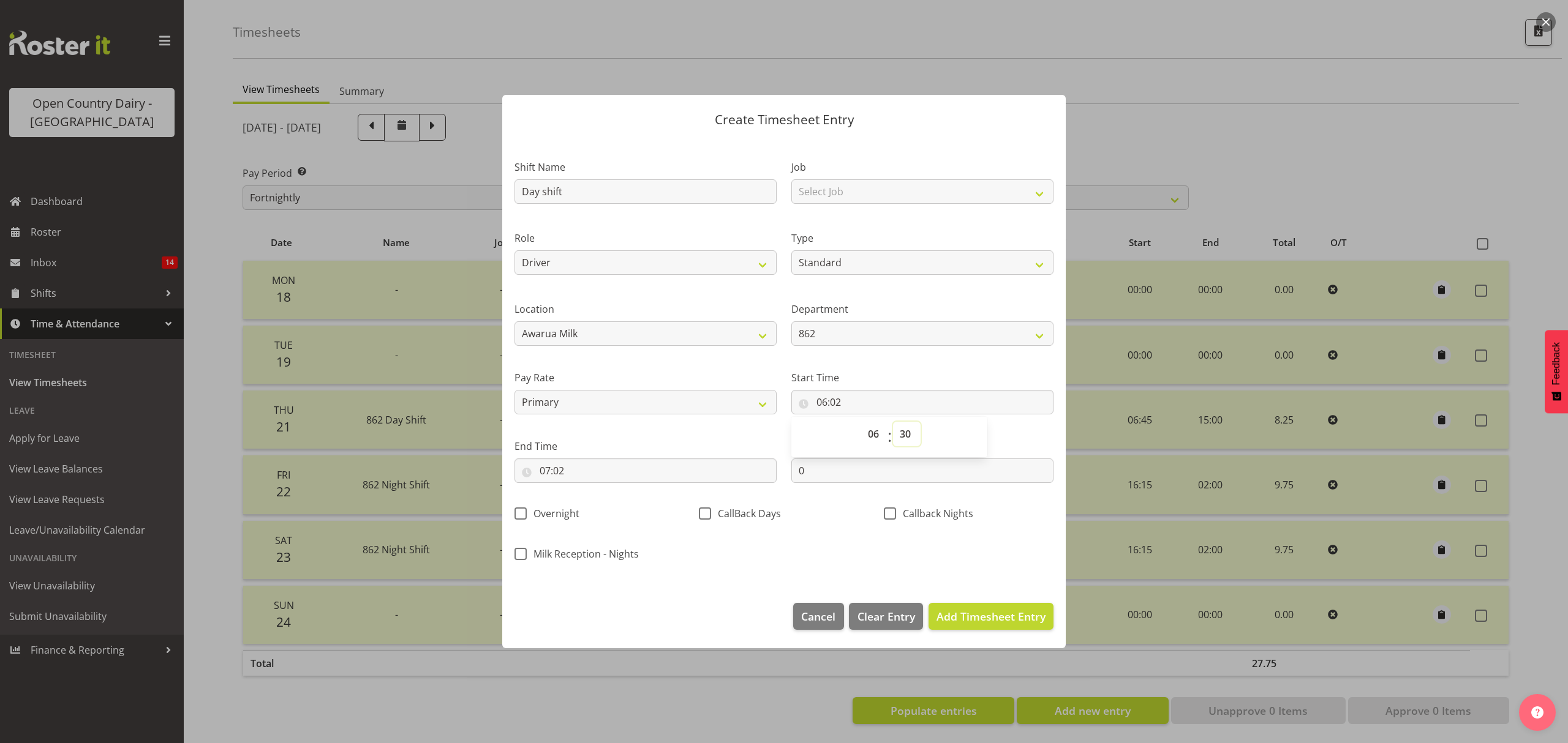
click at [892, 421] on select "00 01 02 03 04 05 06 07 08 09 10 11 12 13 14 15 16 17 18 19 20 21 22 23 24 25 2…" at bounding box center [906, 434] width 28 height 25
type input "06:30"
click at [559, 474] on input "07:02" at bounding box center [645, 471] width 262 height 25
click at [590, 500] on select "00 01 02 03 04 05 06 07 08 09 10 11 12 13 14 15 16 17 18 19 20 21 22 23" at bounding box center [598, 502] width 28 height 25
select select "15"
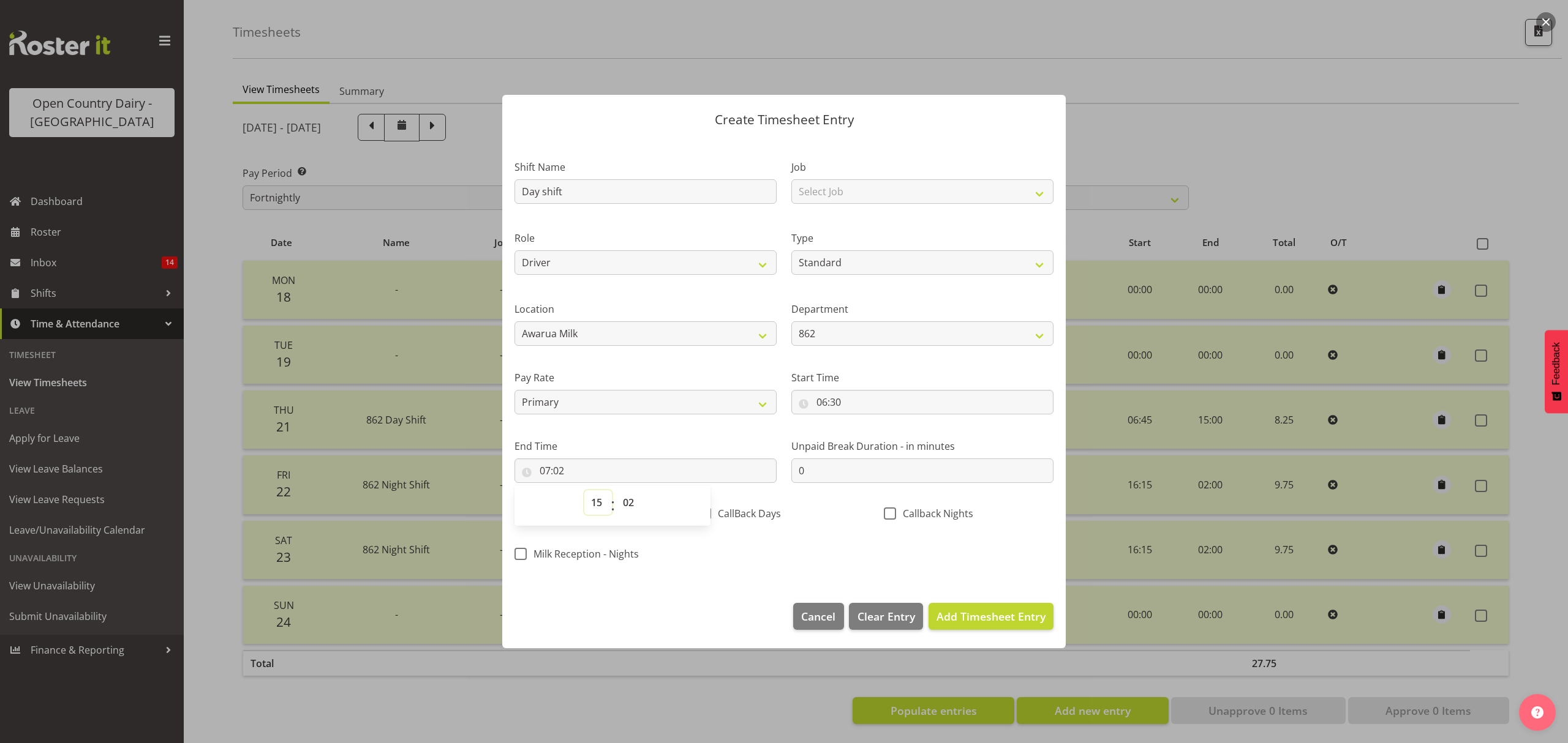
click at [584, 490] on select "00 01 02 03 04 05 06 07 08 09 10 11 12 13 14 15 16 17 18 19 20 21 22 23" at bounding box center [598, 502] width 28 height 25
type input "15:02"
click at [630, 510] on select "00 01 02 03 04 05 06 07 08 09 10 11 12 13 14 15 16 17 18 19 20 21 22 23 24 25 2…" at bounding box center [630, 502] width 28 height 25
click at [628, 507] on select "00 01 02 03 04 05 06 07 08 09 10 11 12 13 14 15 16 17 18 19 20 21 22 23 24 25 2…" at bounding box center [630, 502] width 28 height 25
select select "30"
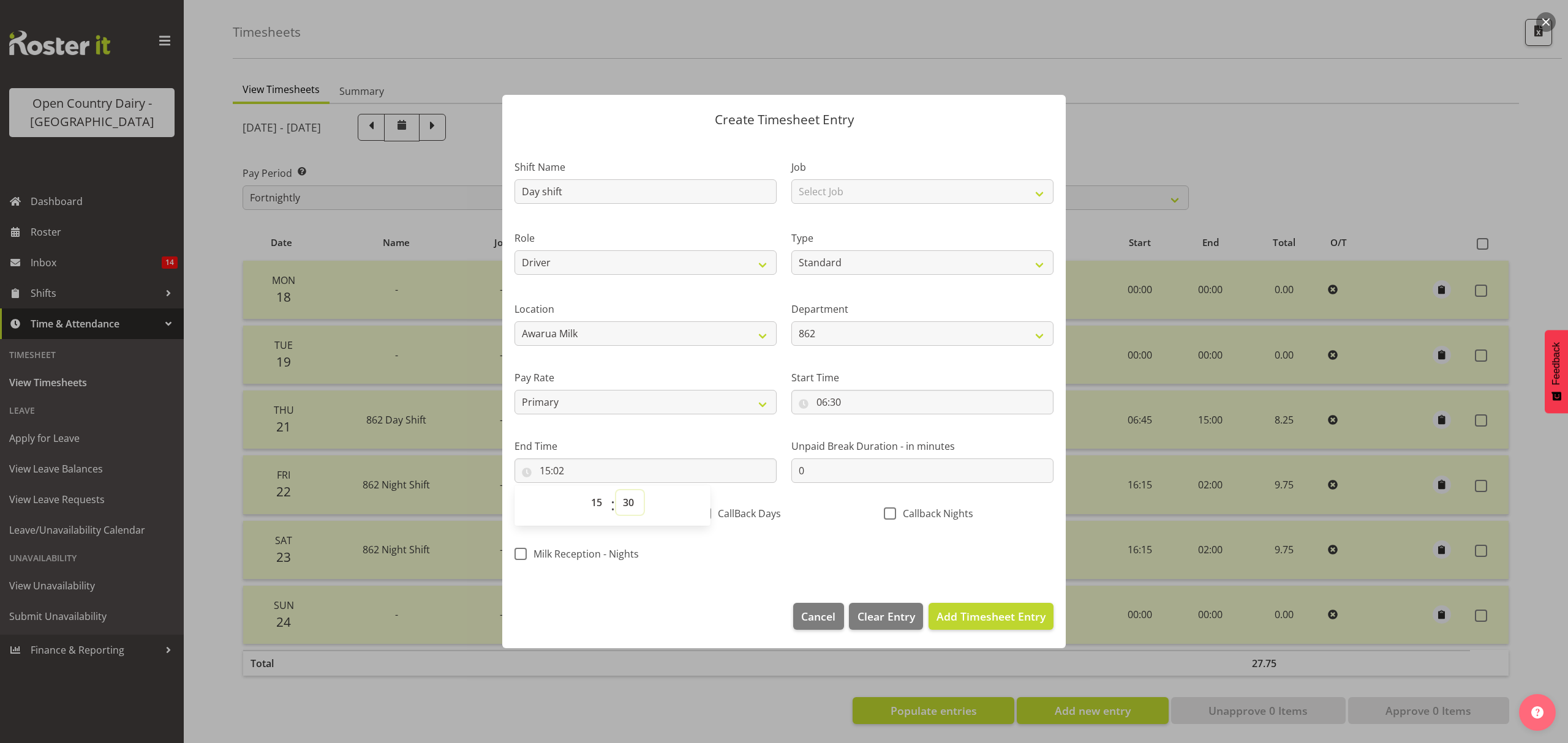
click at [616, 490] on select "00 01 02 03 04 05 06 07 08 09 10 11 12 13 14 15 16 17 18 19 20 21 22 23 24 25 2…" at bounding box center [630, 502] width 28 height 25
type input "15:30"
click at [995, 615] on span "Add Timesheet Entry" at bounding box center [991, 616] width 109 height 15
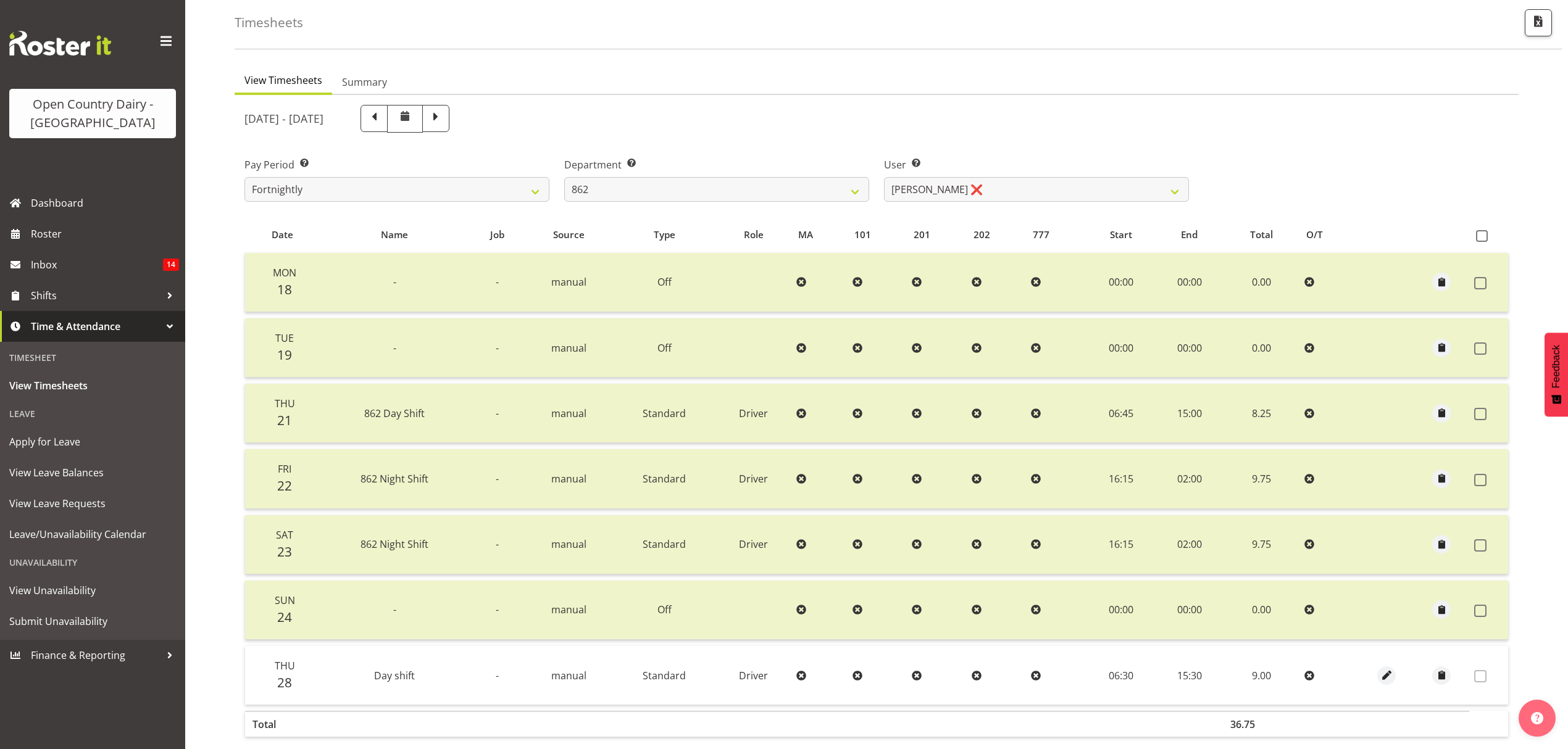
click at [286, 670] on span "Thu" at bounding box center [285, 666] width 21 height 13
click at [1381, 668] on span "button" at bounding box center [1386, 675] width 14 height 14
select select "Standard"
select select "7"
select select "2025"
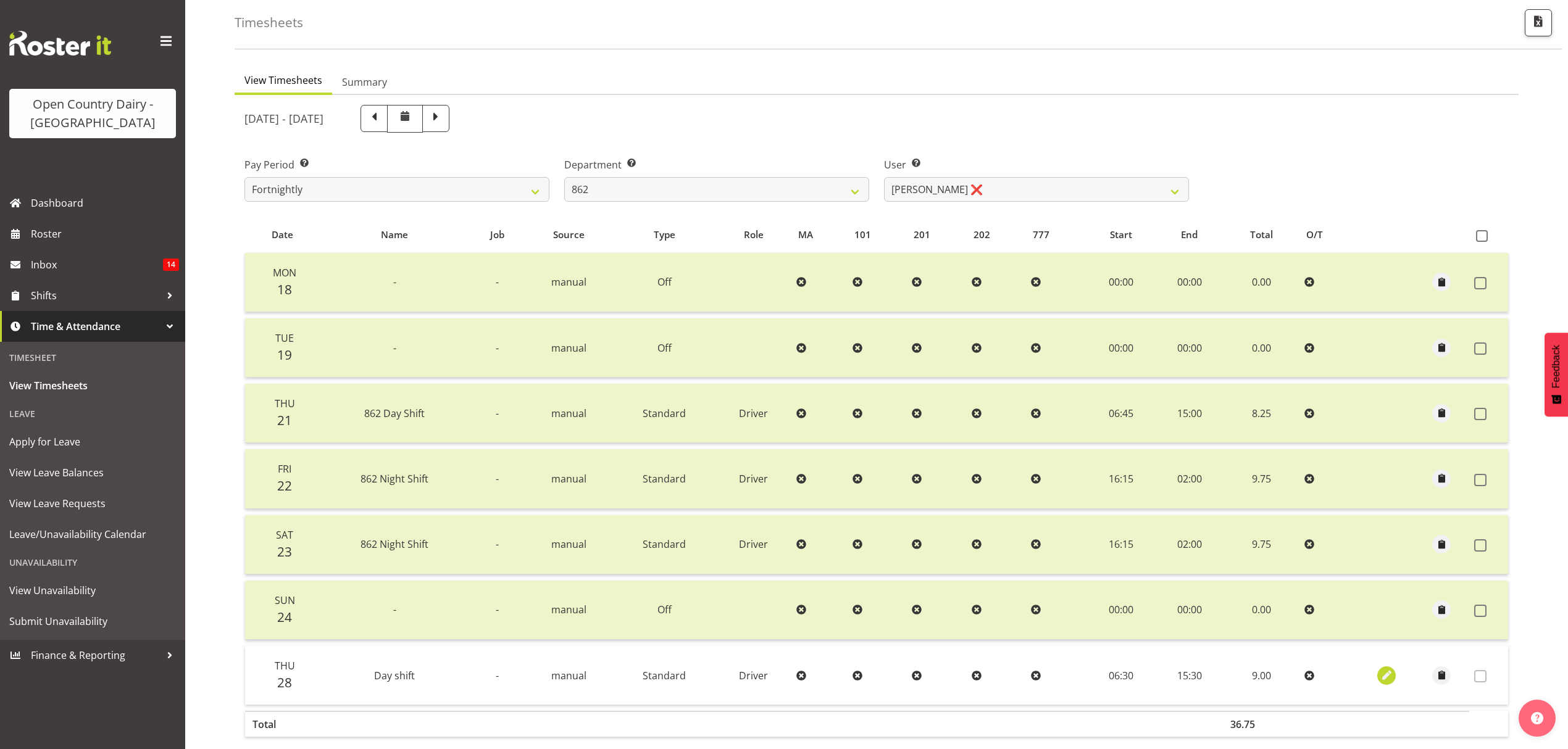
select select "6"
select select "30"
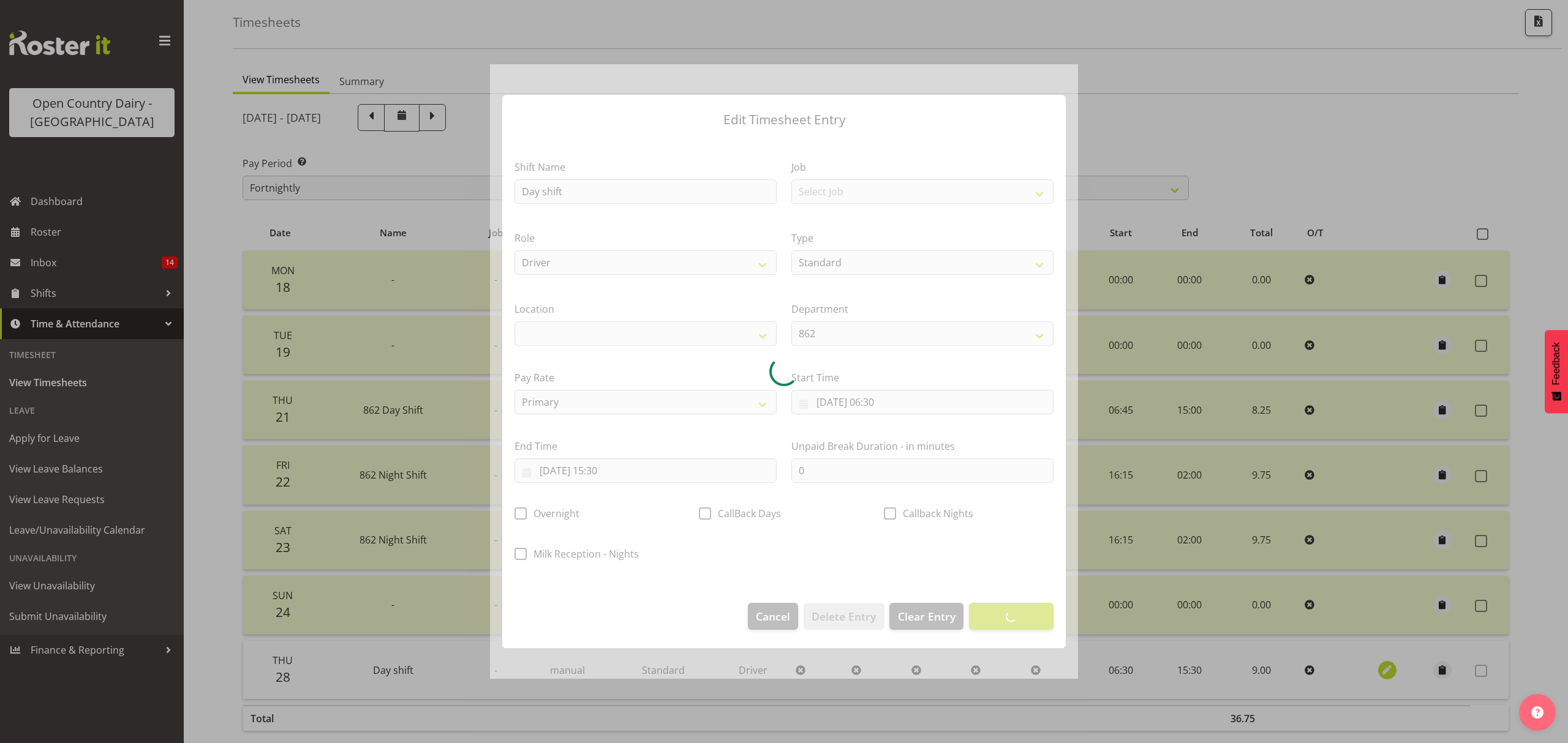
select select
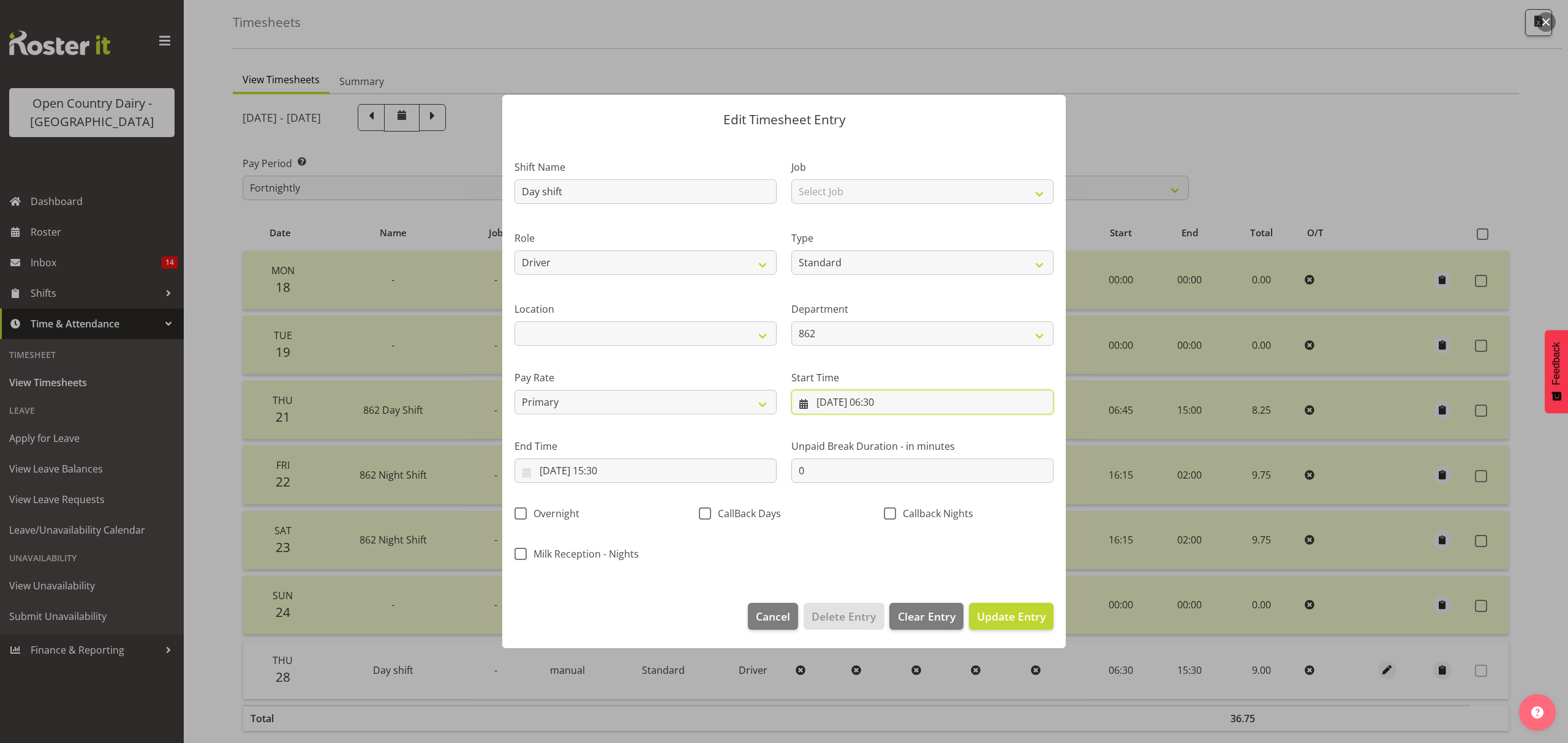
click at [823, 404] on input "28/08/2025, 06:30" at bounding box center [922, 402] width 262 height 25
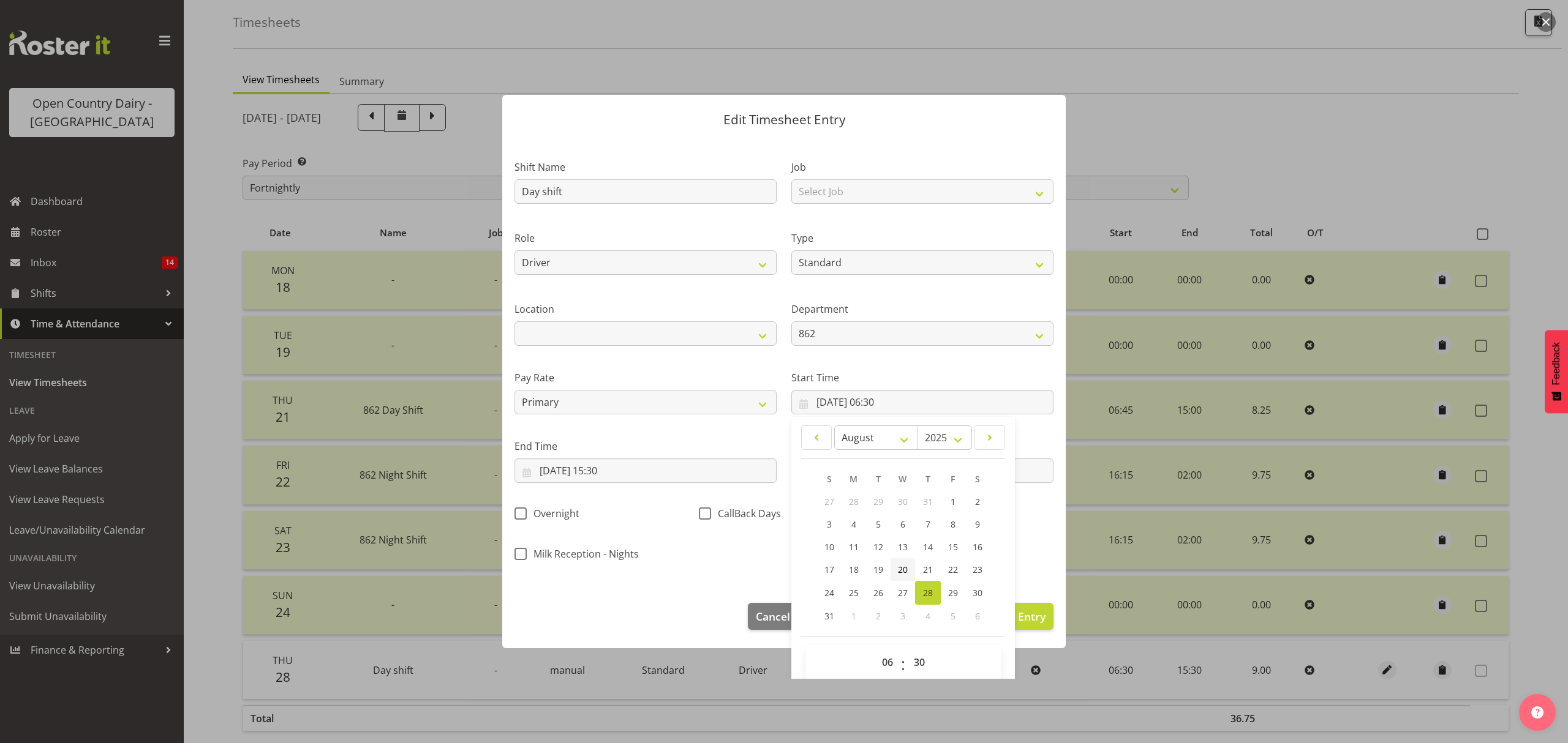
click at [897, 571] on span "20" at bounding box center [902, 570] width 10 height 11
type input "20/08/2025, 06:30"
click at [545, 470] on input "28/08/2025, 15:30" at bounding box center [645, 471] width 262 height 25
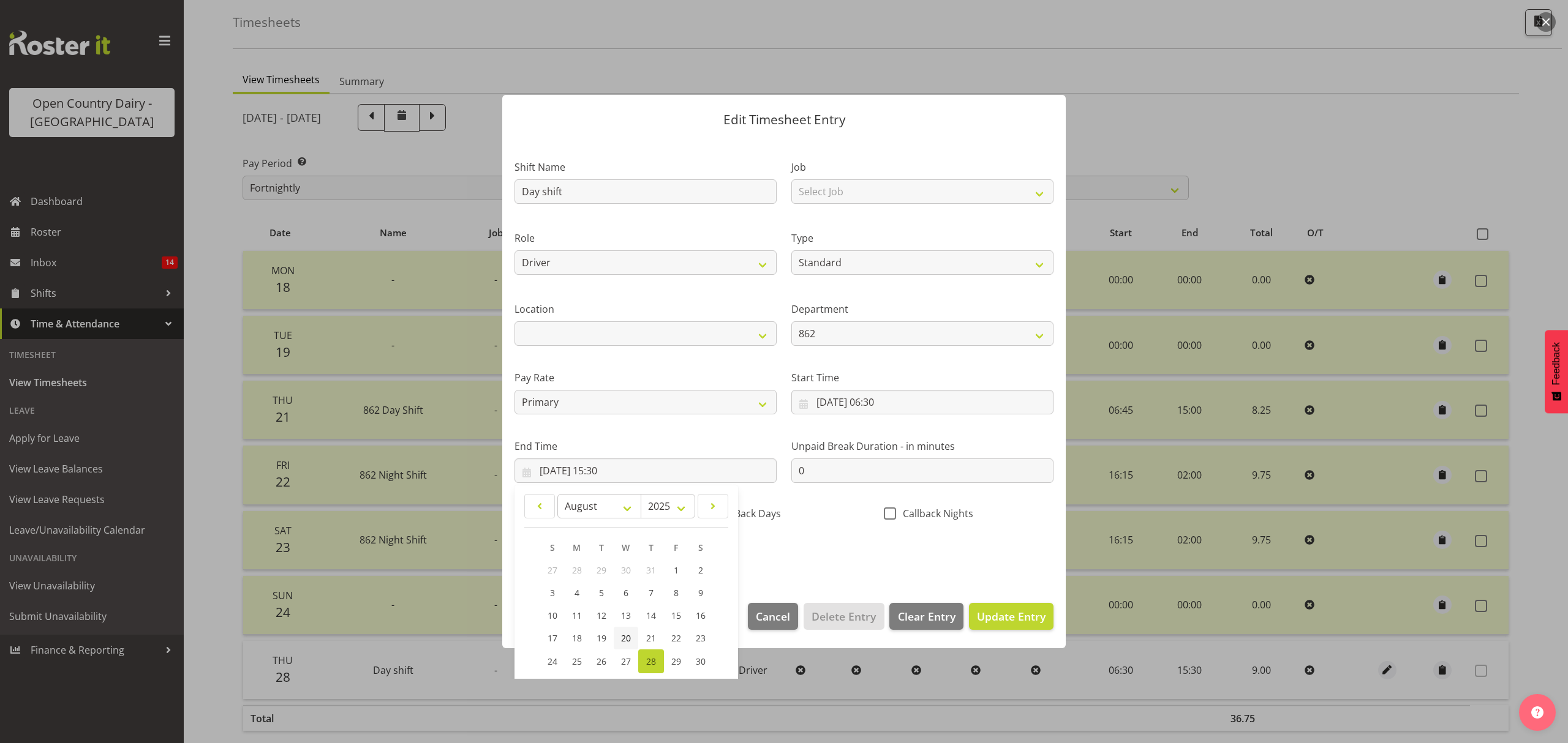
click at [625, 639] on span "20" at bounding box center [626, 638] width 10 height 11
type input "20/08/2025, 15:30"
click at [992, 618] on span "Update Entry" at bounding box center [1011, 616] width 69 height 15
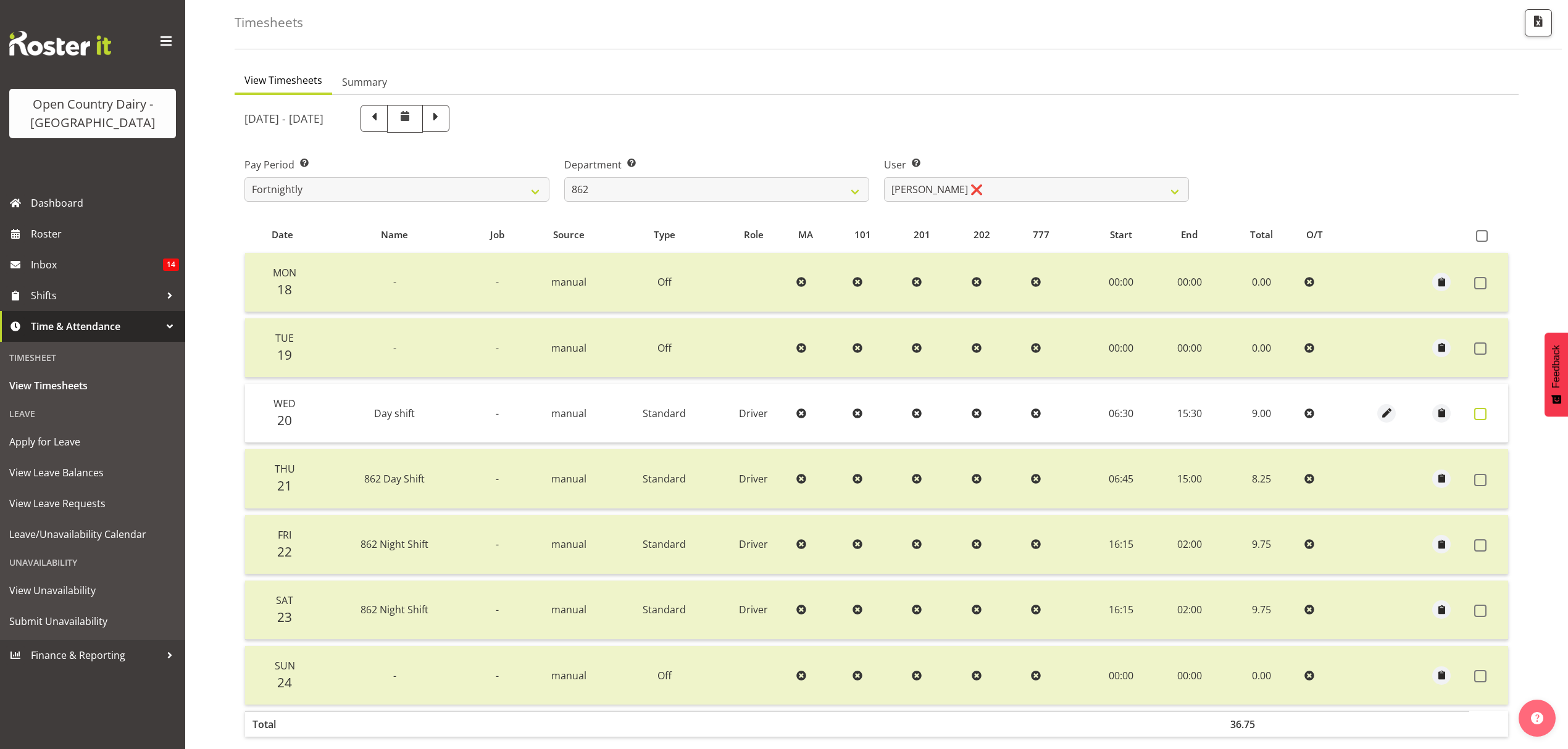
click at [1482, 412] on span at bounding box center [1480, 413] width 12 height 12
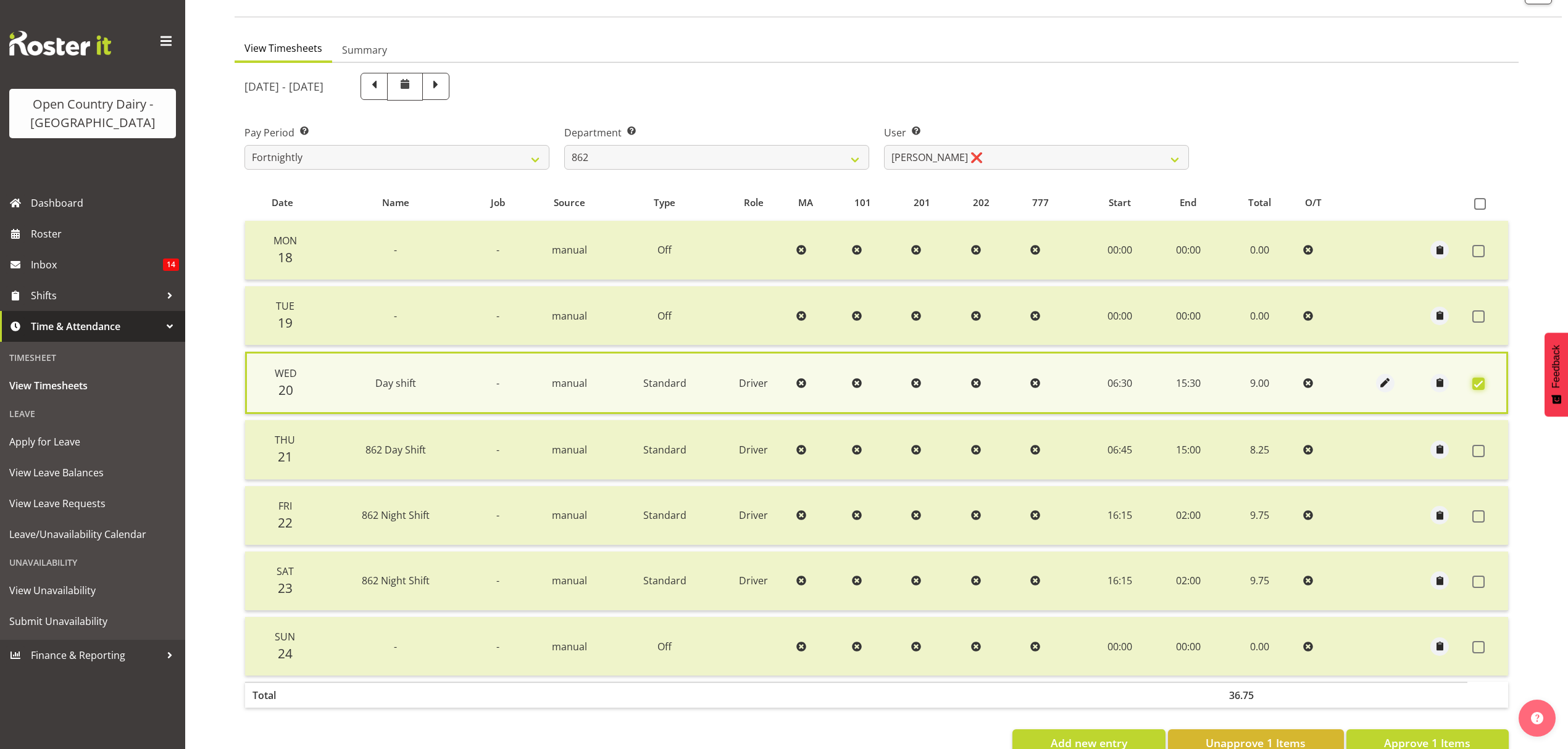
scroll to position [126, 0]
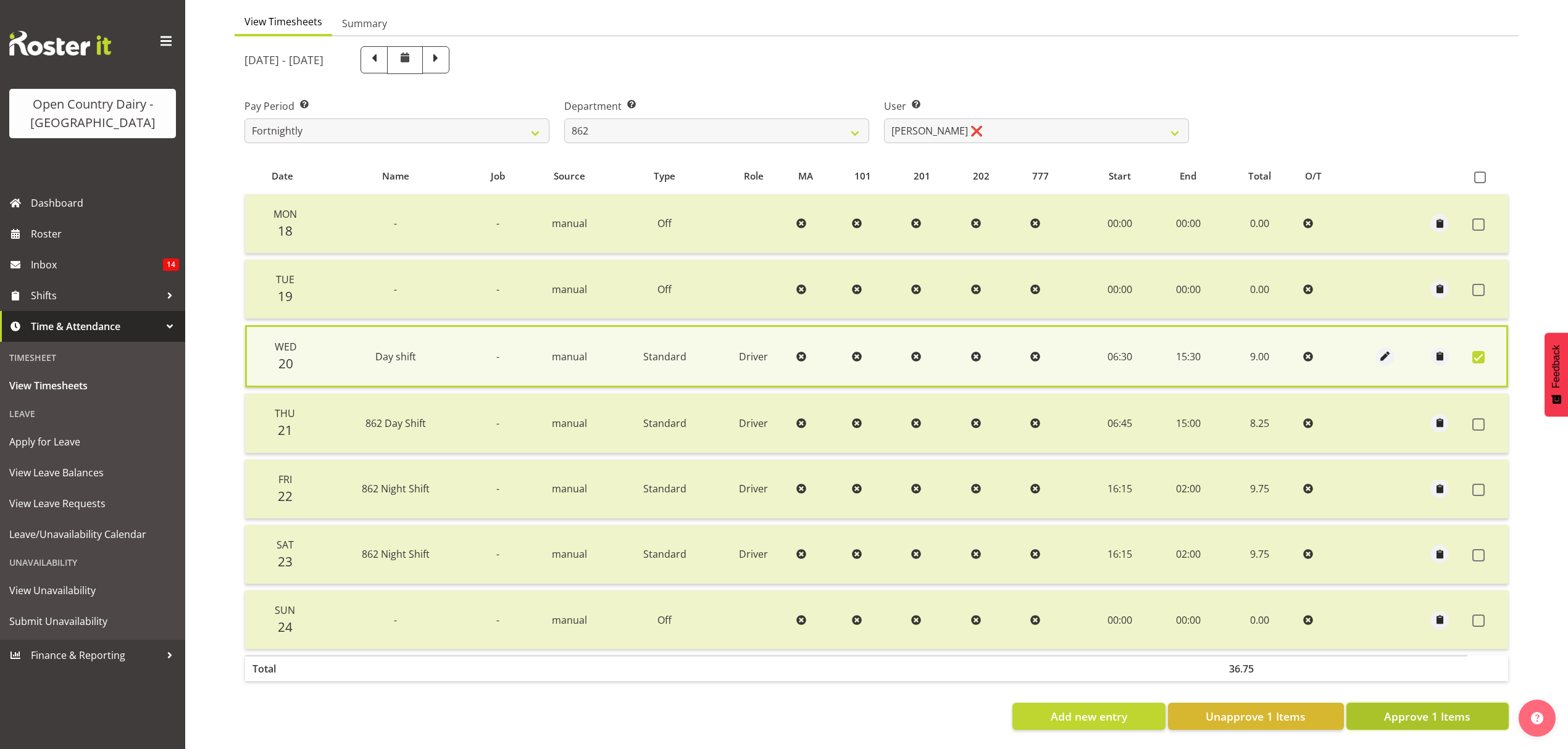
click at [1416, 709] on span "Approve 1 Items" at bounding box center [1427, 716] width 87 height 16
checkbox input "false"
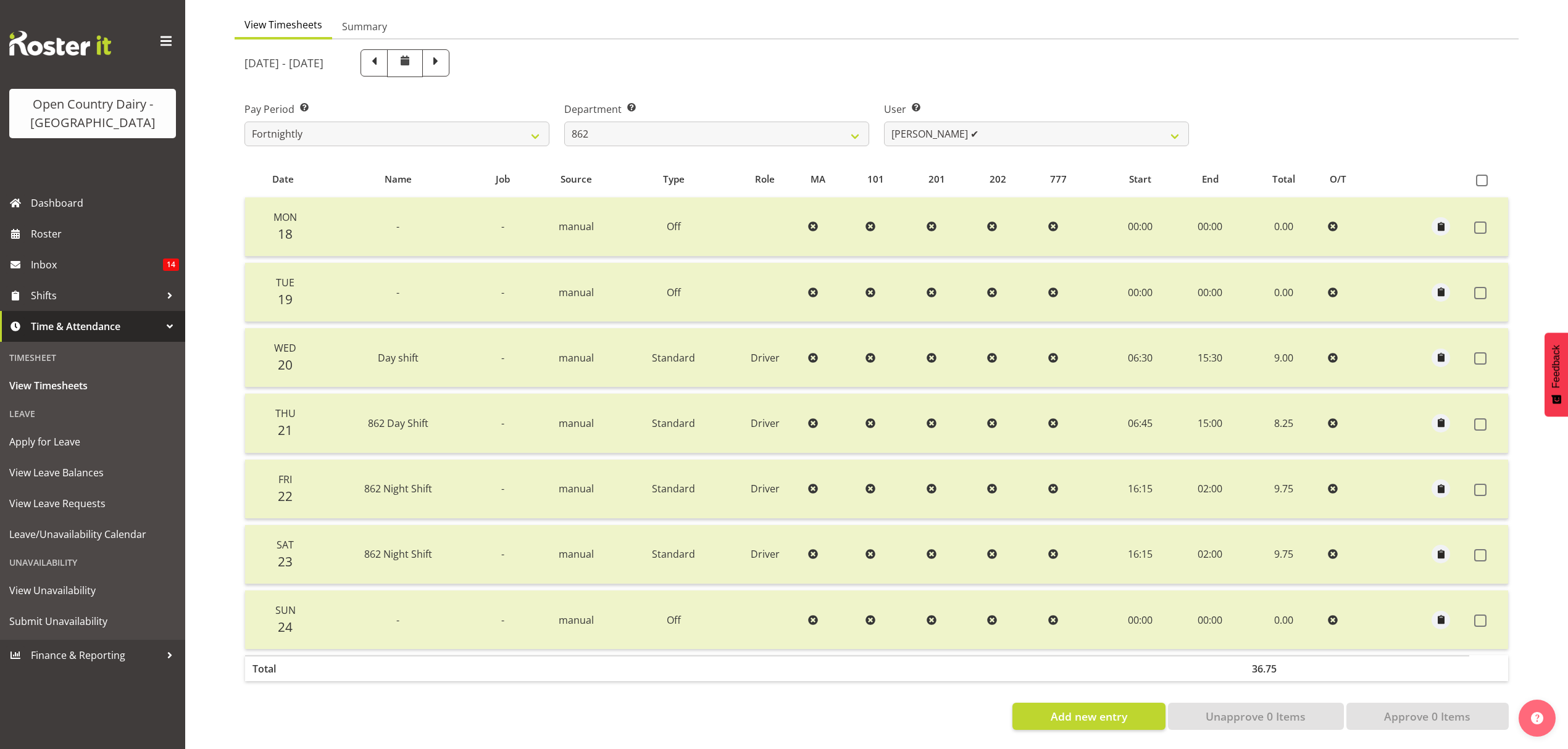
click at [695, 70] on div "August 18th - August 24th 2025" at bounding box center [716, 64] width 959 height 43
click at [823, 84] on div "Department Select which department you would like to view. 734 735 736 737 738 …" at bounding box center [716, 119] width 319 height 69
